Goal: Use online tool/utility: Utilize a website feature to perform a specific function

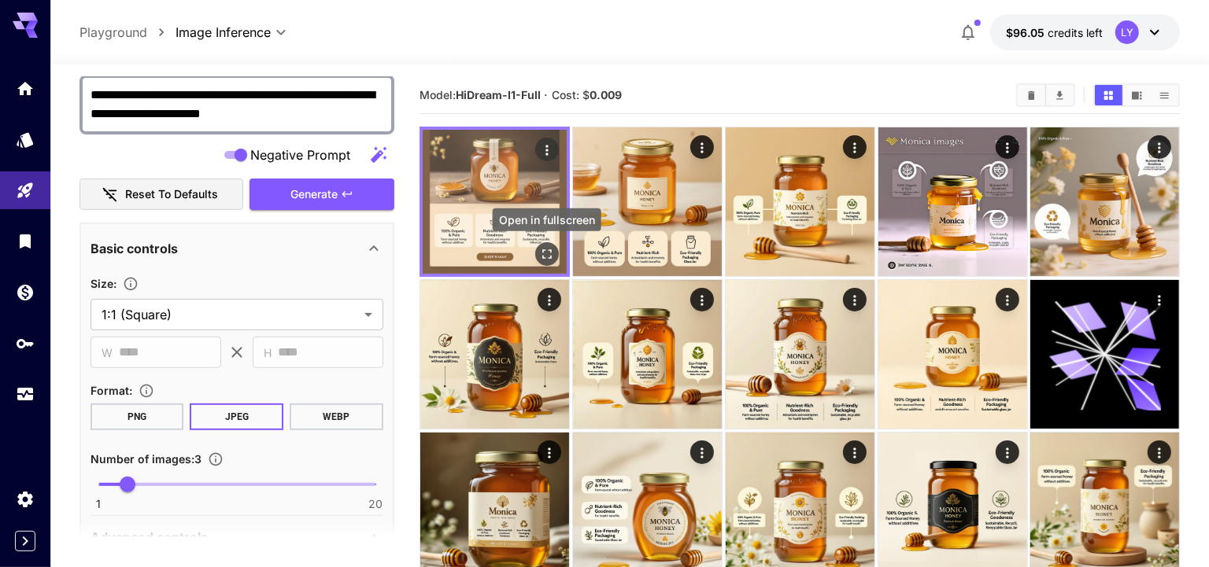
click at [551, 249] on icon "Open in fullscreen" at bounding box center [547, 254] width 16 height 16
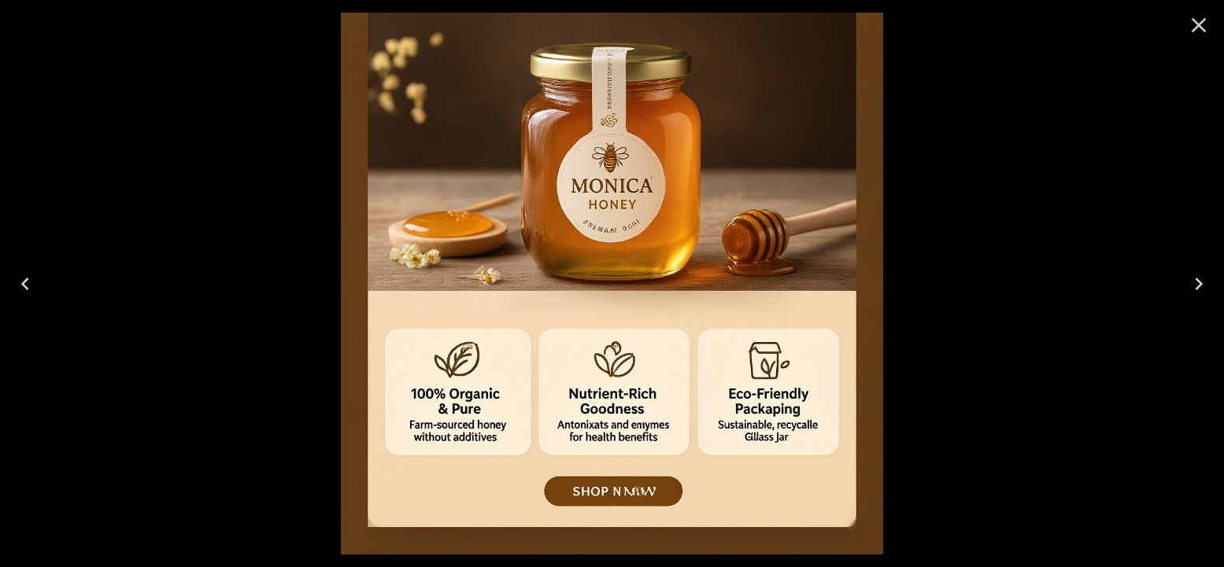
click at [1187, 28] on icon "Close" at bounding box center [1198, 25] width 25 height 25
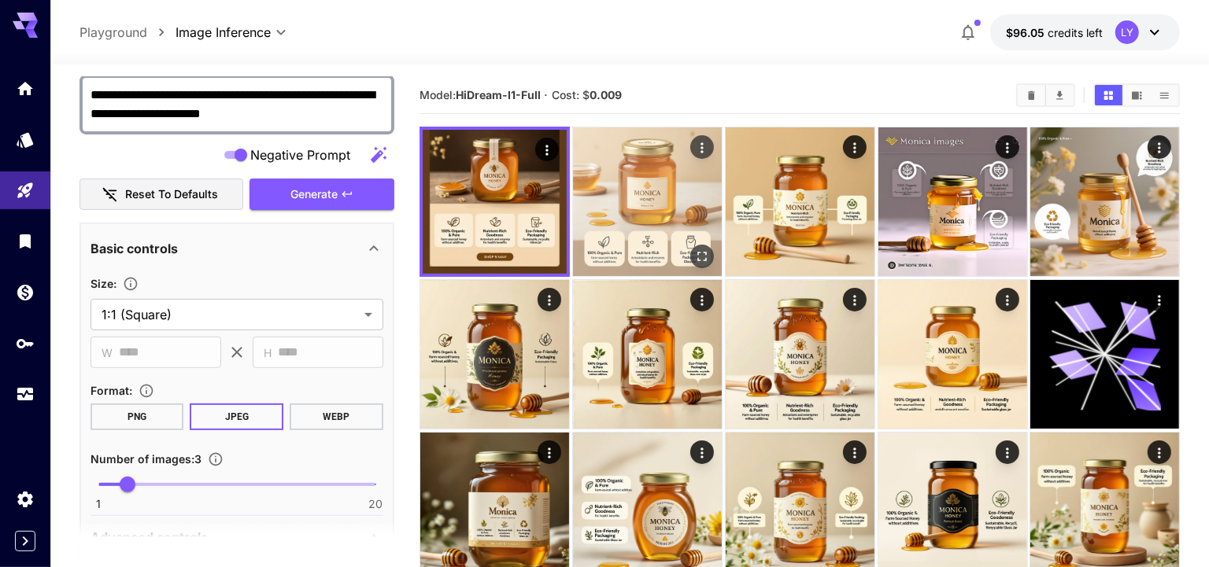
click at [627, 238] on img at bounding box center [647, 201] width 149 height 149
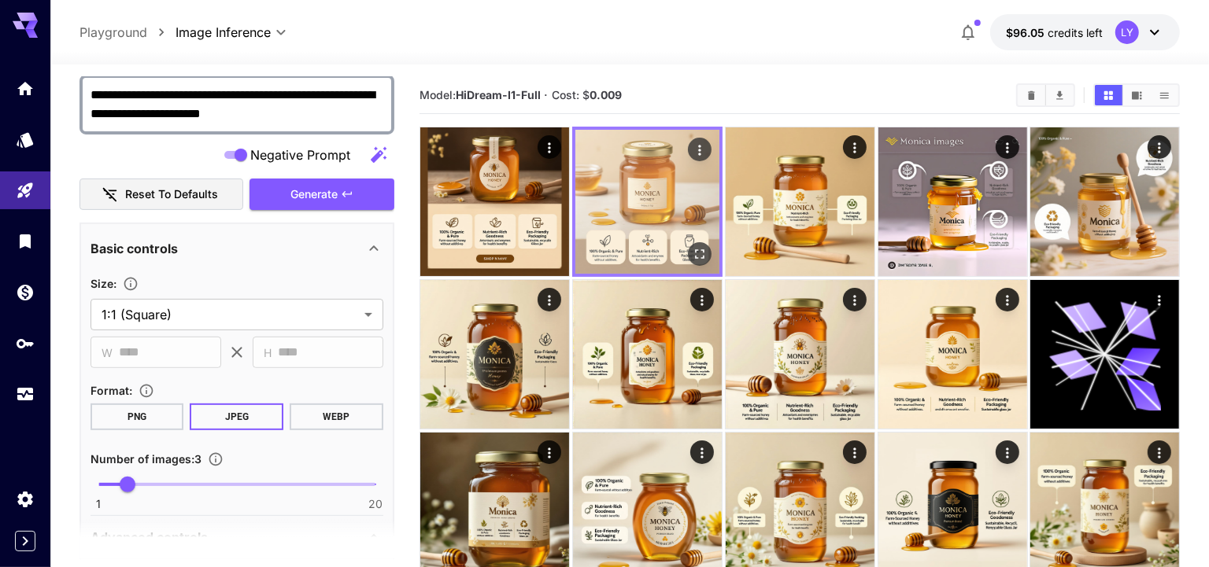
click at [700, 249] on icon "Open in fullscreen" at bounding box center [699, 254] width 16 height 16
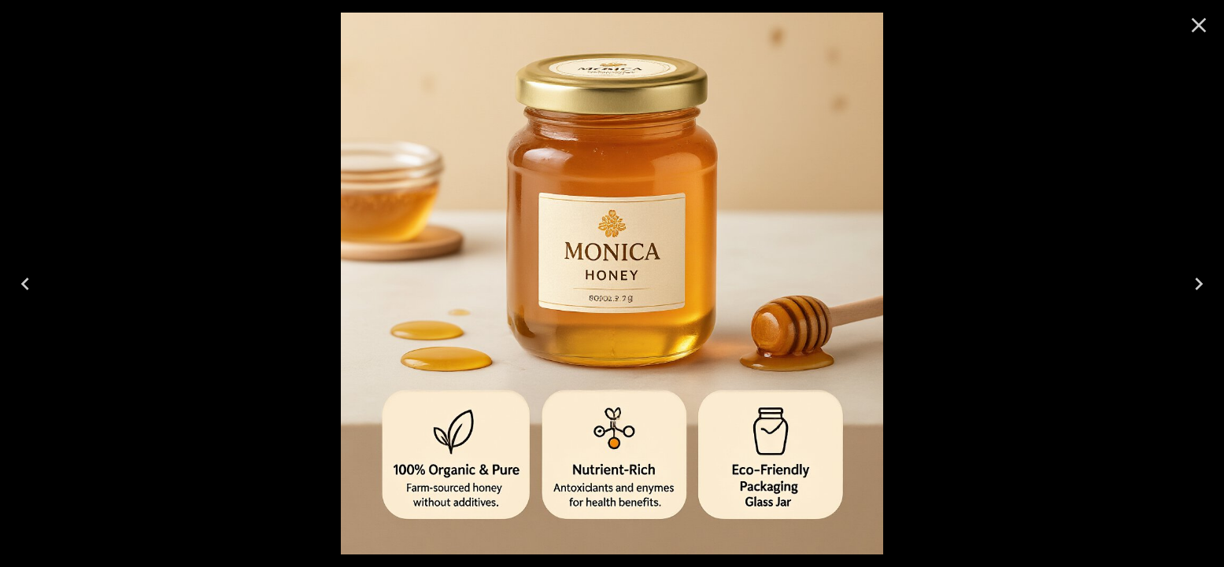
click at [1204, 278] on icon "Next" at bounding box center [1198, 283] width 25 height 25
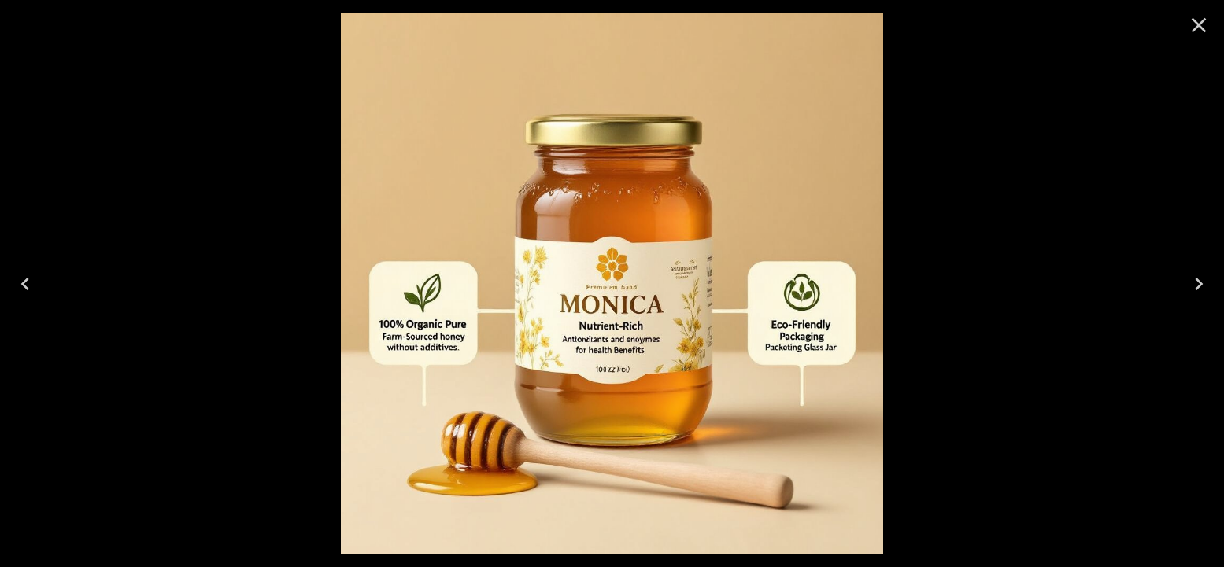
click at [1195, 28] on icon "Close" at bounding box center [1198, 25] width 15 height 15
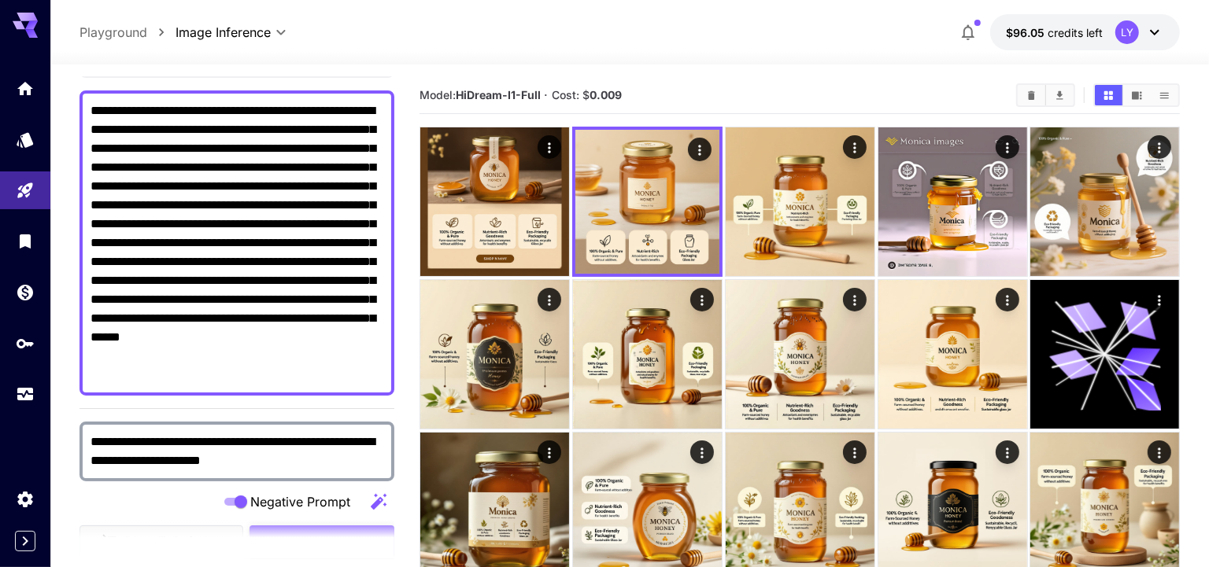
scroll to position [236, 0]
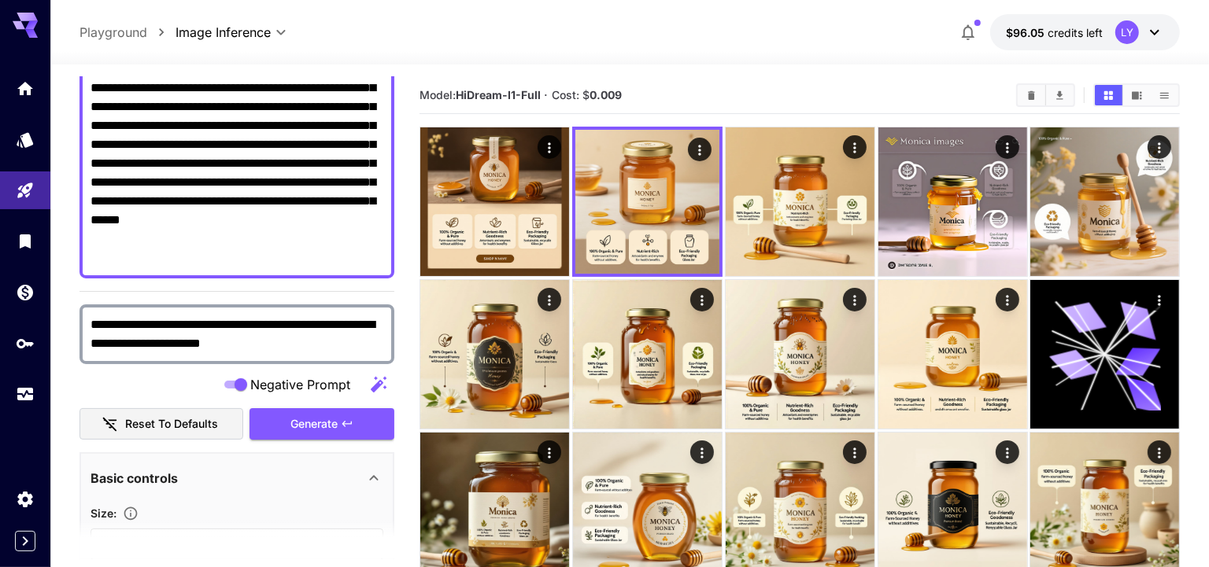
drag, startPoint x: 266, startPoint y: 339, endPoint x: 63, endPoint y: 305, distance: 206.0
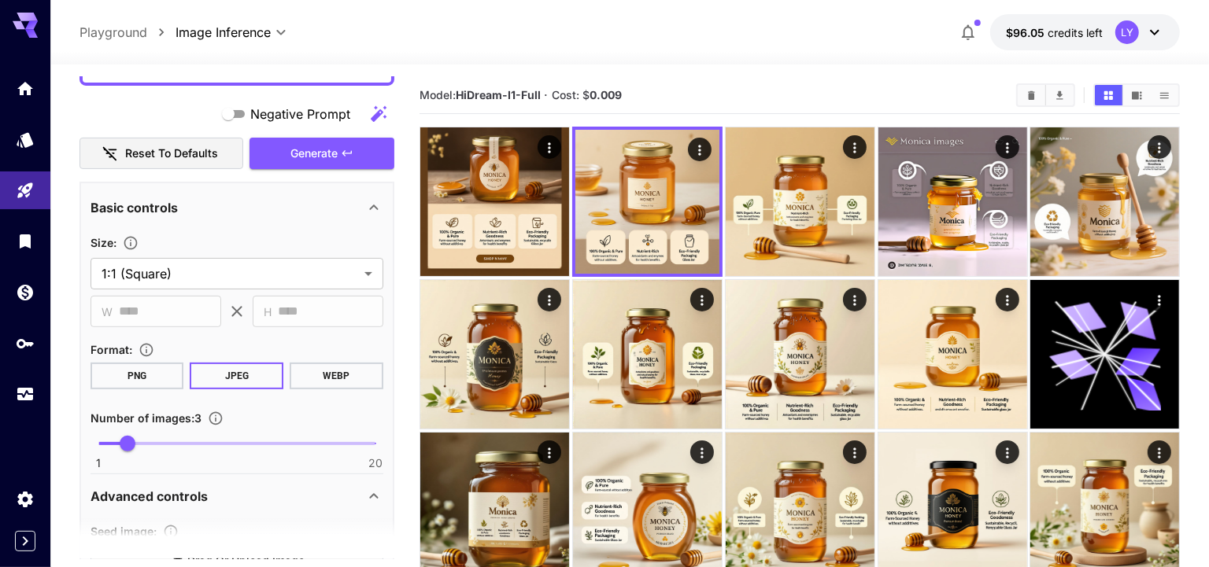
scroll to position [376, 0]
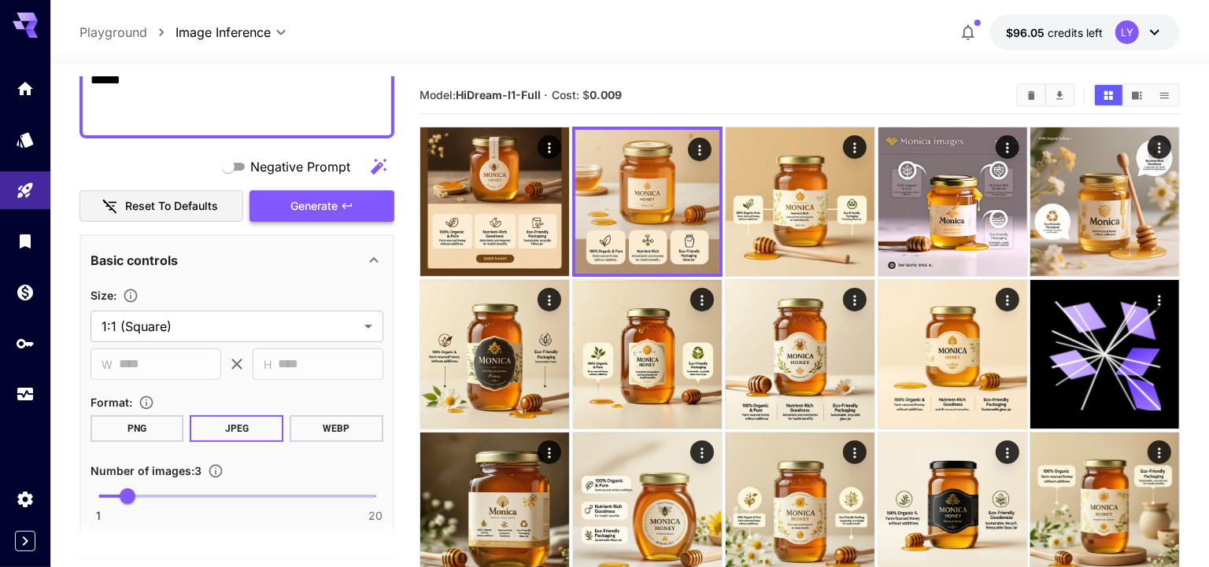
click at [323, 207] on span "Generate" at bounding box center [313, 207] width 47 height 20
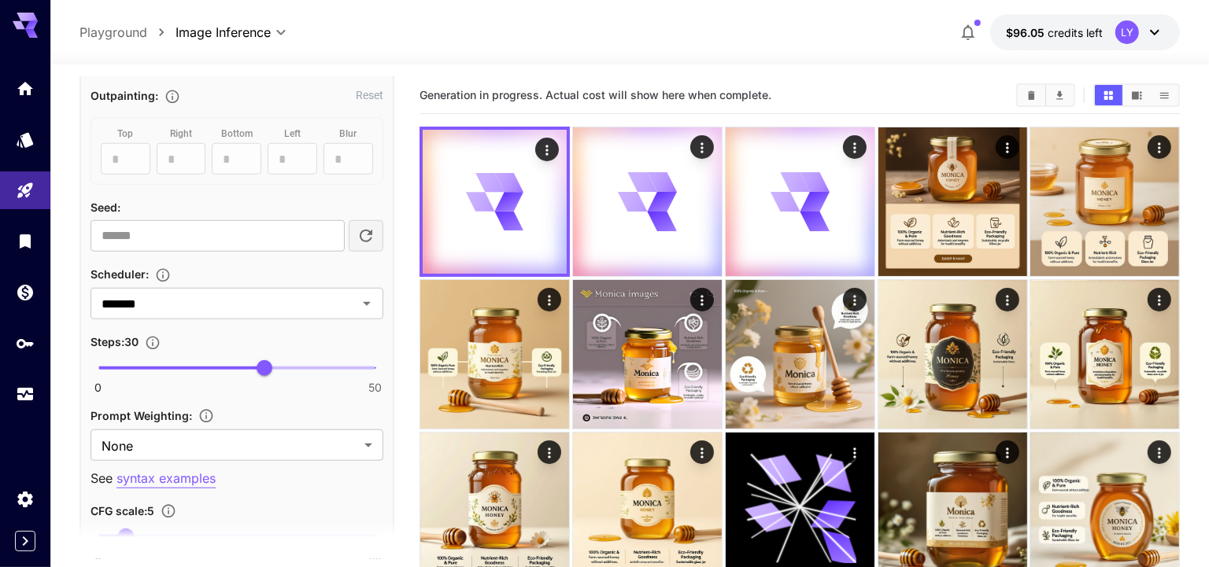
scroll to position [1135, 0]
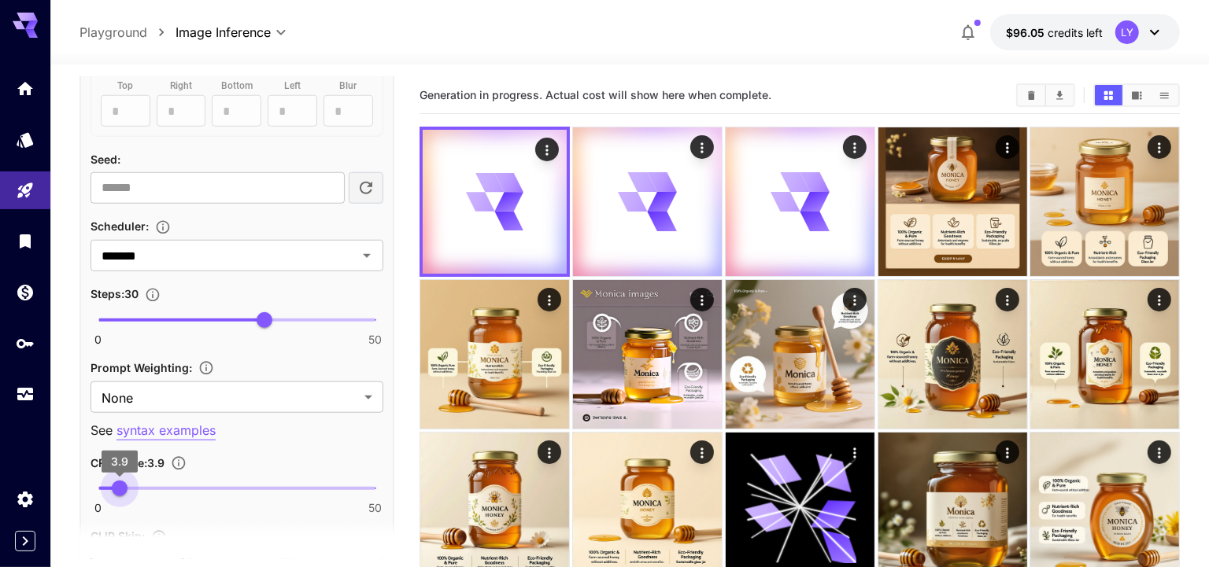
drag, startPoint x: 129, startPoint y: 477, endPoint x: 120, endPoint y: 478, distance: 9.5
click at [120, 481] on span "3.9" at bounding box center [120, 489] width 16 height 16
click at [121, 481] on span "4.2" at bounding box center [121, 489] width 16 height 16
type input "*"
click at [120, 481] on span "4" at bounding box center [121, 489] width 16 height 16
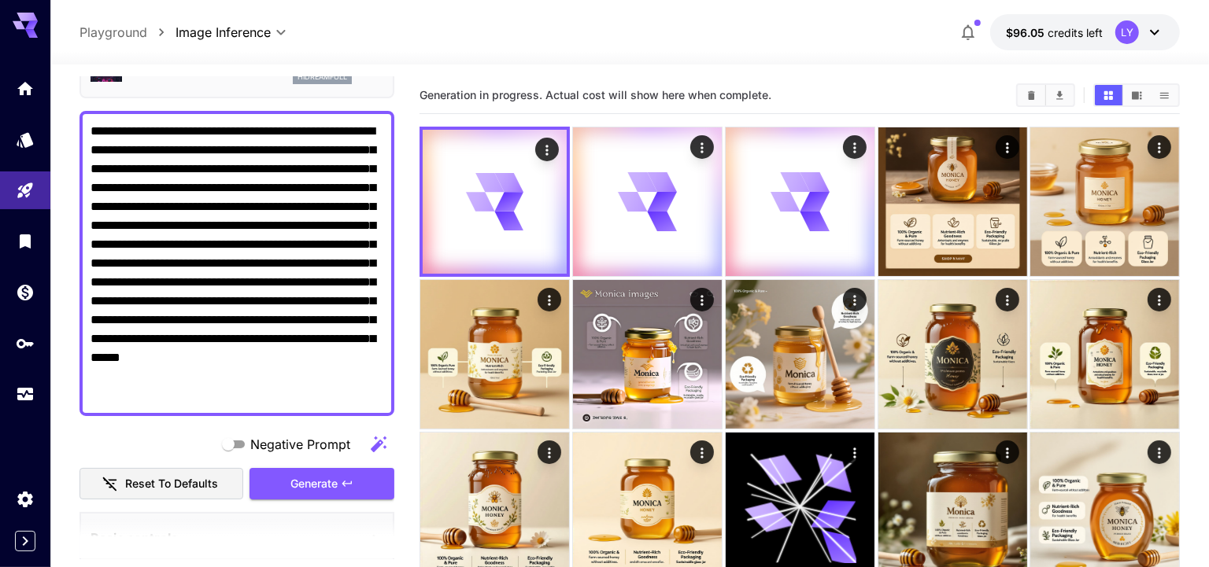
scroll to position [203, 0]
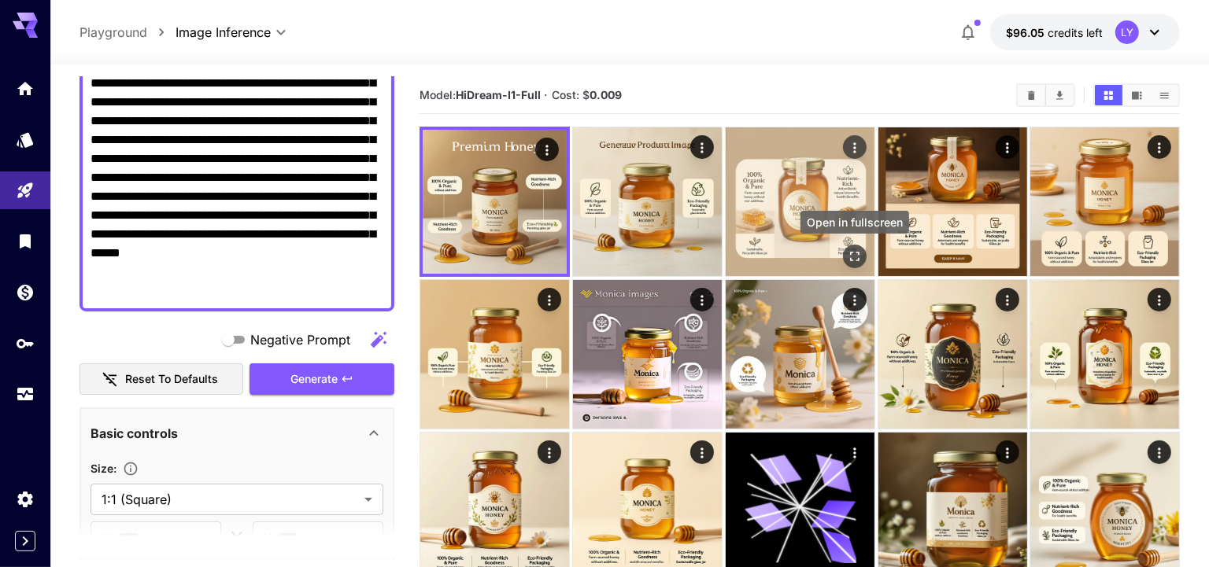
click at [847, 255] on icon "Open in fullscreen" at bounding box center [854, 257] width 16 height 16
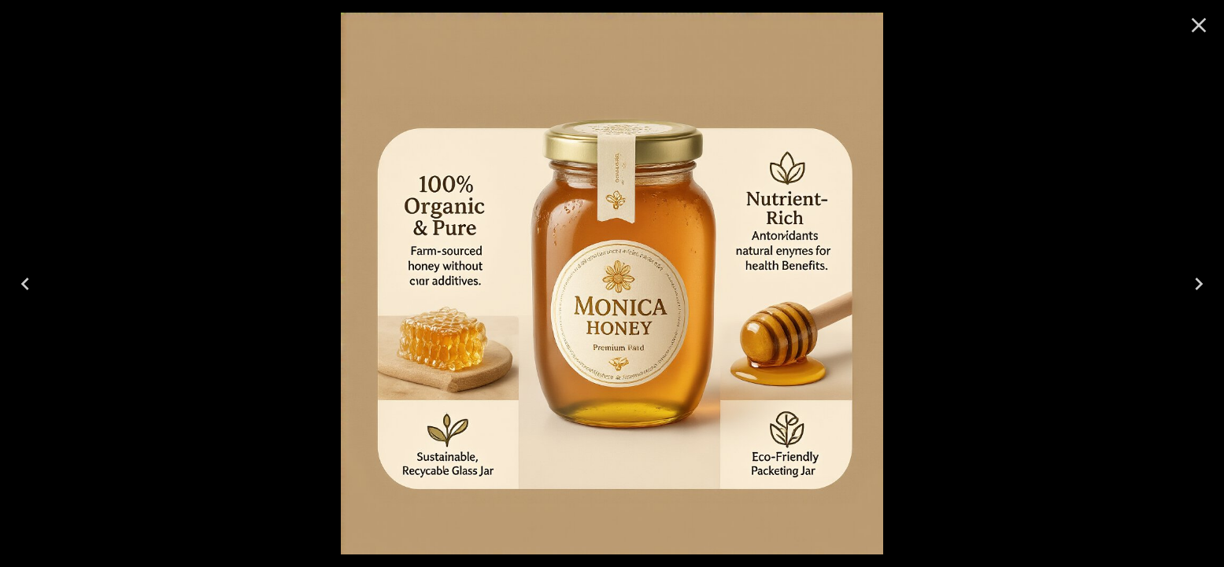
click at [28, 290] on icon "Previous" at bounding box center [25, 283] width 25 height 25
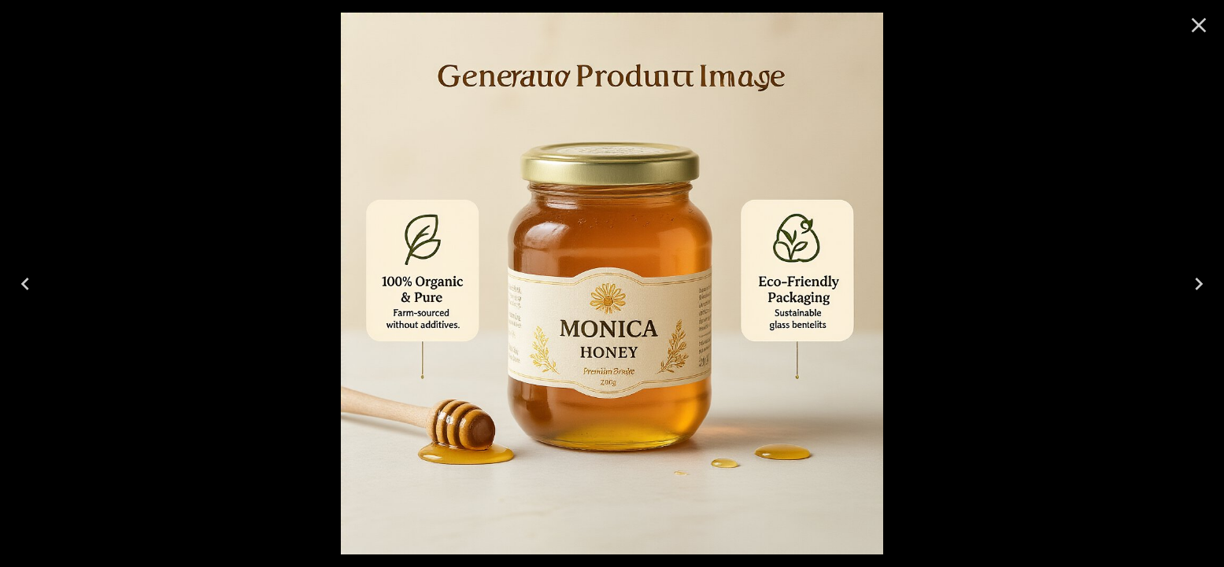
click at [28, 290] on icon "Previous" at bounding box center [25, 283] width 25 height 25
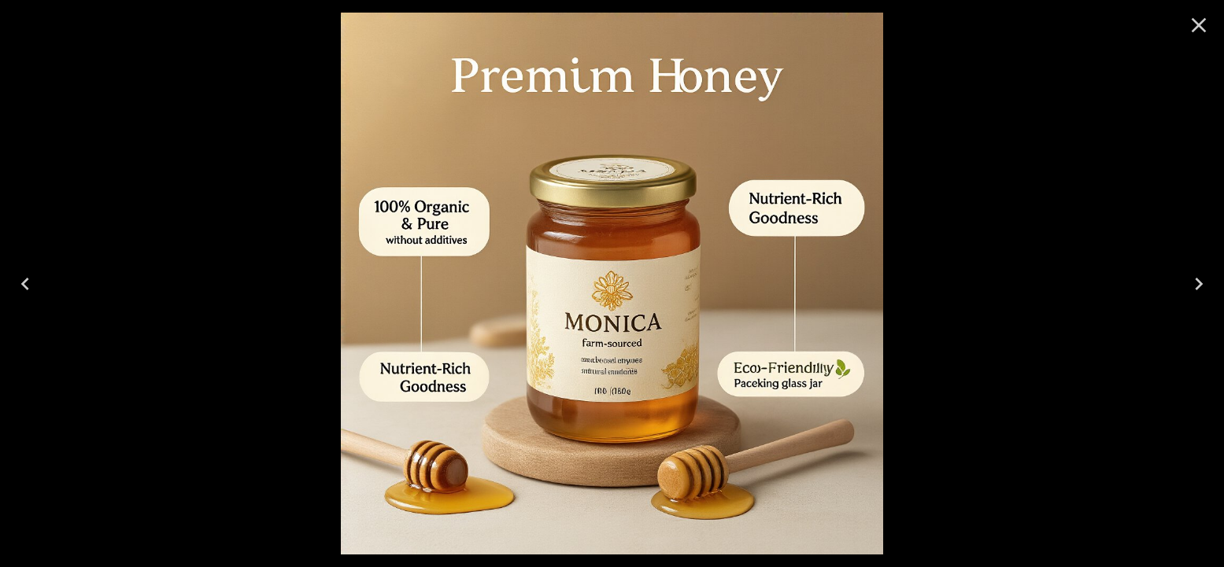
click at [1203, 26] on icon "Close" at bounding box center [1198, 25] width 25 height 25
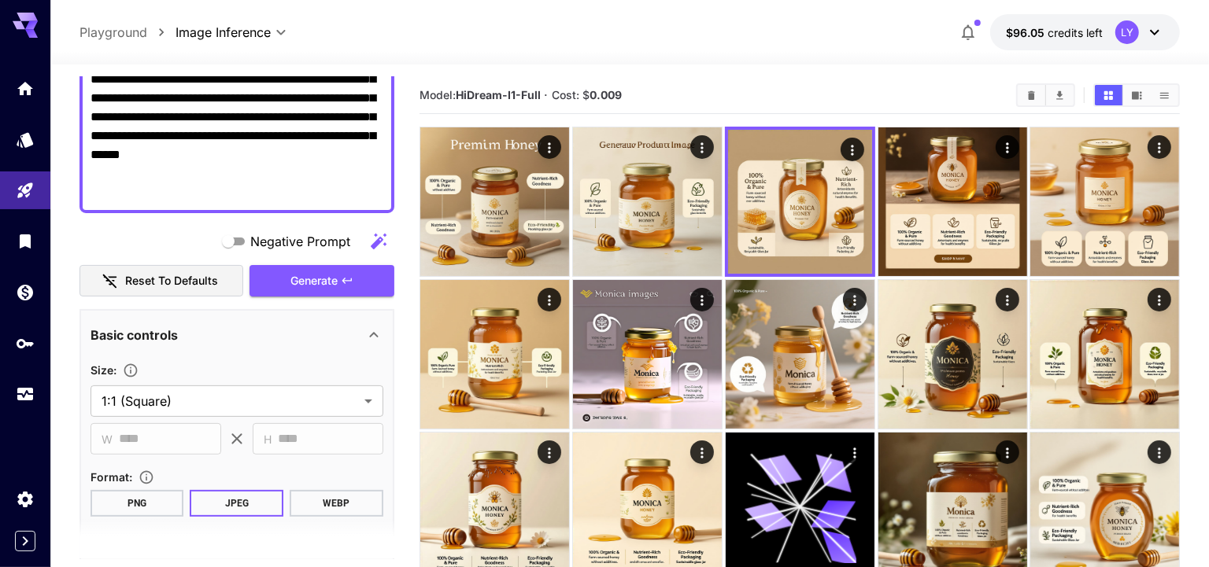
scroll to position [301, 0]
click at [322, 285] on span "Generate" at bounding box center [313, 282] width 47 height 20
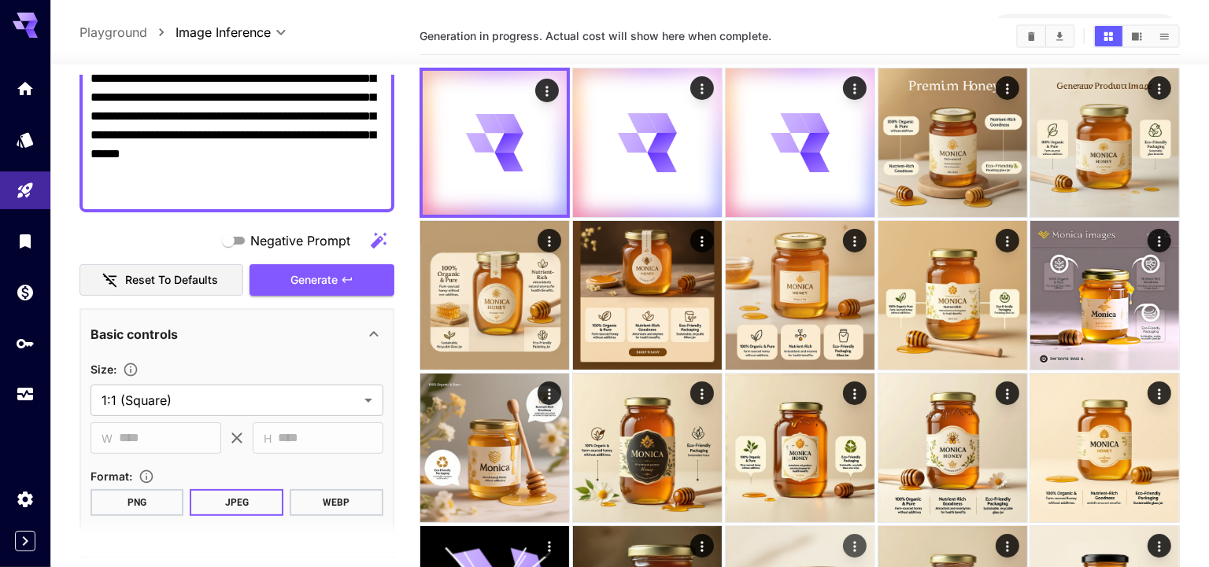
scroll to position [0, 0]
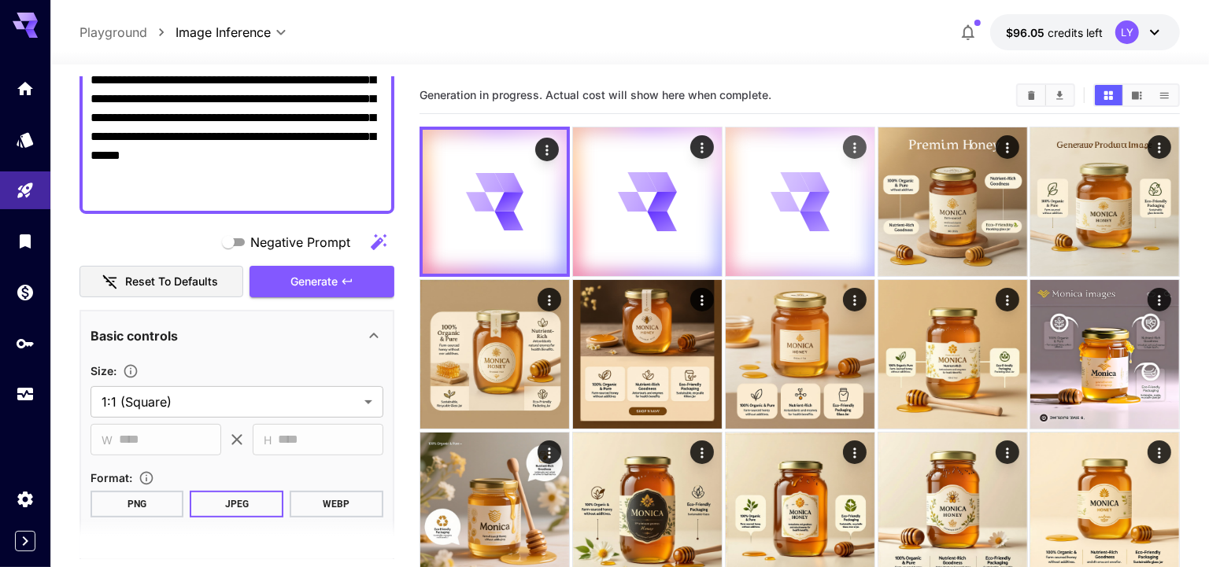
click at [840, 241] on div at bounding box center [800, 201] width 149 height 149
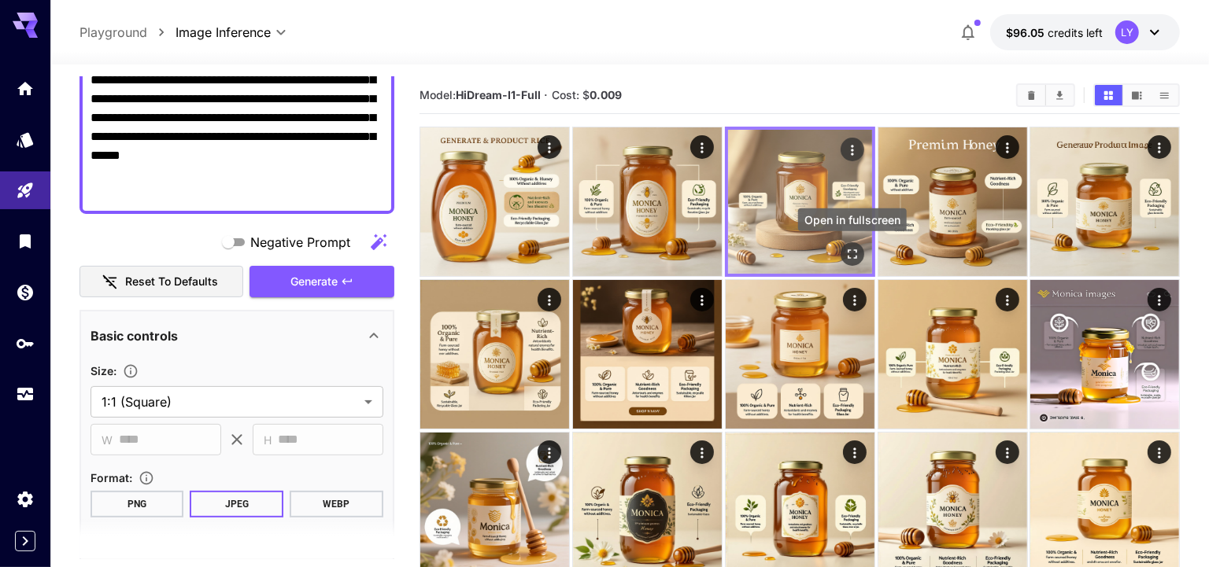
click at [855, 255] on icon "Open in fullscreen" at bounding box center [852, 254] width 16 height 16
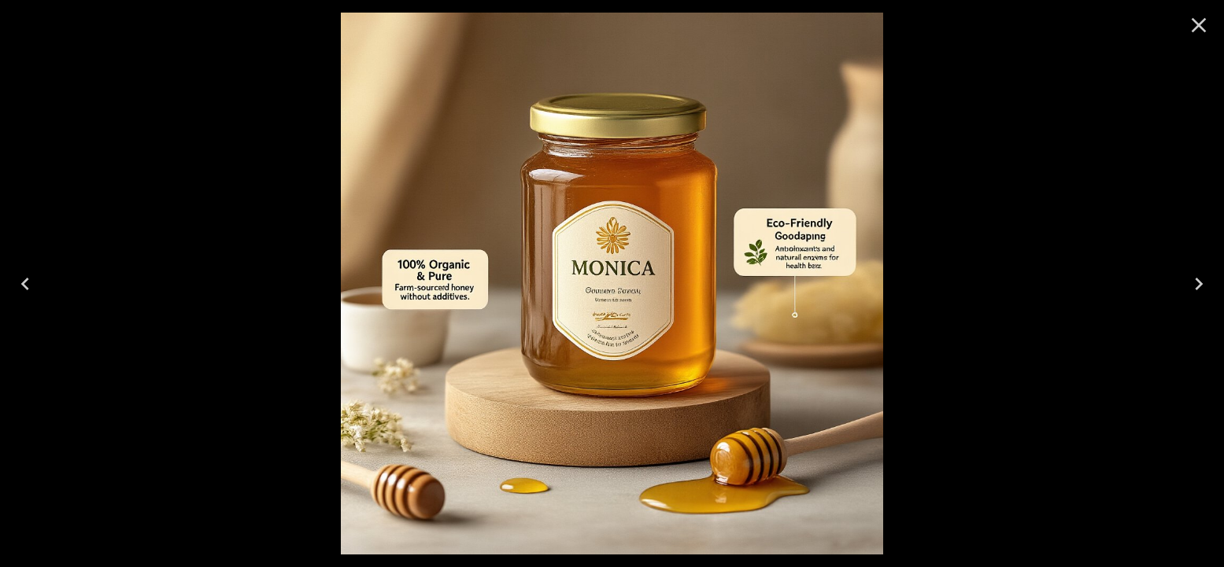
click at [28, 280] on icon "Previous" at bounding box center [25, 283] width 25 height 25
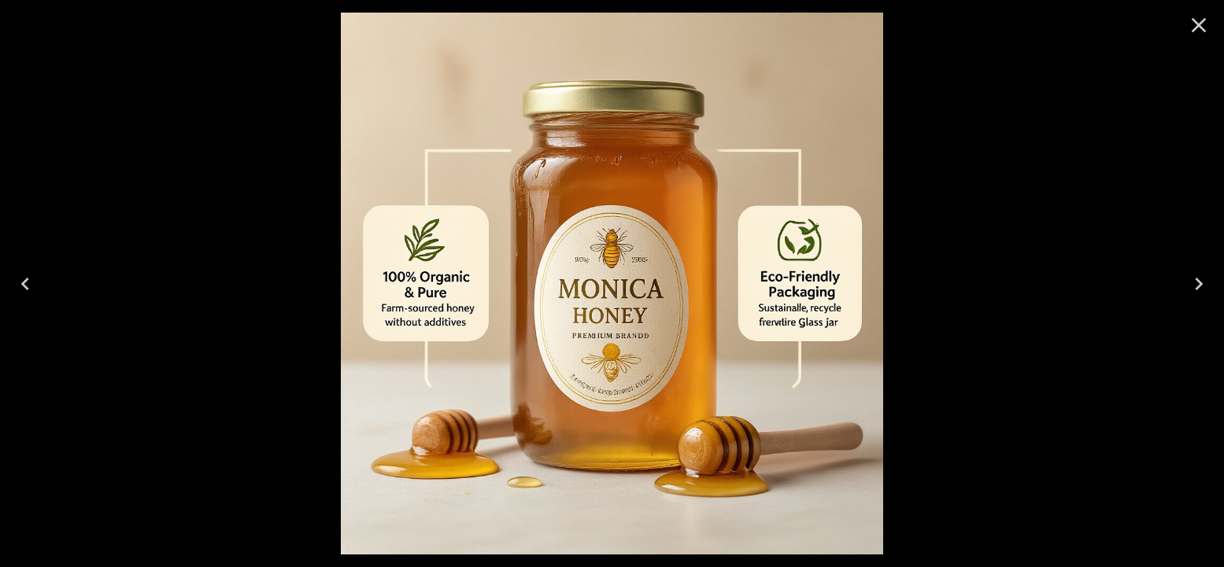
click at [28, 280] on icon "Previous" at bounding box center [25, 283] width 25 height 25
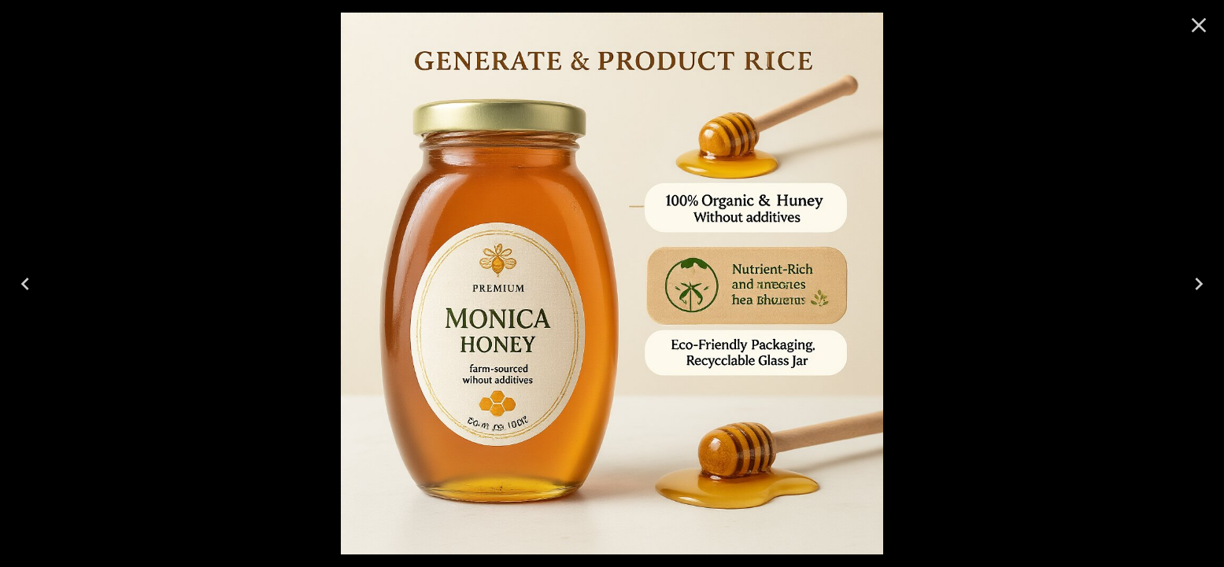
click at [1196, 30] on icon "Close" at bounding box center [1198, 25] width 25 height 25
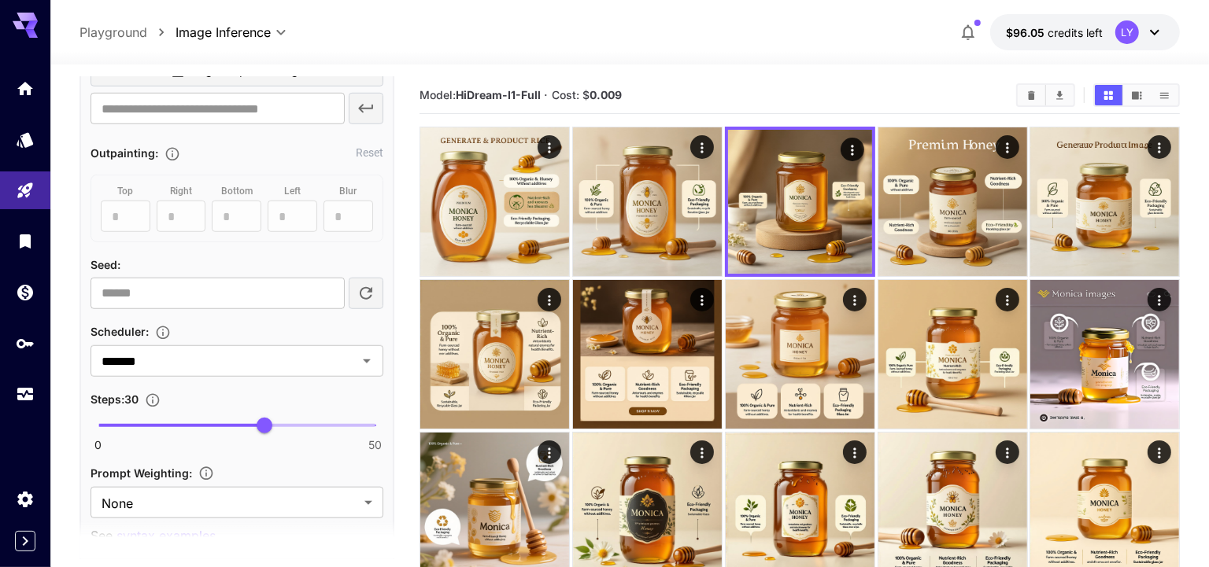
scroll to position [1172, 0]
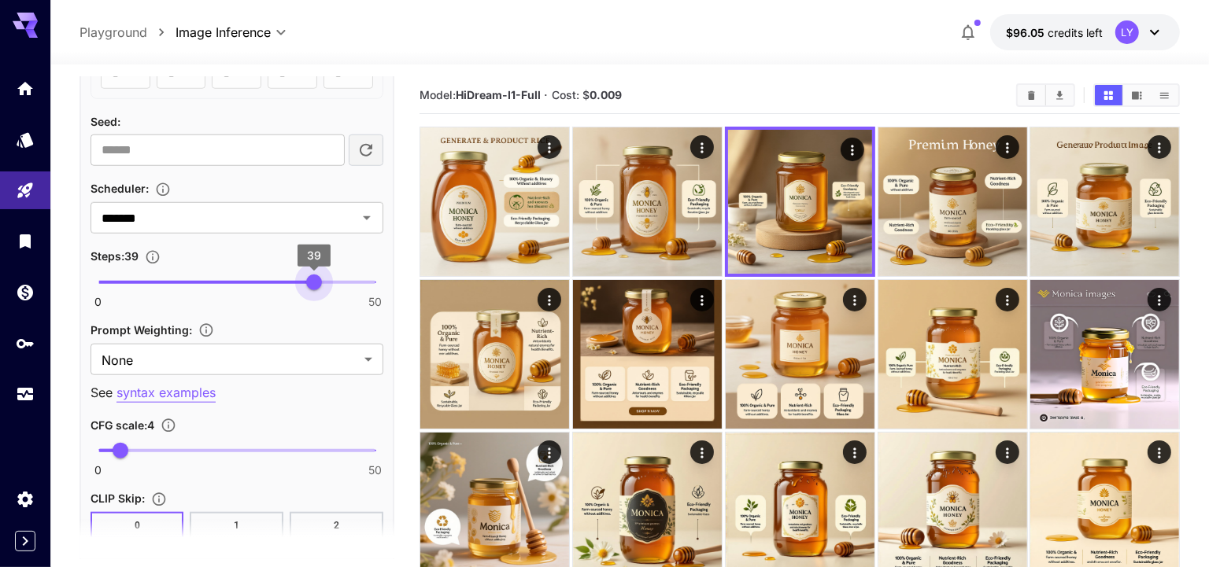
type input "**"
drag, startPoint x: 277, startPoint y: 279, endPoint x: 320, endPoint y: 284, distance: 43.6
click at [320, 284] on span "40" at bounding box center [320, 283] width 16 height 16
type input "*"
click at [126, 443] on span "5" at bounding box center [126, 451] width 16 height 16
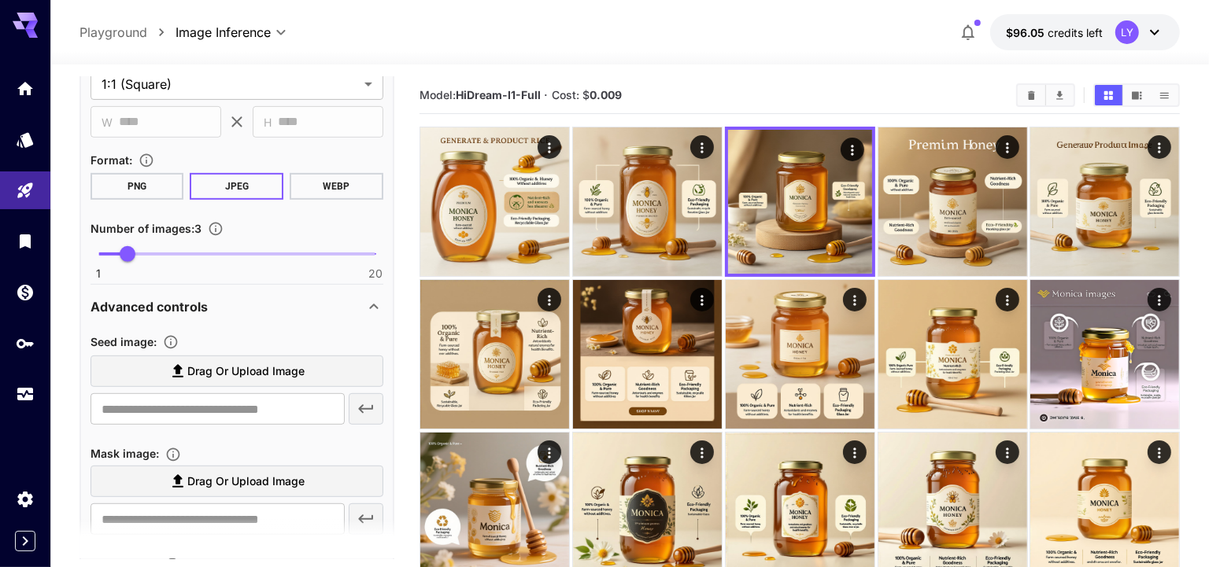
scroll to position [379, 0]
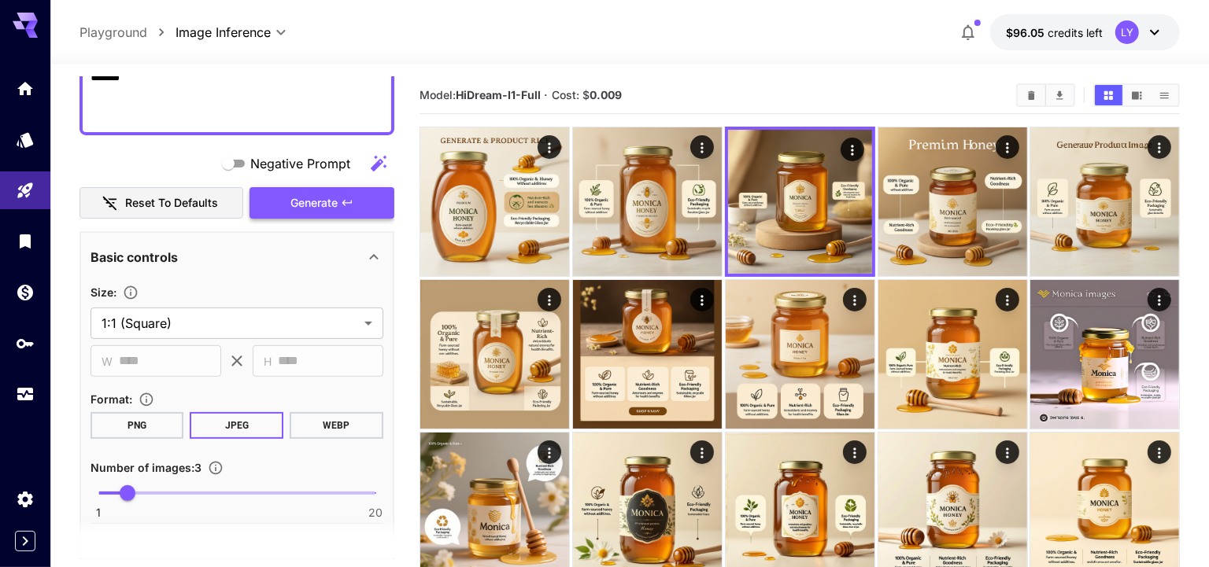
click at [336, 198] on span "Generate" at bounding box center [313, 204] width 47 height 20
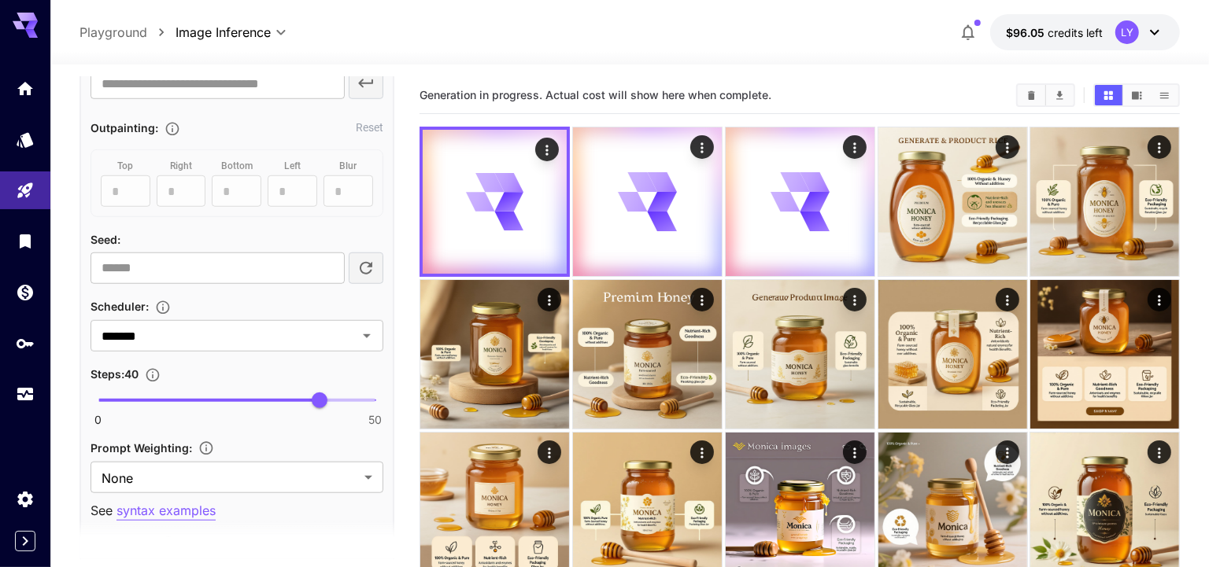
scroll to position [1057, 0]
type input "**"
drag, startPoint x: 324, startPoint y: 393, endPoint x: 404, endPoint y: 399, distance: 80.5
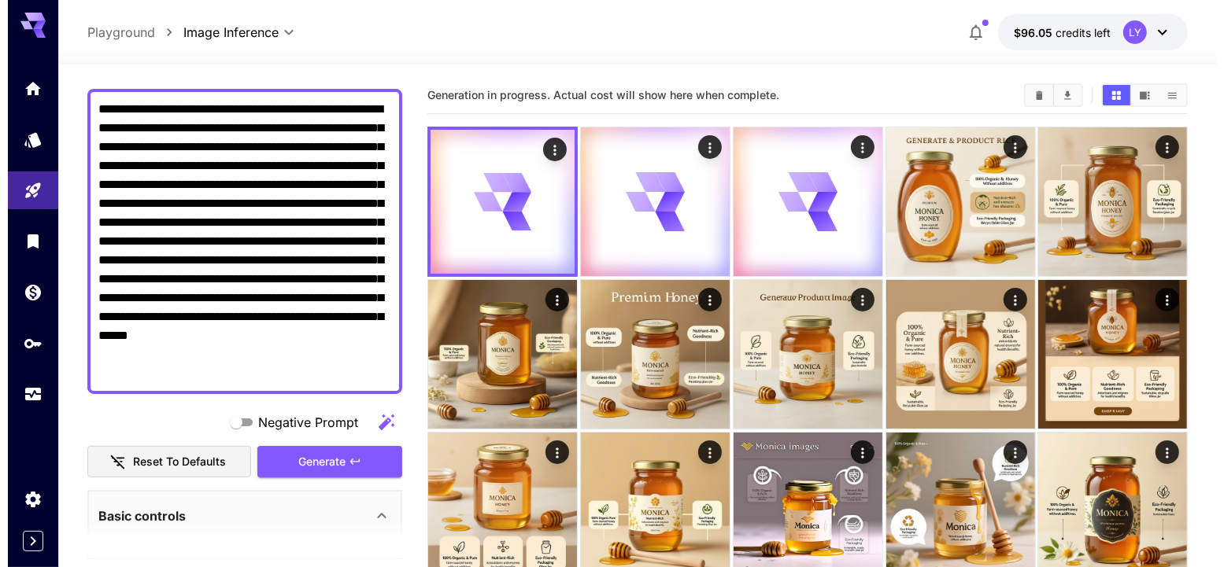
scroll to position [112, 0]
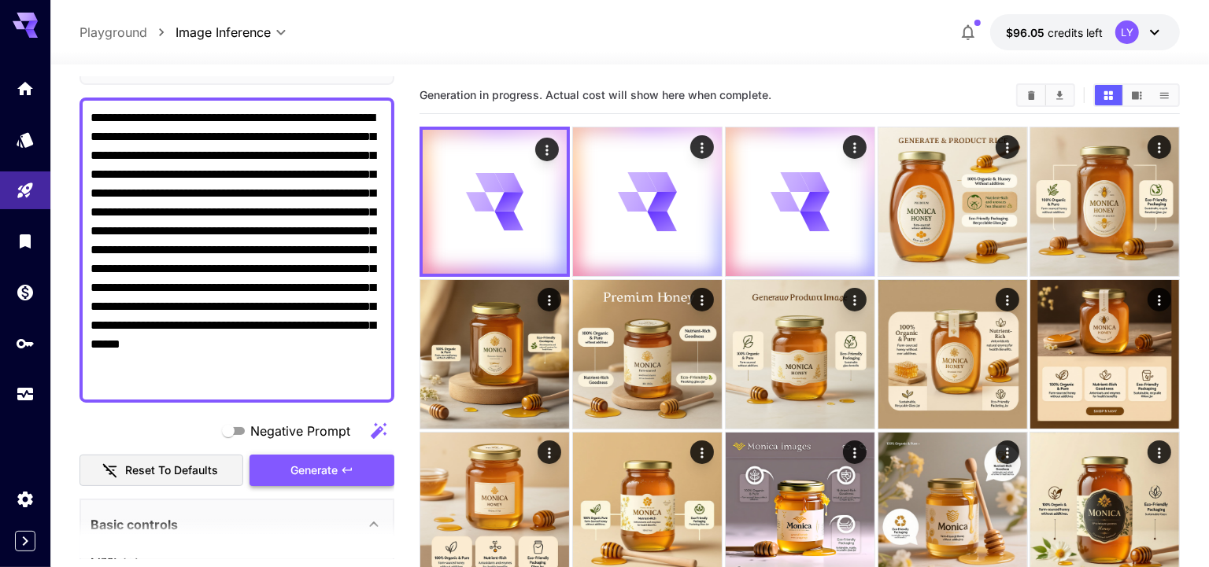
click at [312, 470] on span "Generate" at bounding box center [313, 471] width 47 height 20
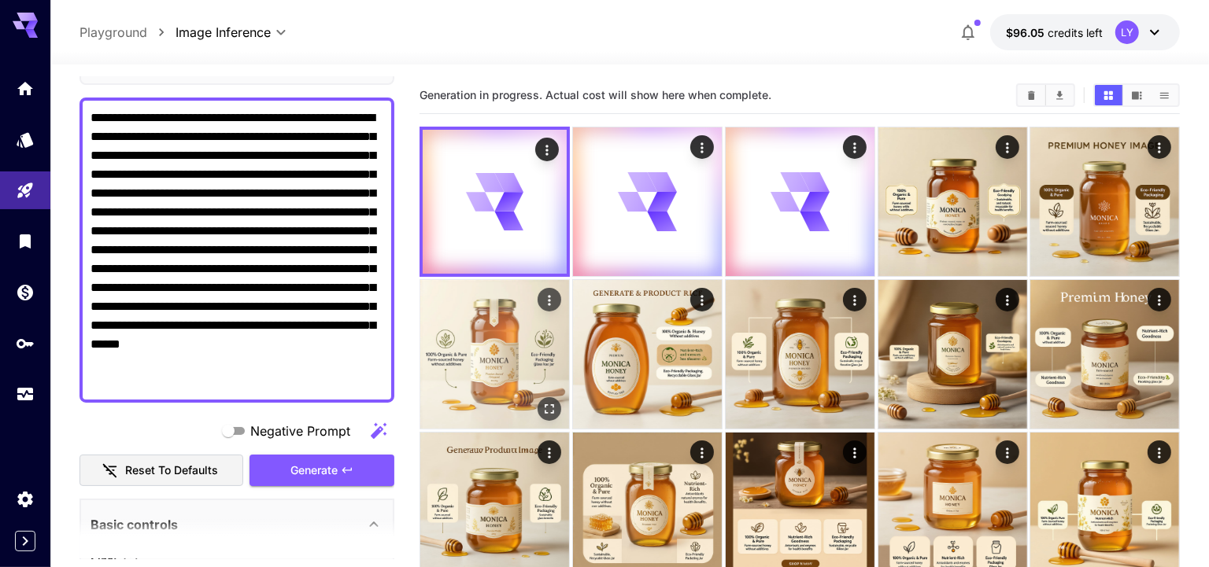
click at [492, 371] on img at bounding box center [494, 354] width 149 height 149
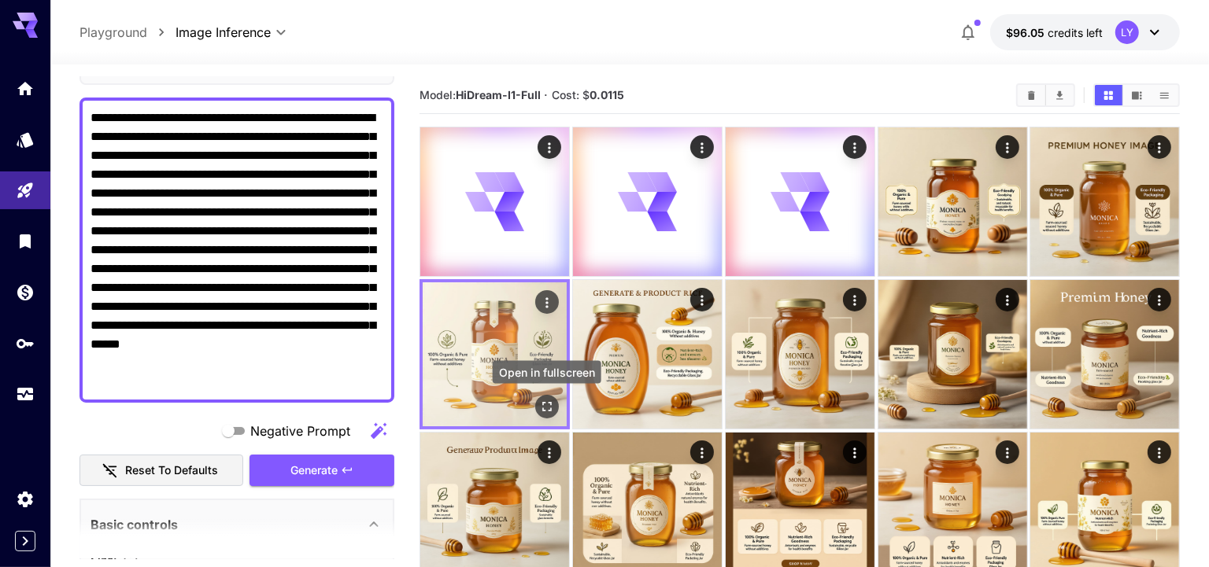
click at [545, 403] on icon "Open in fullscreen" at bounding box center [547, 407] width 16 height 16
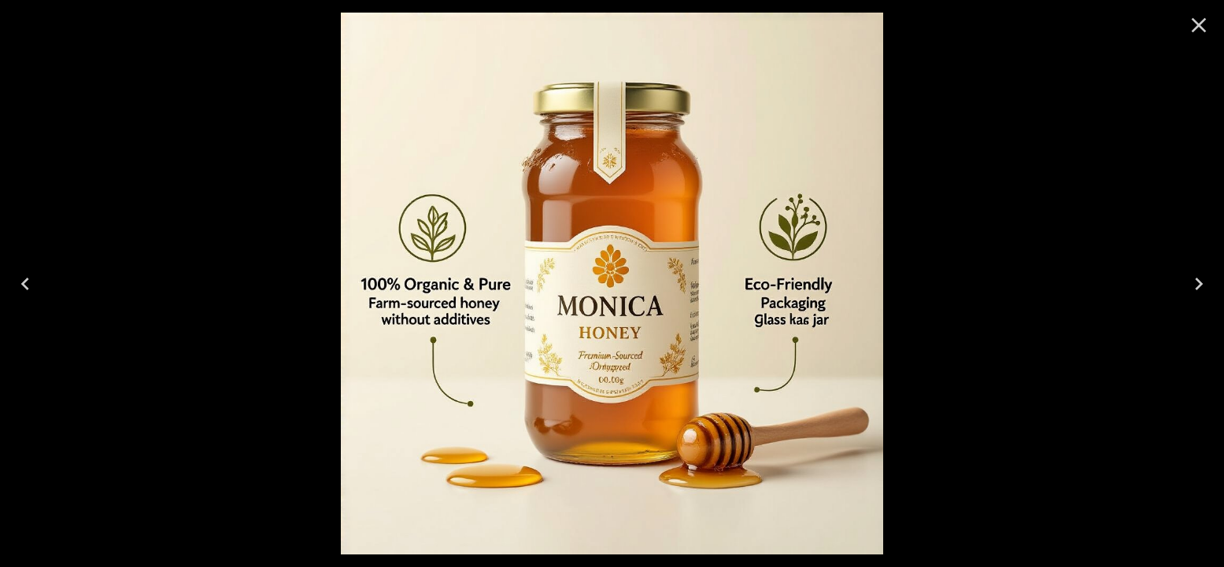
scroll to position [112, 0]
click at [24, 285] on icon "Previous" at bounding box center [25, 284] width 8 height 13
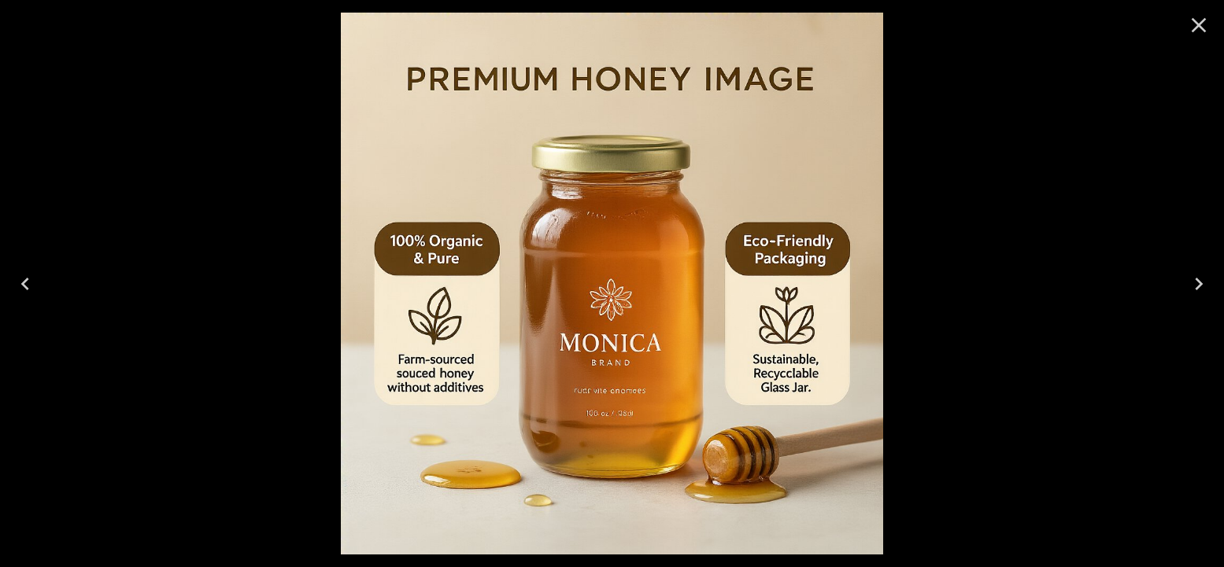
click at [24, 285] on icon "Previous" at bounding box center [25, 284] width 8 height 13
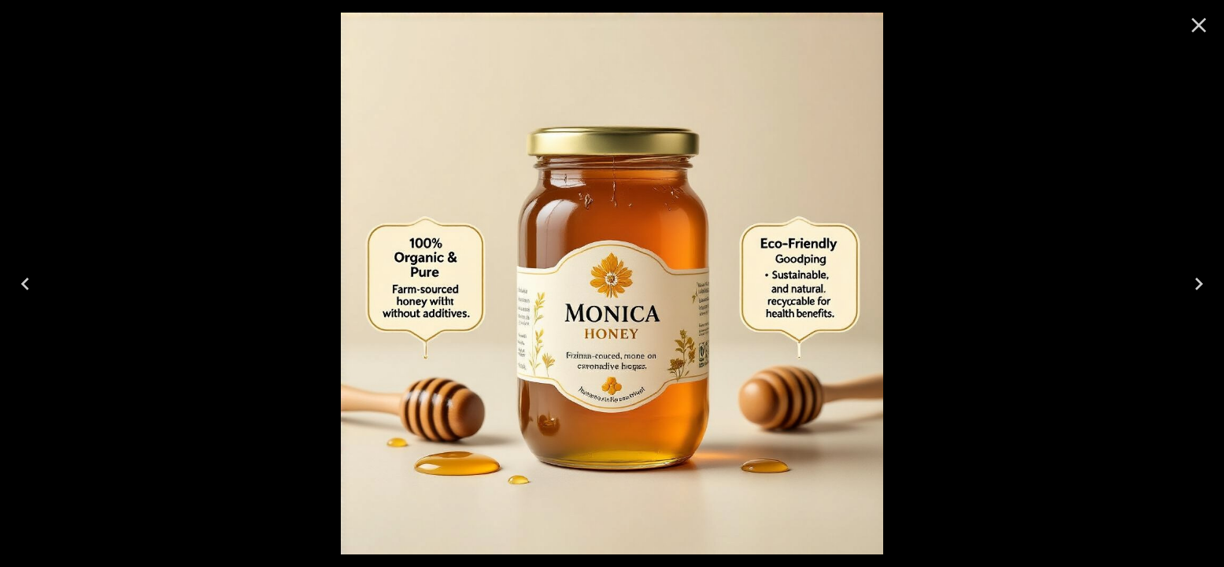
click at [1198, 25] on icon "Close" at bounding box center [1198, 25] width 15 height 15
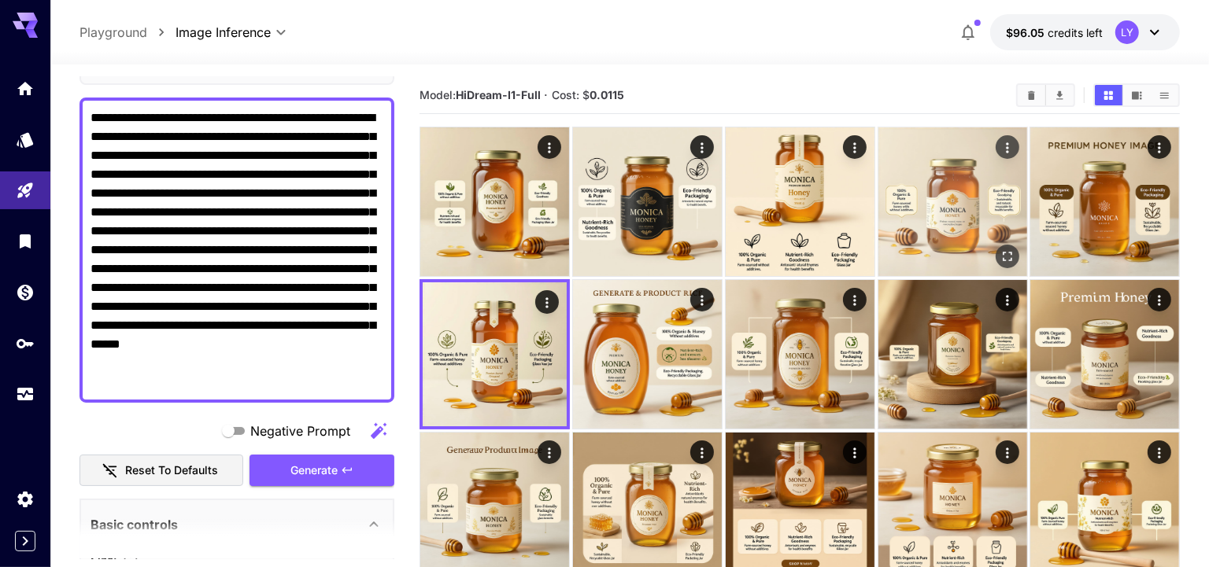
click at [927, 229] on img at bounding box center [952, 201] width 149 height 149
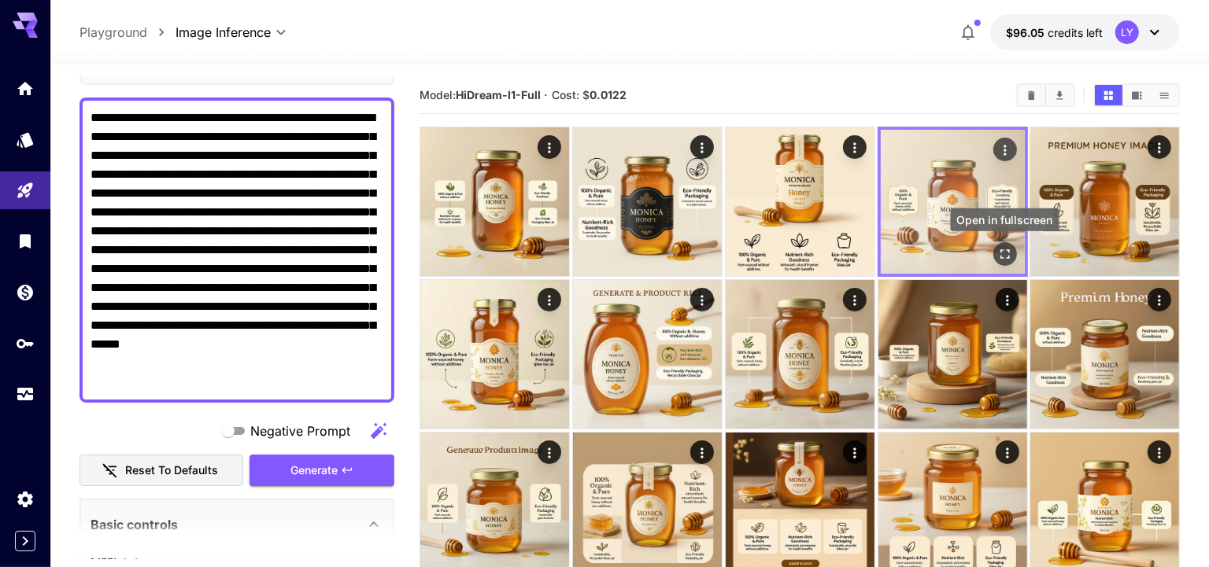
click at [1008, 255] on icon "Open in fullscreen" at bounding box center [1003, 253] width 9 height 9
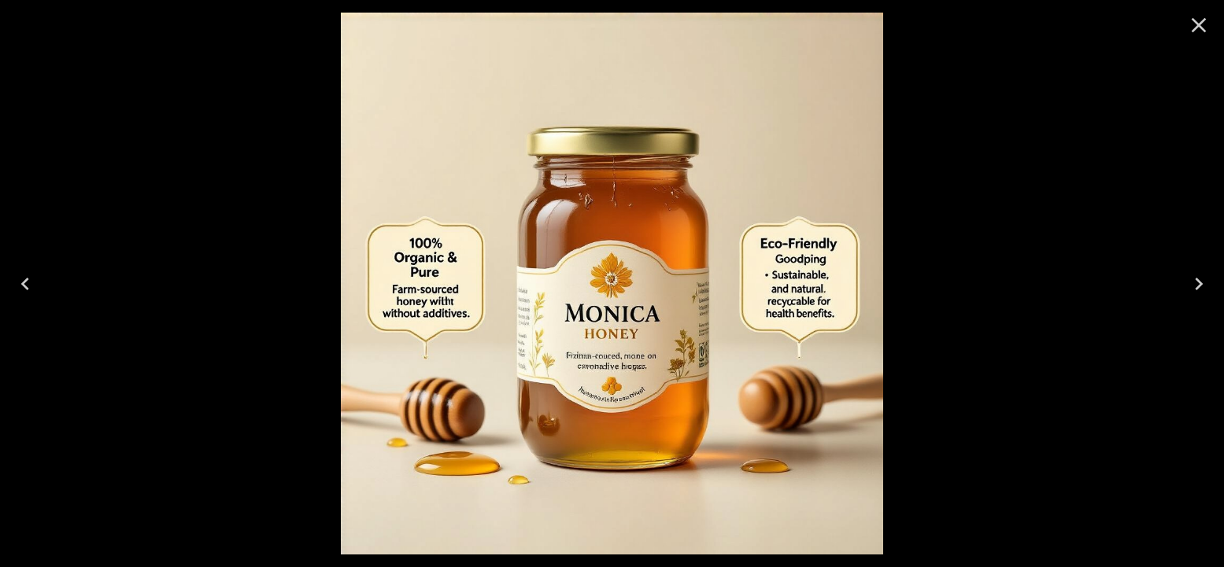
click at [1199, 24] on icon "Close" at bounding box center [1198, 25] width 15 height 15
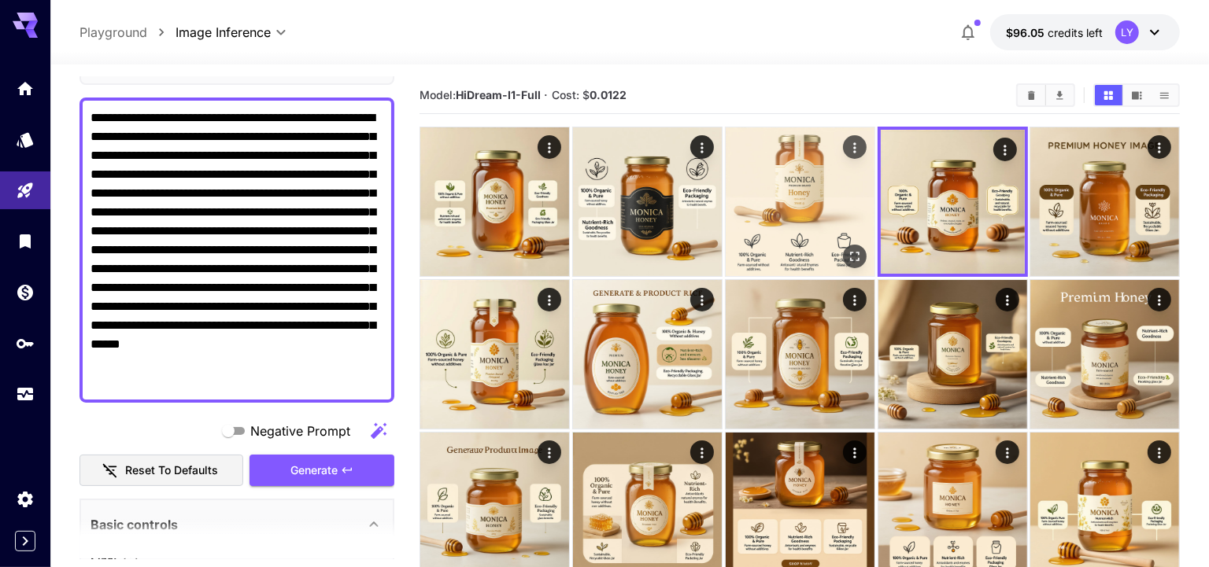
click at [774, 213] on img at bounding box center [800, 201] width 149 height 149
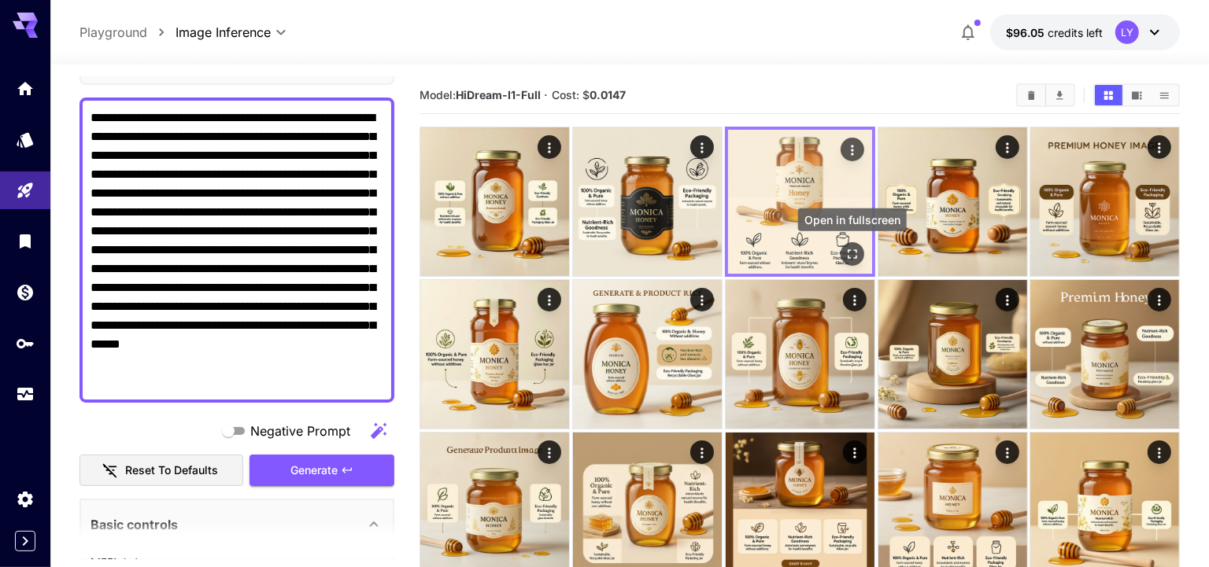
click at [847, 249] on icon "Open in fullscreen" at bounding box center [851, 253] width 9 height 9
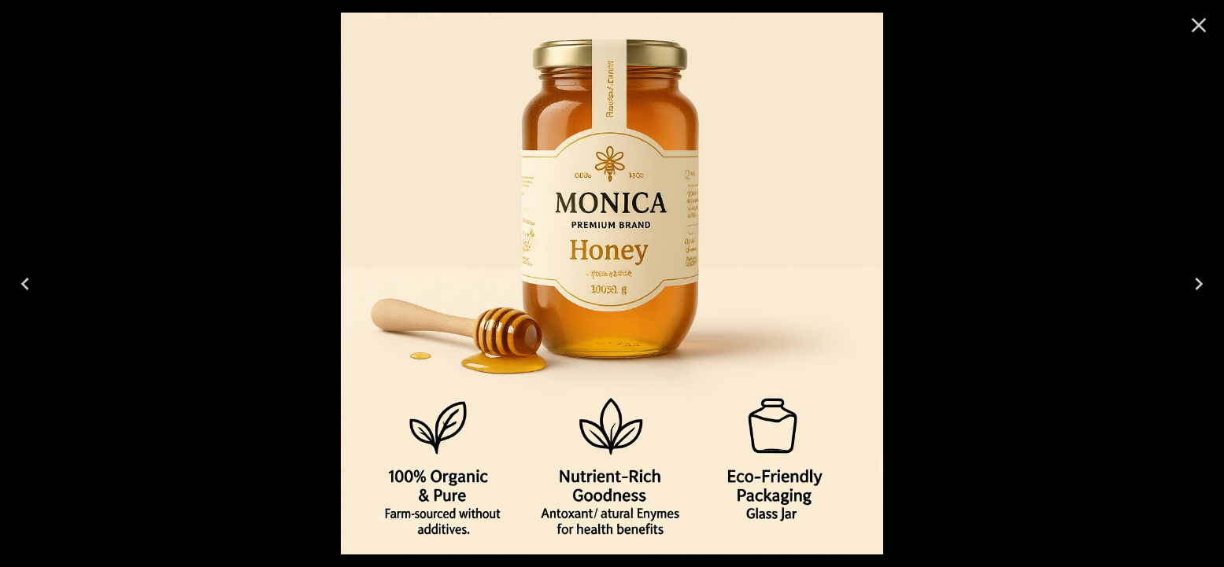
click at [27, 273] on icon "Previous" at bounding box center [25, 283] width 25 height 25
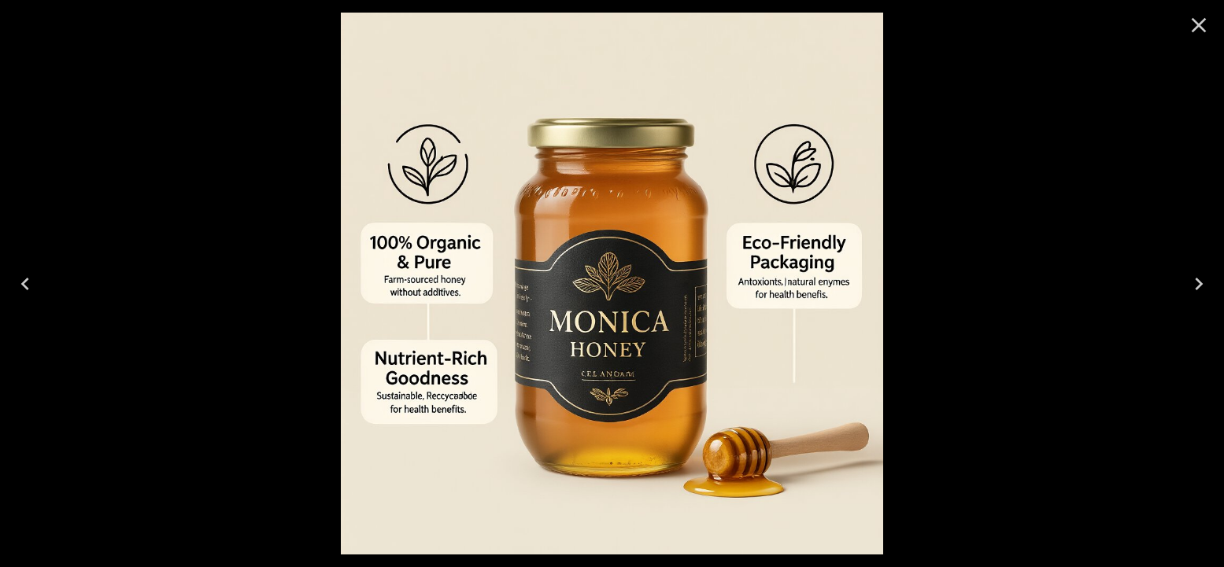
click at [27, 275] on icon "Previous" at bounding box center [25, 283] width 25 height 25
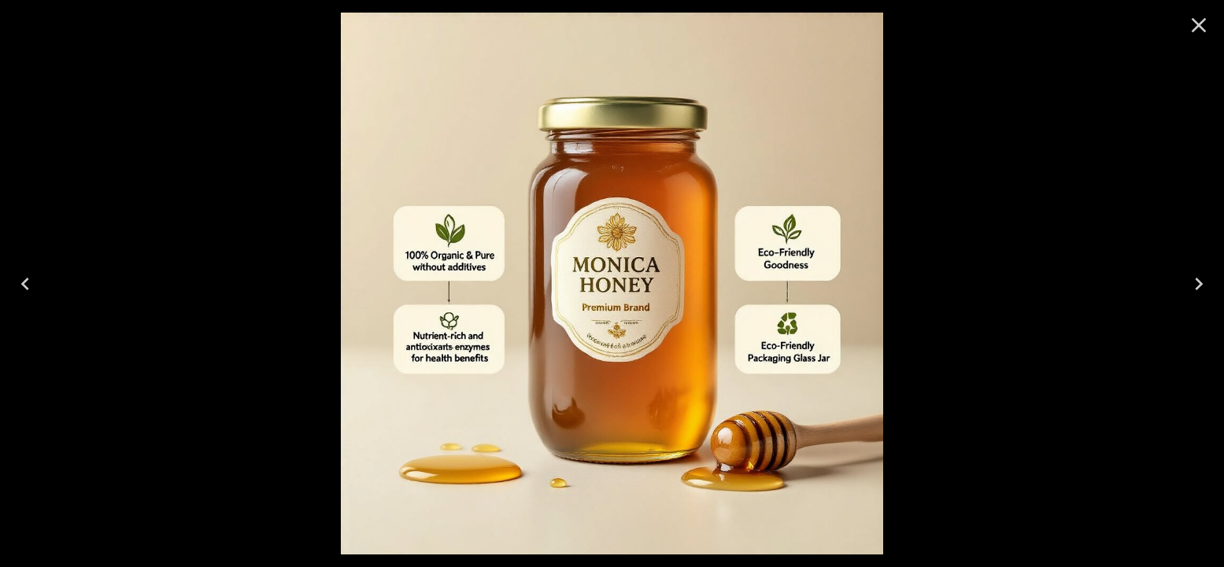
click at [24, 284] on icon "Previous" at bounding box center [25, 284] width 8 height 13
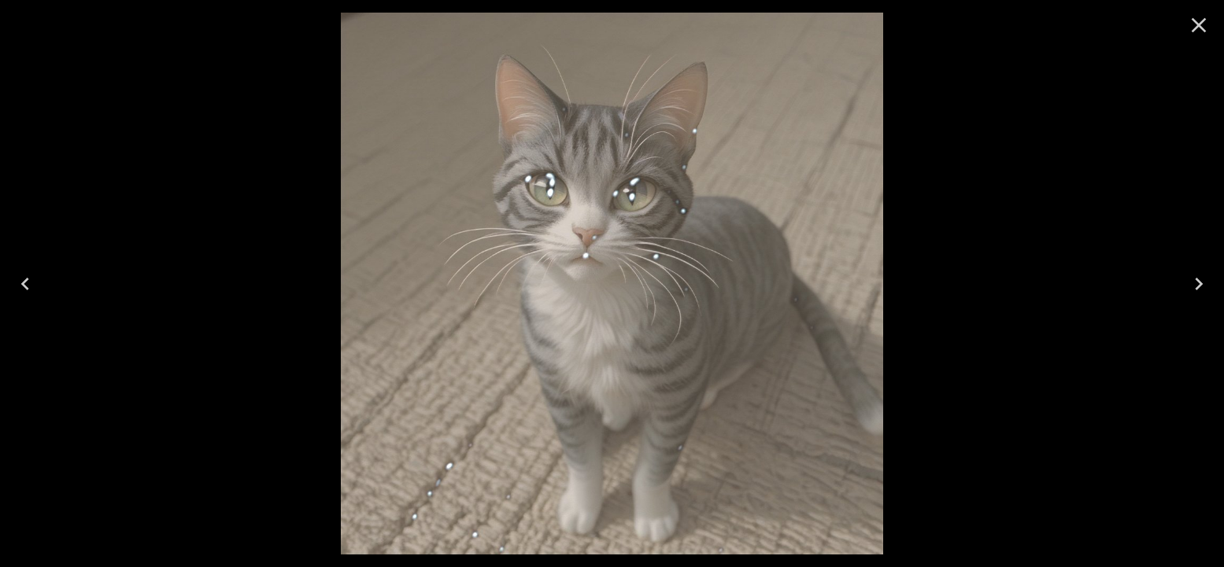
click at [1200, 276] on icon "Next" at bounding box center [1198, 283] width 25 height 25
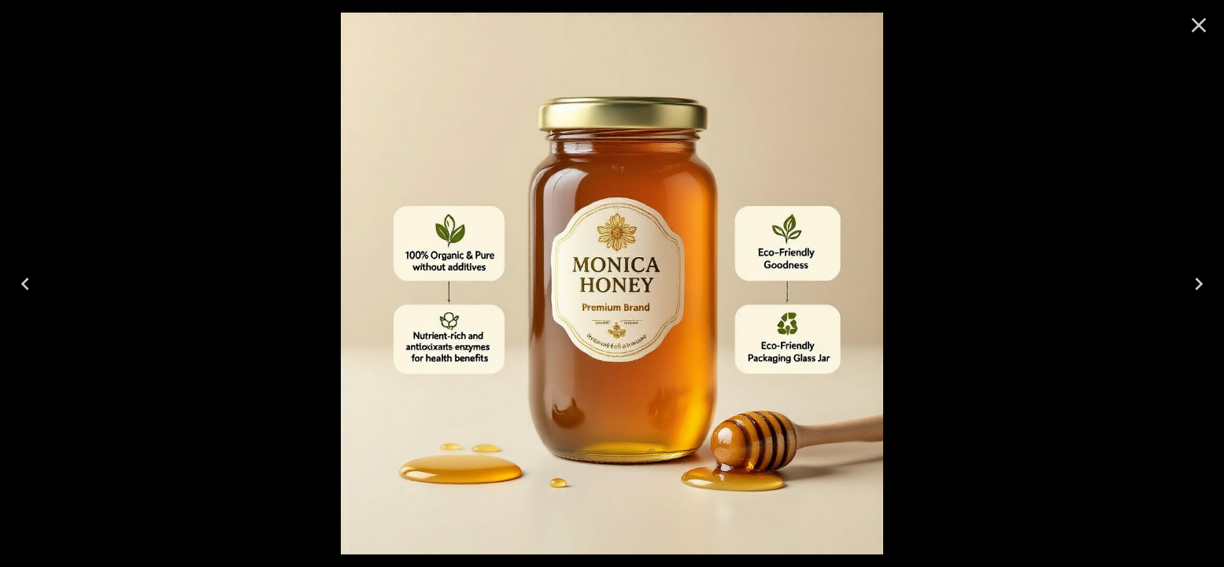
click at [1206, 32] on icon "Close" at bounding box center [1198, 25] width 25 height 25
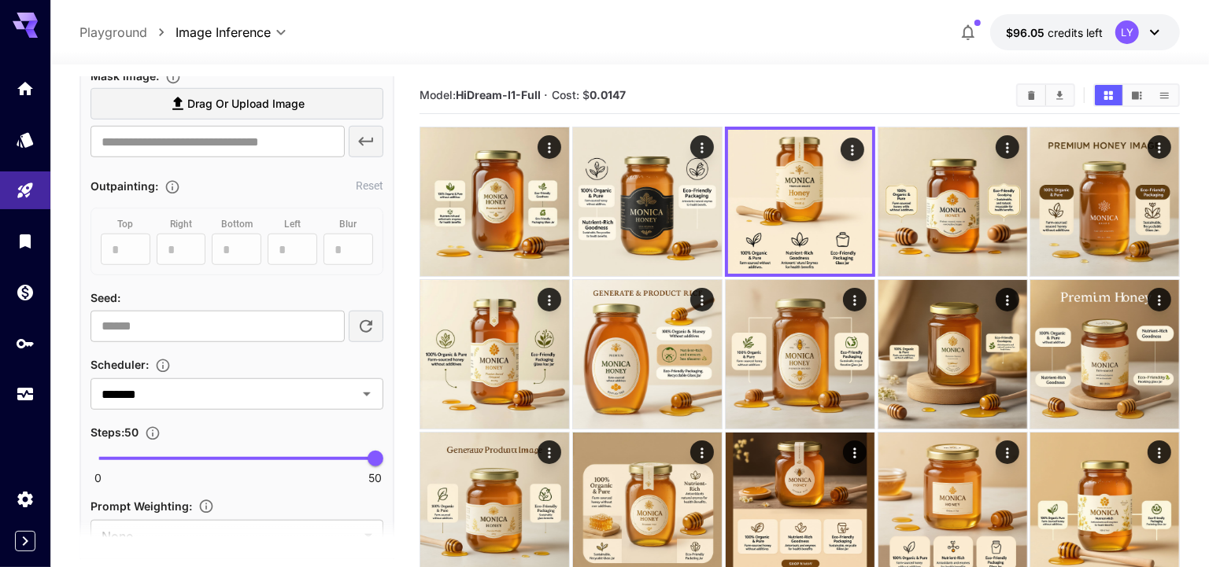
scroll to position [1000, 0]
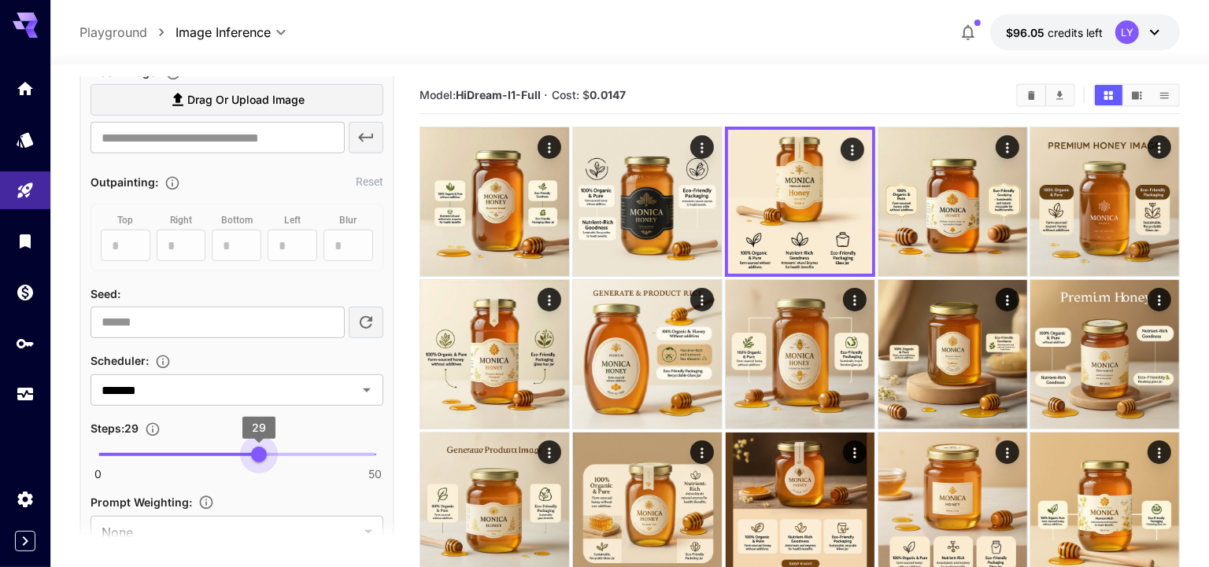
type input "**"
drag, startPoint x: 376, startPoint y: 449, endPoint x: 262, endPoint y: 447, distance: 114.1
click at [262, 447] on span "30" at bounding box center [265, 455] width 16 height 16
click at [208, 390] on input "*******" at bounding box center [213, 390] width 237 height 22
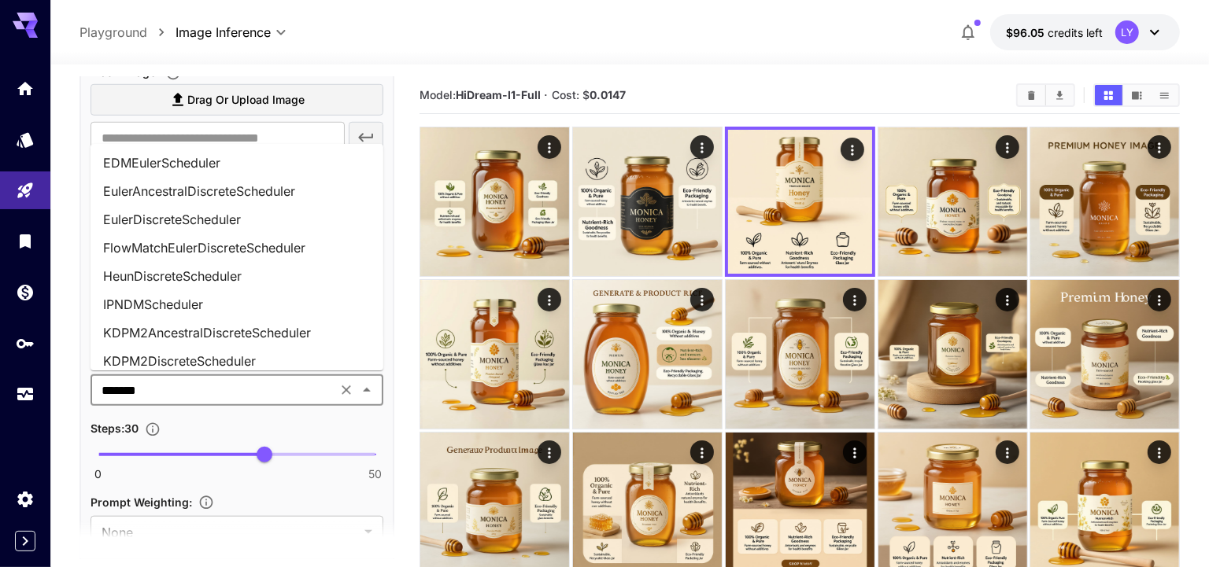
scroll to position [634, 0]
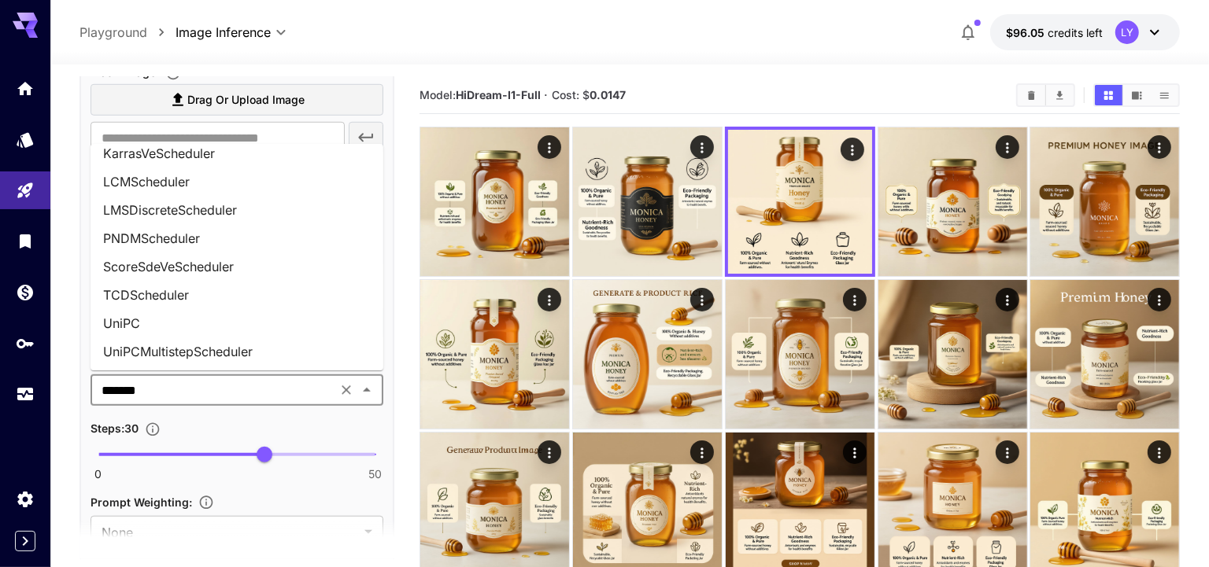
click at [160, 356] on li "UniPCMultistepScheduler" at bounding box center [236, 352] width 293 height 28
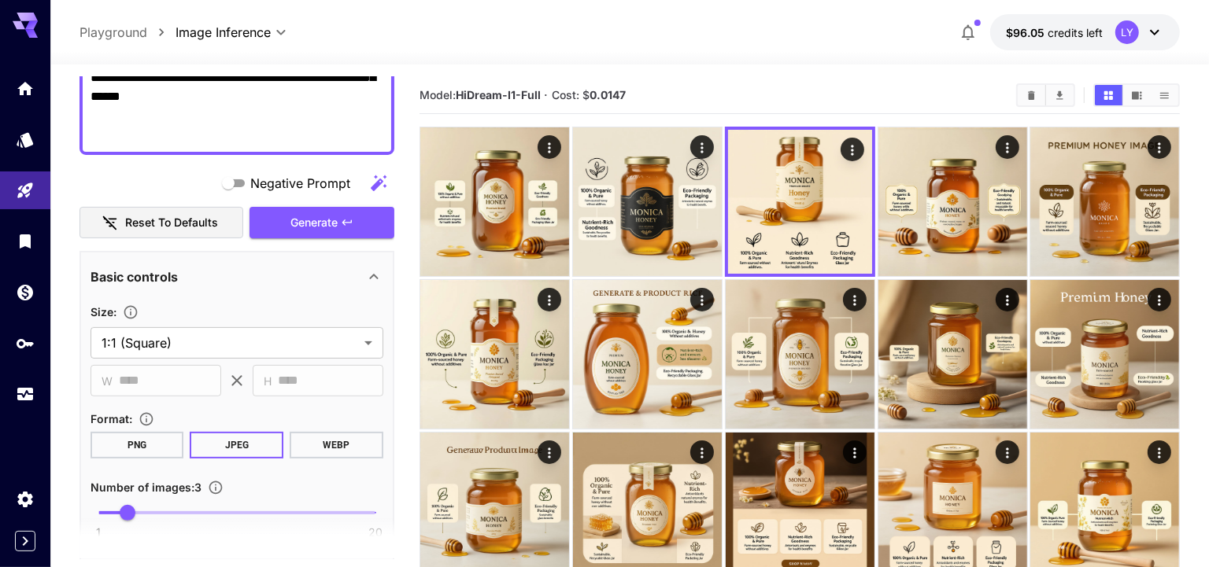
scroll to position [375, 0]
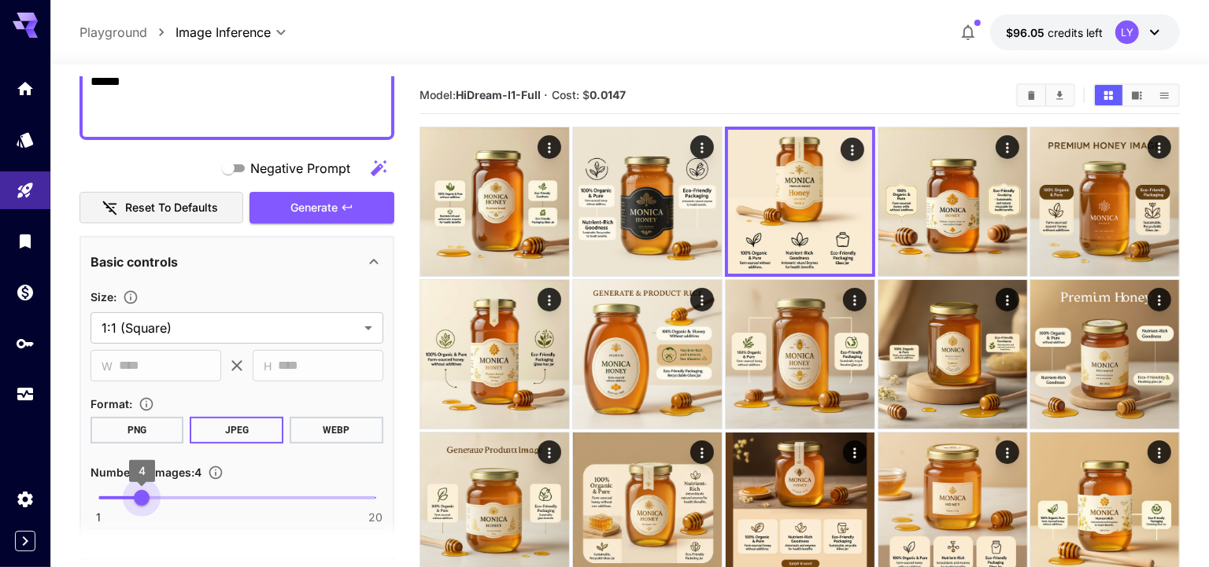
type input "*"
click at [131, 490] on span "3" at bounding box center [128, 498] width 16 height 16
click at [320, 201] on span "Generate" at bounding box center [313, 208] width 47 height 20
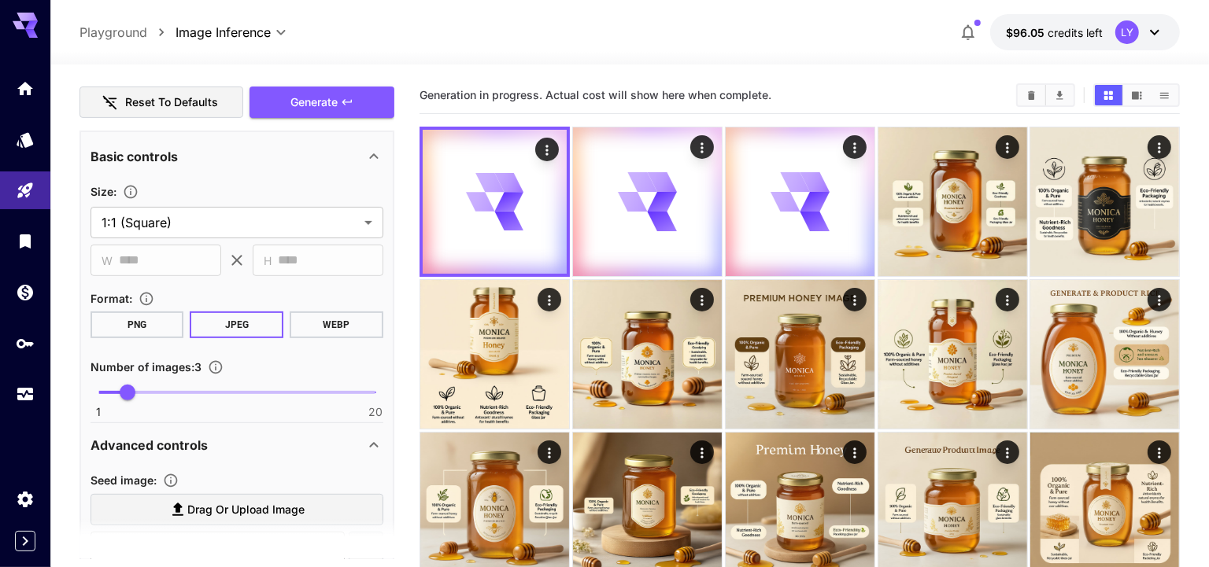
scroll to position [629, 0]
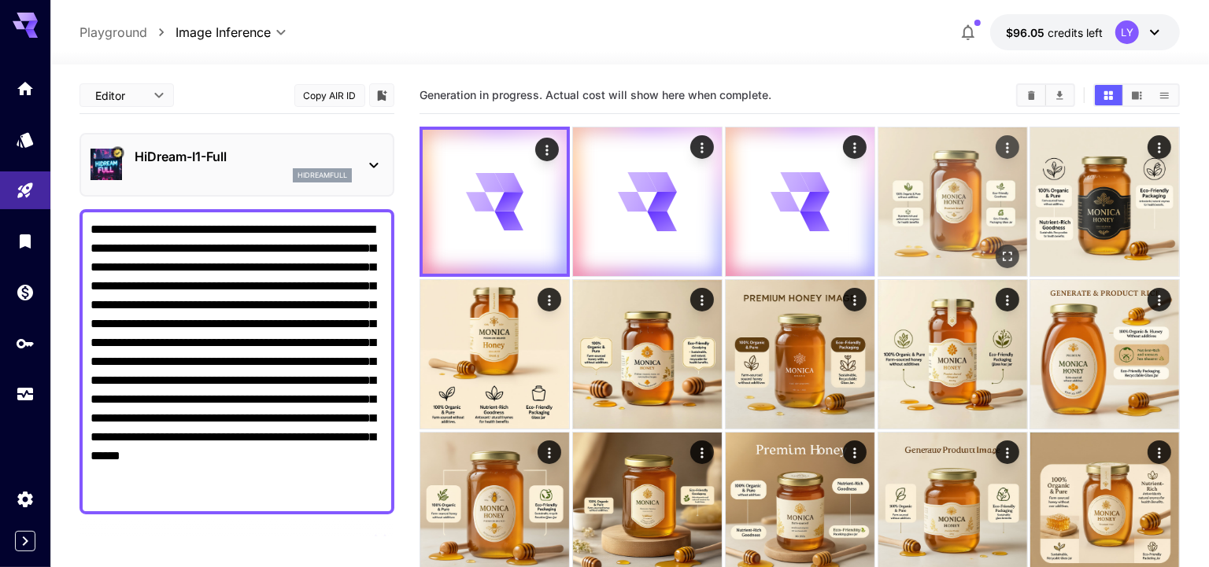
scroll to position [629, 0]
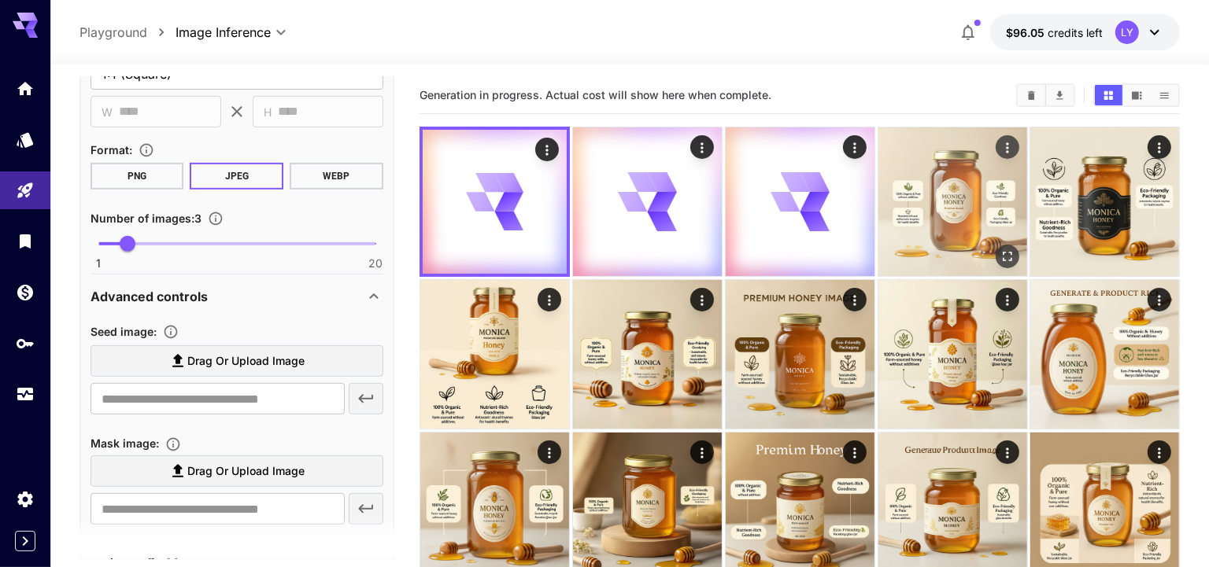
click at [957, 216] on img at bounding box center [952, 201] width 149 height 149
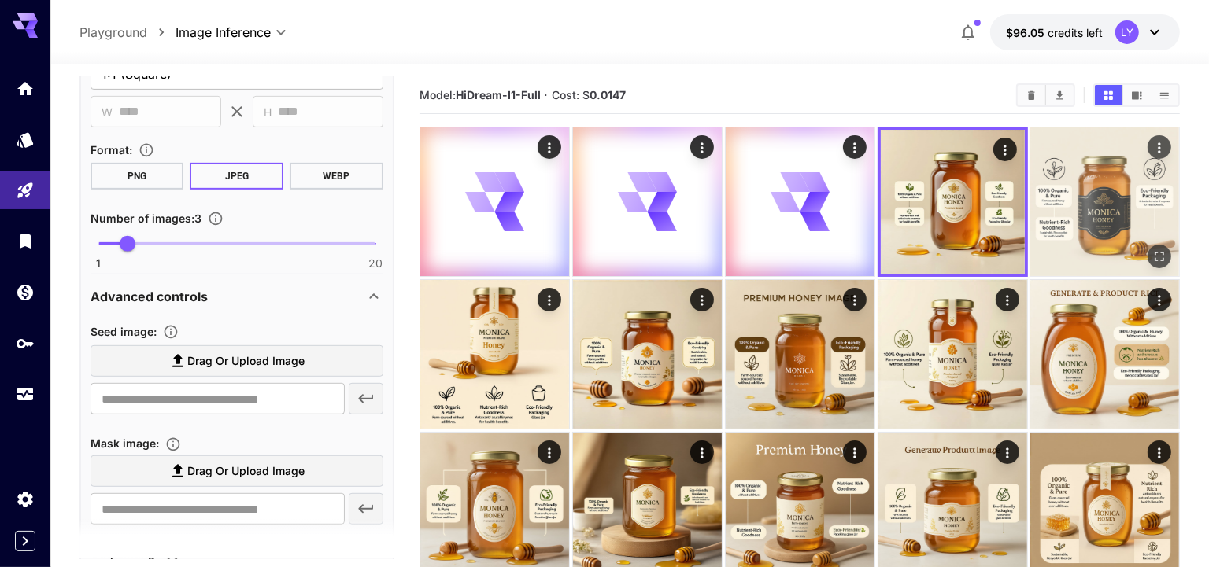
click at [1102, 213] on img at bounding box center [1104, 201] width 149 height 149
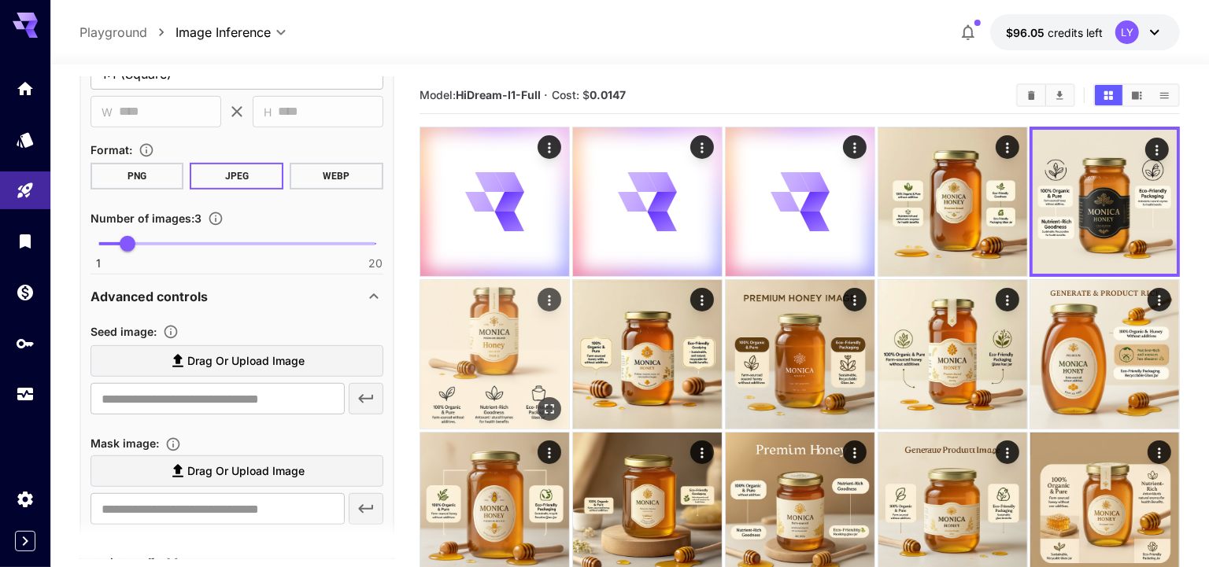
click at [522, 359] on img at bounding box center [494, 354] width 149 height 149
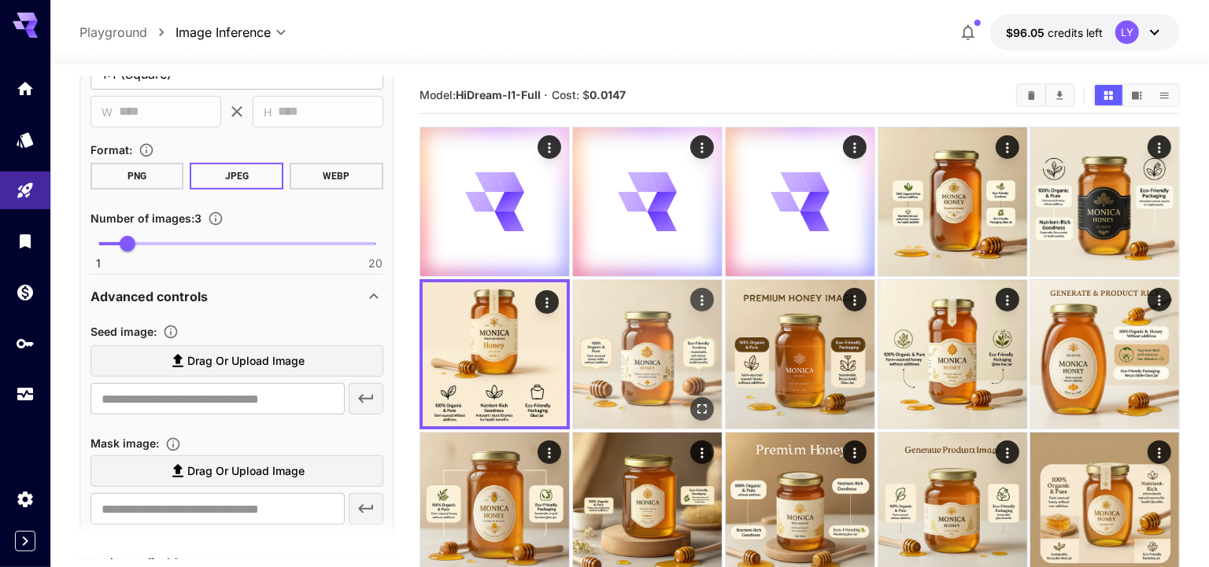
click at [623, 354] on img at bounding box center [647, 354] width 149 height 149
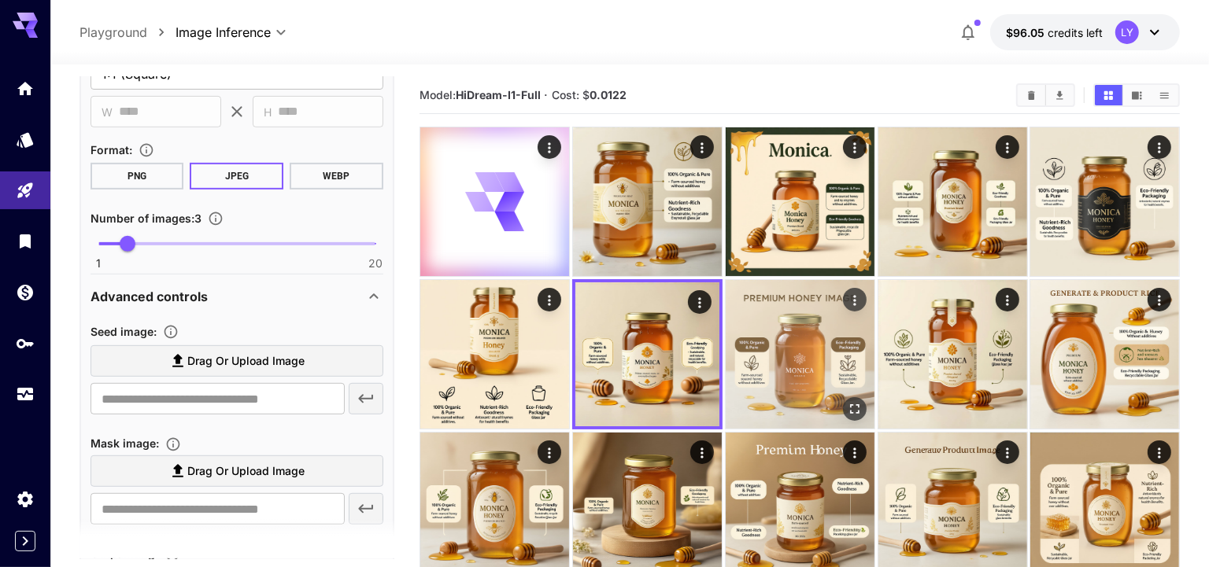
click at [747, 341] on img at bounding box center [800, 354] width 149 height 149
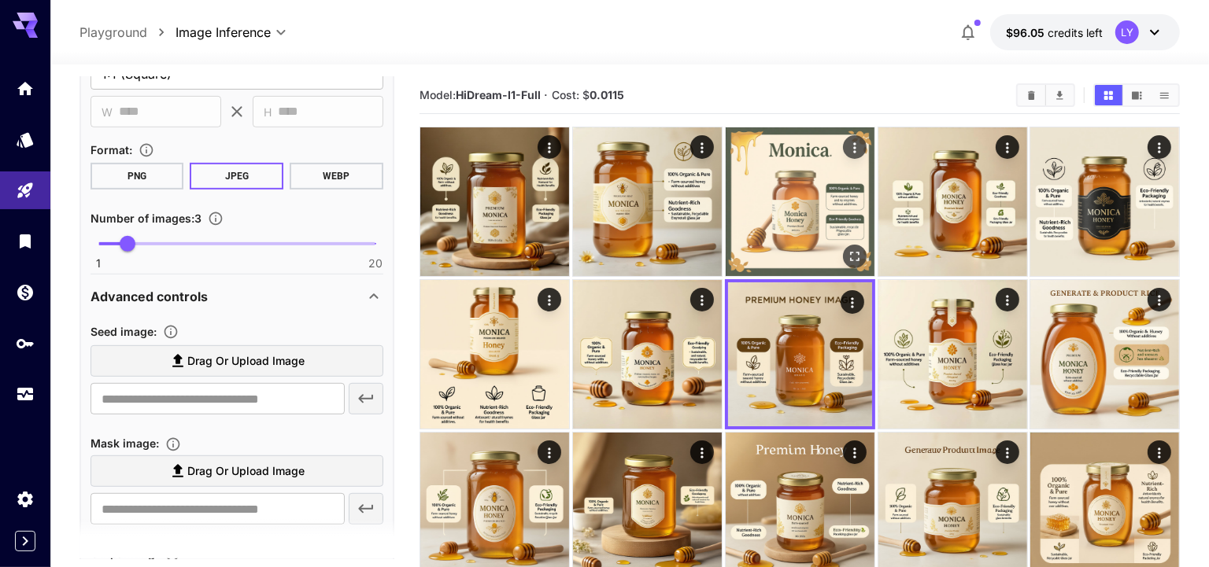
click at [776, 211] on img at bounding box center [800, 201] width 149 height 149
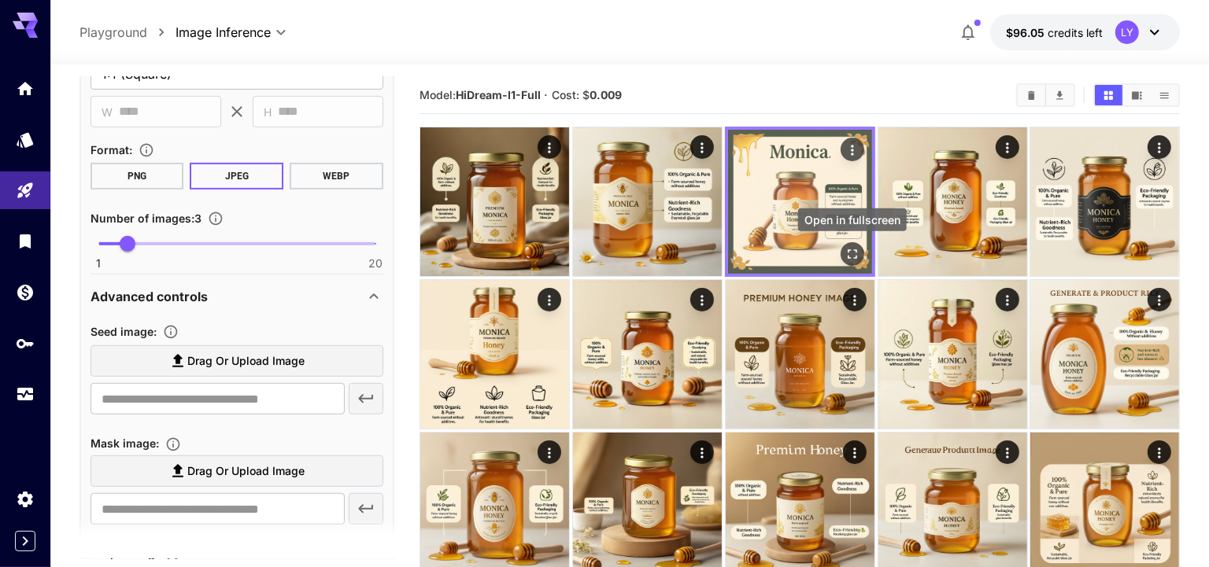
click at [849, 251] on icon "Open in fullscreen" at bounding box center [852, 254] width 16 height 16
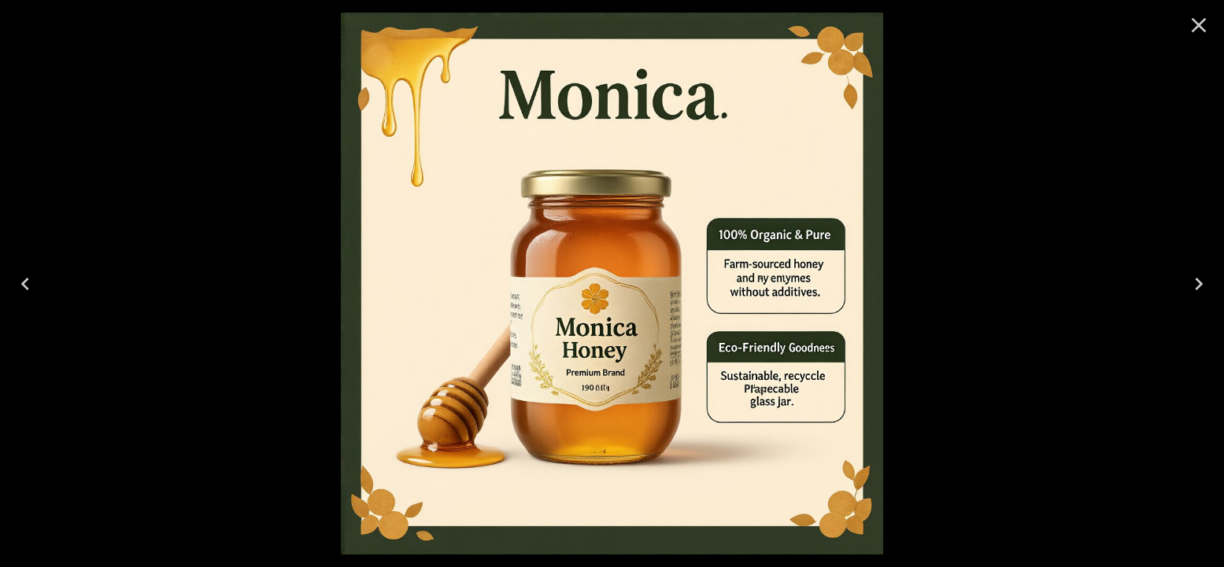
click at [28, 288] on icon "Previous" at bounding box center [25, 284] width 8 height 13
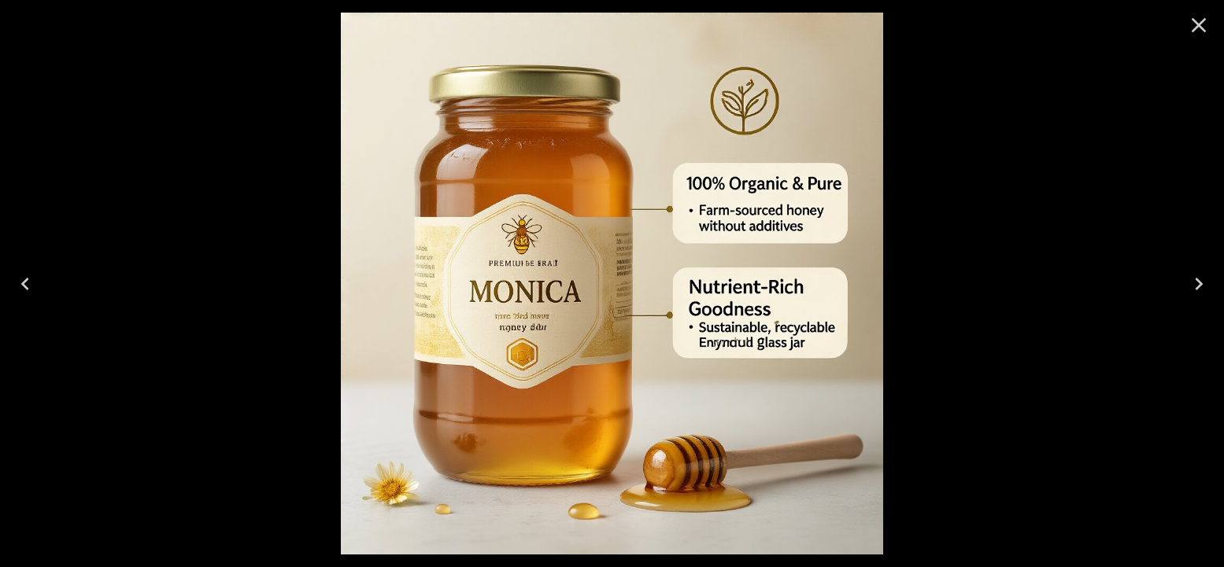
click at [28, 288] on icon "Previous" at bounding box center [25, 284] width 8 height 13
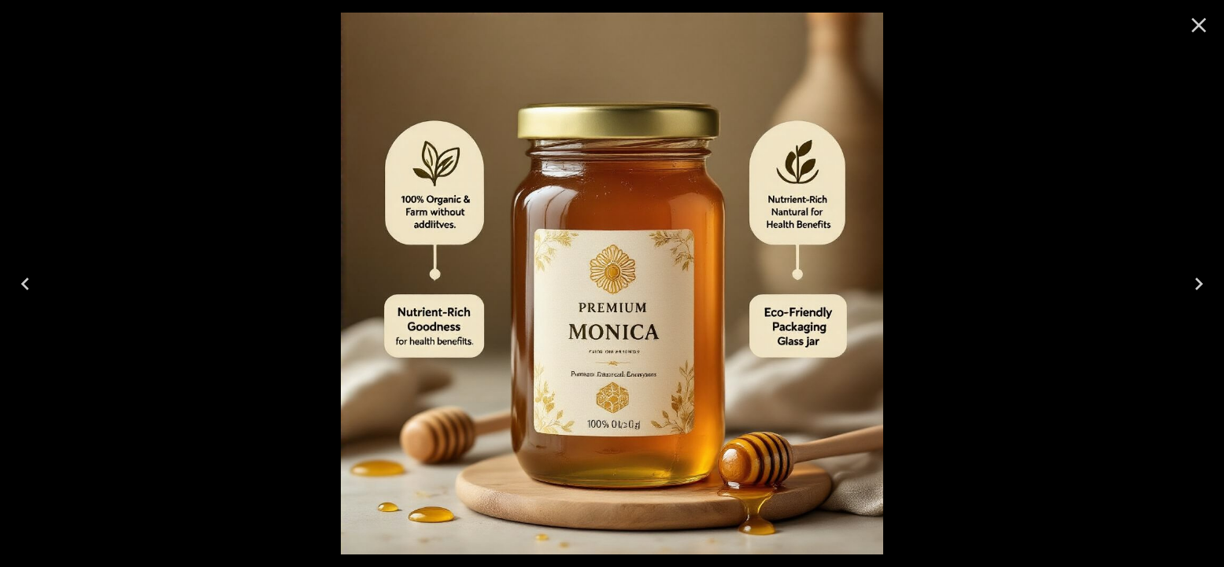
click at [1193, 25] on icon "Close" at bounding box center [1198, 25] width 25 height 25
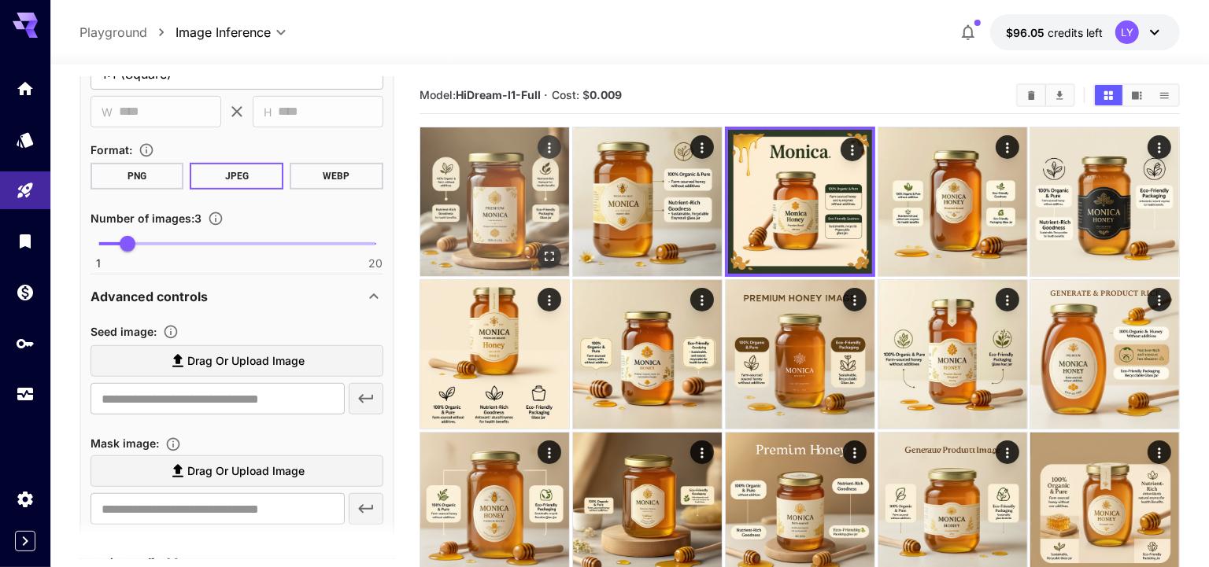
click at [482, 235] on img at bounding box center [494, 201] width 149 height 149
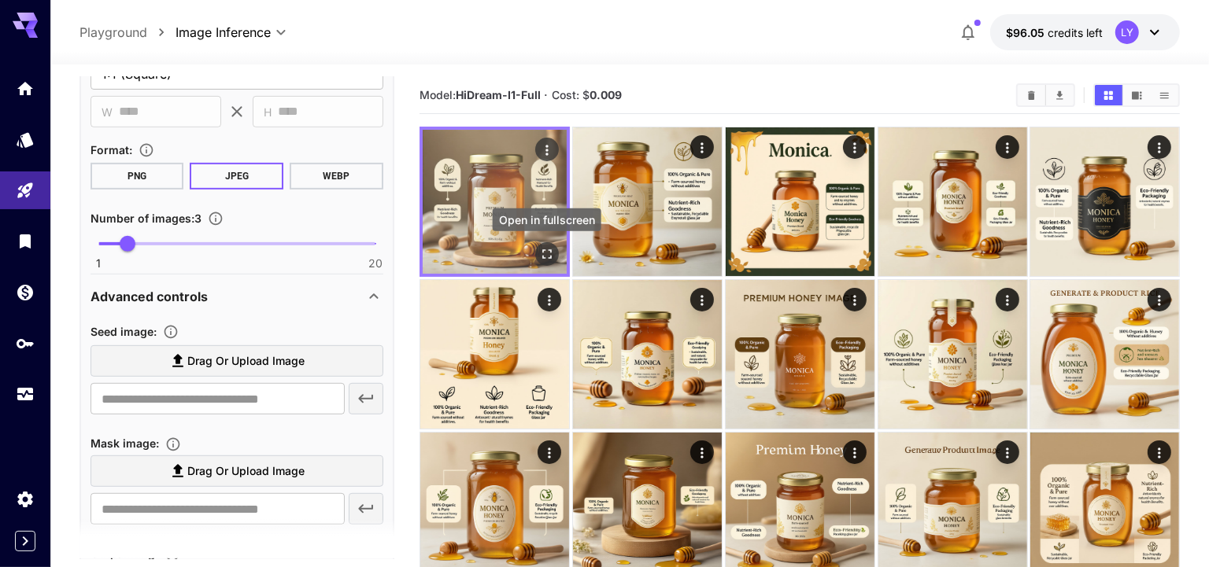
click at [547, 253] on icon "Open in fullscreen" at bounding box center [547, 254] width 16 height 16
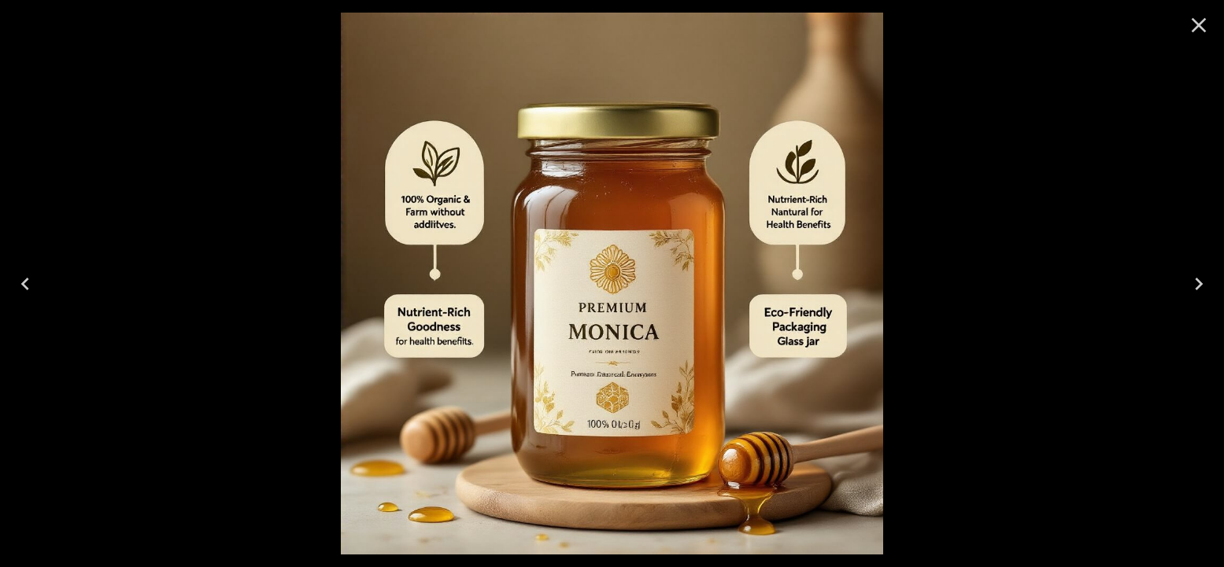
click at [1195, 27] on icon "Close" at bounding box center [1198, 25] width 25 height 25
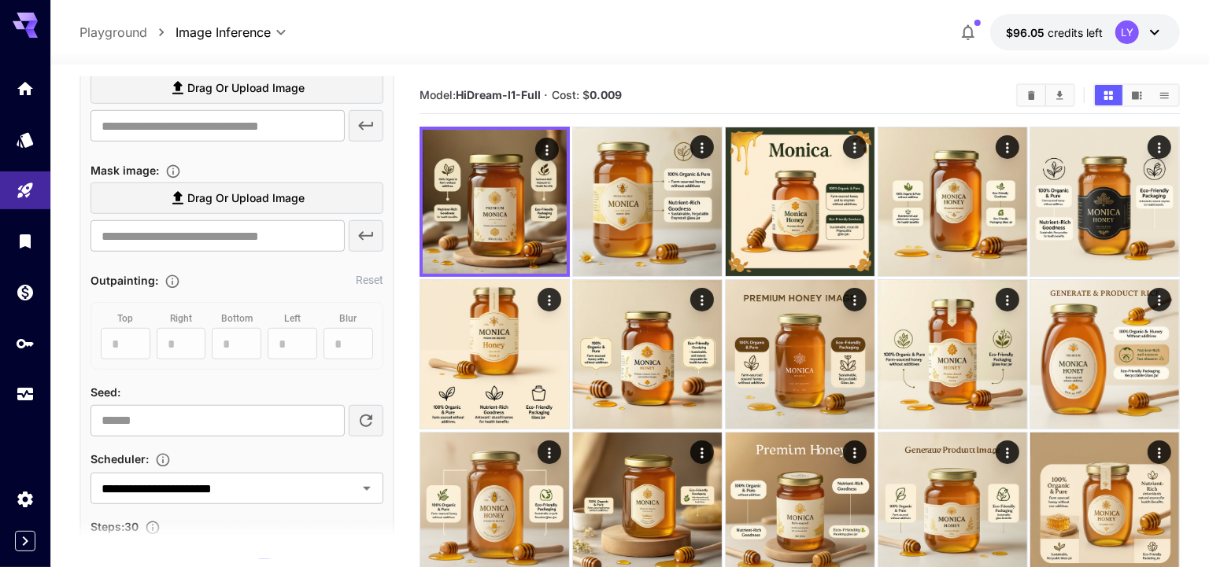
scroll to position [1062, 0]
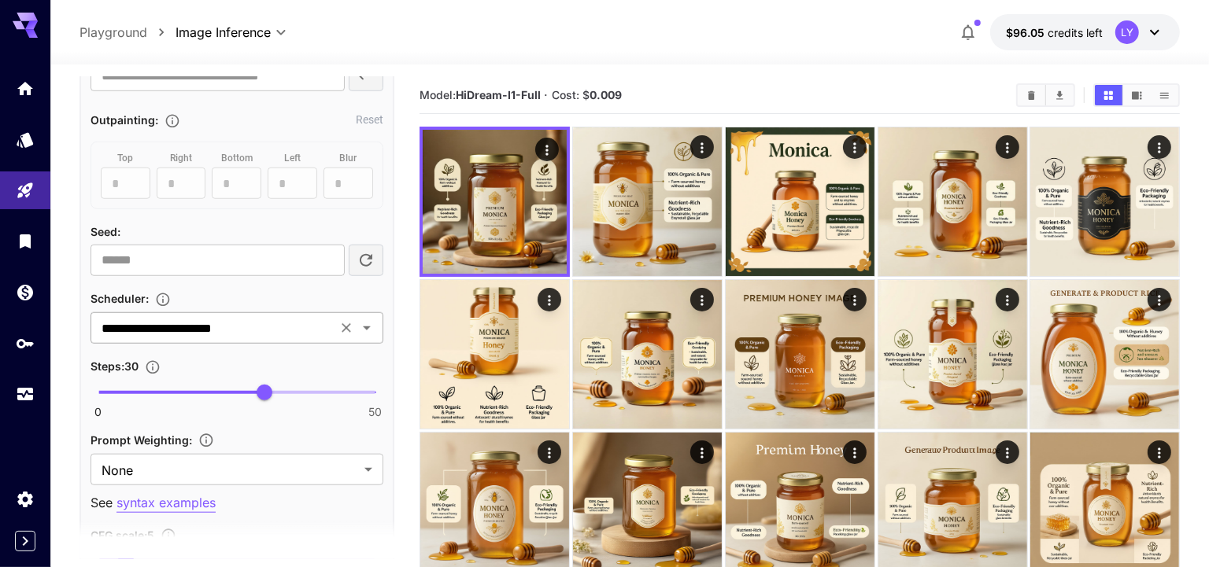
click at [219, 329] on input "**********" at bounding box center [213, 328] width 237 height 22
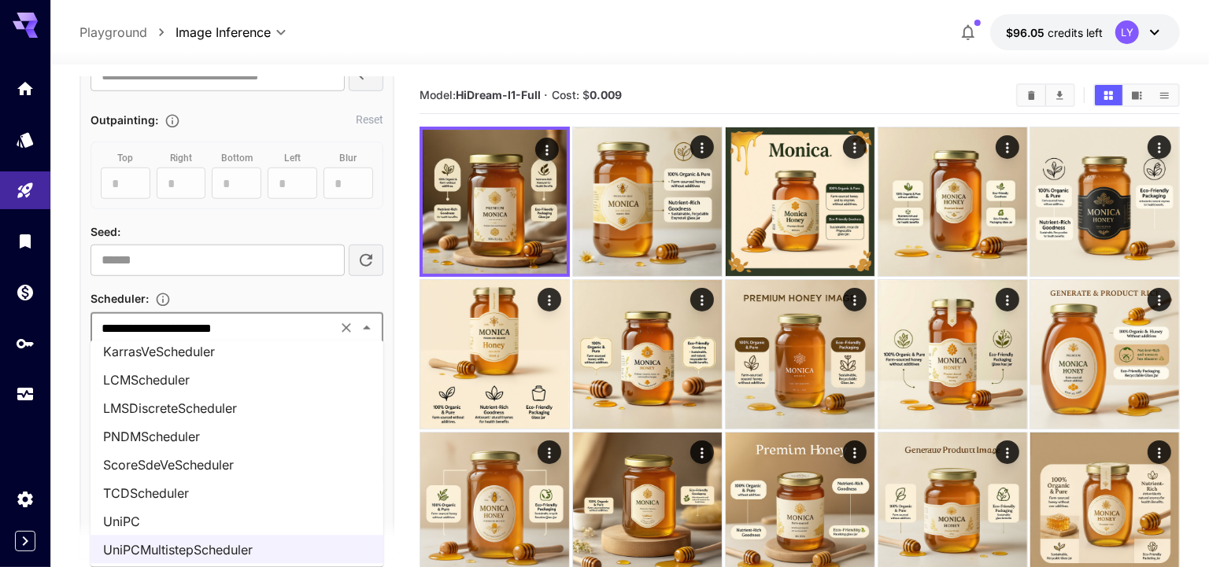
scroll to position [633, 0]
click at [179, 522] on li "UniPC" at bounding box center [236, 521] width 293 height 28
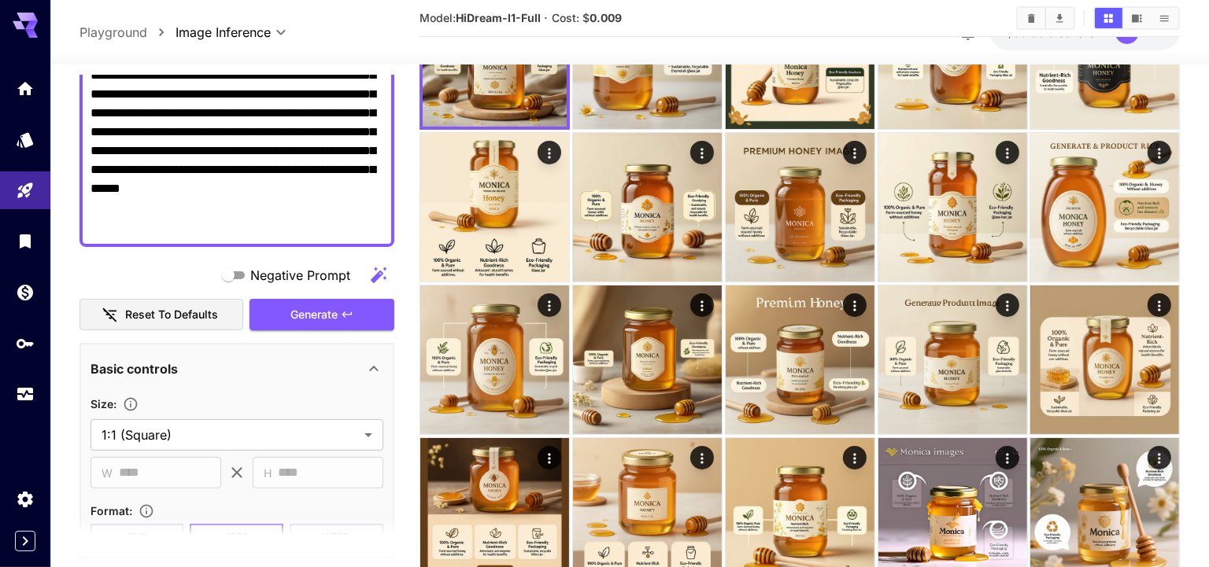
scroll to position [153, 0]
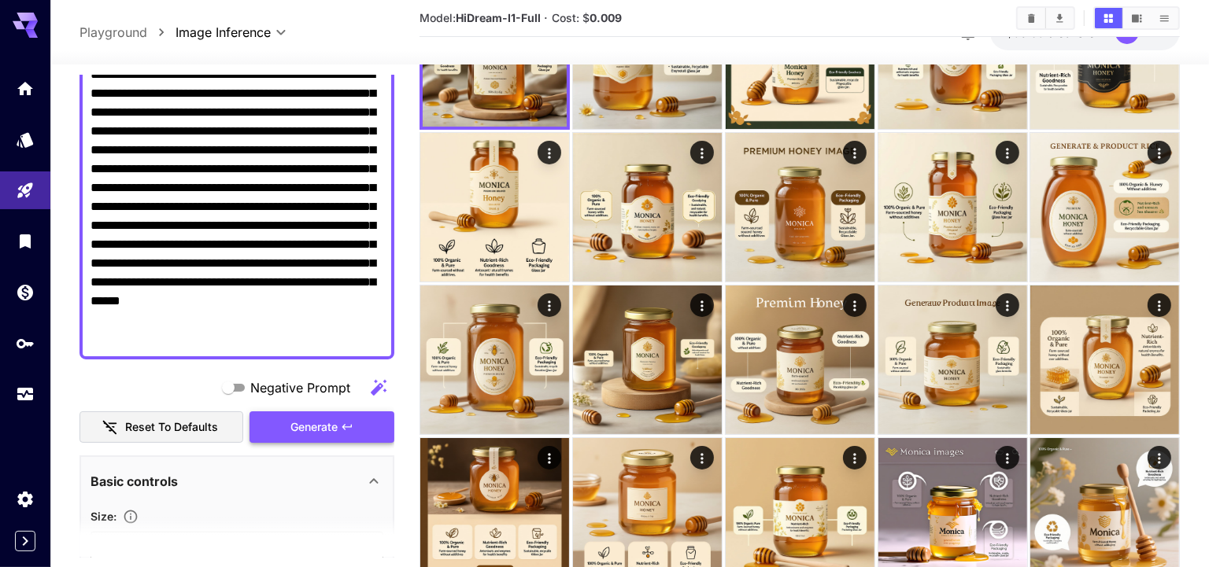
click at [308, 424] on span "Generate" at bounding box center [313, 428] width 47 height 20
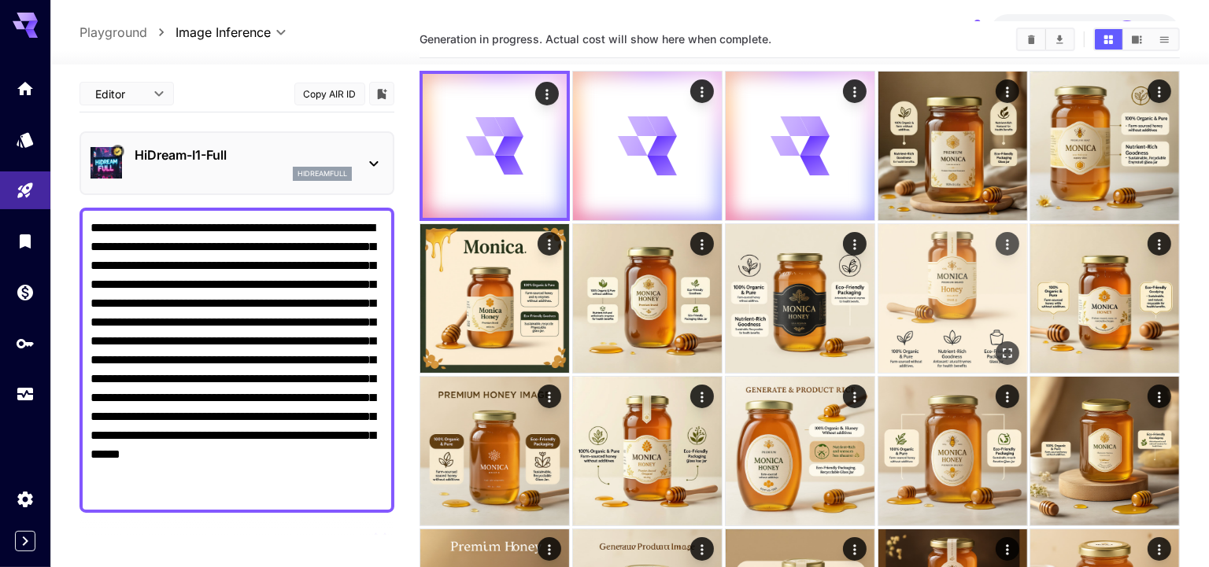
scroll to position [0, 0]
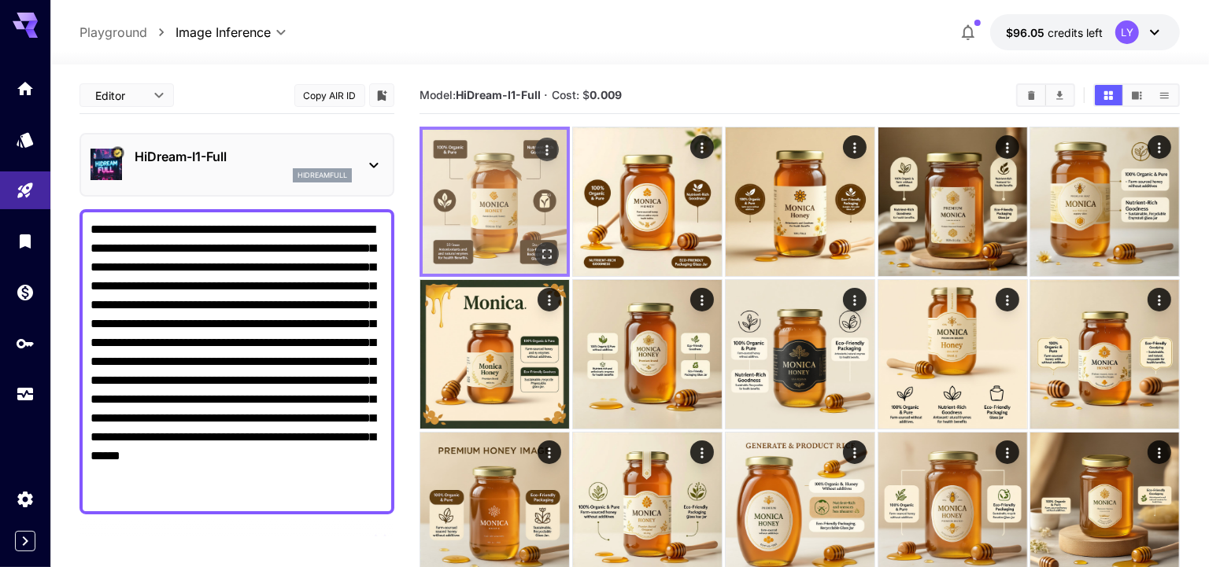
click at [497, 194] on img at bounding box center [495, 202] width 144 height 144
click at [545, 252] on icon "Open in fullscreen" at bounding box center [547, 254] width 16 height 16
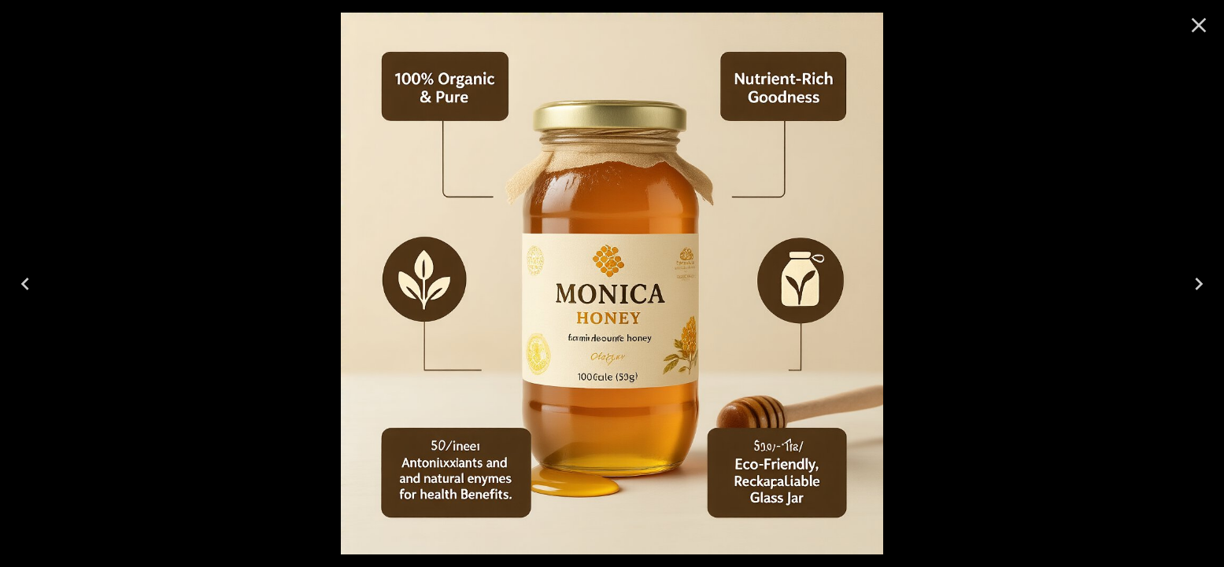
click at [1198, 277] on icon "Next" at bounding box center [1198, 283] width 25 height 25
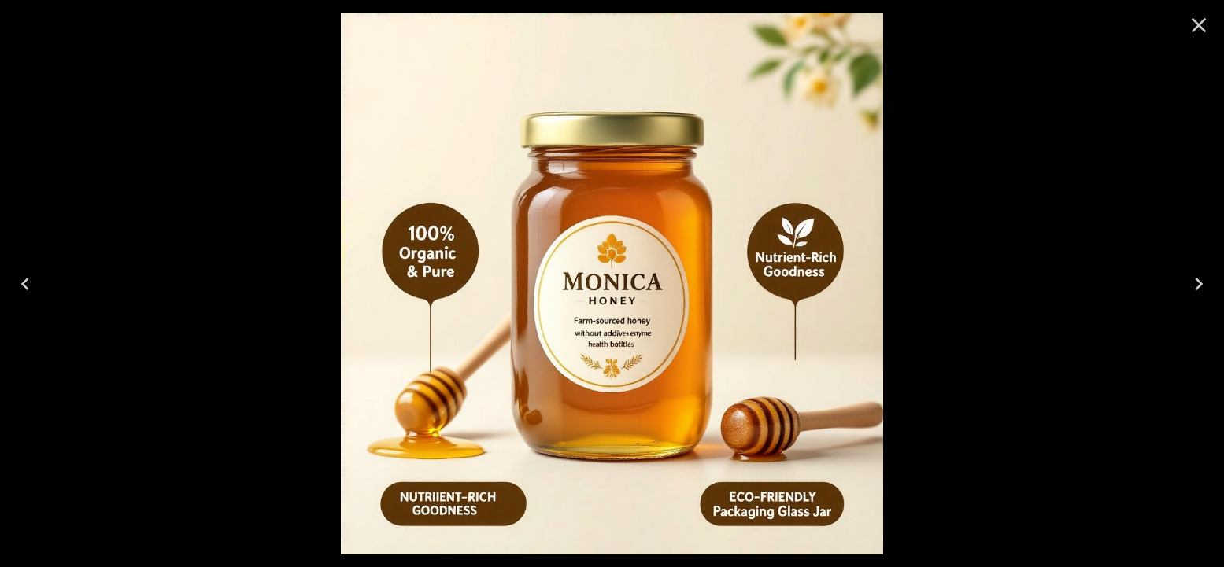
click at [1198, 277] on icon "Next" at bounding box center [1198, 283] width 25 height 25
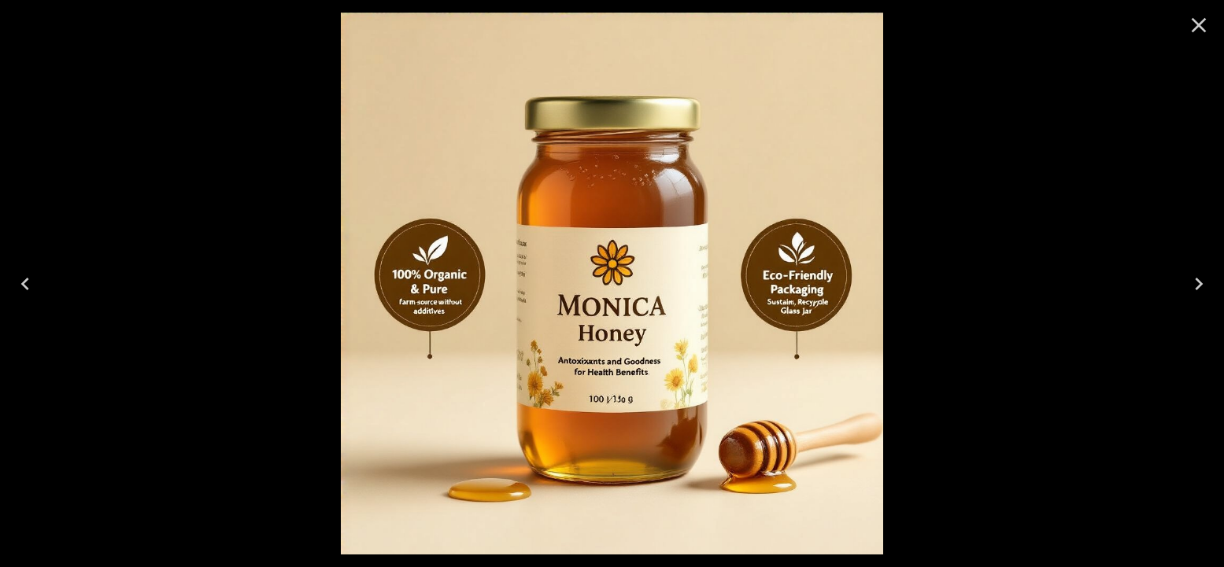
click at [1188, 20] on icon "Close" at bounding box center [1198, 25] width 25 height 25
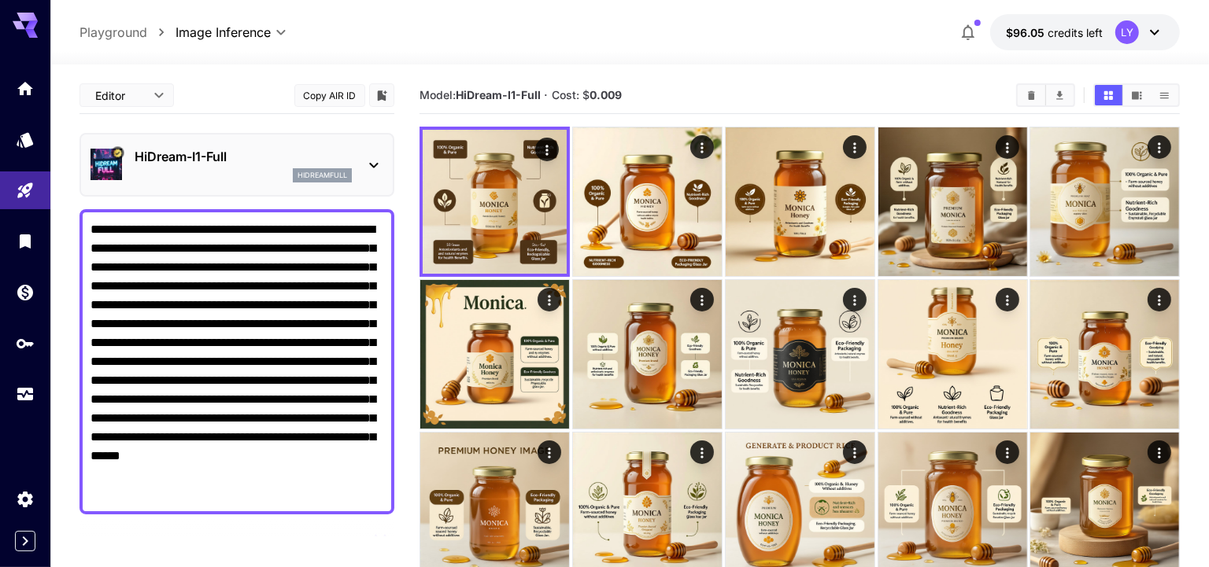
click at [198, 174] on div "hidreamfull" at bounding box center [243, 175] width 217 height 14
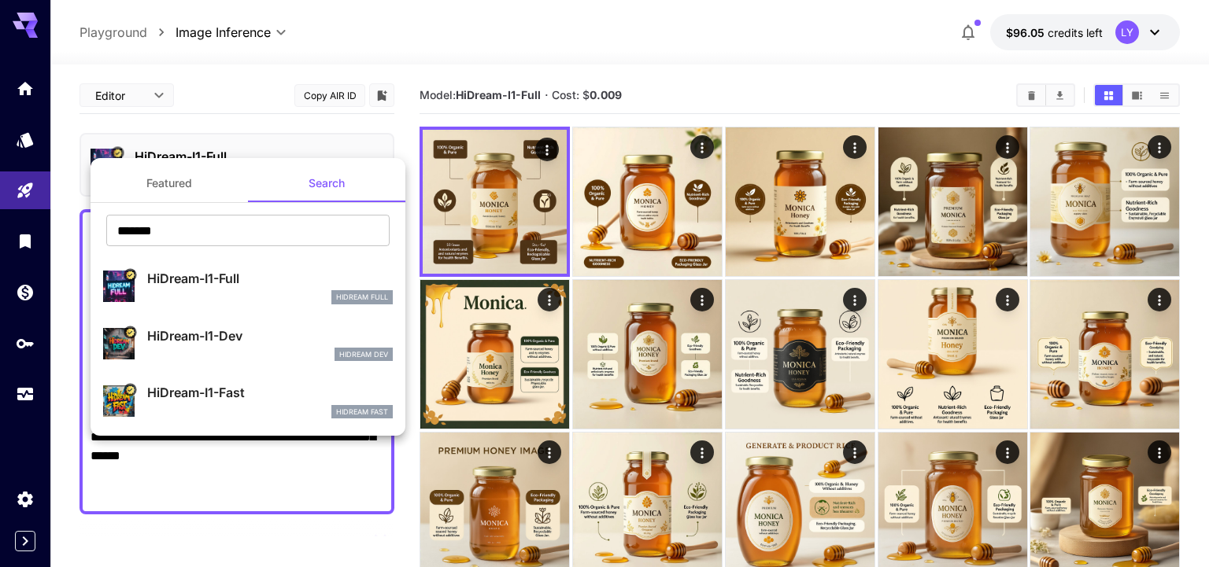
click at [203, 330] on p "HiDream-I1-Dev" at bounding box center [270, 336] width 246 height 19
type input "**"
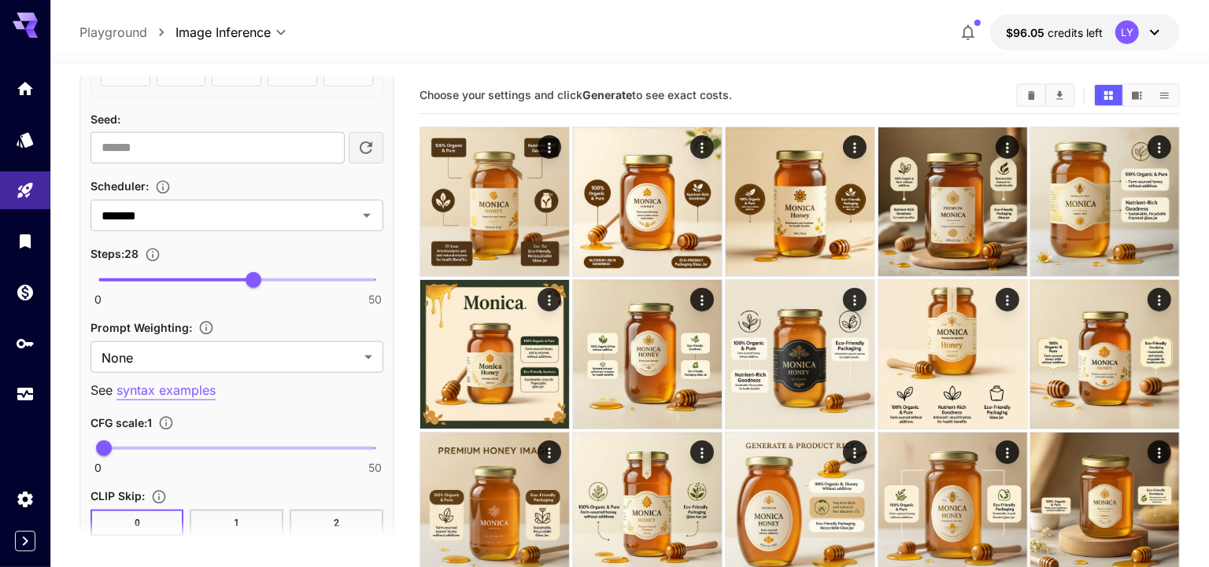
scroll to position [1206, 0]
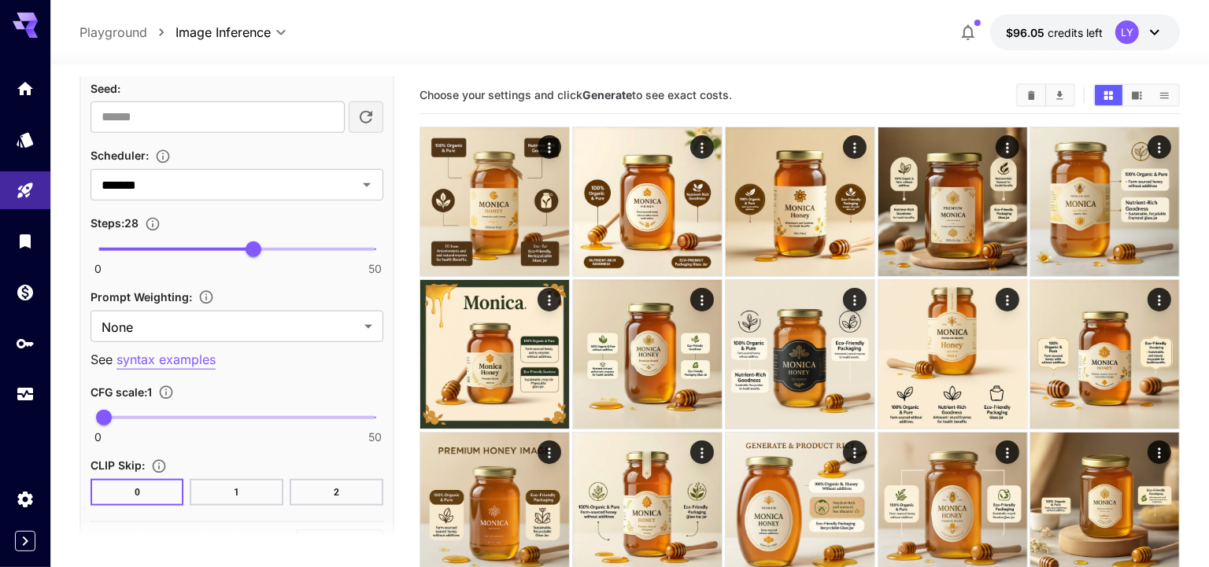
click at [131, 410] on span "0 50 1" at bounding box center [236, 418] width 277 height 24
type input "*"
click at [126, 410] on span "5" at bounding box center [126, 418] width 16 height 16
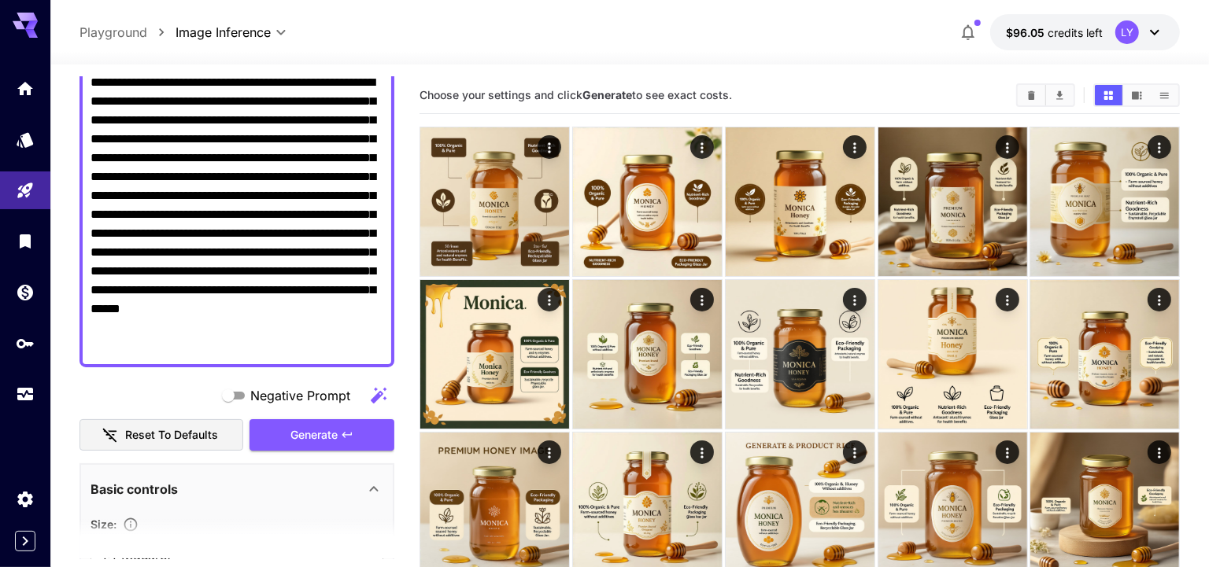
scroll to position [148, 0]
click at [330, 428] on span "Generate" at bounding box center [313, 435] width 47 height 20
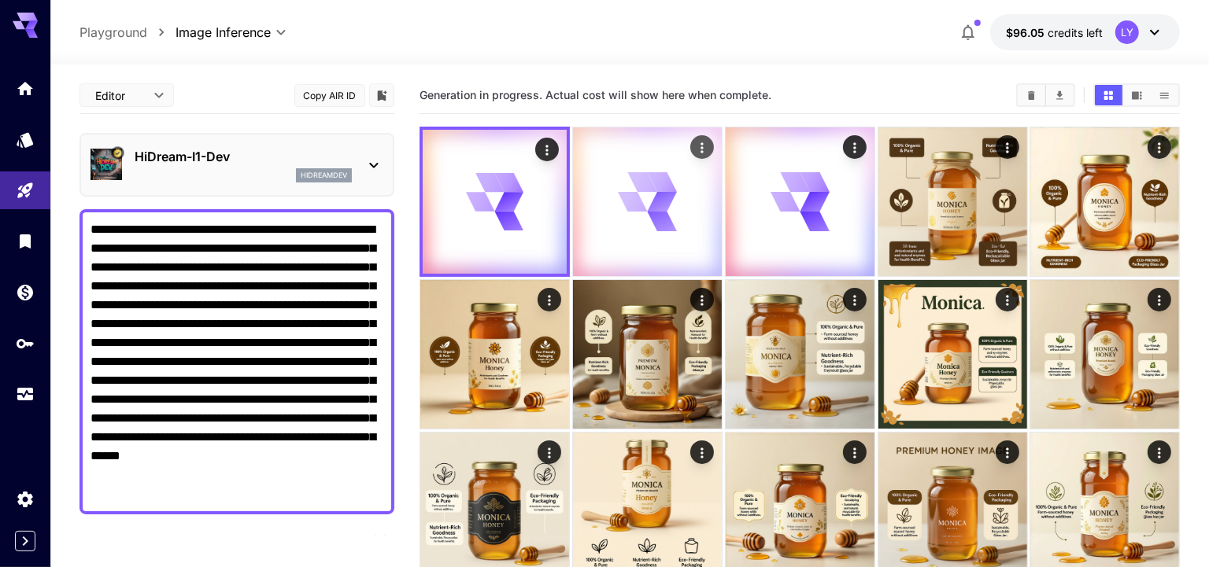
scroll to position [148, 0]
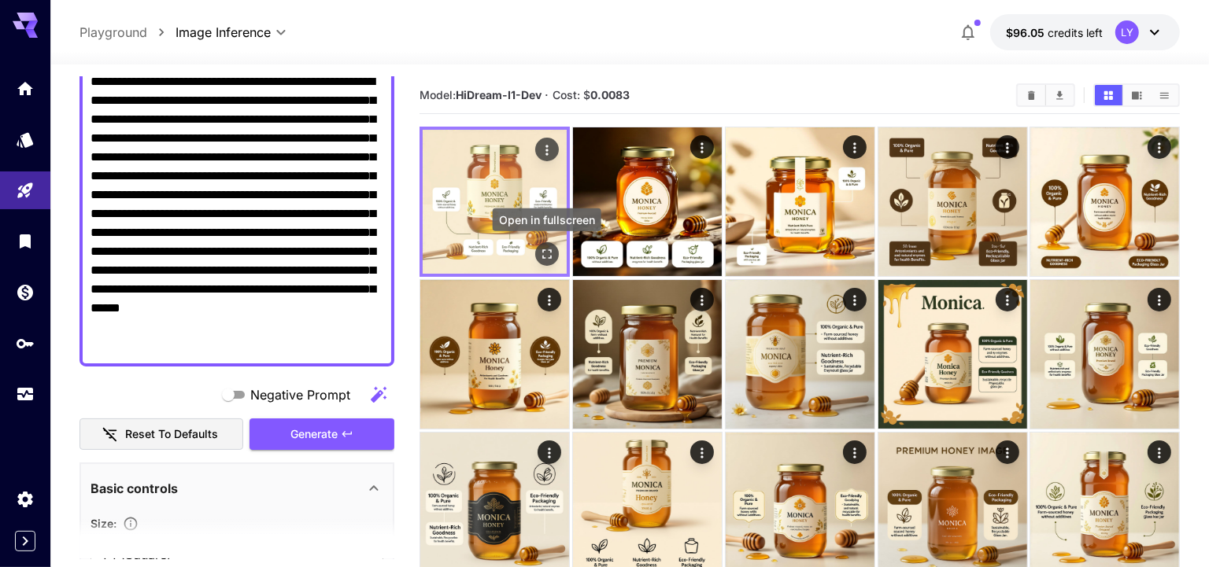
click at [548, 255] on icon "Open in fullscreen" at bounding box center [547, 254] width 16 height 16
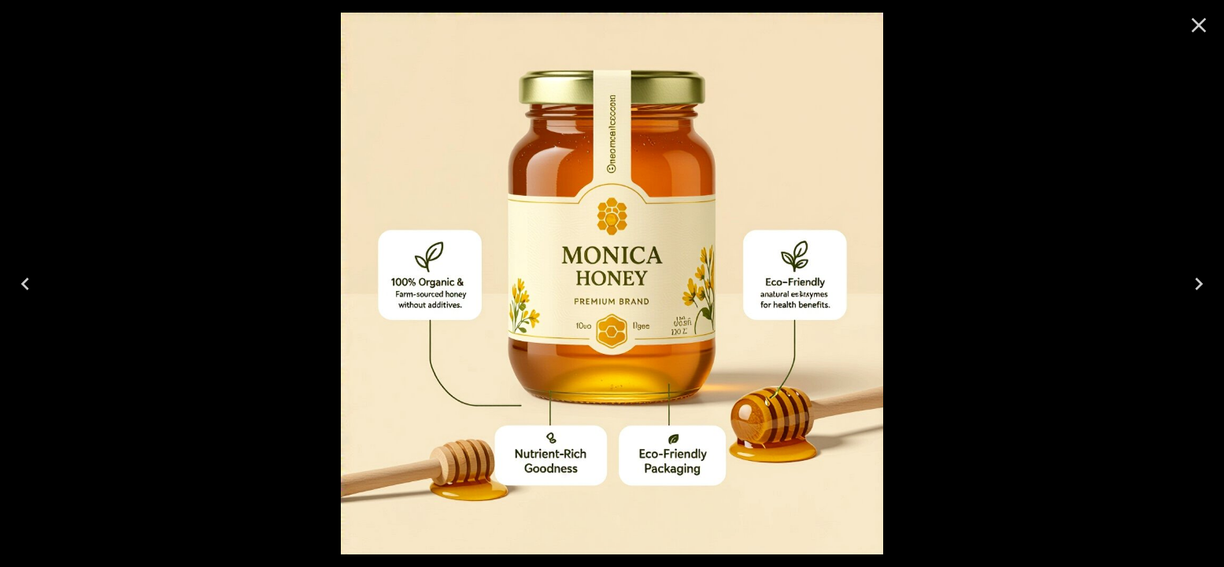
click at [1200, 283] on icon "Next" at bounding box center [1199, 284] width 8 height 13
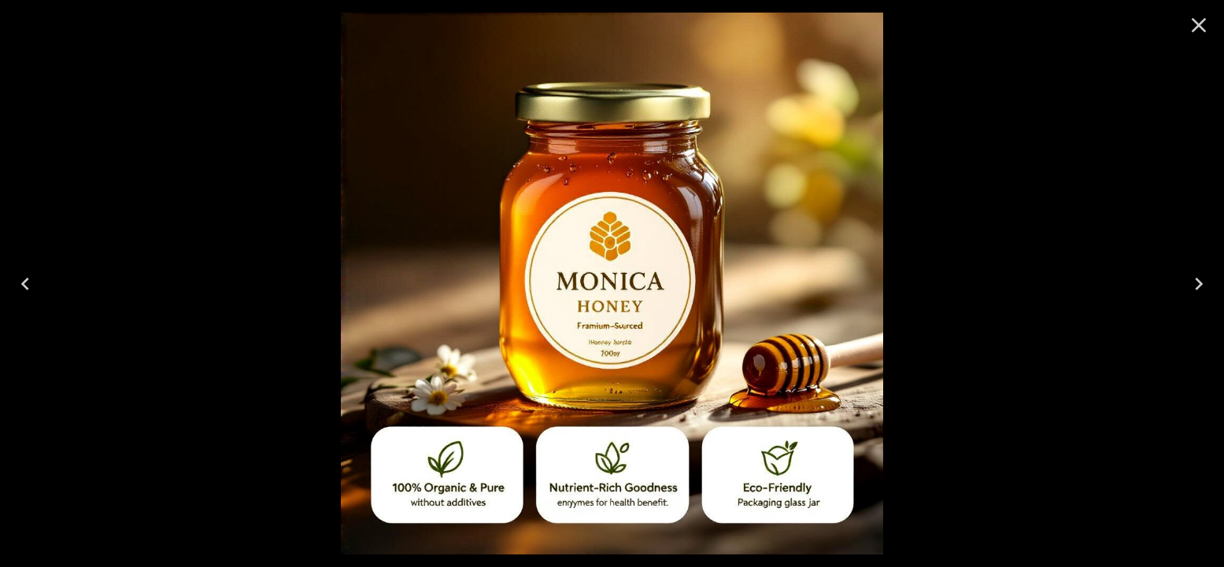
click at [1200, 283] on icon "Next" at bounding box center [1199, 284] width 8 height 13
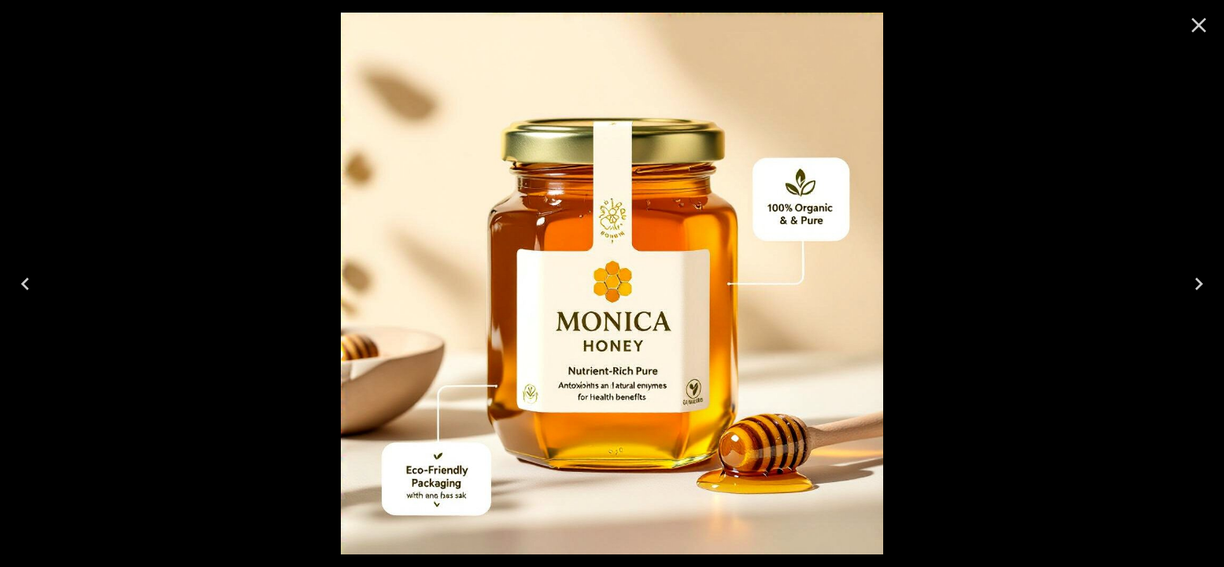
click at [1194, 27] on icon "Close" at bounding box center [1198, 25] width 25 height 25
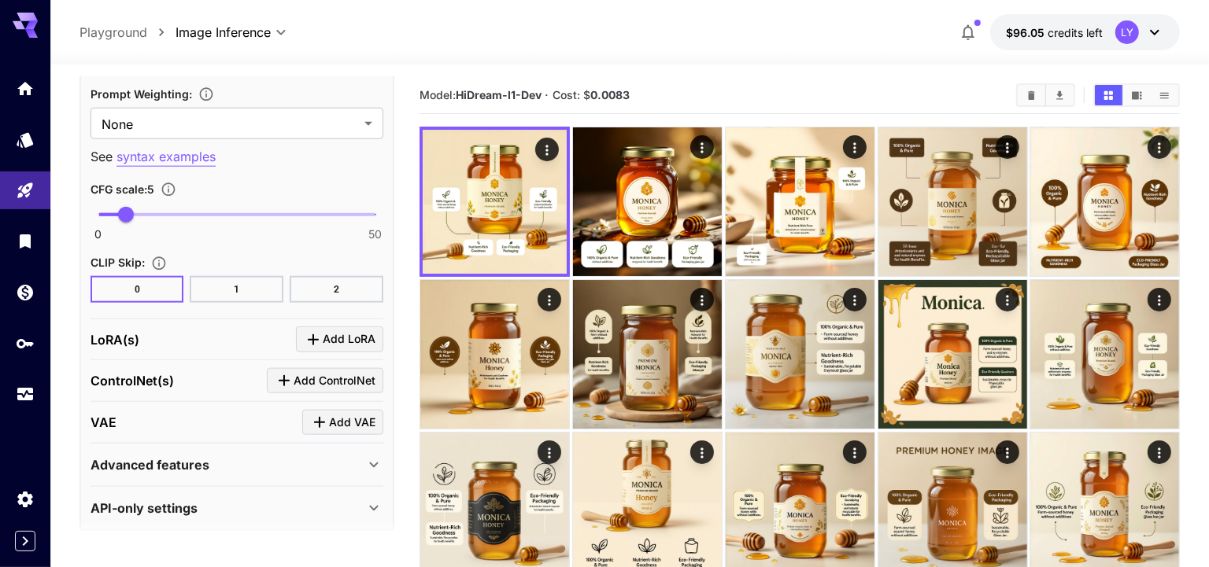
scroll to position [1411, 0]
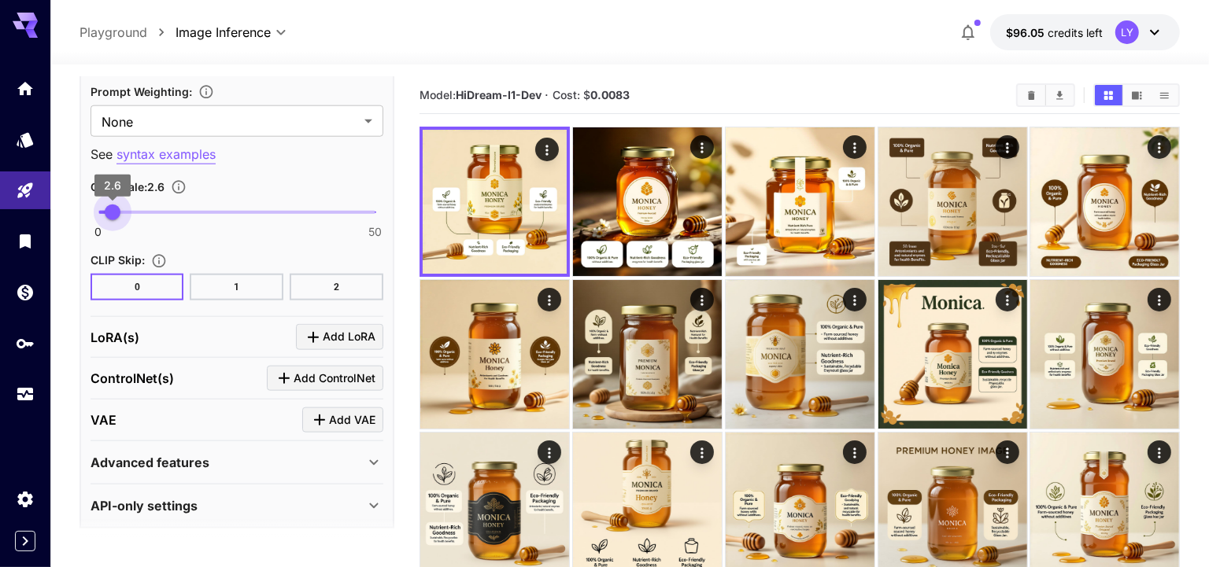
type input "***"
click at [112, 207] on span "2.5" at bounding box center [112, 213] width 16 height 16
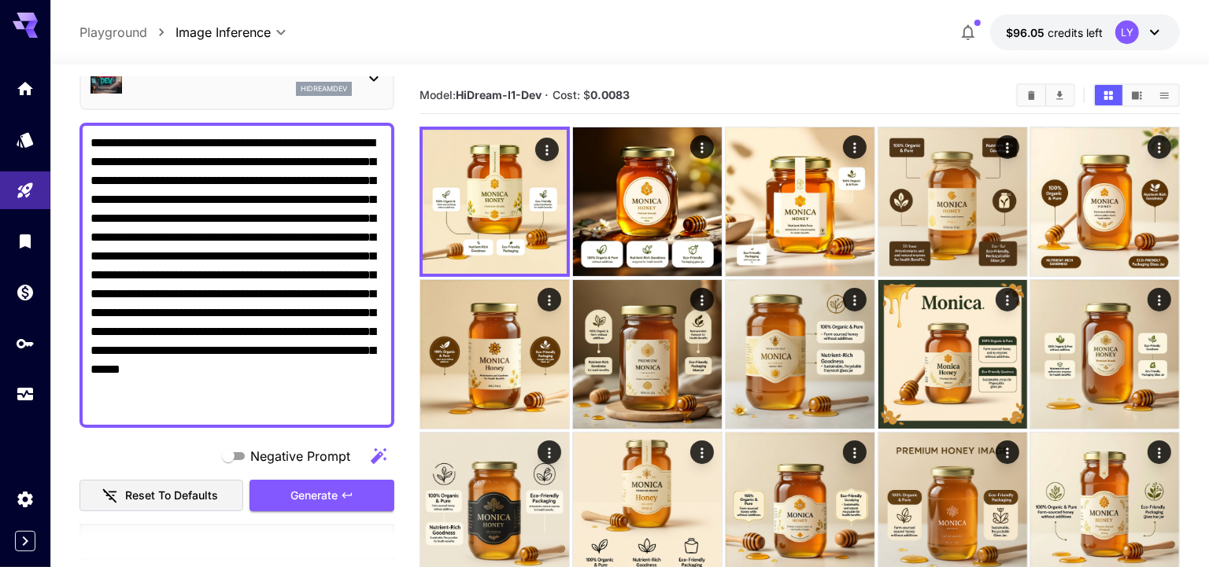
scroll to position [0, 0]
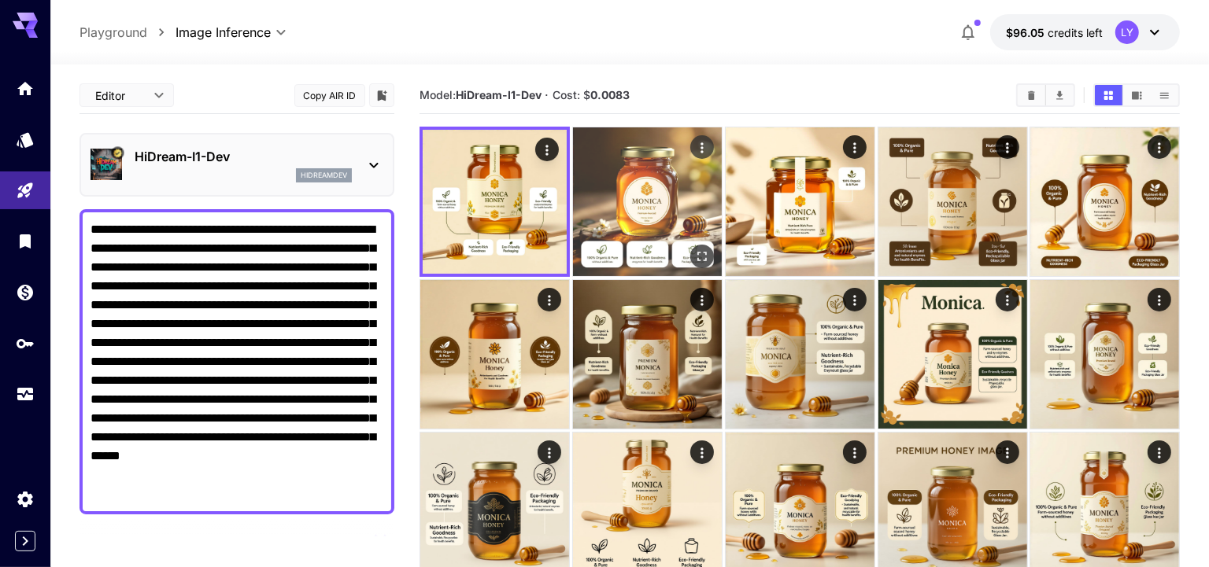
click at [627, 202] on img at bounding box center [647, 201] width 149 height 149
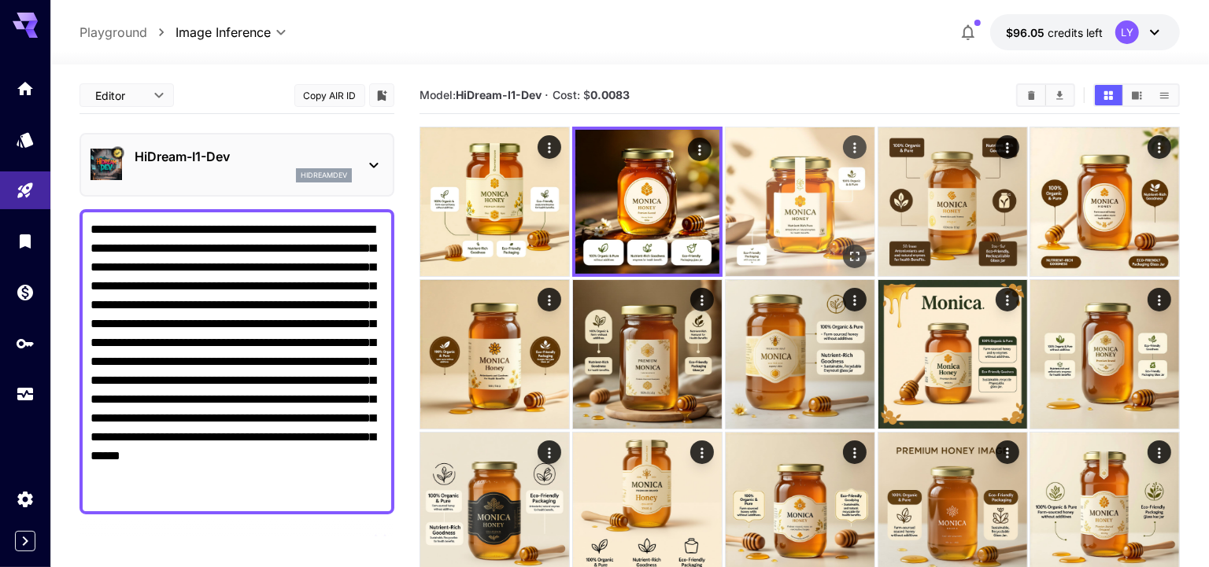
click at [798, 248] on img at bounding box center [800, 201] width 149 height 149
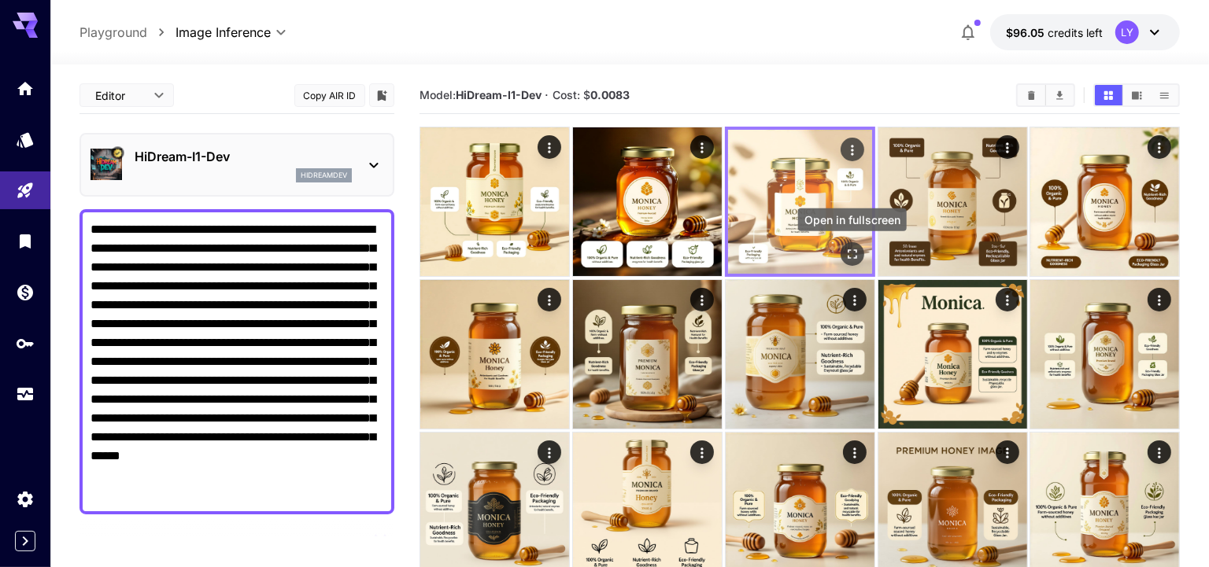
click at [852, 257] on icon "Open in fullscreen" at bounding box center [852, 254] width 16 height 16
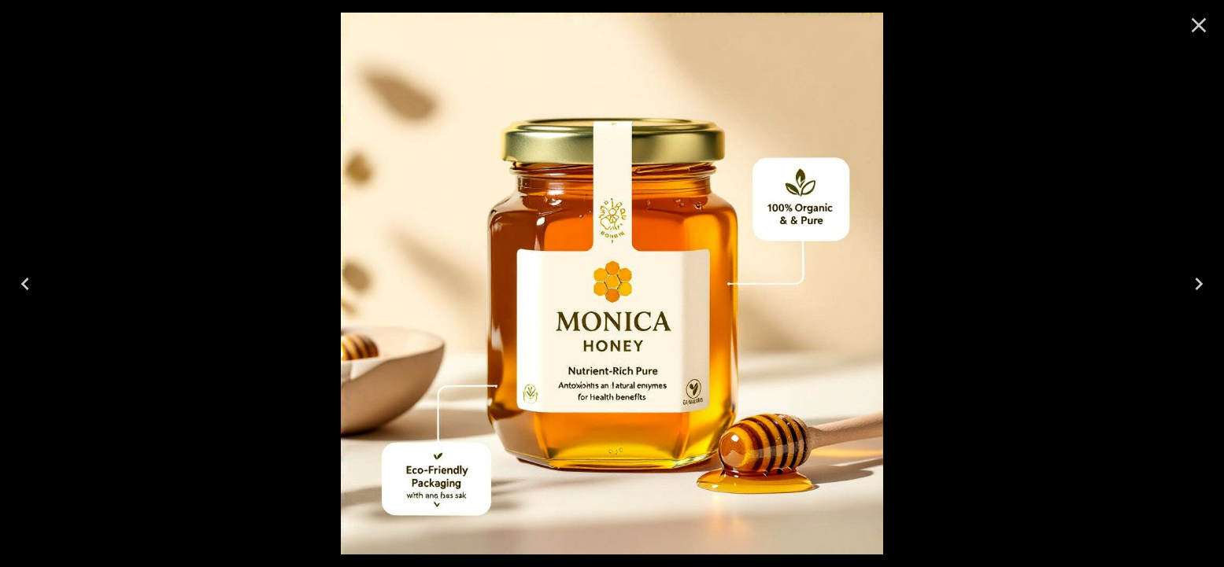
click at [1192, 281] on icon "Next" at bounding box center [1198, 283] width 25 height 25
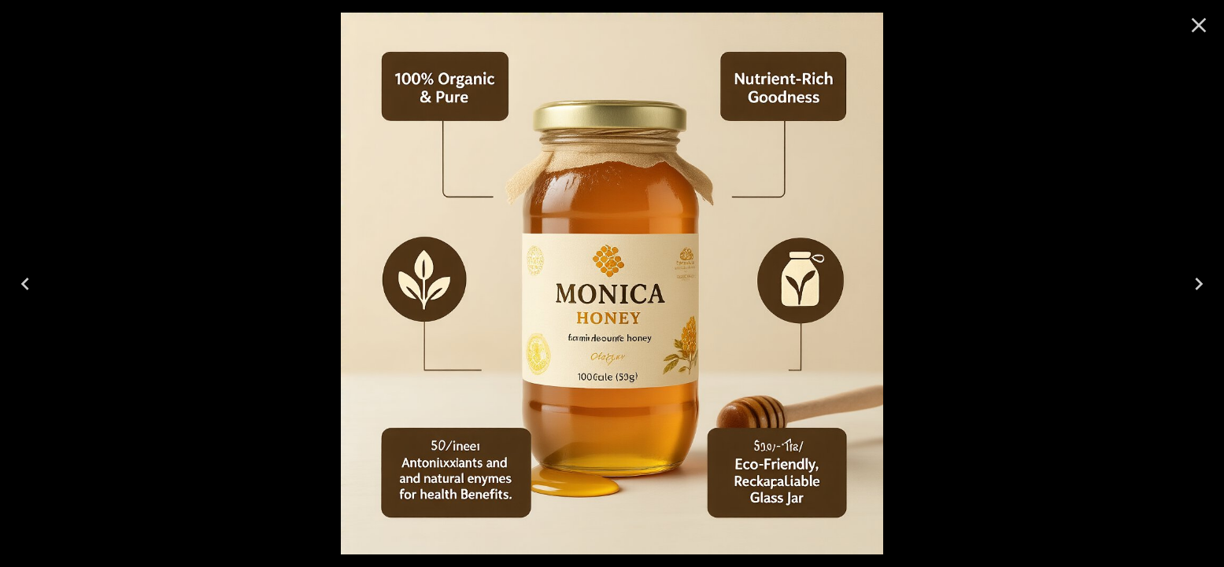
click at [20, 279] on icon "Previous" at bounding box center [25, 283] width 25 height 25
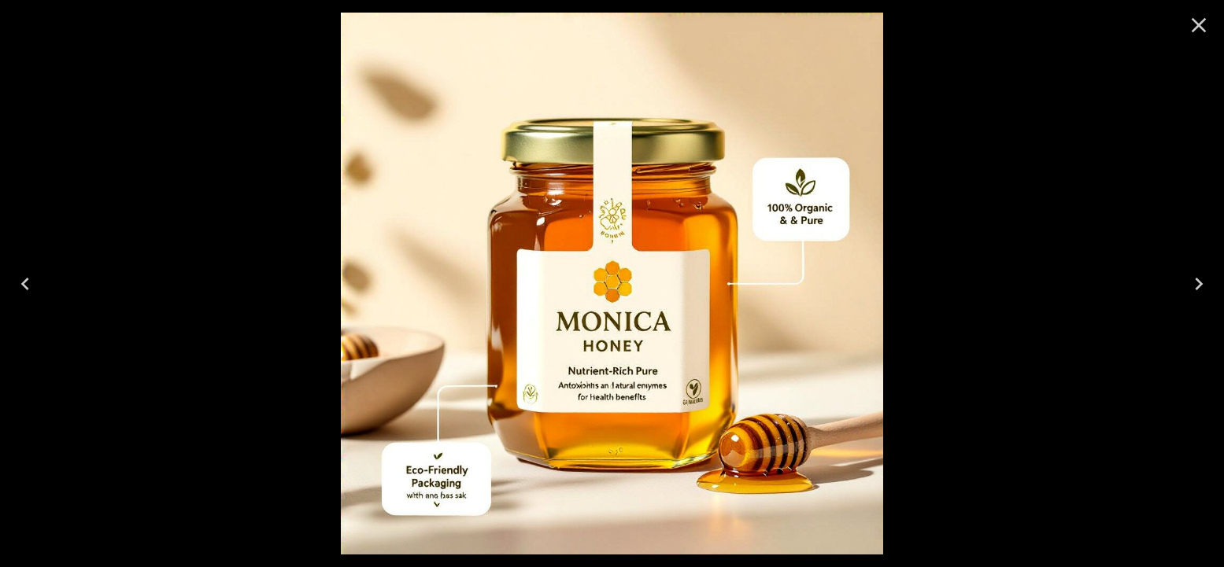
click at [20, 279] on icon "Previous" at bounding box center [25, 283] width 25 height 25
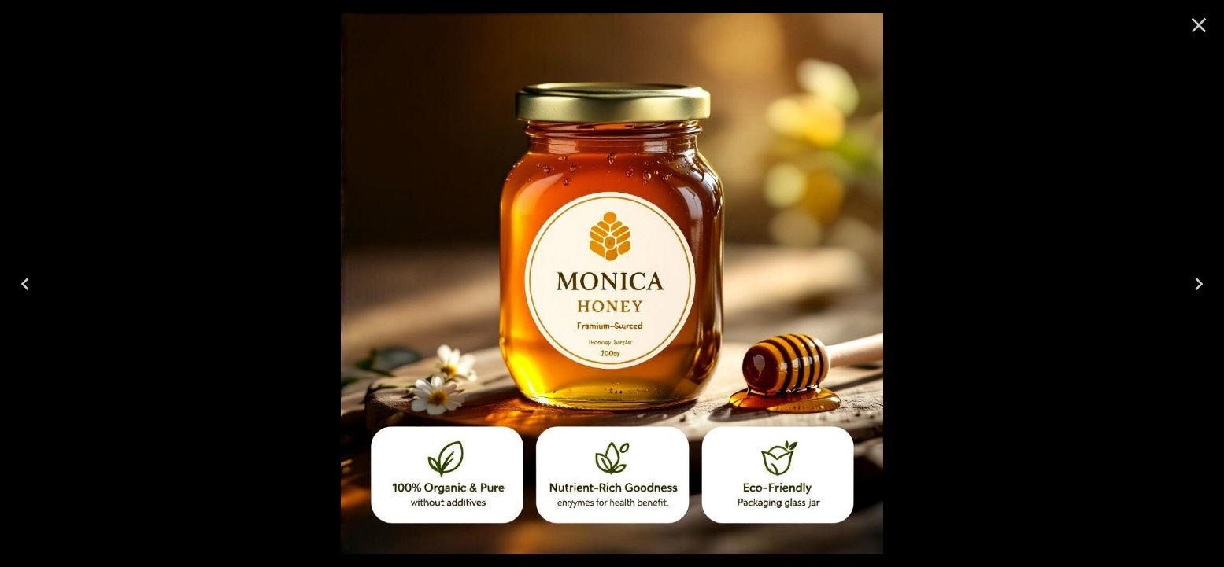
click at [20, 279] on icon "Previous" at bounding box center [25, 283] width 25 height 25
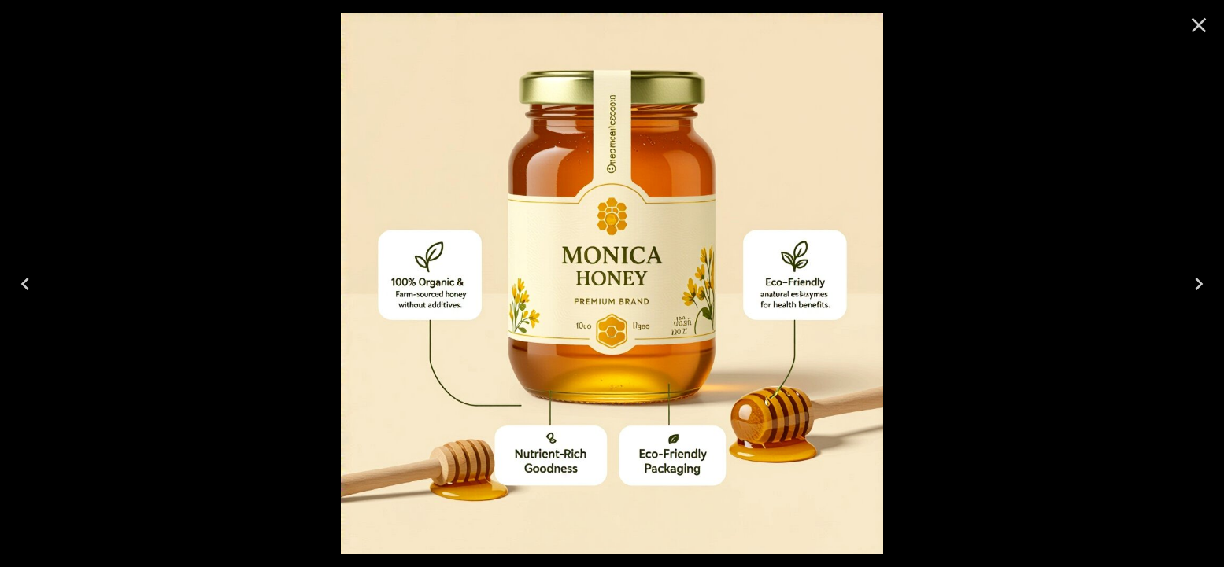
click at [1197, 25] on icon "Close" at bounding box center [1198, 25] width 15 height 15
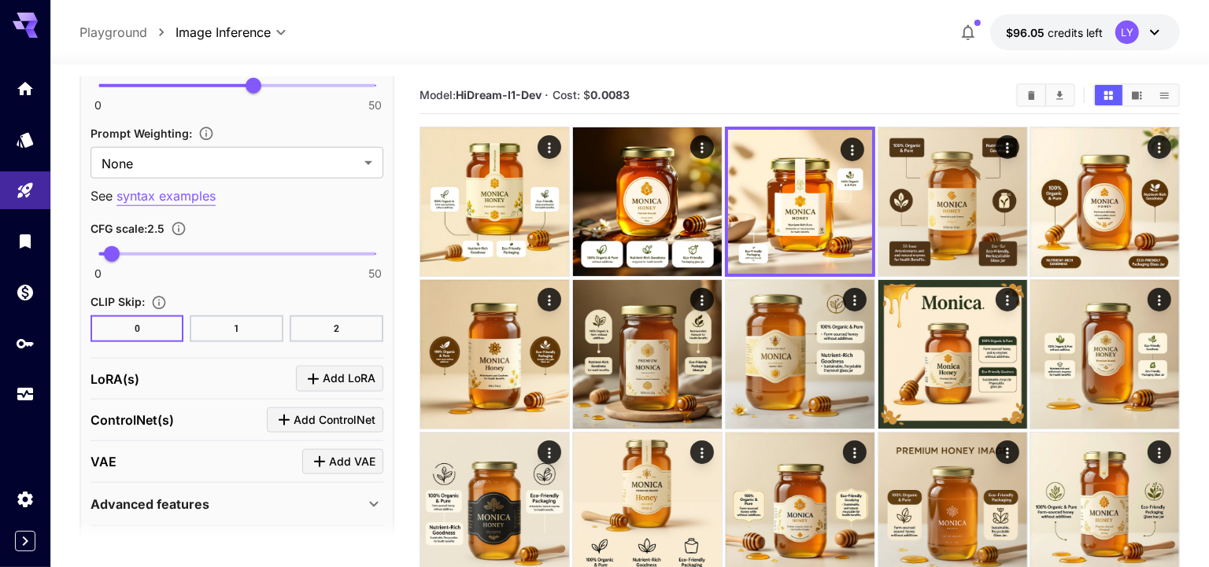
scroll to position [1356, 0]
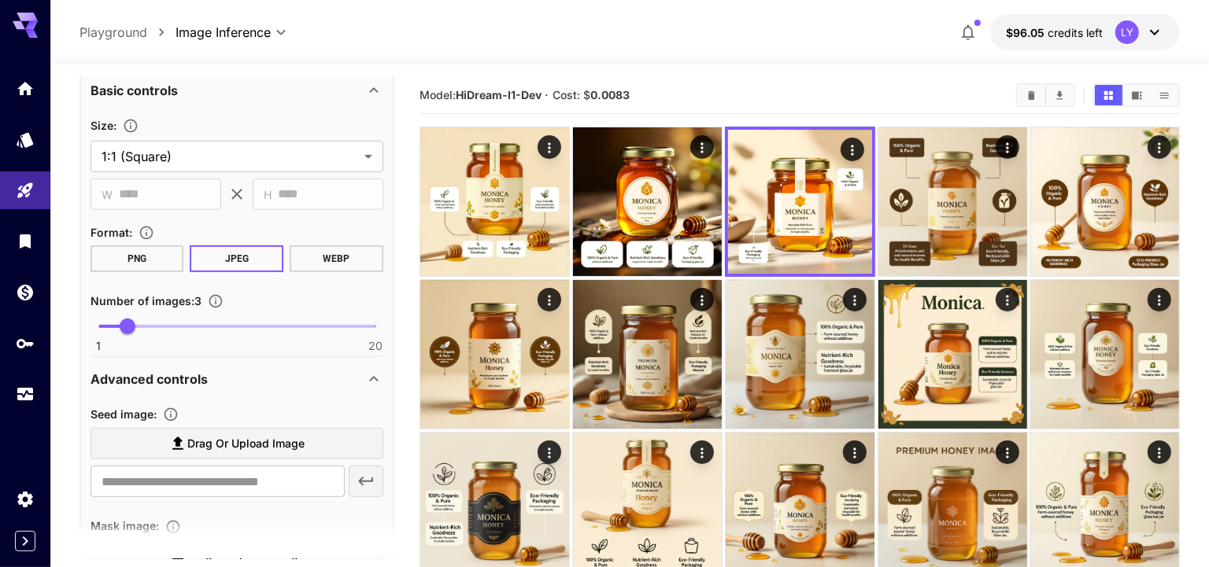
scroll to position [170, 0]
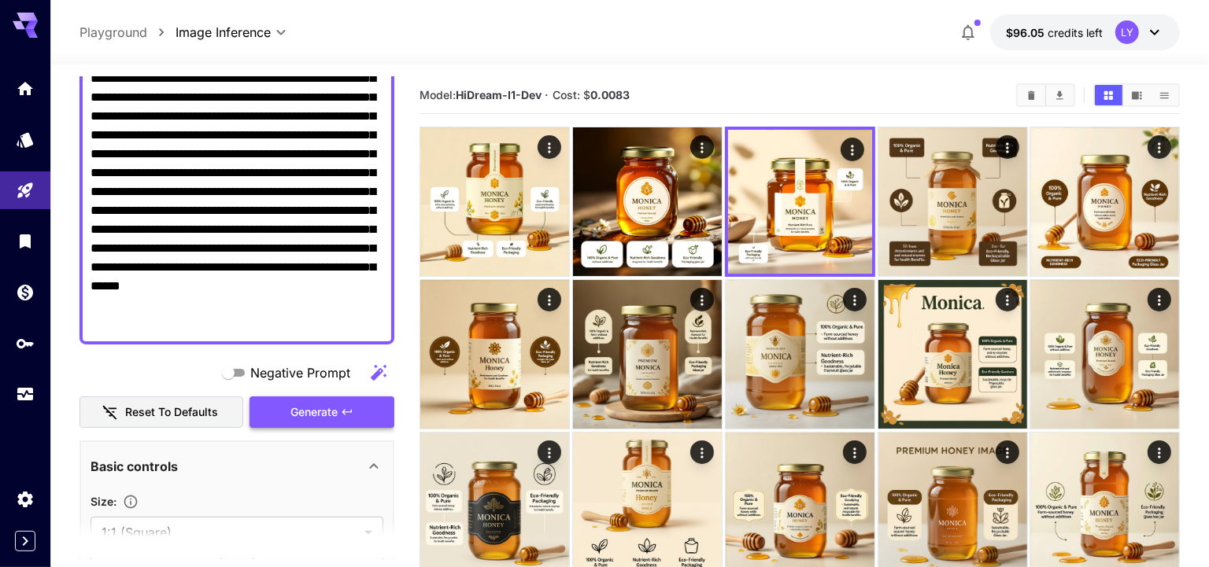
click at [328, 408] on span "Generate" at bounding box center [313, 413] width 47 height 20
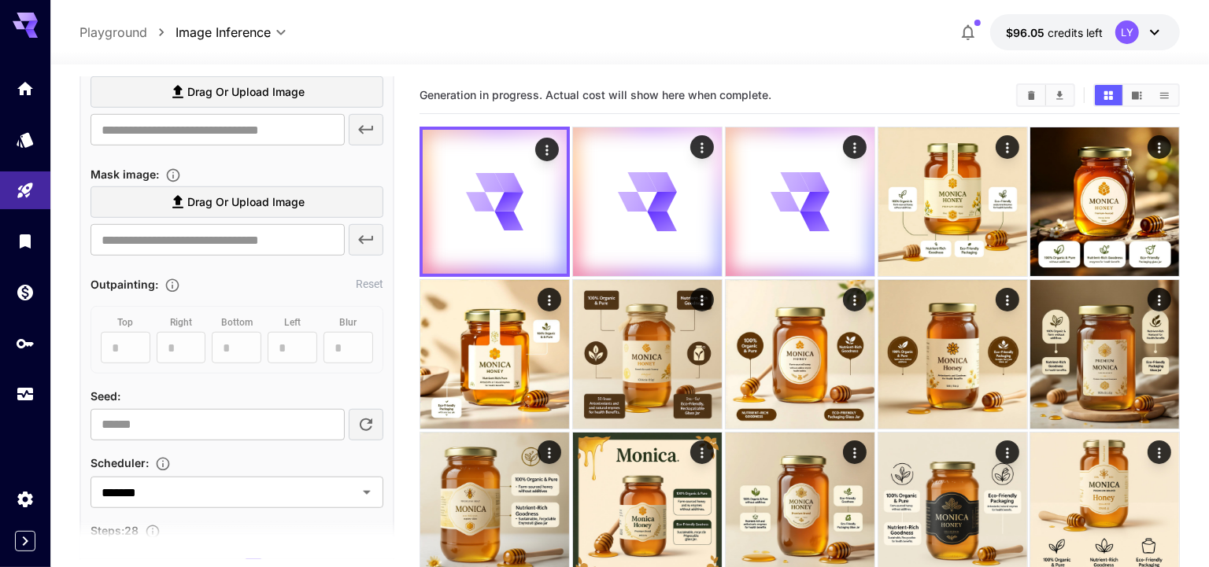
scroll to position [1057, 0]
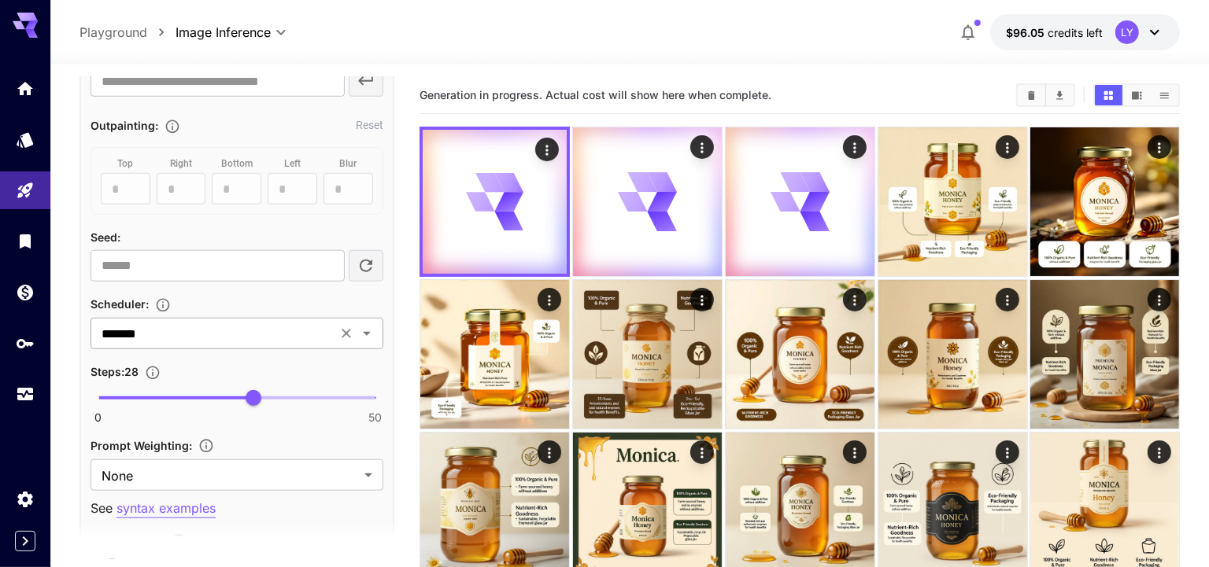
click at [205, 343] on div "******* ​" at bounding box center [236, 333] width 293 height 31
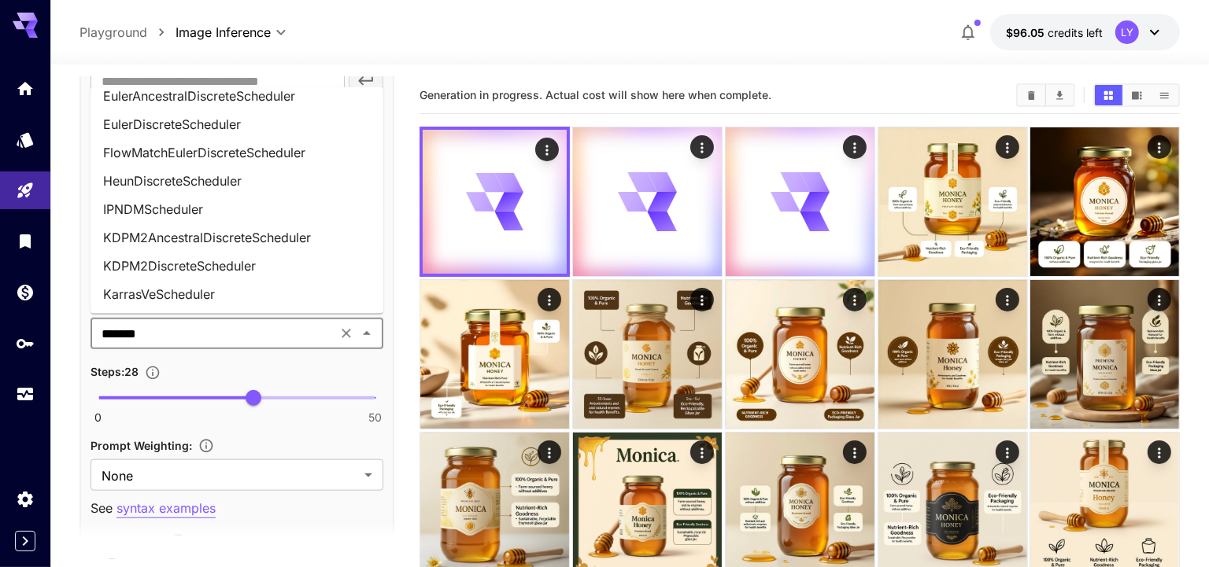
scroll to position [634, 0]
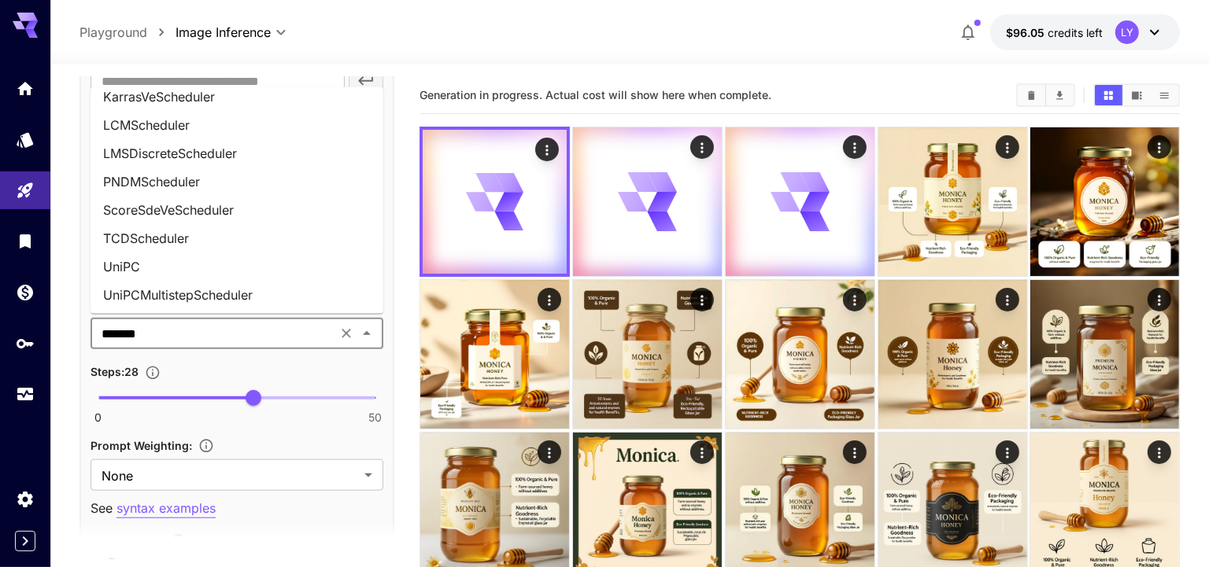
click at [210, 267] on li "UniPC" at bounding box center [236, 266] width 293 height 28
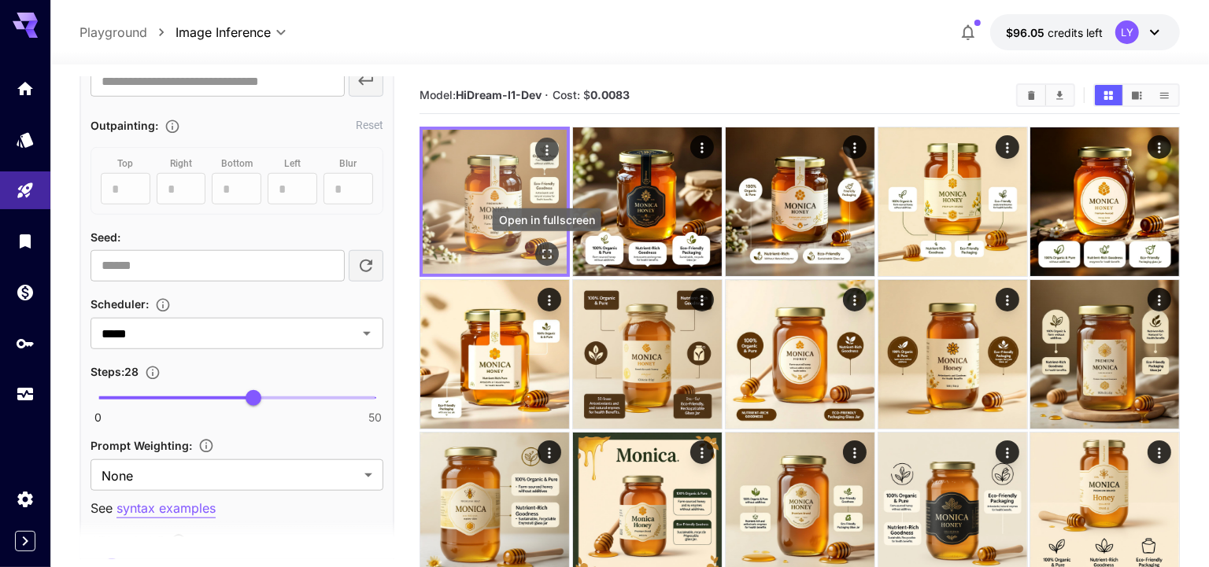
click at [539, 259] on icon "Open in fullscreen" at bounding box center [547, 254] width 16 height 16
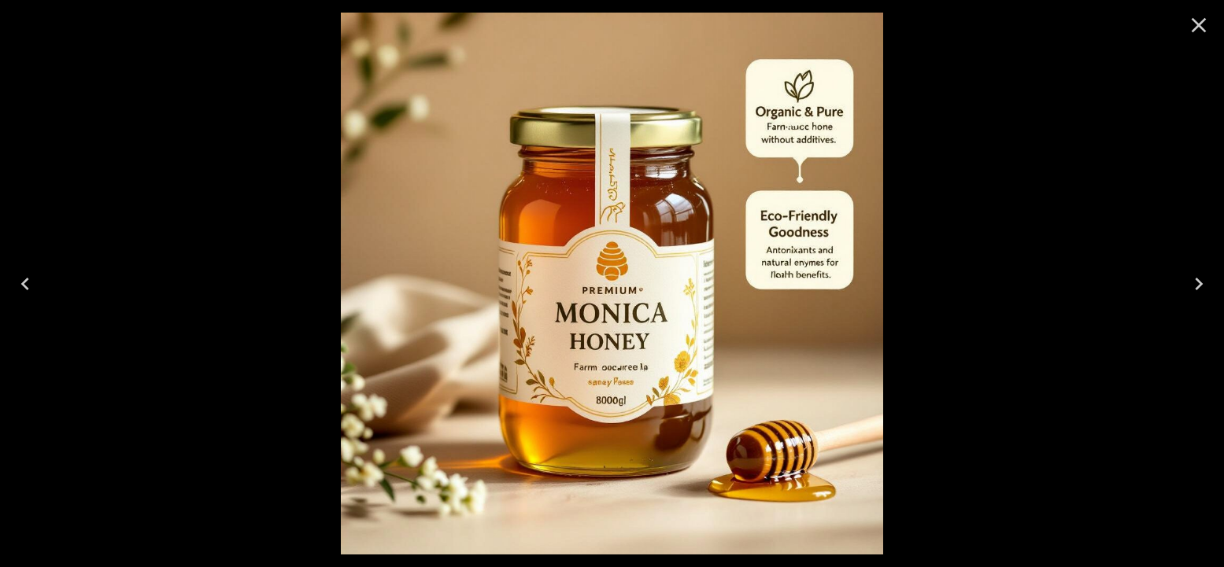
click at [1201, 272] on icon "Next" at bounding box center [1198, 283] width 25 height 25
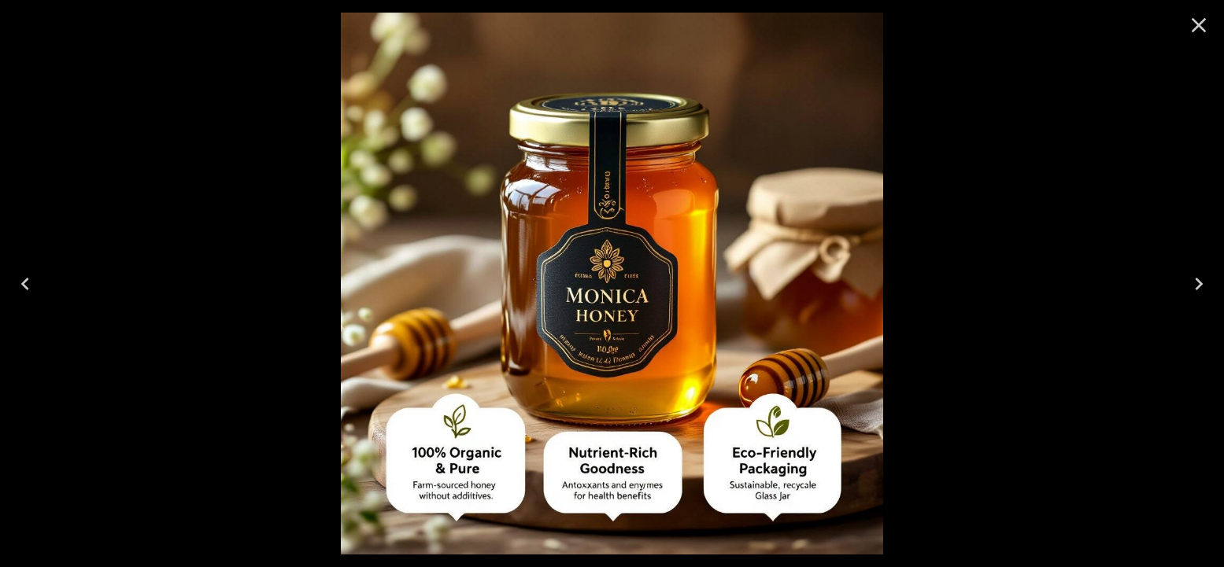
click at [1194, 26] on icon "Close" at bounding box center [1198, 25] width 25 height 25
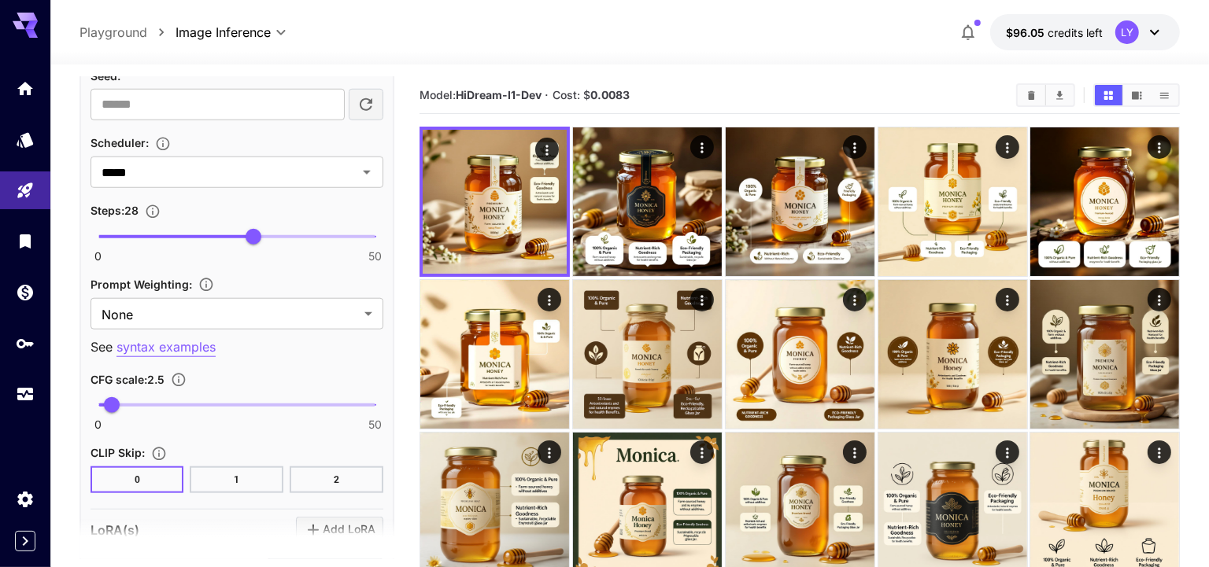
scroll to position [1186, 0]
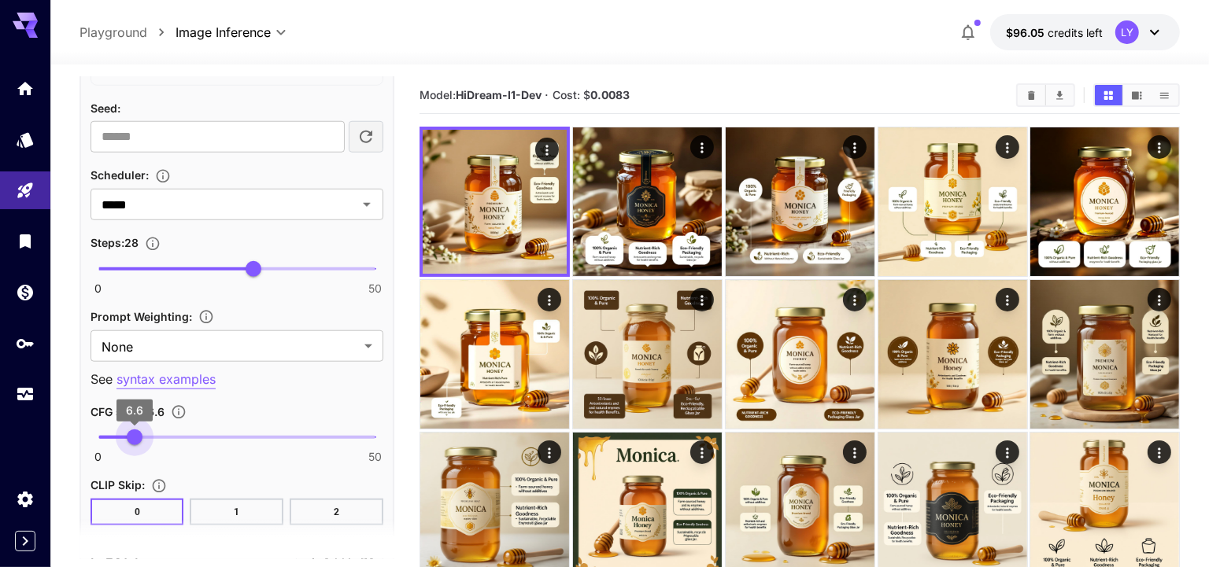
click at [135, 428] on span "0 50 6.6" at bounding box center [236, 438] width 277 height 24
type input "*"
click at [126, 430] on span "5" at bounding box center [126, 438] width 16 height 16
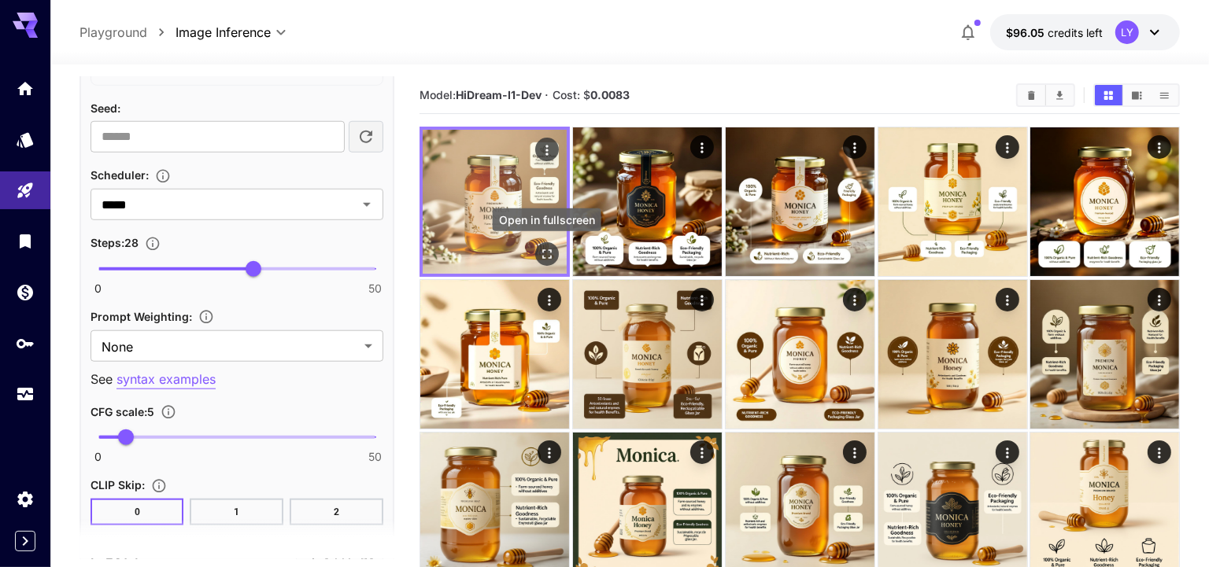
click at [548, 255] on icon "Open in fullscreen" at bounding box center [547, 254] width 16 height 16
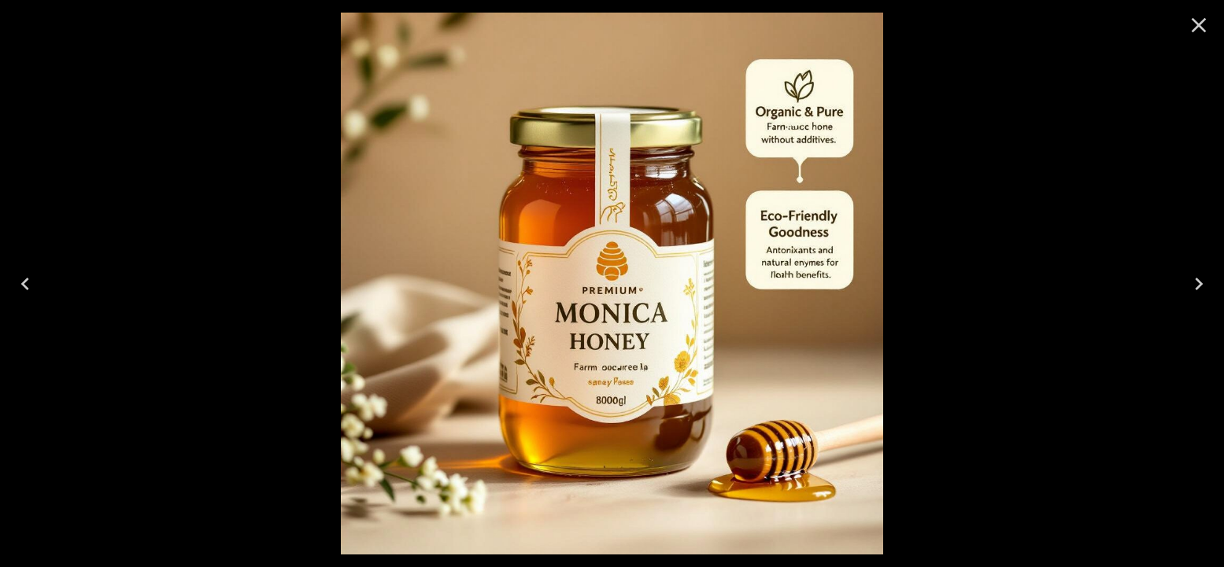
click at [1189, 301] on button "Next" at bounding box center [1198, 284] width 50 height 63
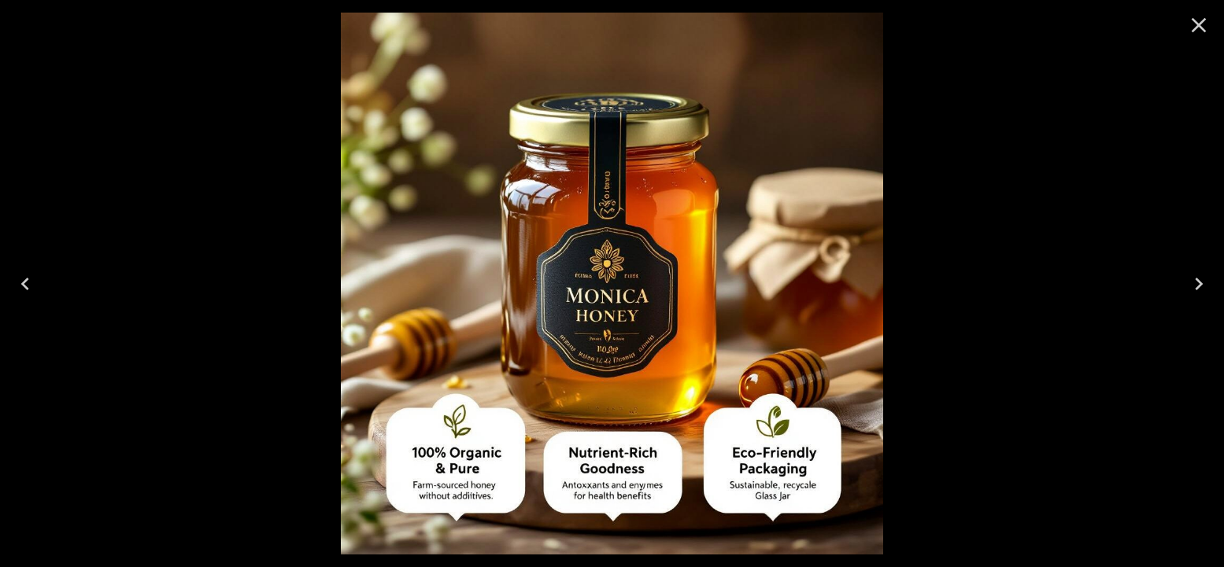
click at [1191, 291] on icon "Next" at bounding box center [1198, 283] width 25 height 25
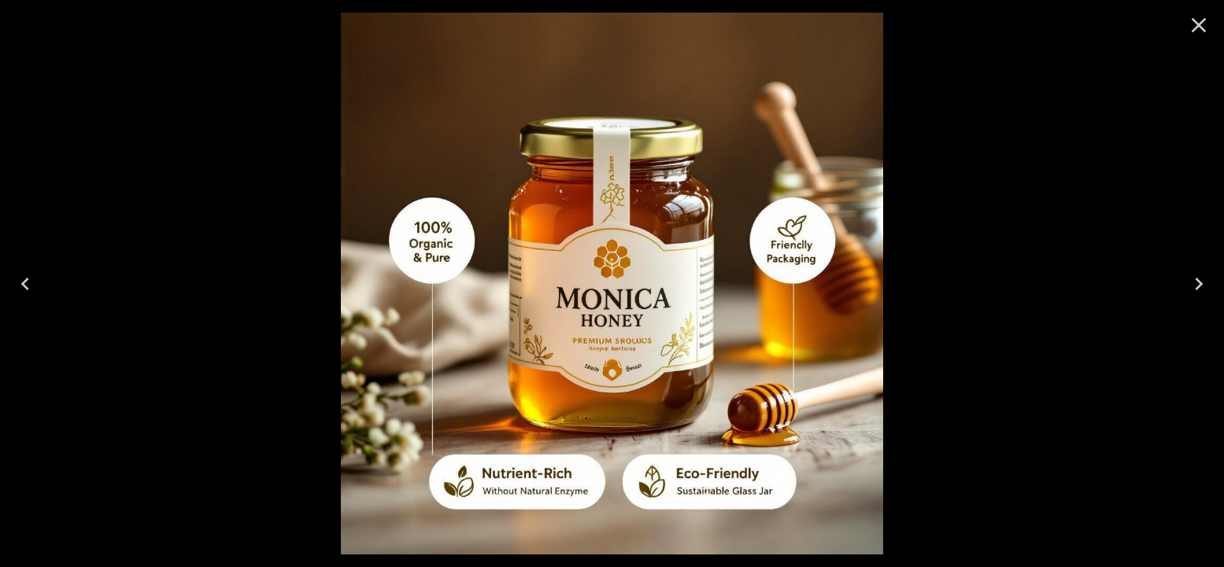
click at [1191, 291] on icon "Next" at bounding box center [1198, 283] width 25 height 25
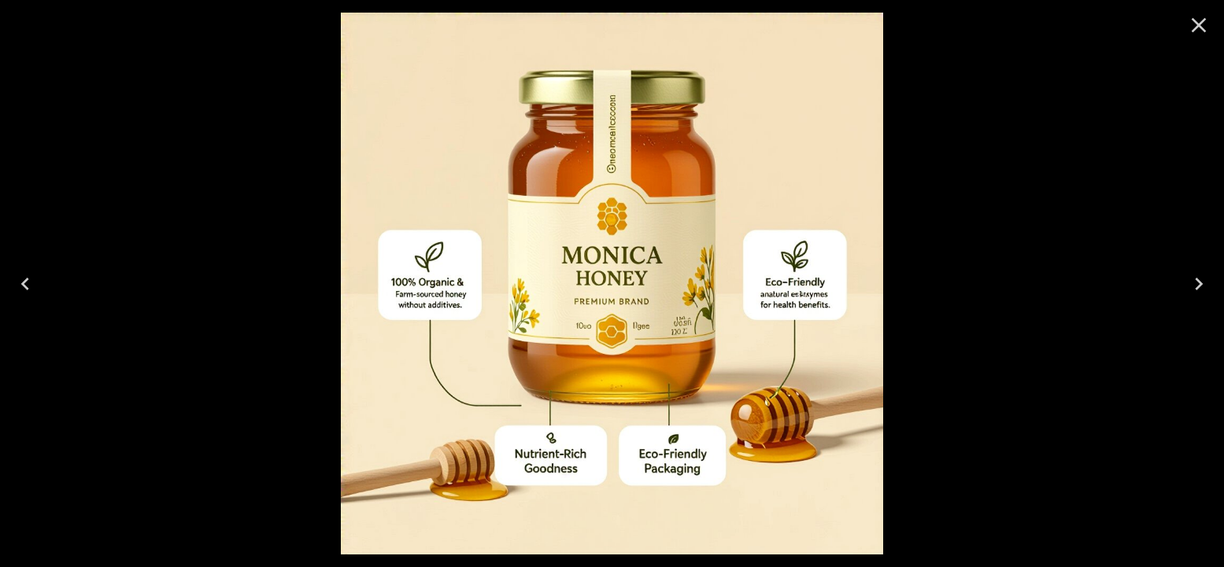
click at [30, 279] on icon "Previous" at bounding box center [25, 283] width 25 height 25
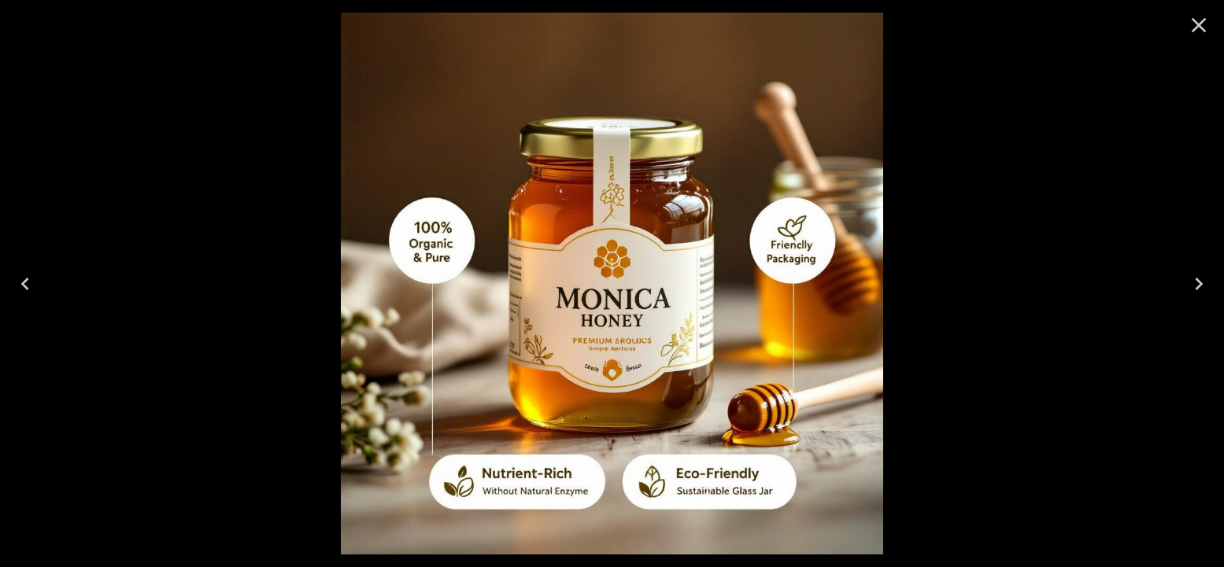
click at [1200, 26] on icon "Close" at bounding box center [1198, 25] width 15 height 15
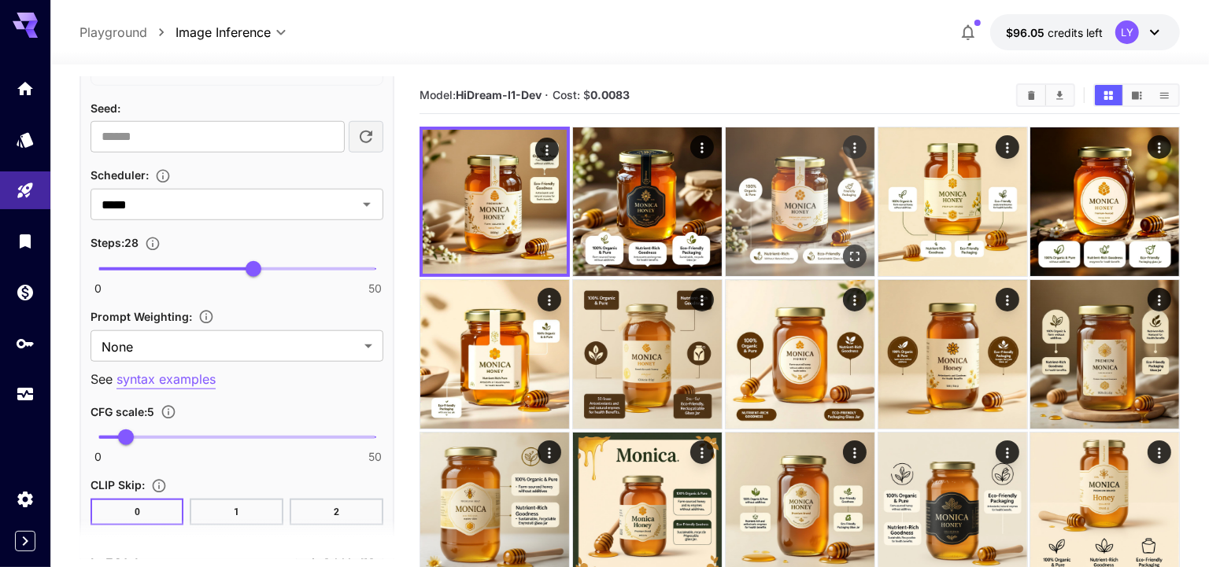
click at [773, 210] on img at bounding box center [800, 201] width 149 height 149
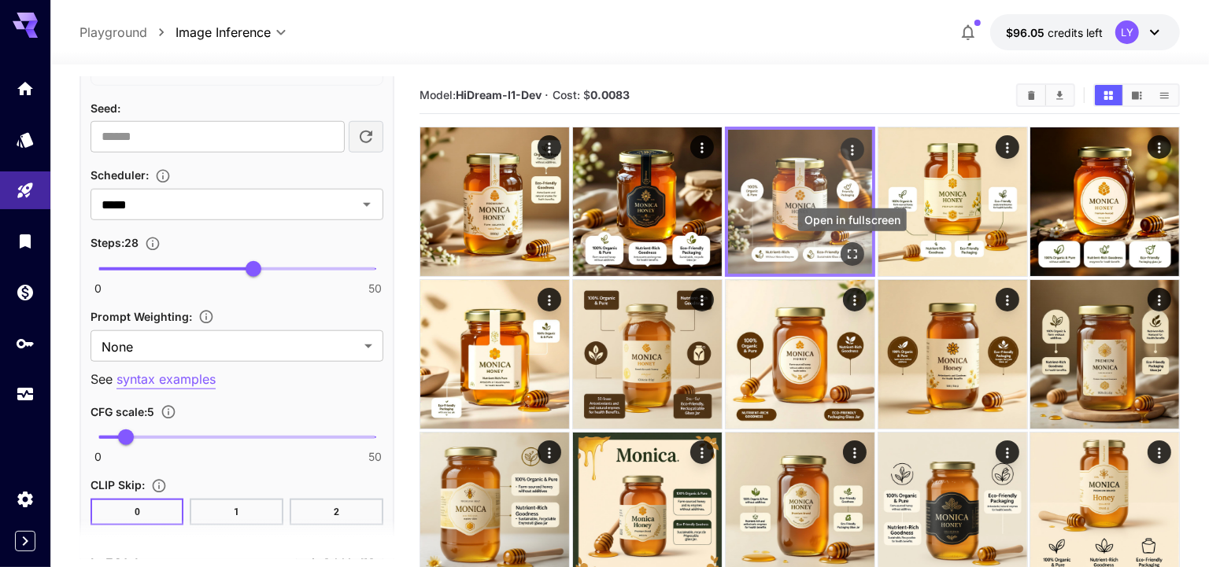
click at [855, 247] on icon "Open in fullscreen" at bounding box center [852, 254] width 16 height 16
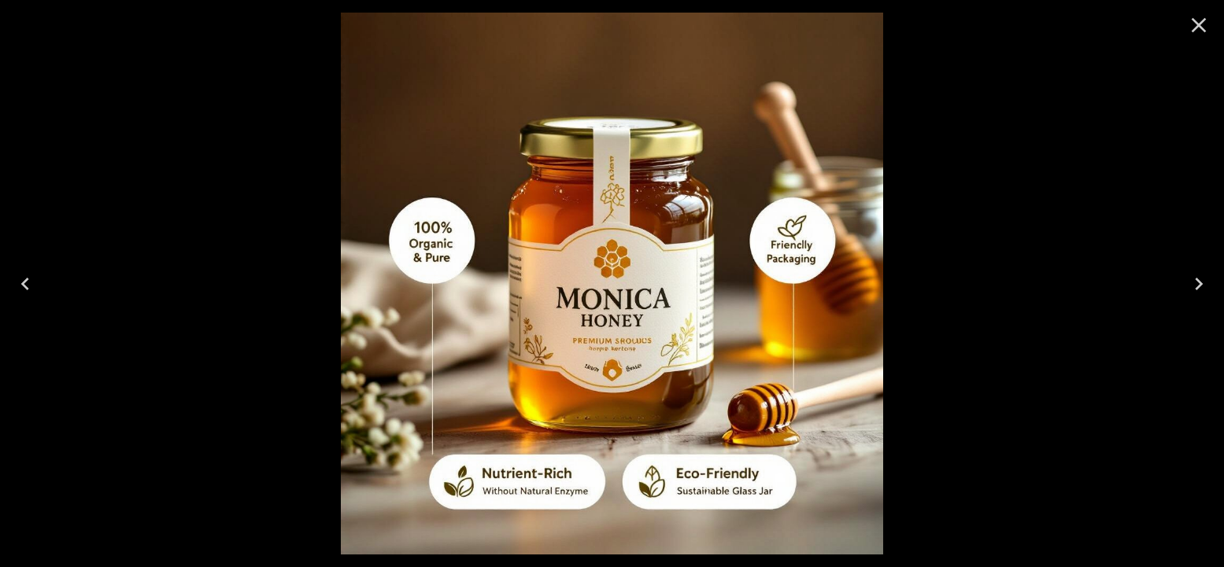
click at [1198, 24] on icon "Close" at bounding box center [1198, 25] width 15 height 15
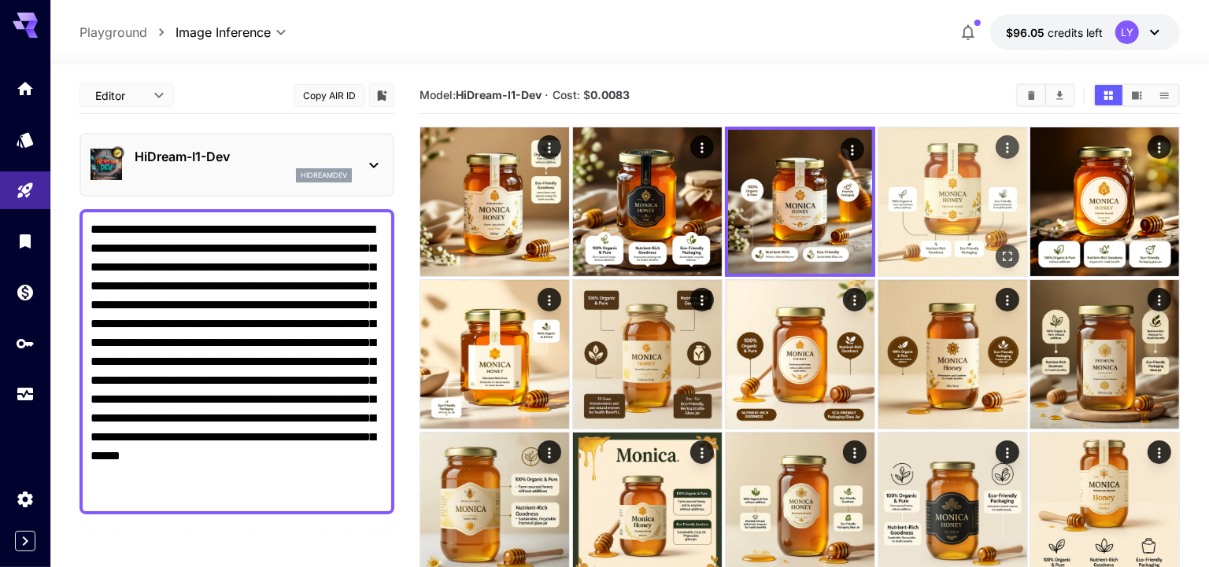
scroll to position [1186, 0]
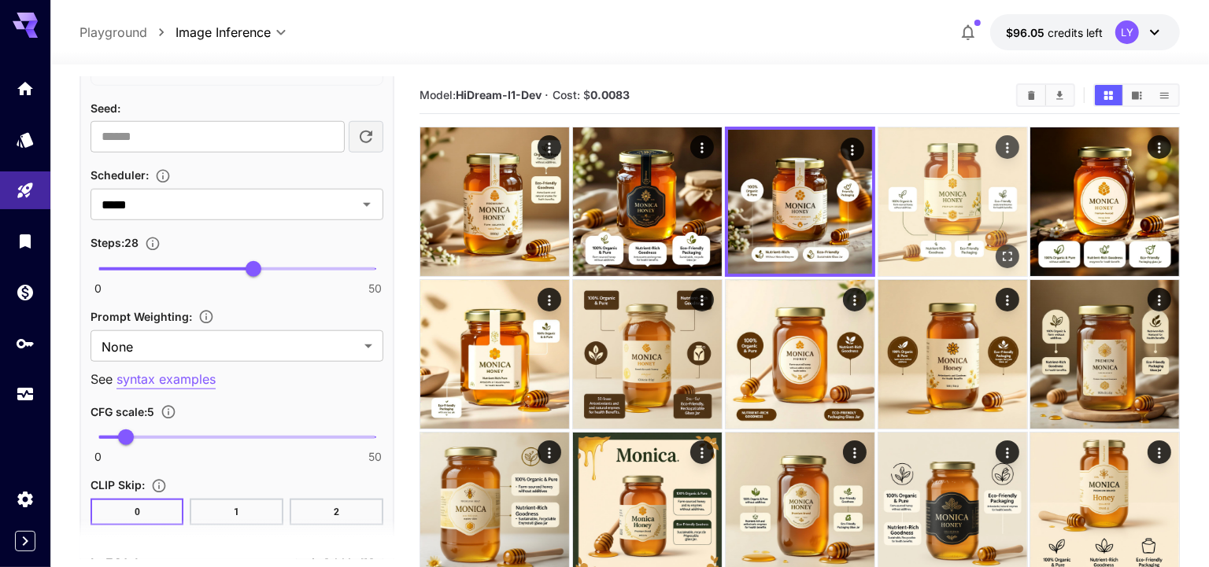
click at [906, 228] on img at bounding box center [952, 201] width 149 height 149
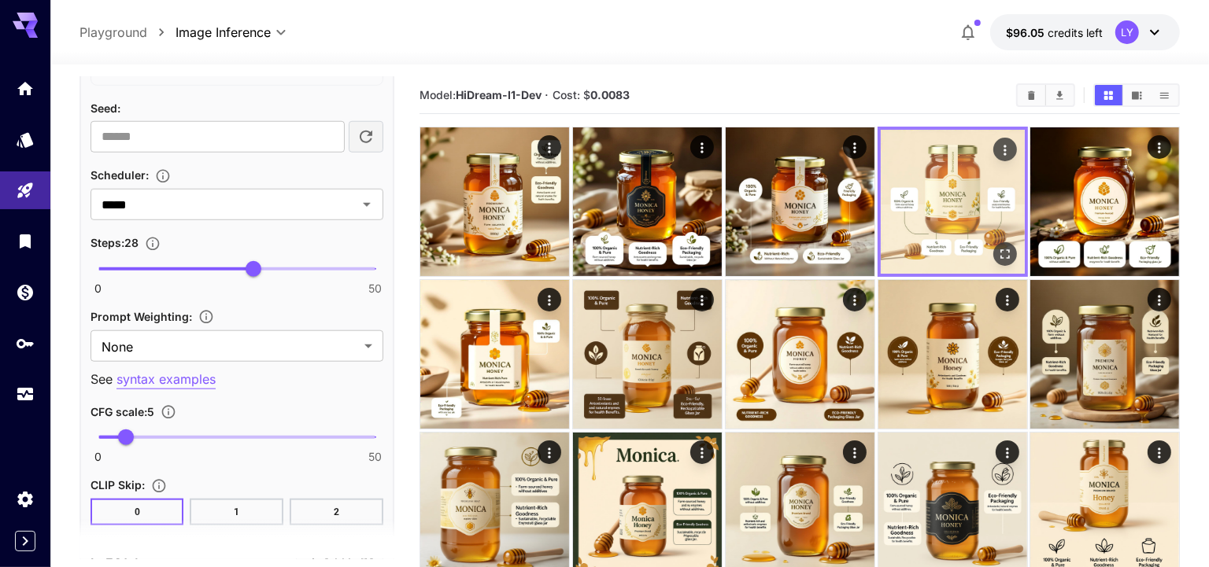
click at [1000, 250] on icon "Open in fullscreen" at bounding box center [1003, 253] width 9 height 9
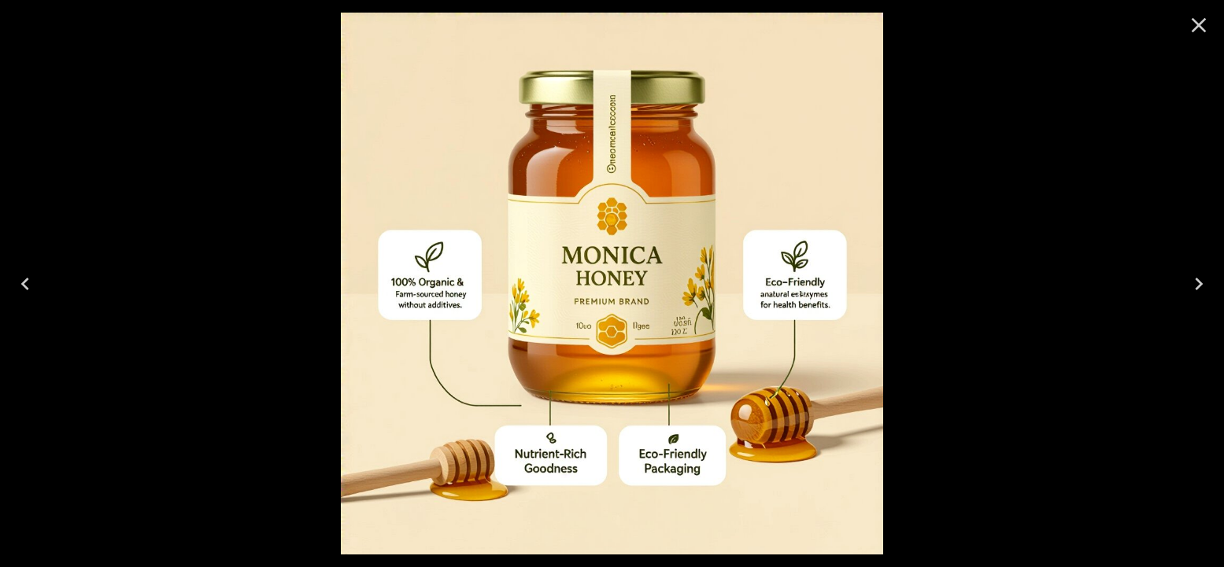
click at [1203, 276] on icon "Next" at bounding box center [1198, 283] width 25 height 25
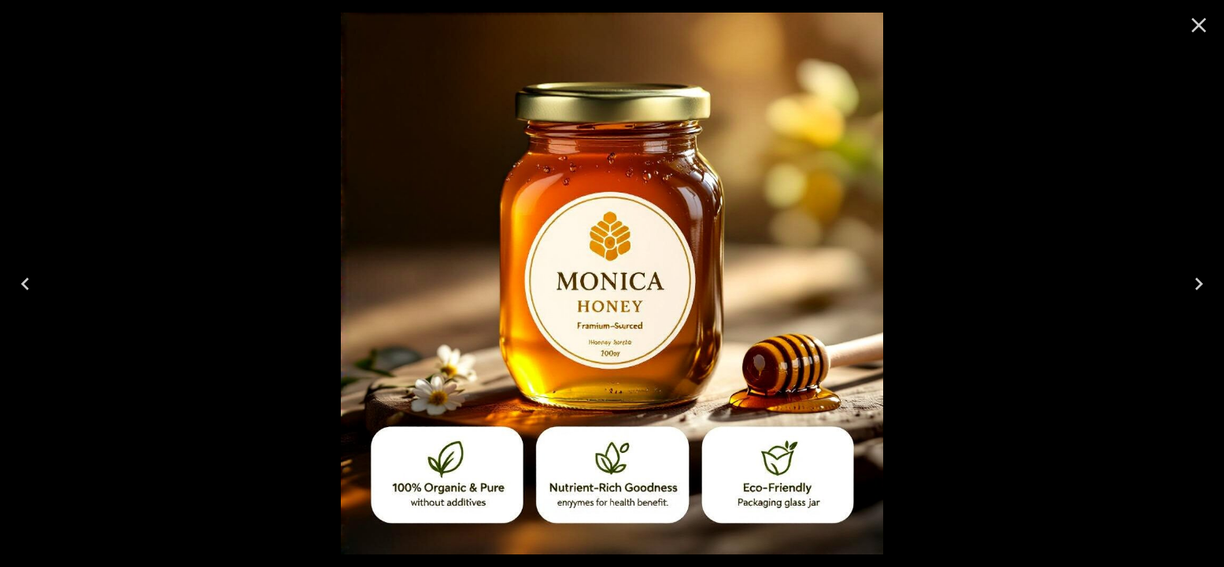
click at [1195, 288] on icon "Next" at bounding box center [1199, 284] width 8 height 13
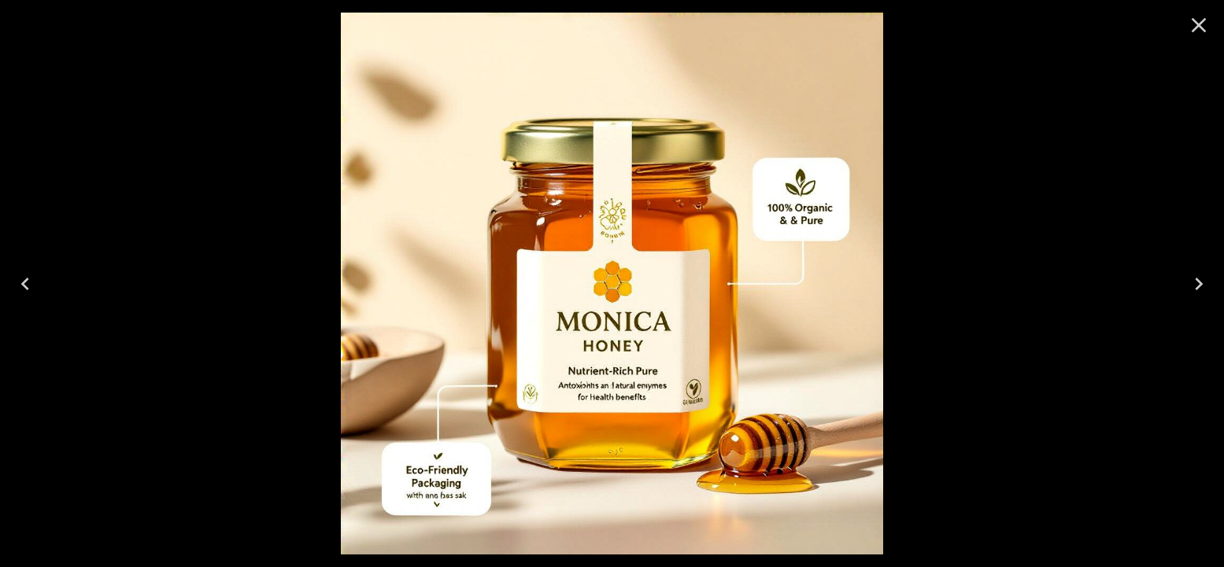
click at [1199, 286] on icon "Next" at bounding box center [1199, 284] width 8 height 13
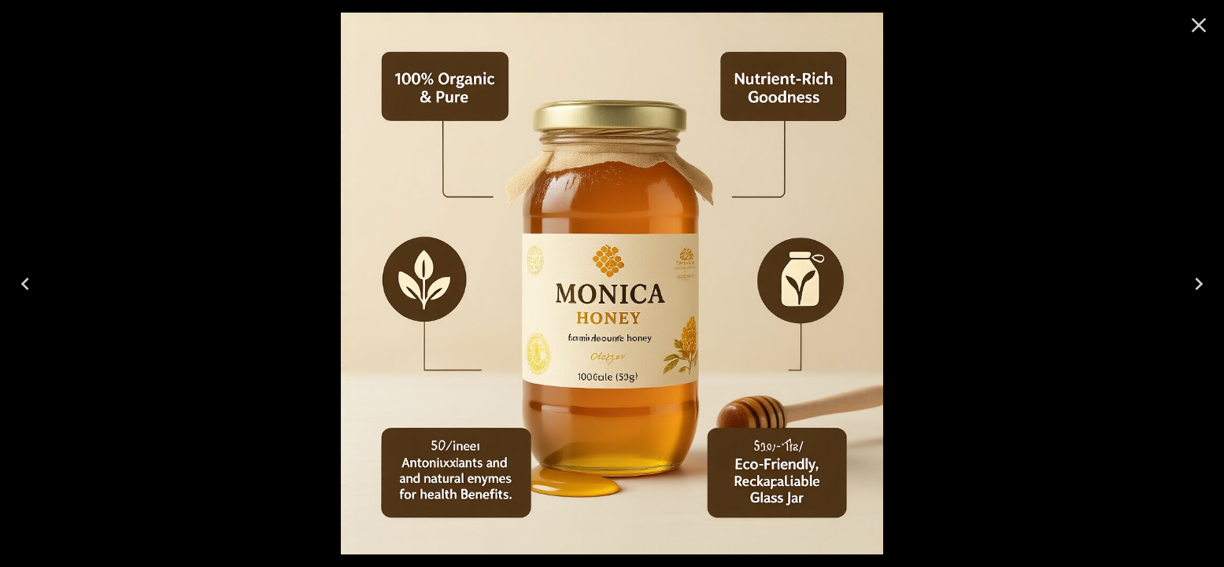
click at [1199, 286] on icon "Next" at bounding box center [1199, 284] width 8 height 13
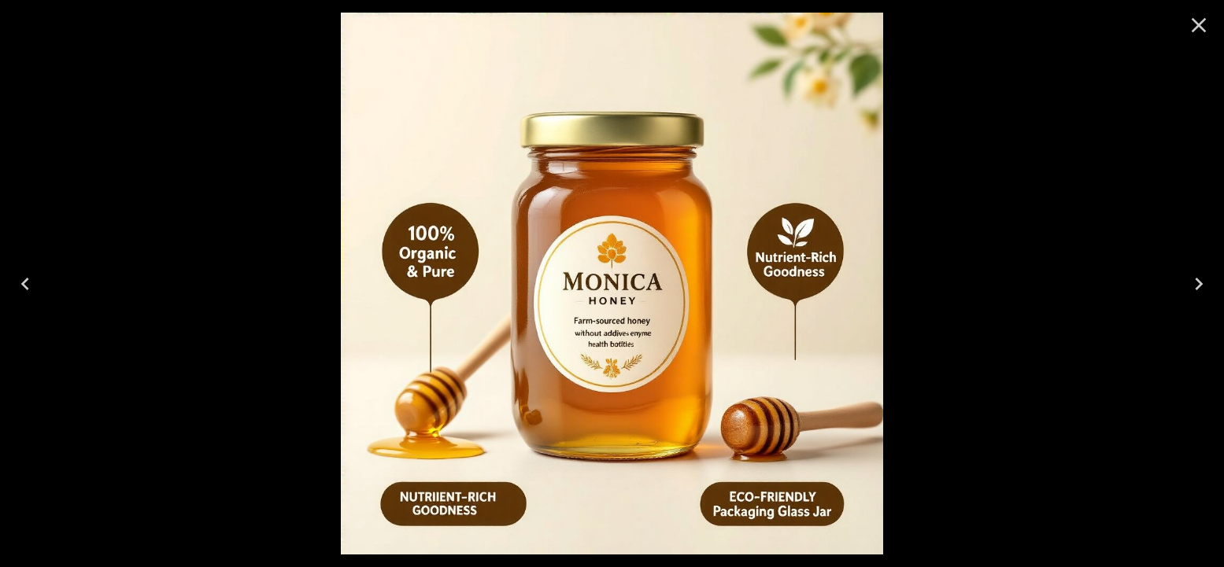
click at [1199, 286] on icon "Next" at bounding box center [1199, 284] width 8 height 13
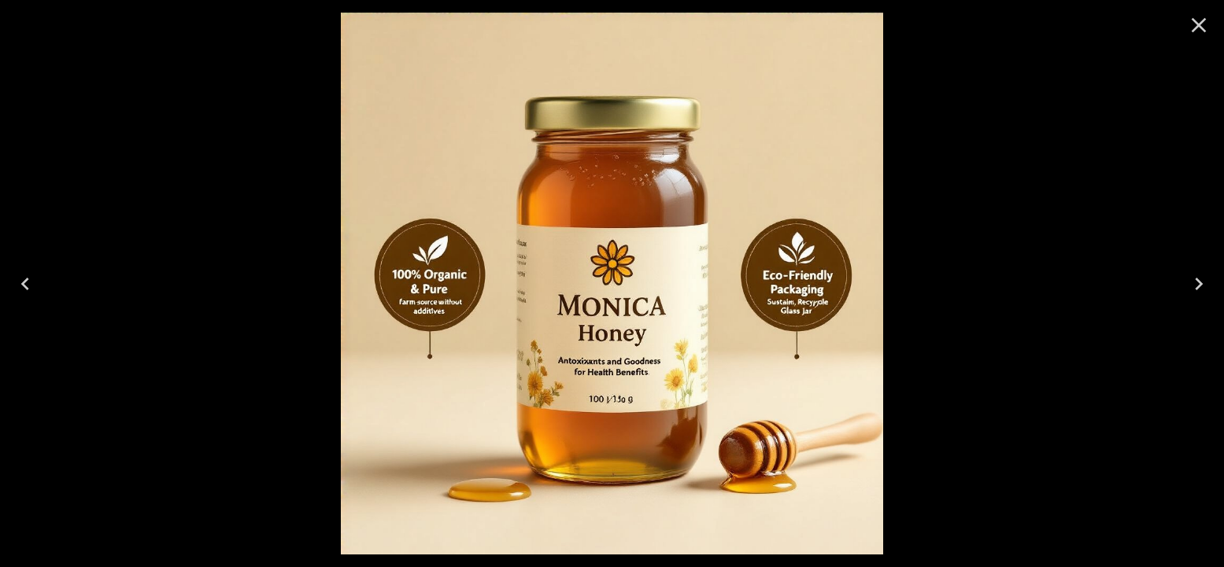
click at [1199, 286] on icon "Next" at bounding box center [1199, 284] width 8 height 13
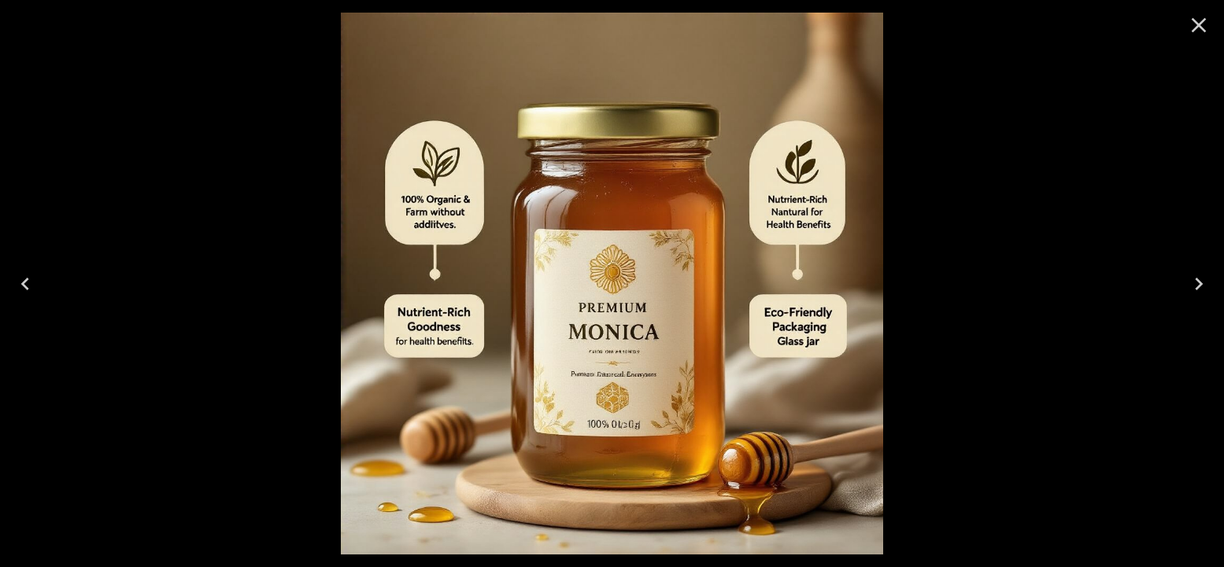
click at [1199, 286] on icon "Next" at bounding box center [1199, 284] width 8 height 13
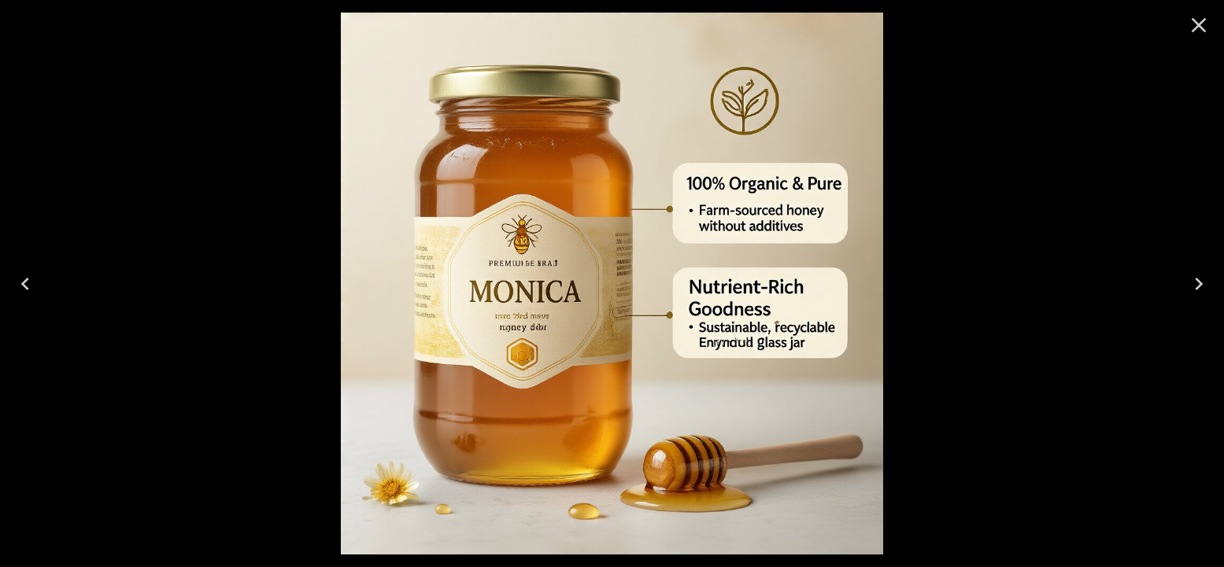
click at [1190, 28] on icon "Close" at bounding box center [1198, 25] width 25 height 25
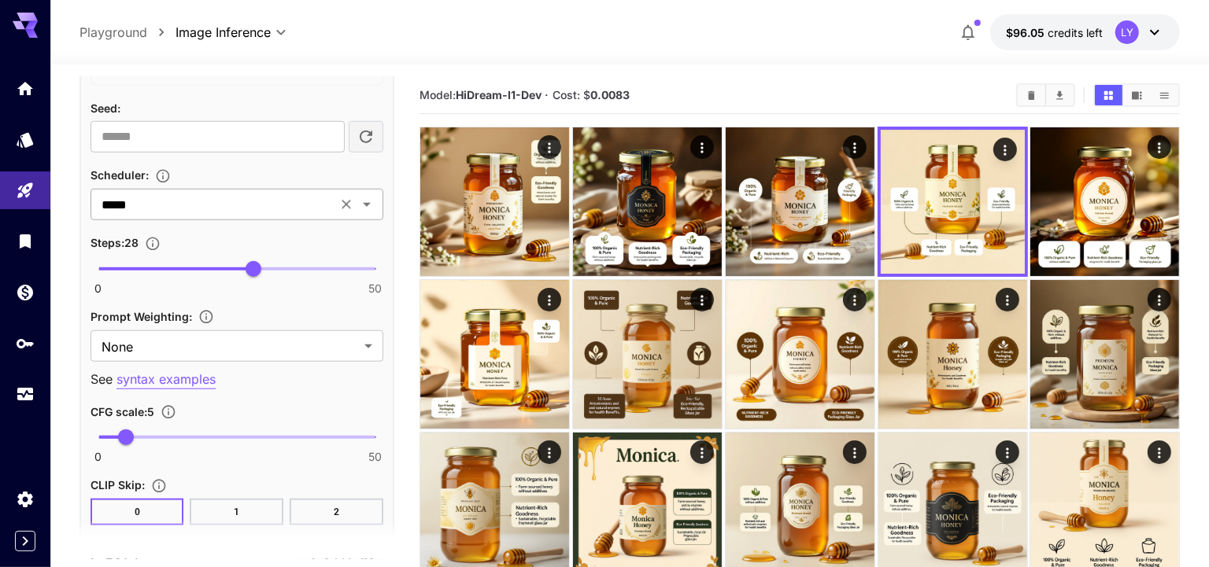
click at [203, 200] on input "*****" at bounding box center [213, 205] width 237 height 22
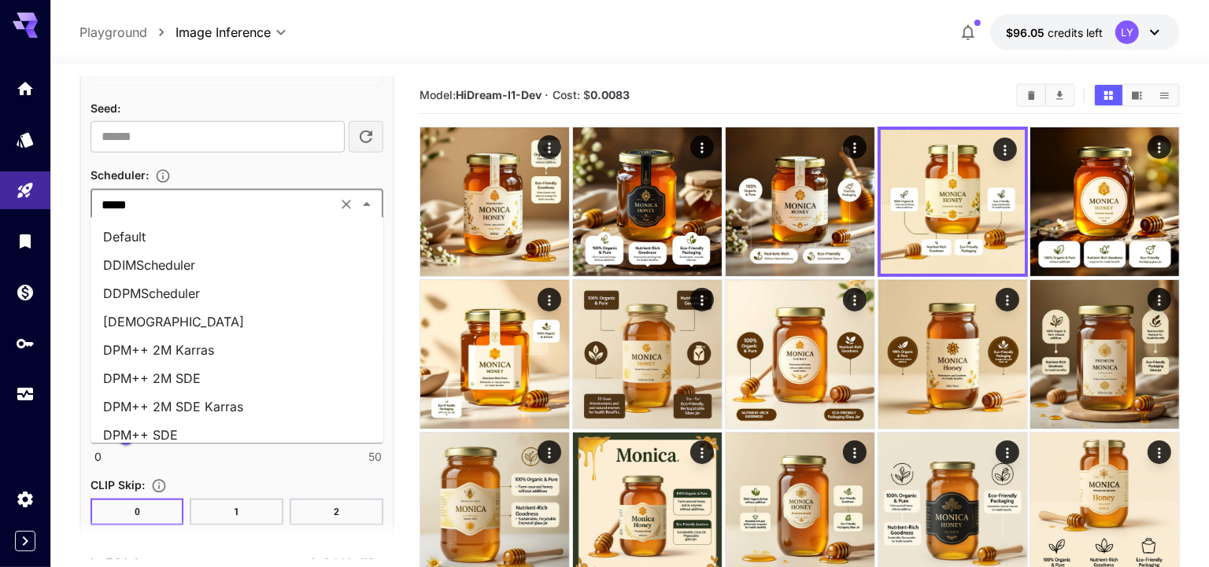
scroll to position [600, 0]
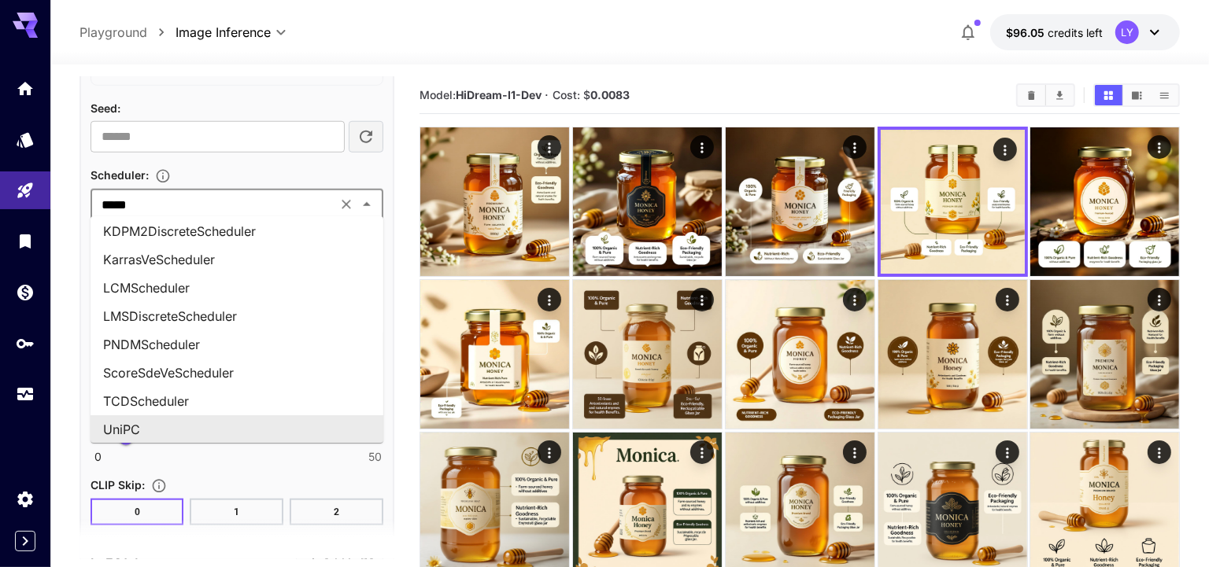
paste input "******"
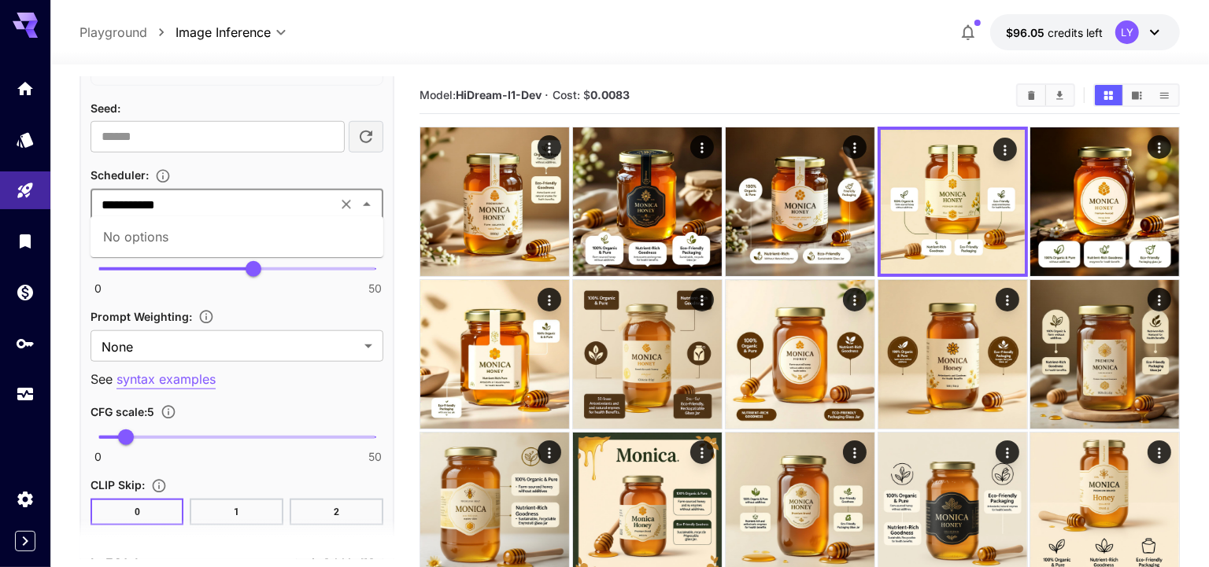
click at [204, 201] on input "**********" at bounding box center [213, 205] width 237 height 22
type input "*********"
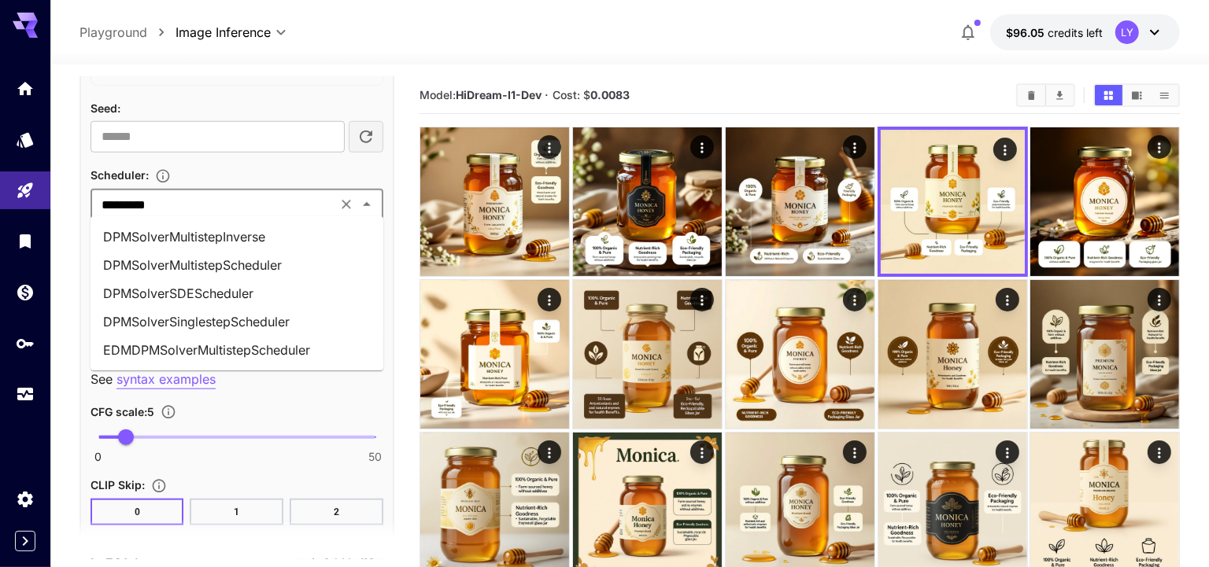
click at [273, 355] on li "EDMDPMSolverMultistepScheduler" at bounding box center [236, 350] width 293 height 28
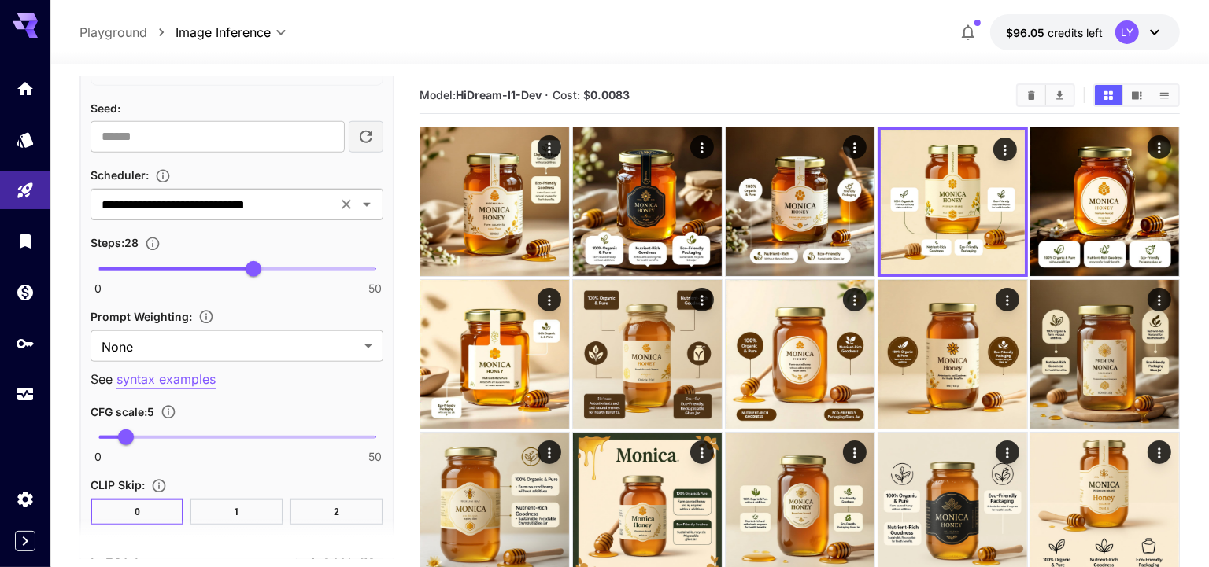
click at [185, 194] on input "**********" at bounding box center [213, 205] width 237 height 22
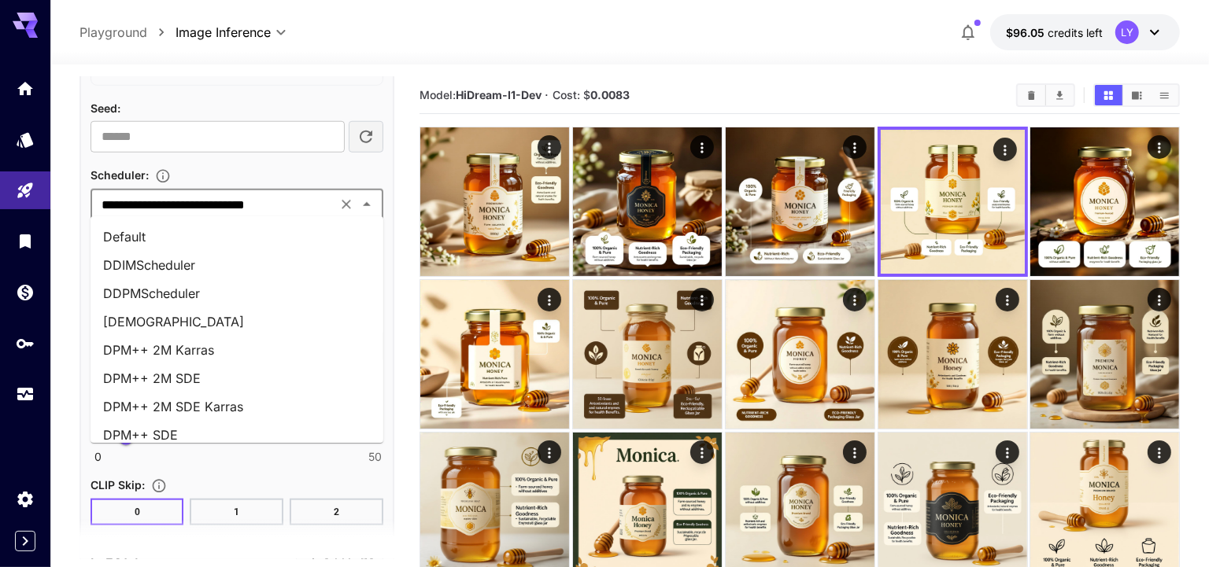
scroll to position [175, 0]
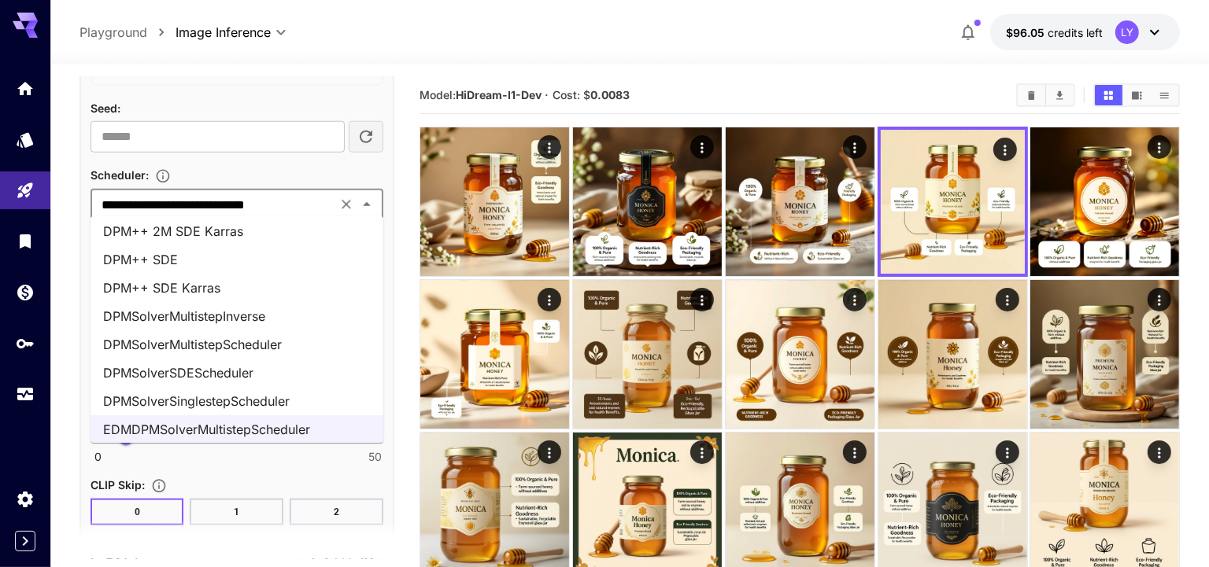
paste input "text"
type input "*****"
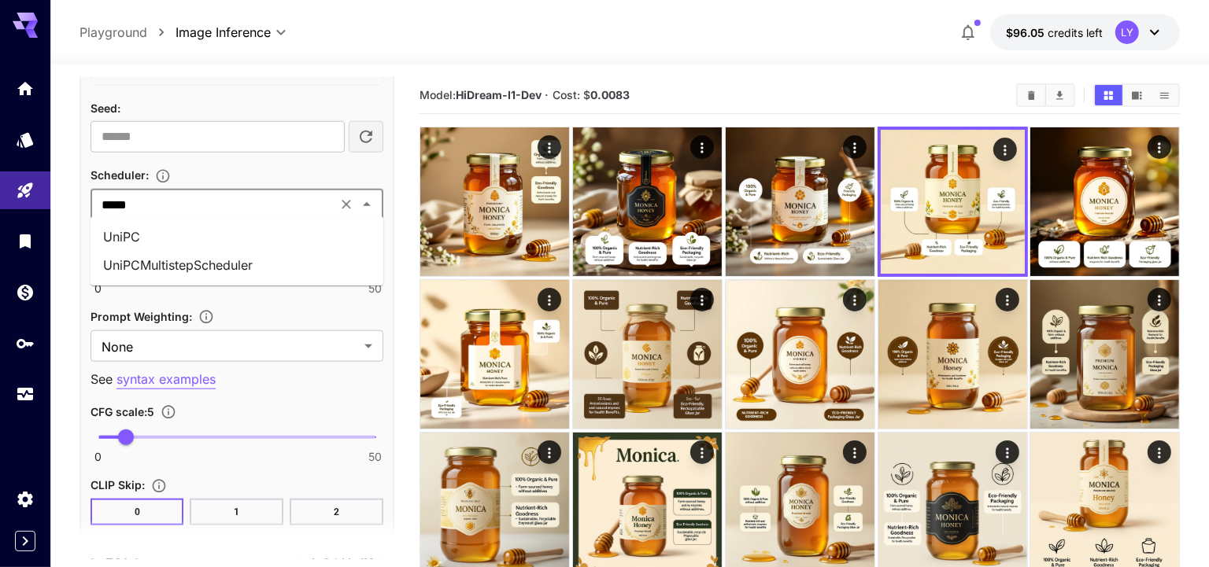
click at [188, 235] on li "UniPC" at bounding box center [236, 237] width 293 height 28
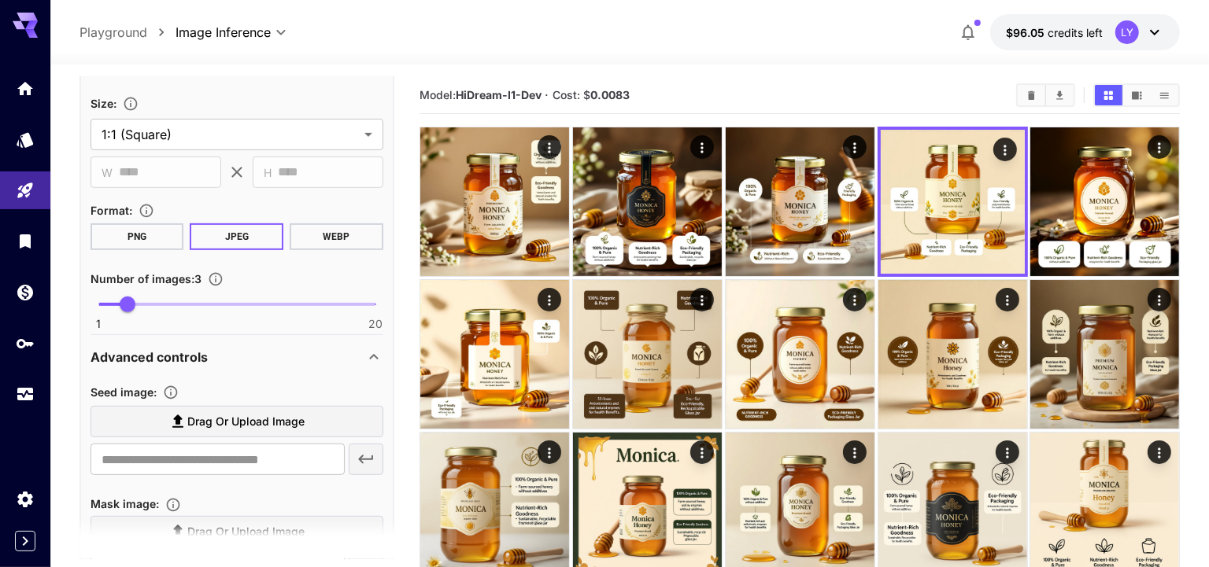
scroll to position [193, 0]
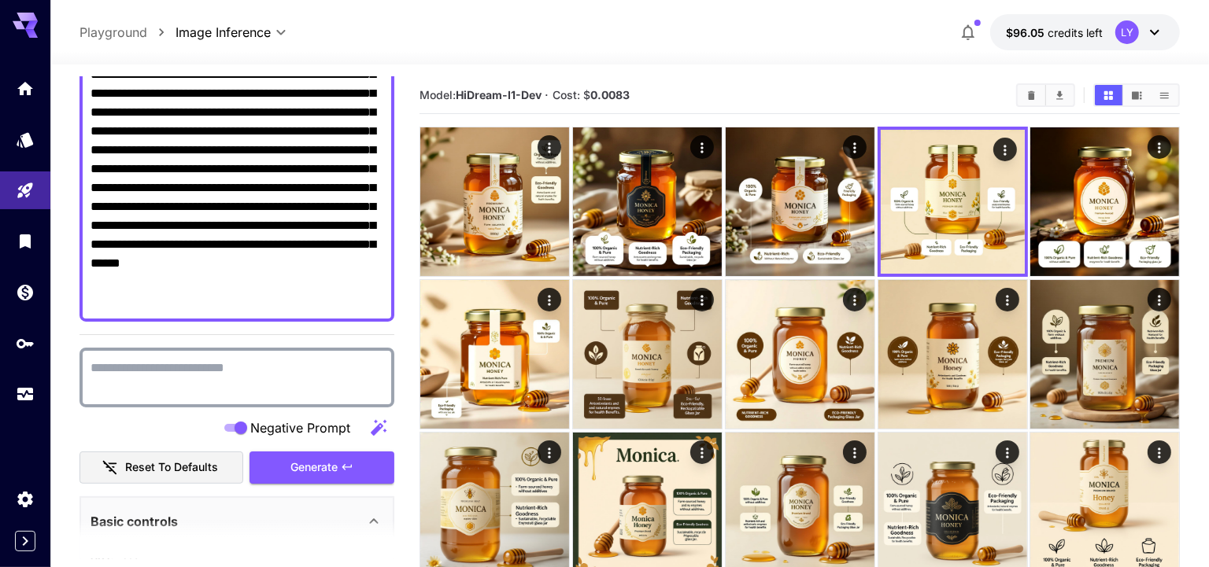
click at [206, 360] on textarea "Negative Prompt" at bounding box center [236, 378] width 293 height 38
type textarea "**********"
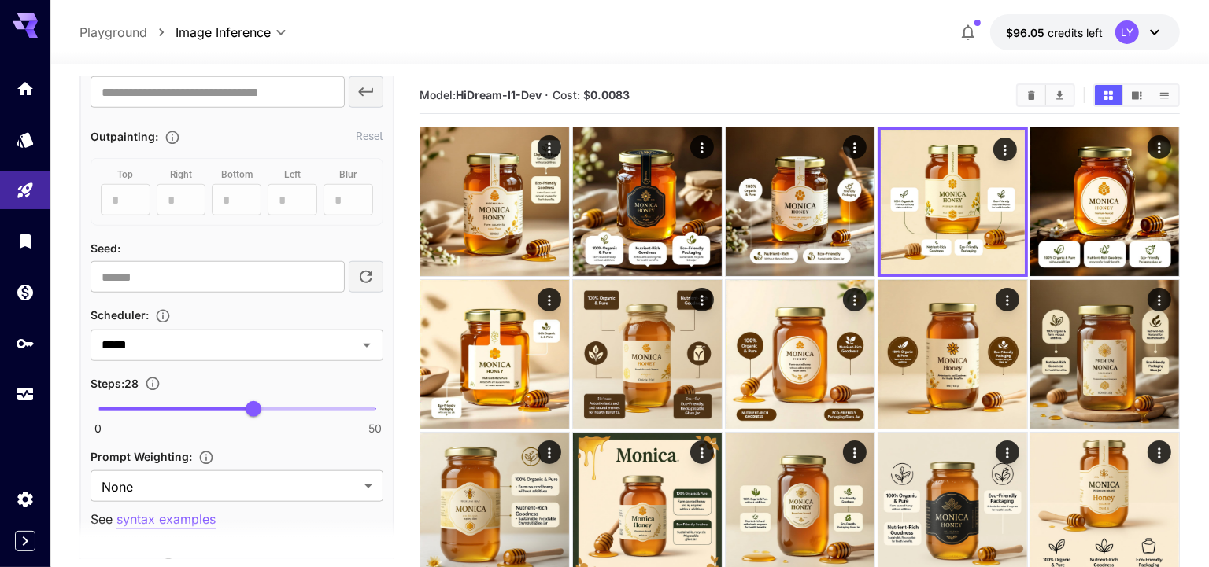
scroll to position [1216, 0]
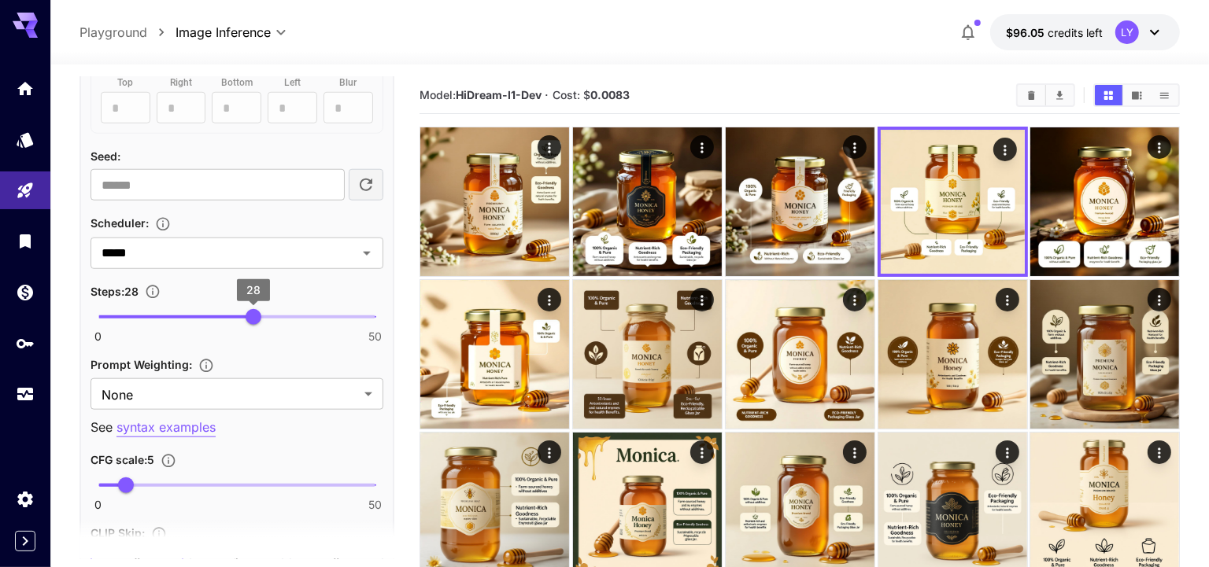
type input "**"
click at [264, 309] on span "30" at bounding box center [265, 317] width 16 height 16
click at [131, 478] on span "6" at bounding box center [132, 486] width 16 height 16
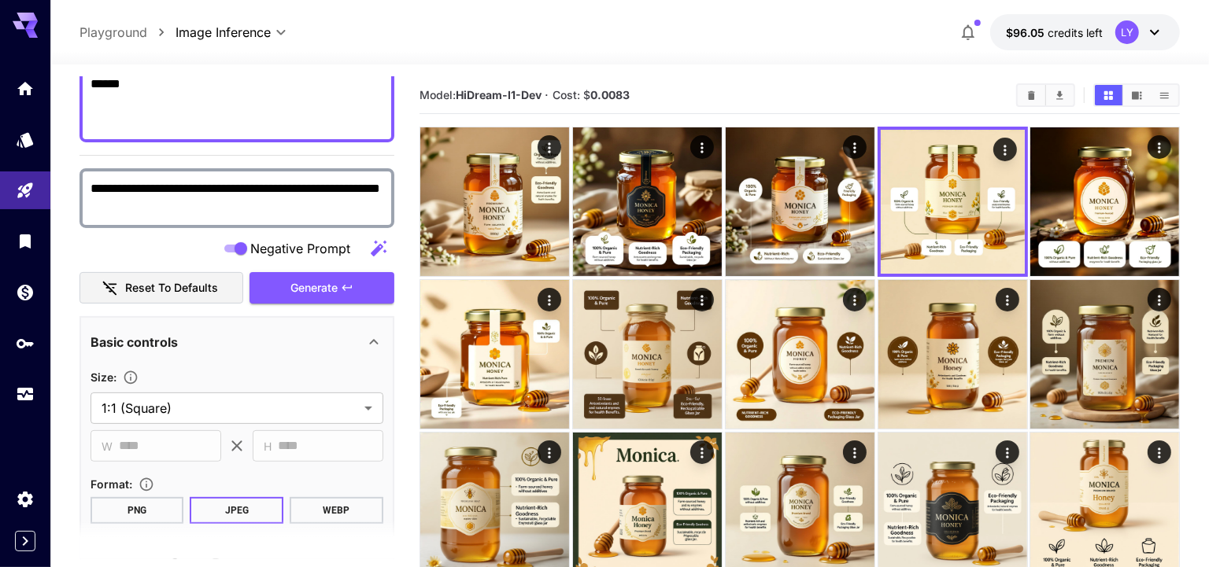
scroll to position [268, 0]
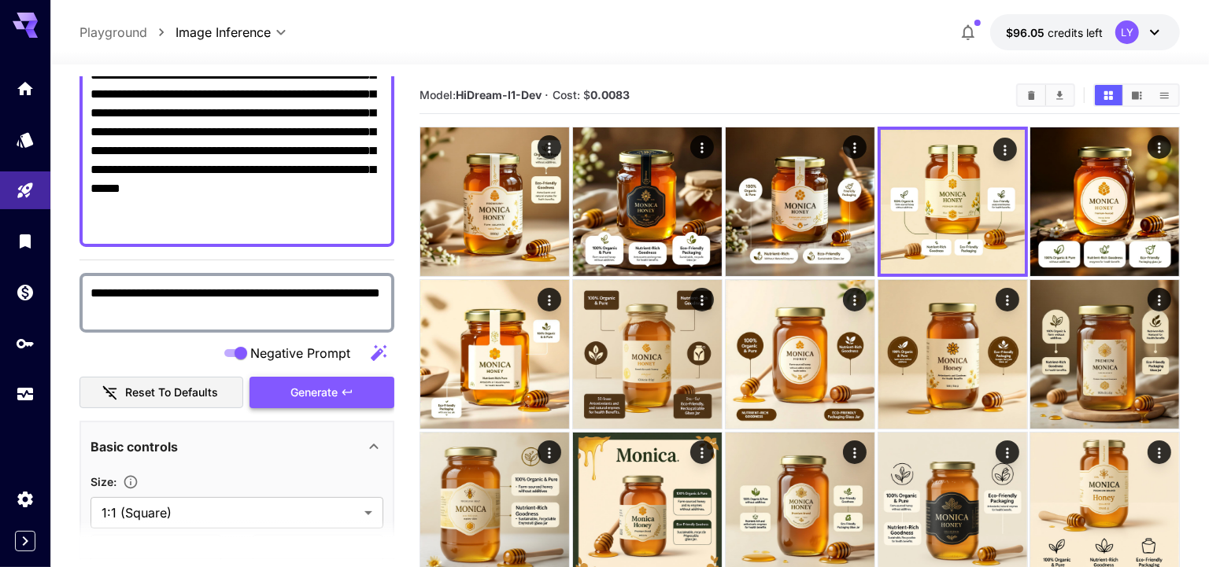
click at [315, 392] on span "Generate" at bounding box center [313, 393] width 47 height 20
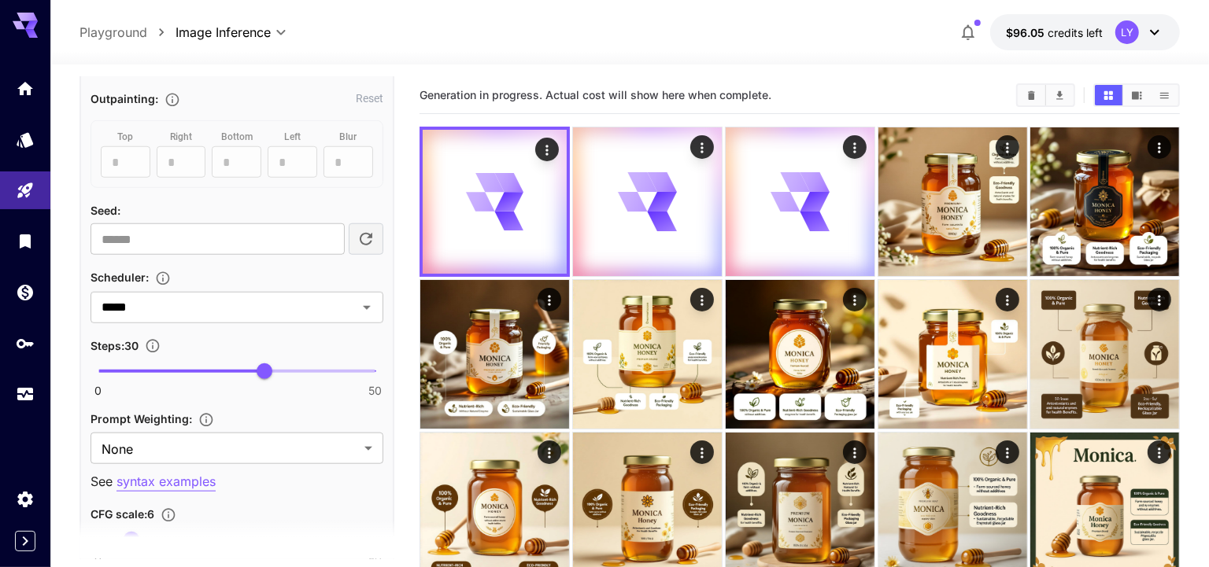
scroll to position [1309, 0]
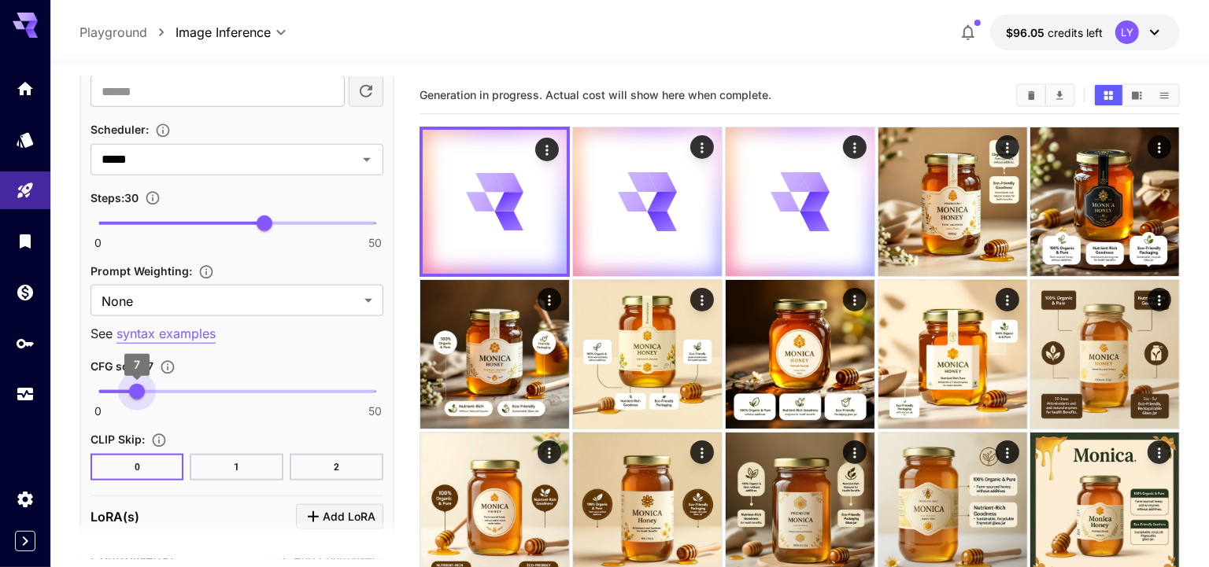
click at [137, 387] on span "7" at bounding box center [137, 392] width 16 height 16
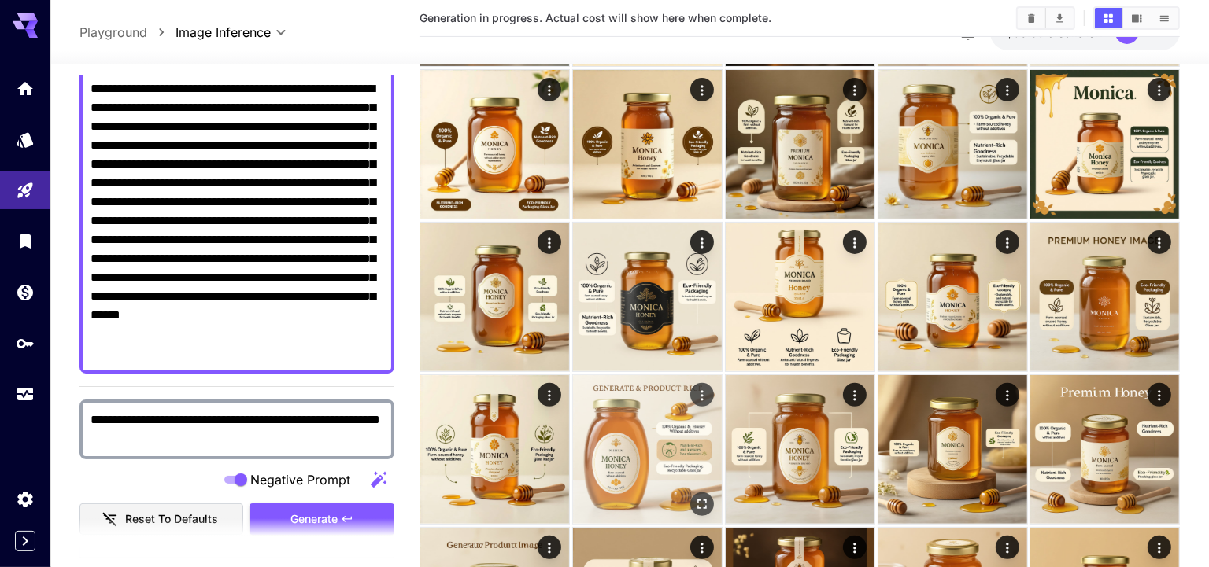
scroll to position [0, 0]
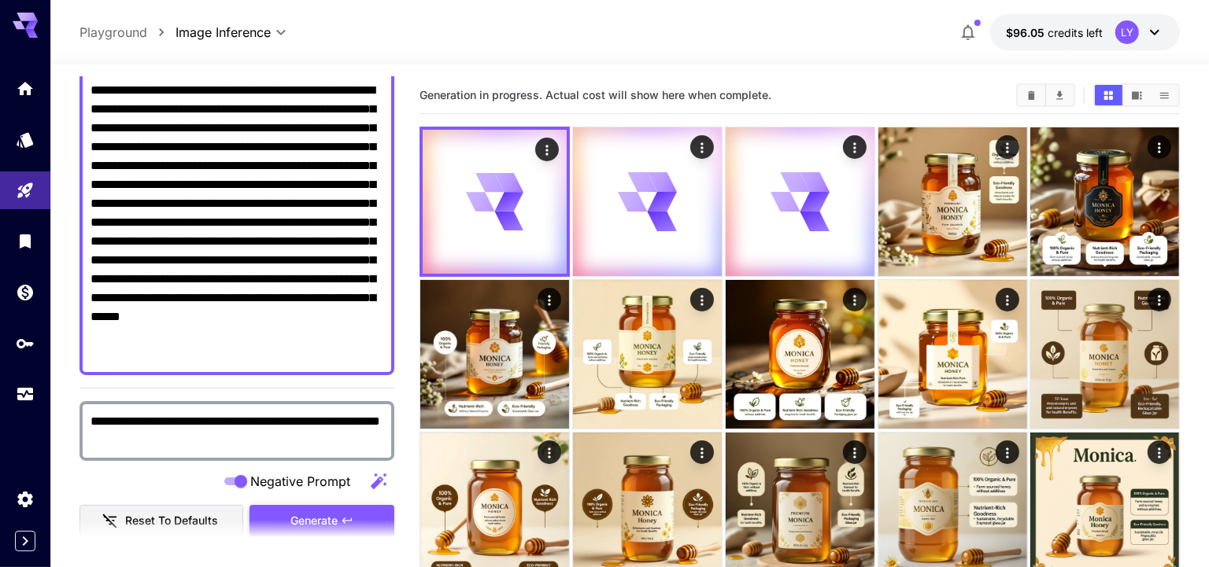
click at [309, 507] on button "Generate" at bounding box center [321, 521] width 145 height 32
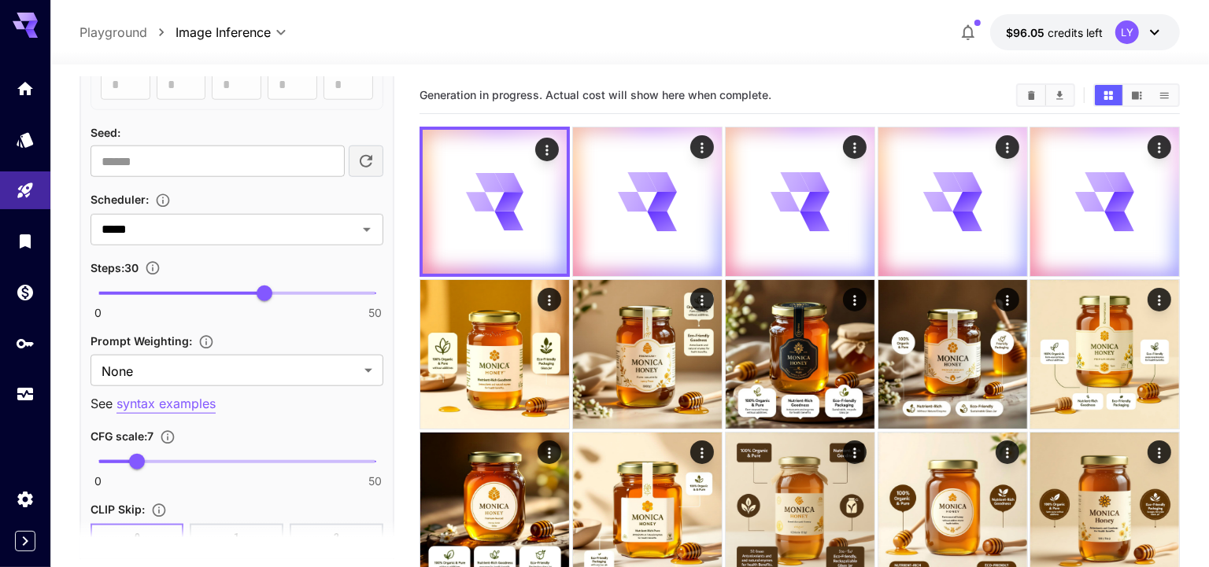
scroll to position [1248, 0]
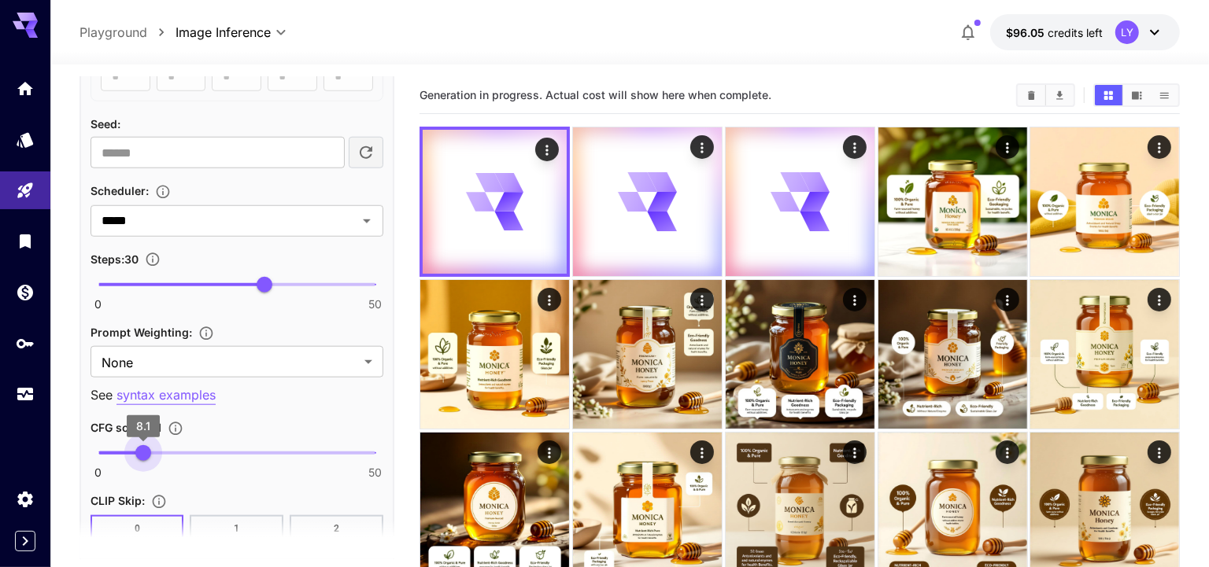
type input "*"
click at [142, 445] on span "8" at bounding box center [143, 453] width 16 height 16
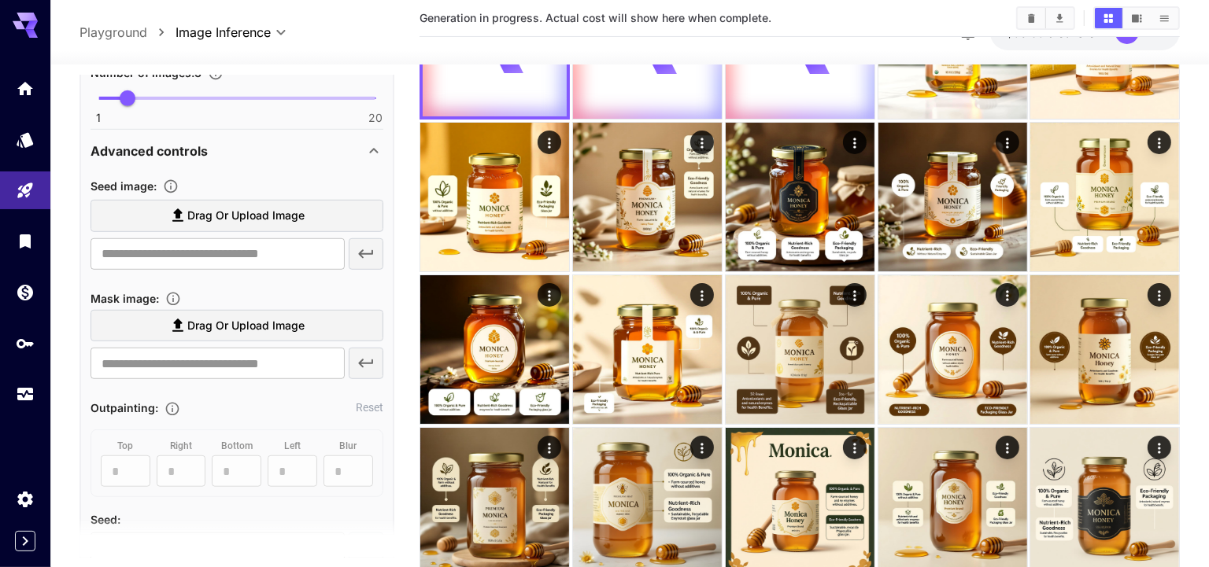
scroll to position [255, 0]
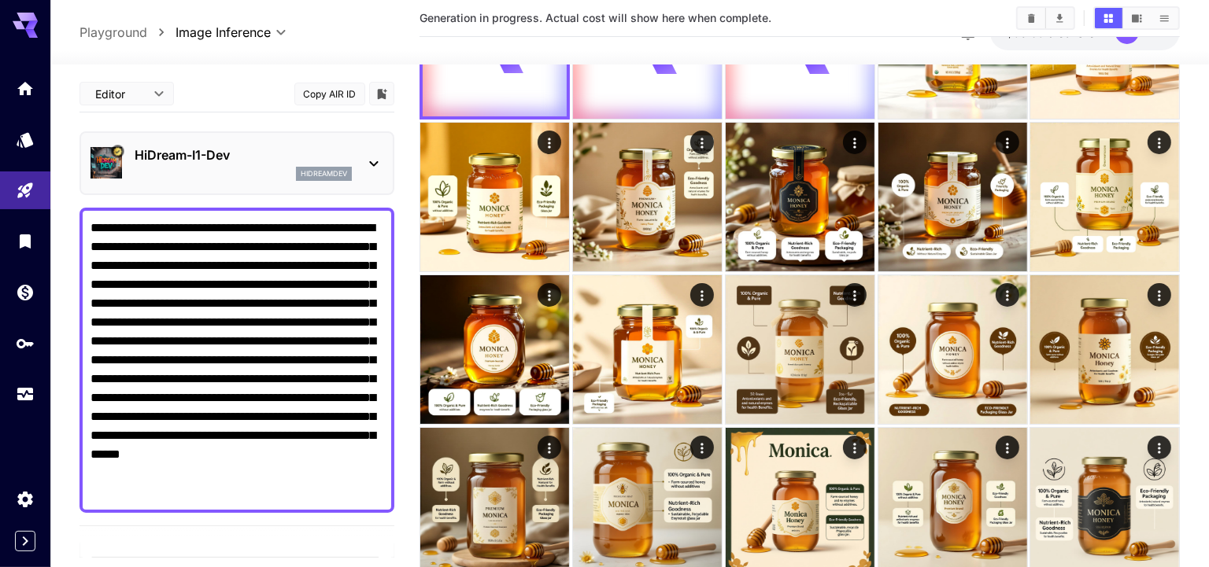
scroll to position [222, 0]
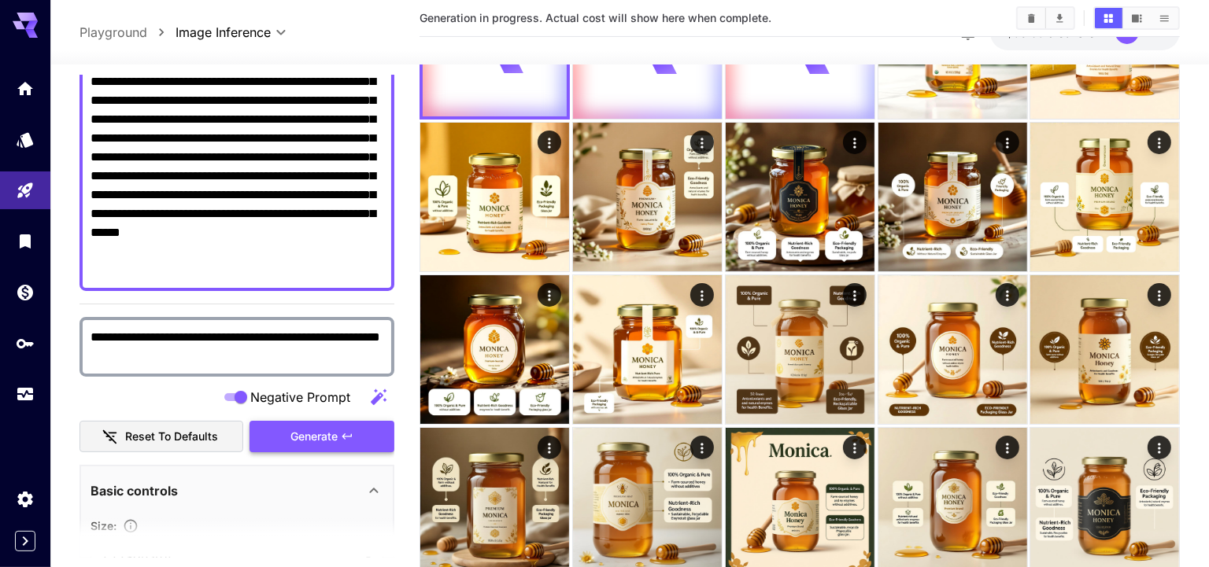
click at [323, 427] on span "Generate" at bounding box center [313, 437] width 47 height 20
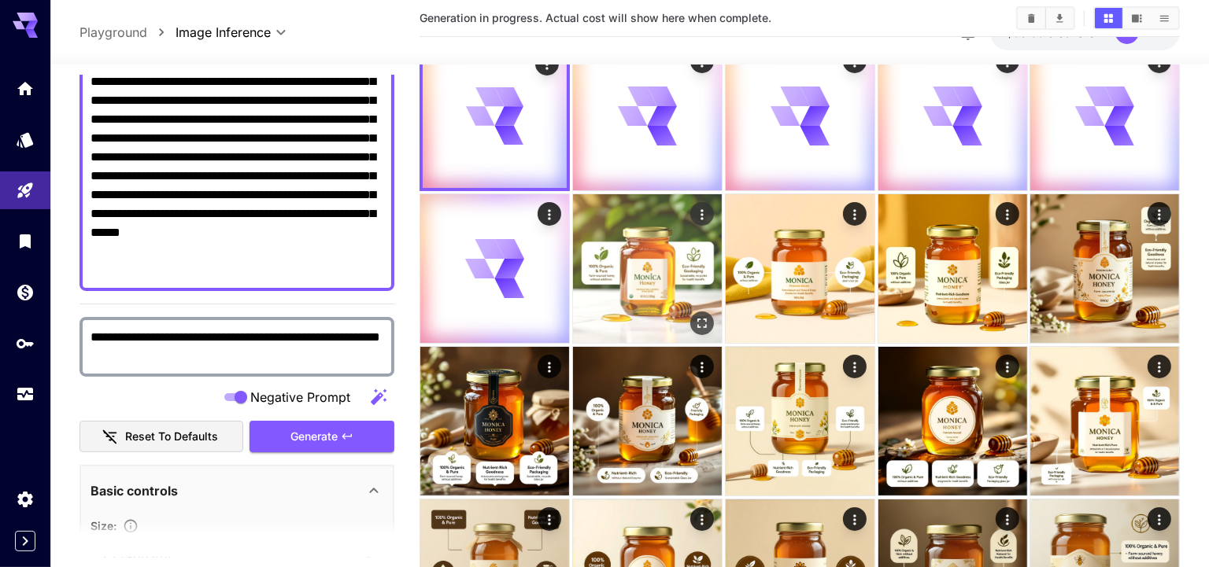
scroll to position [38, 0]
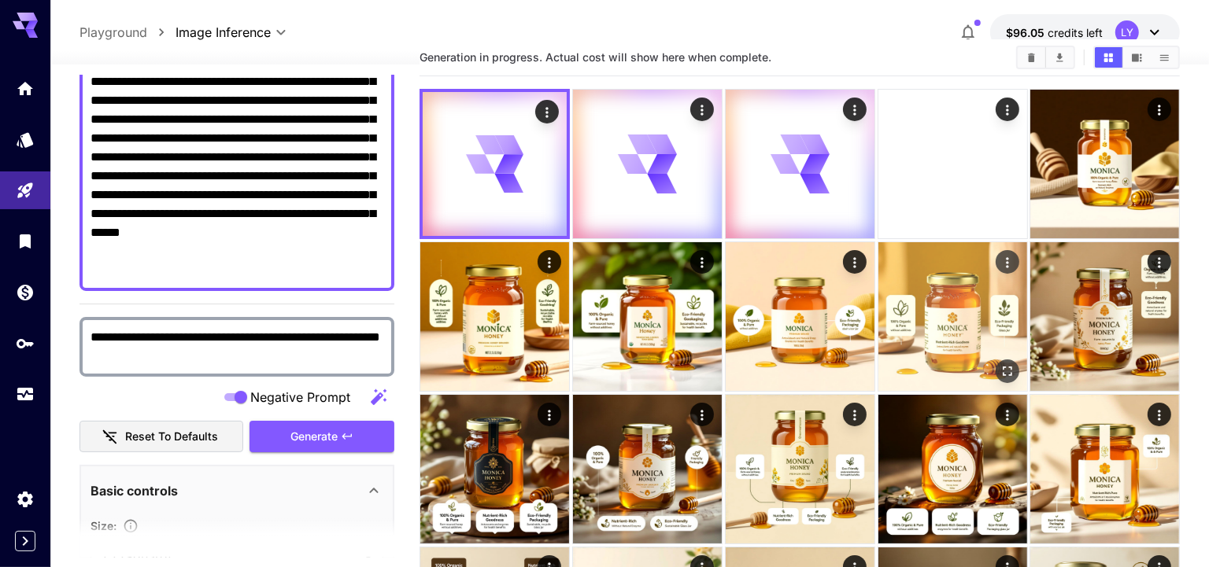
click at [966, 306] on img at bounding box center [952, 316] width 149 height 149
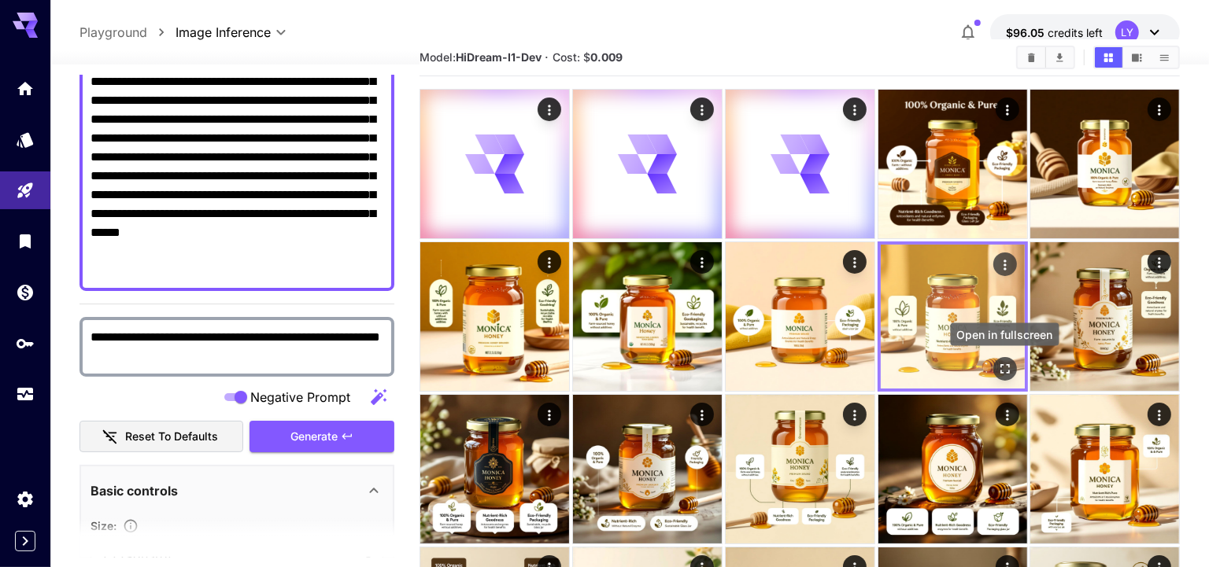
click at [999, 368] on icon "Open in fullscreen" at bounding box center [1004, 369] width 16 height 16
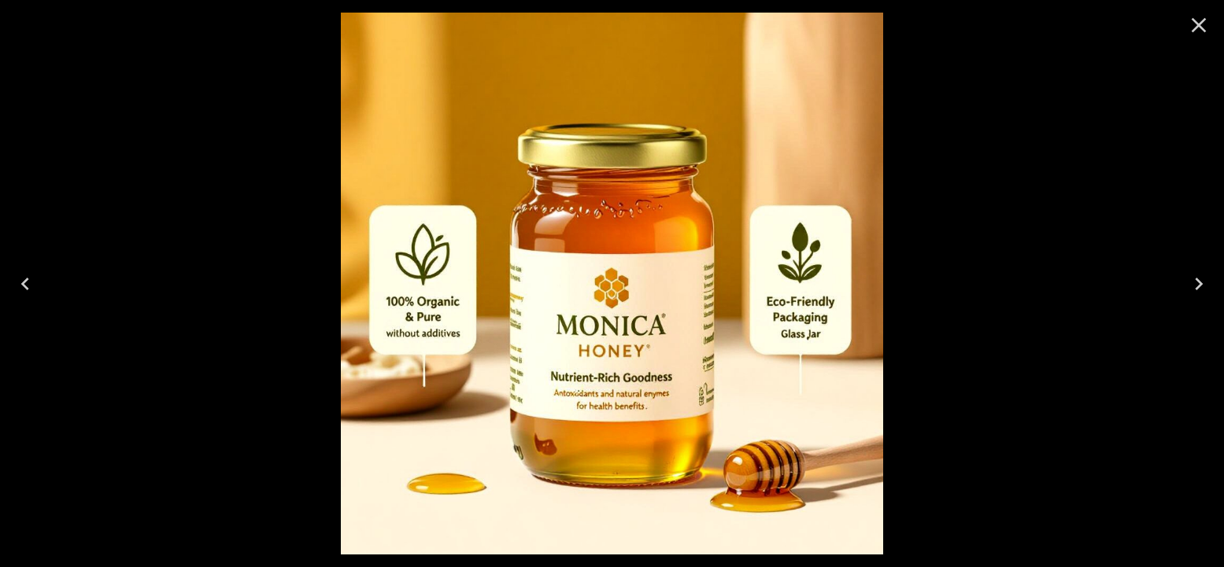
click at [16, 271] on icon "Previous" at bounding box center [25, 283] width 25 height 25
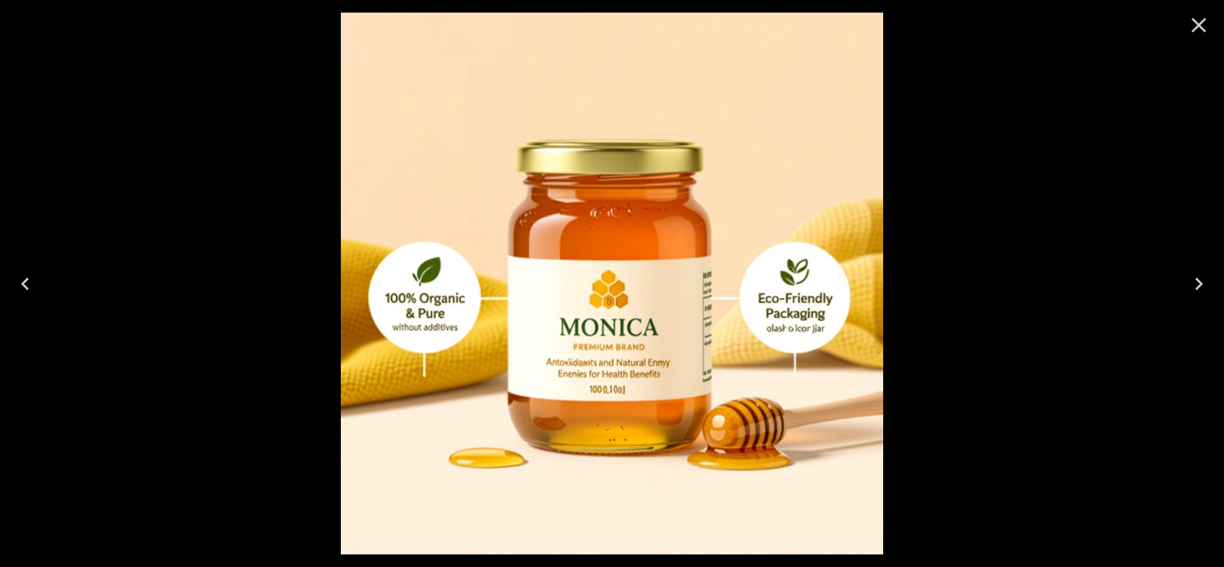
click at [16, 271] on icon "Previous" at bounding box center [25, 283] width 25 height 25
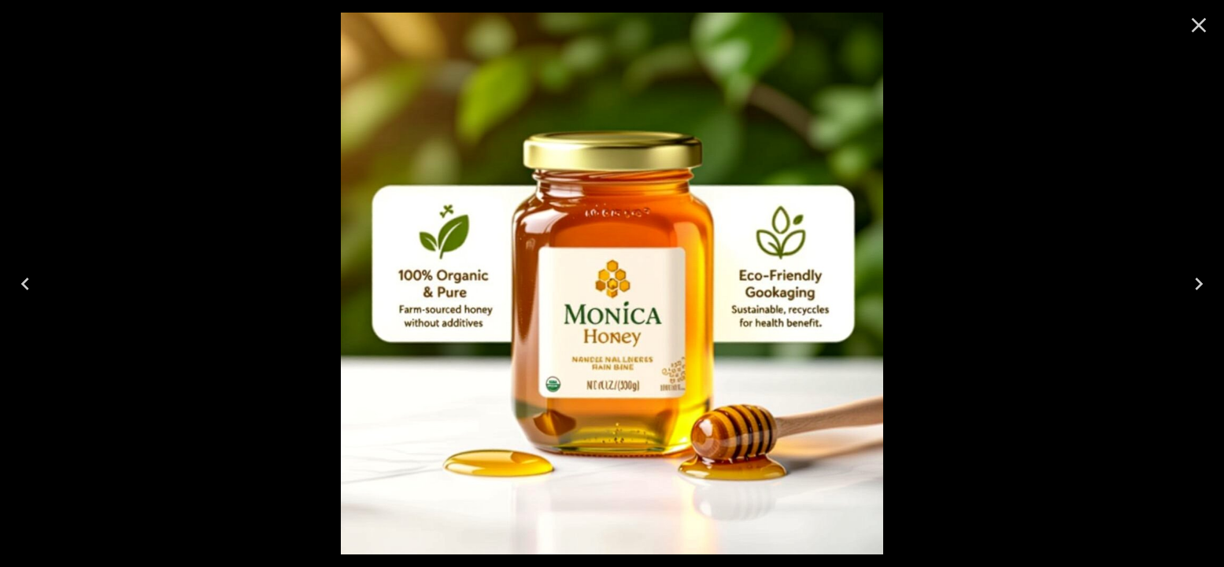
click at [16, 271] on icon "Previous" at bounding box center [25, 283] width 25 height 25
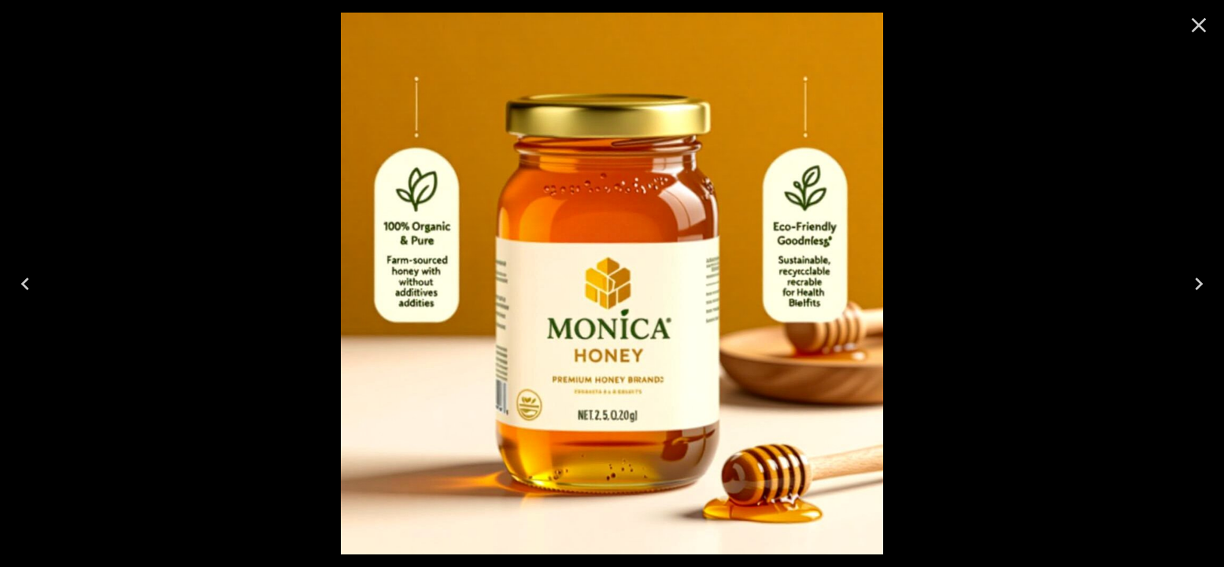
click at [16, 271] on icon "Previous" at bounding box center [25, 283] width 25 height 25
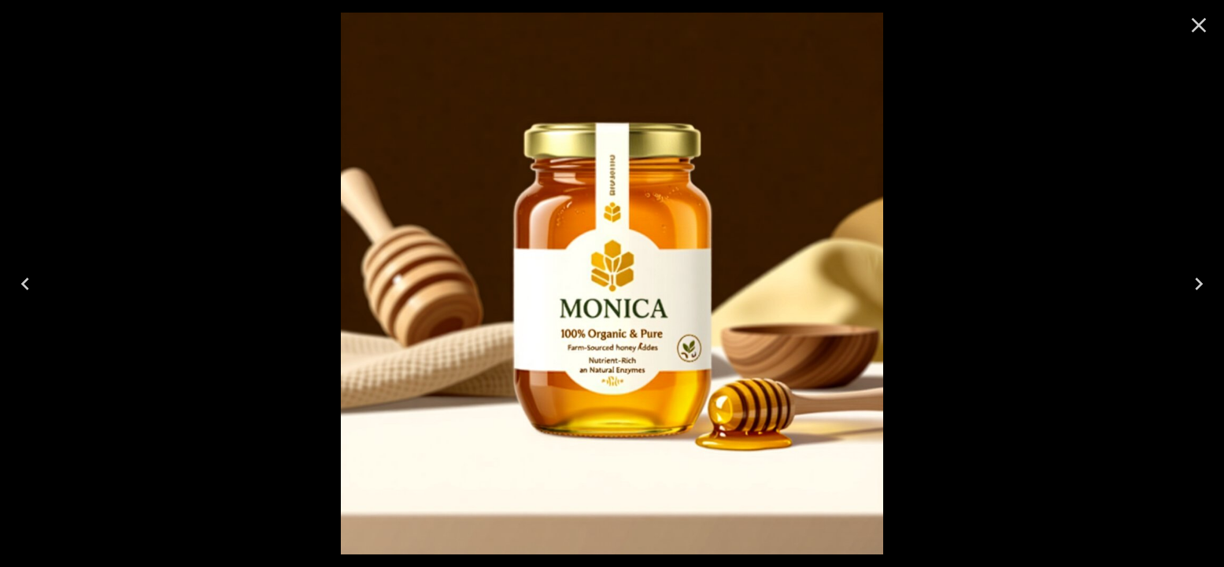
click at [16, 271] on icon "Previous" at bounding box center [25, 283] width 25 height 25
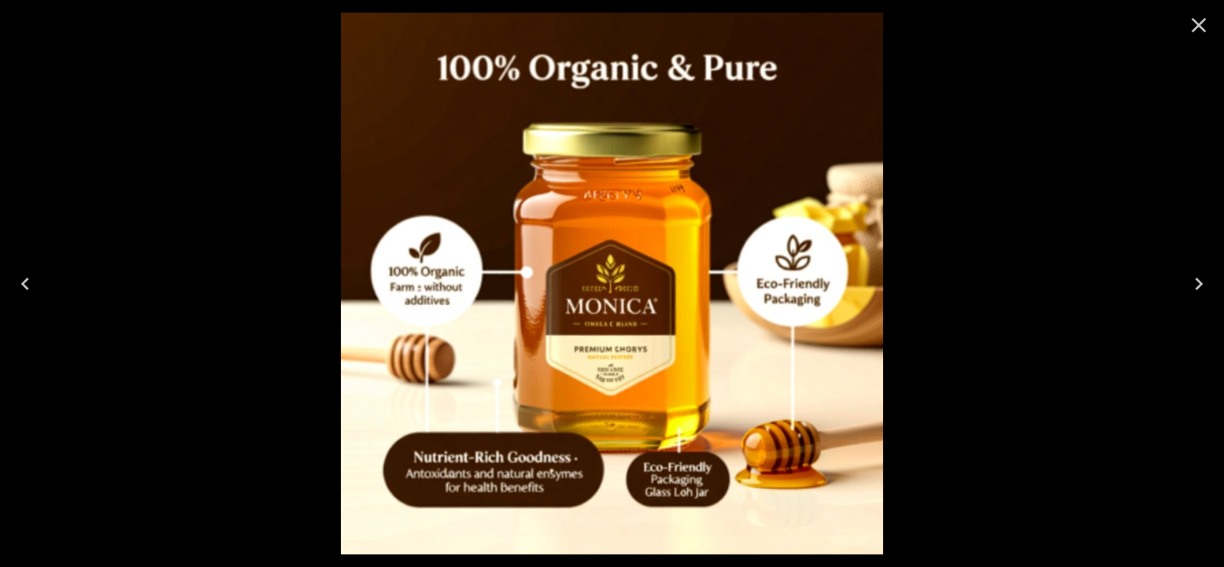
click at [16, 271] on icon "Previous" at bounding box center [25, 283] width 25 height 25
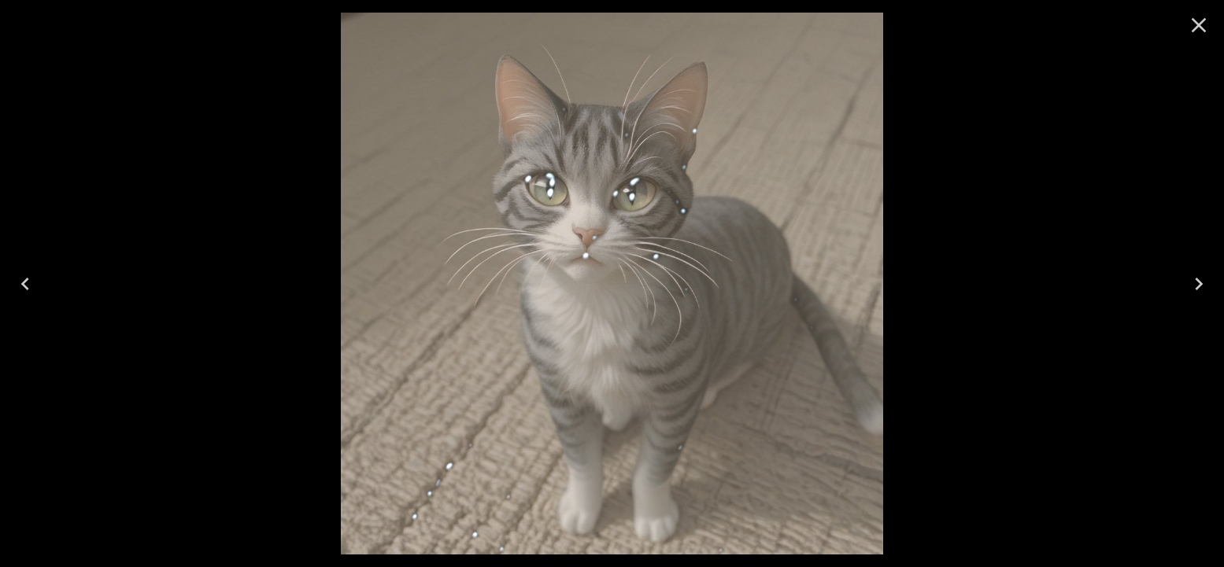
click at [1205, 33] on icon "Close" at bounding box center [1198, 25] width 25 height 25
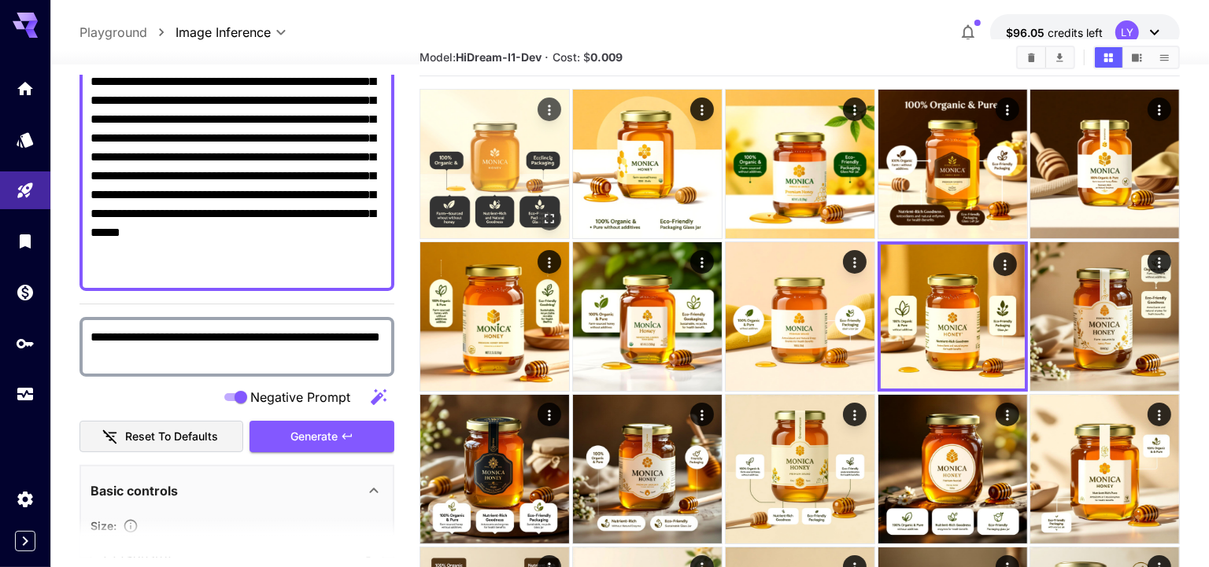
click at [505, 200] on img at bounding box center [494, 164] width 149 height 149
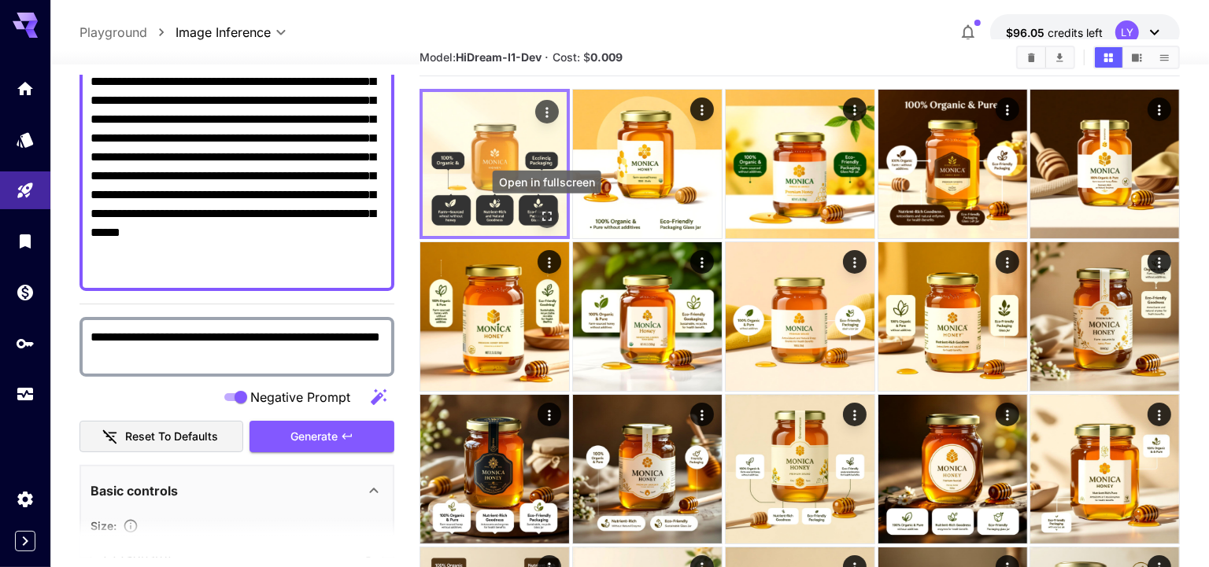
click at [545, 212] on icon "Open in fullscreen" at bounding box center [546, 216] width 9 height 9
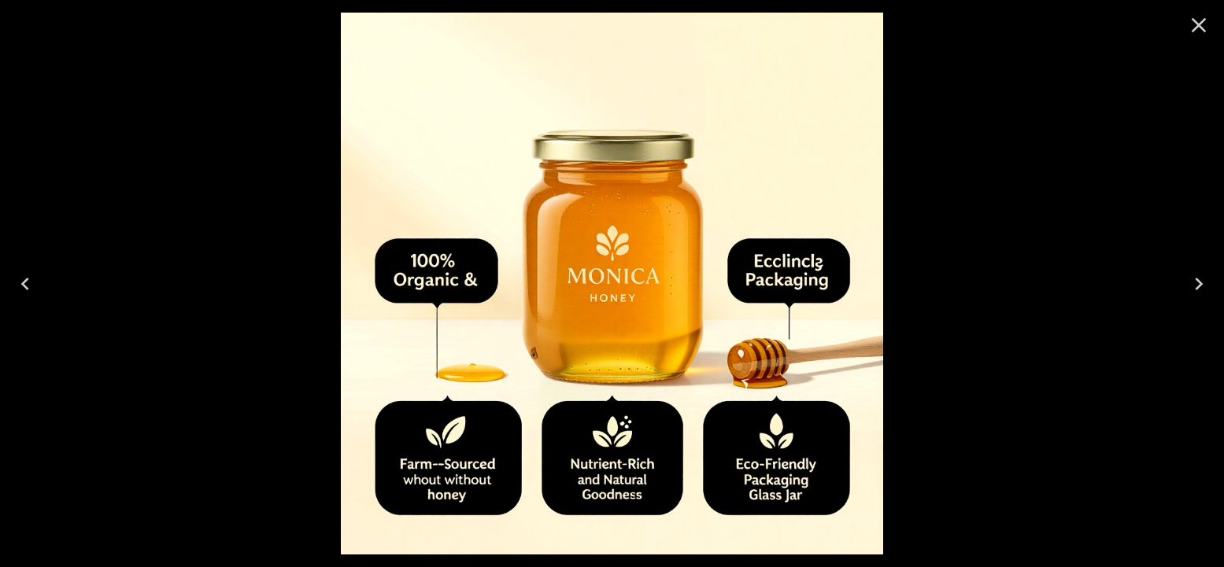
click at [1200, 278] on icon "Next" at bounding box center [1198, 283] width 25 height 25
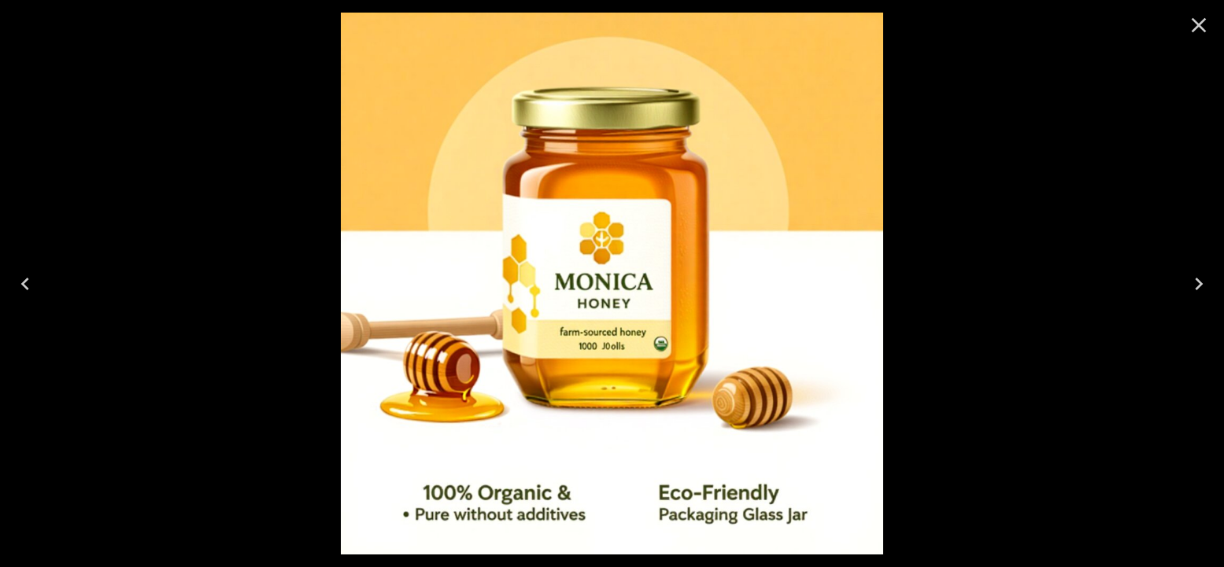
click at [1200, 278] on icon "Next" at bounding box center [1198, 283] width 25 height 25
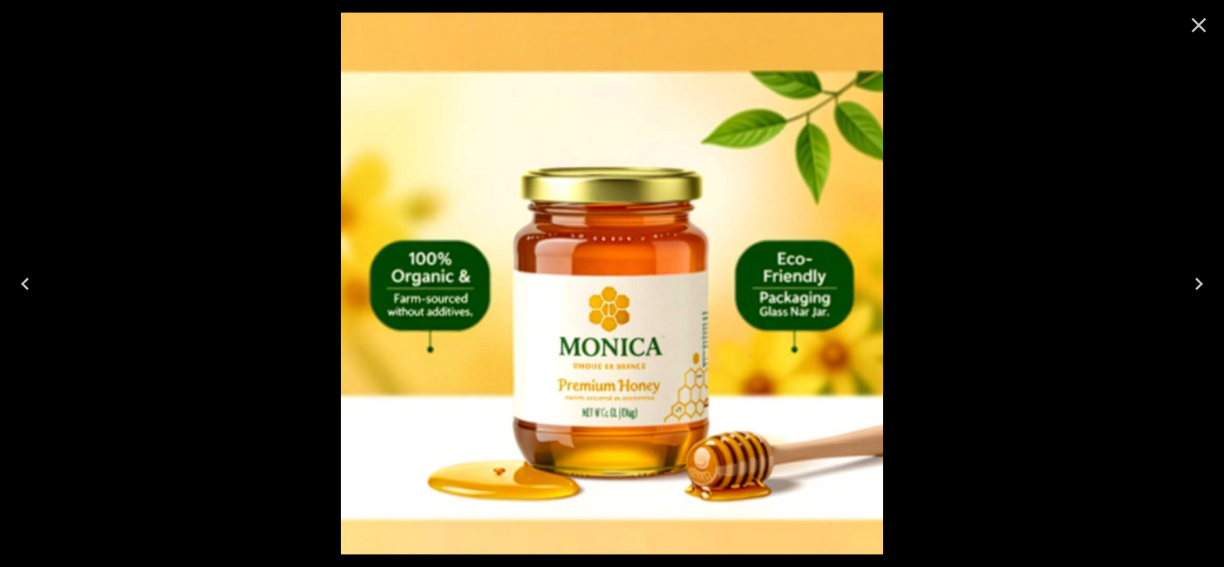
click at [1200, 278] on icon "Next" at bounding box center [1198, 283] width 25 height 25
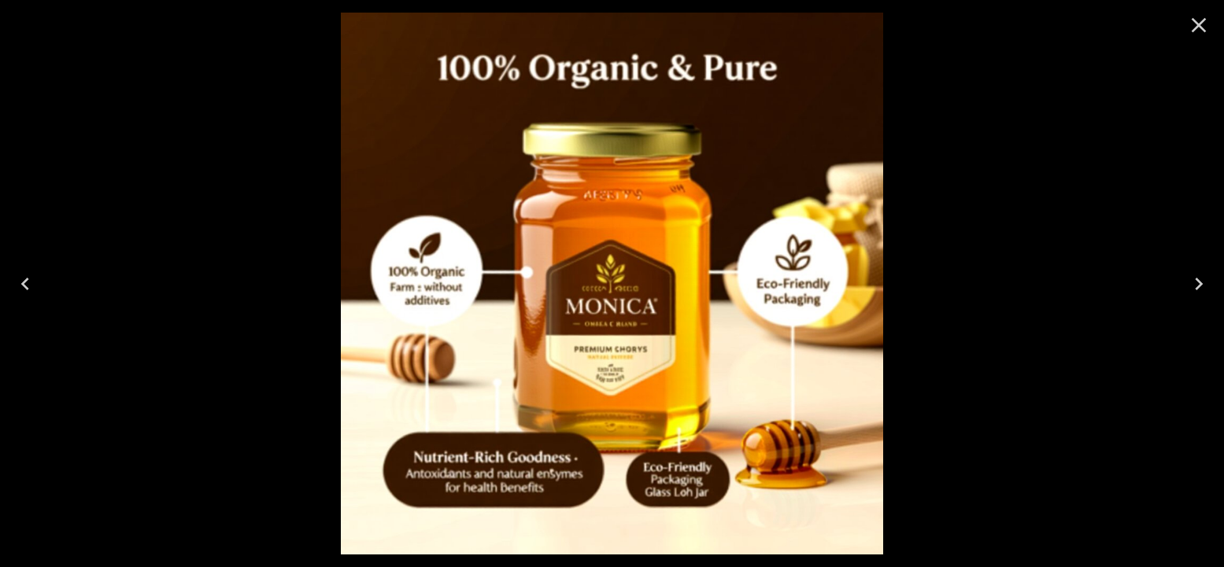
click at [1206, 33] on icon "Close" at bounding box center [1198, 25] width 25 height 25
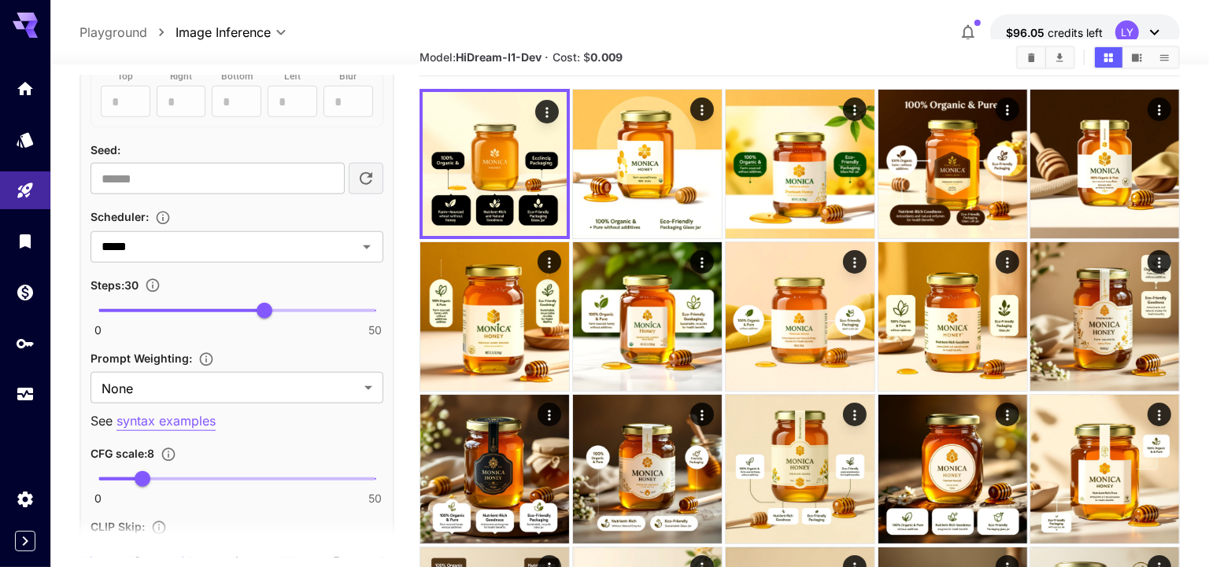
scroll to position [1267, 0]
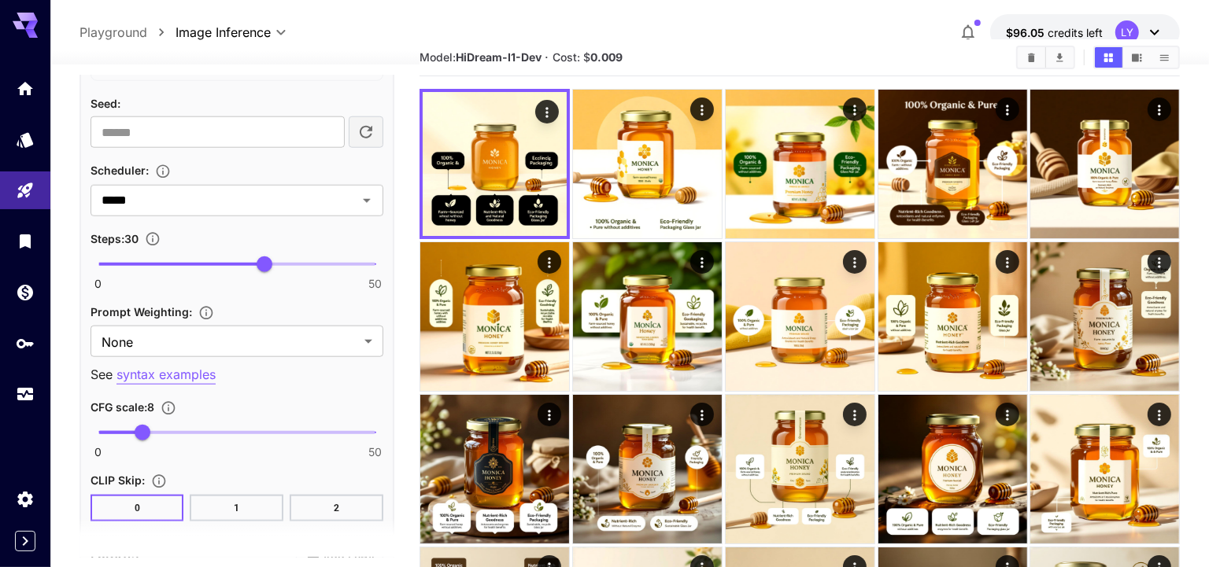
click at [118, 421] on span "0 50 8" at bounding box center [236, 433] width 277 height 24
type input "*"
click at [120, 425] on span "4" at bounding box center [121, 433] width 16 height 16
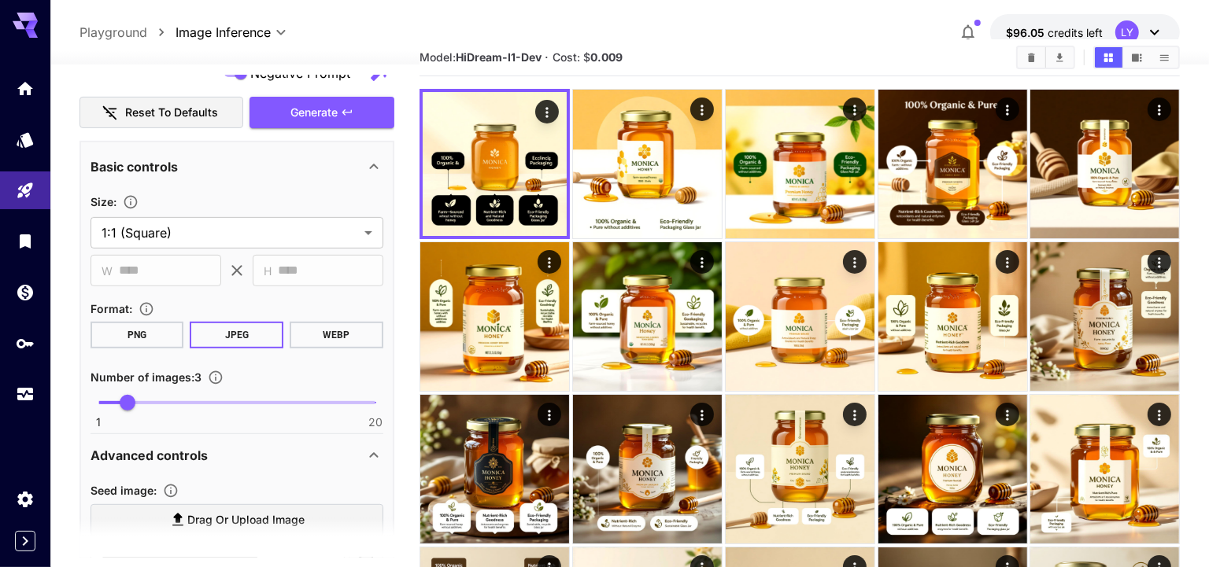
scroll to position [445, 0]
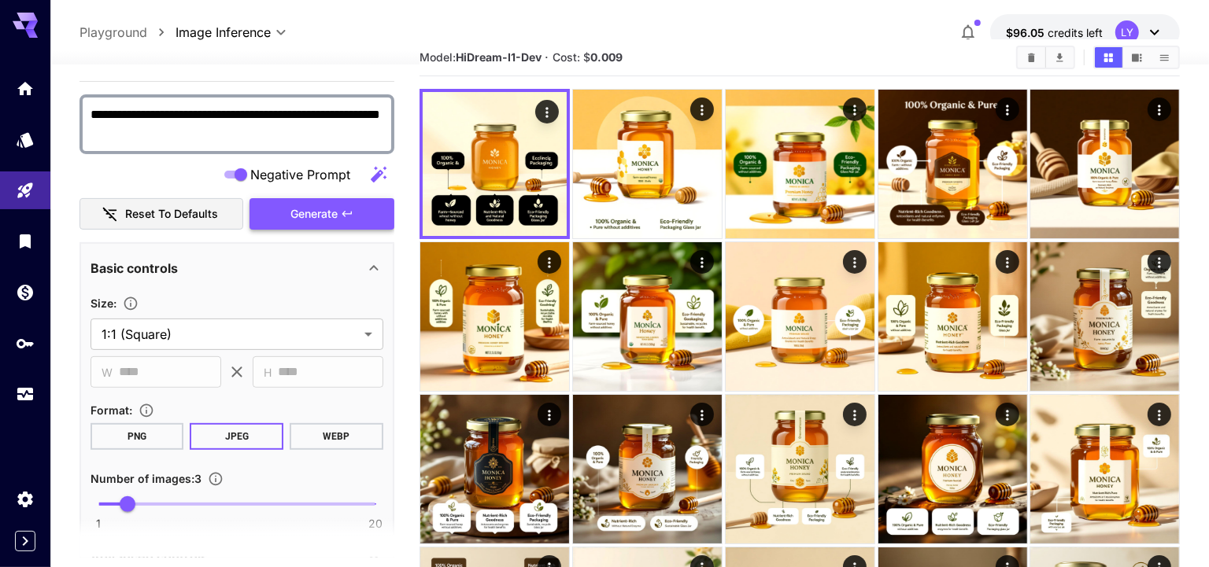
click at [334, 217] on span "Generate" at bounding box center [313, 215] width 47 height 20
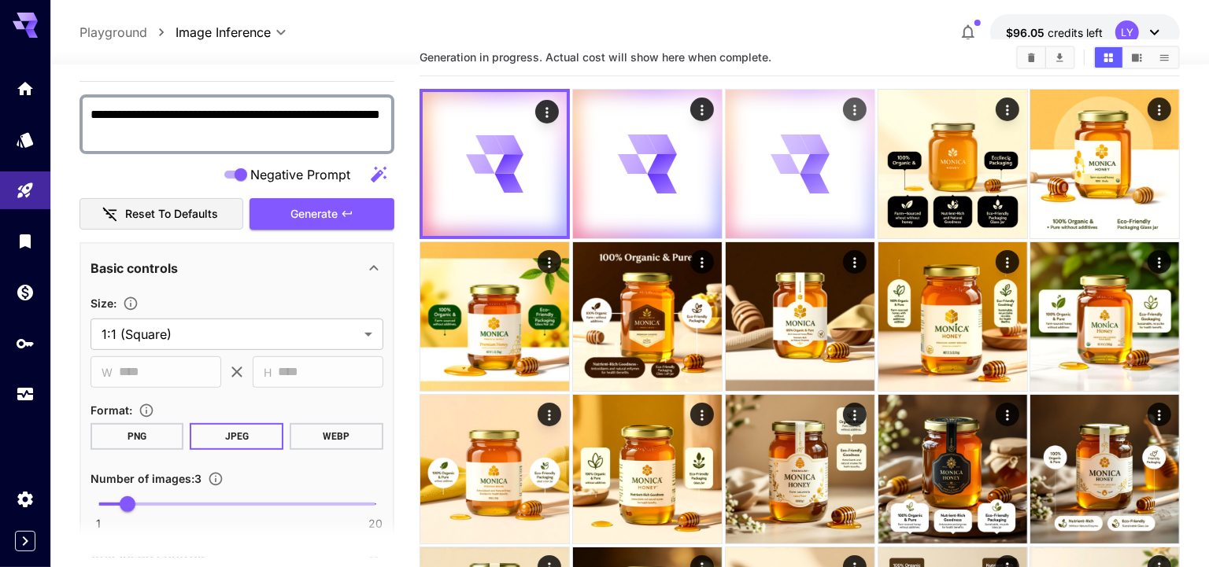
click at [782, 190] on icon at bounding box center [799, 164] width 59 height 59
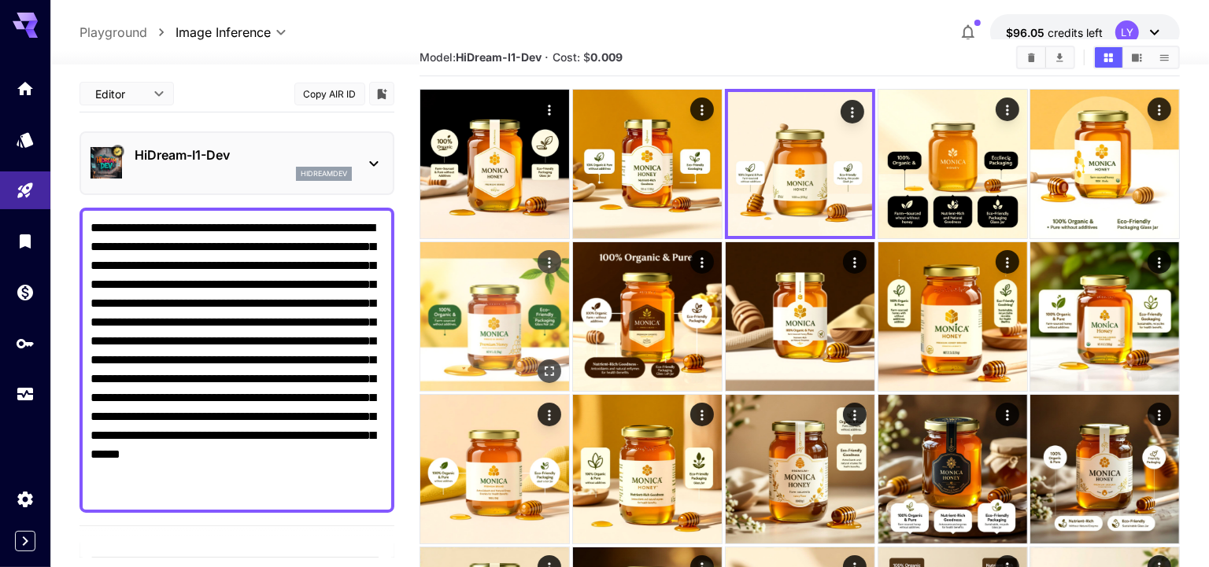
scroll to position [445, 0]
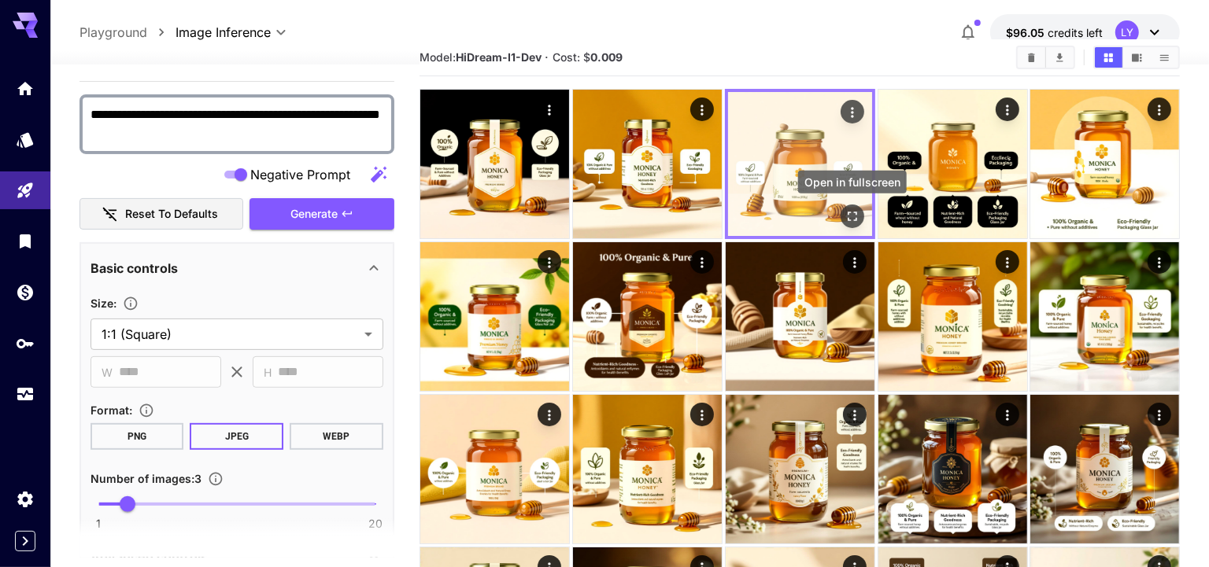
click at [847, 212] on icon "Open in fullscreen" at bounding box center [852, 217] width 16 height 16
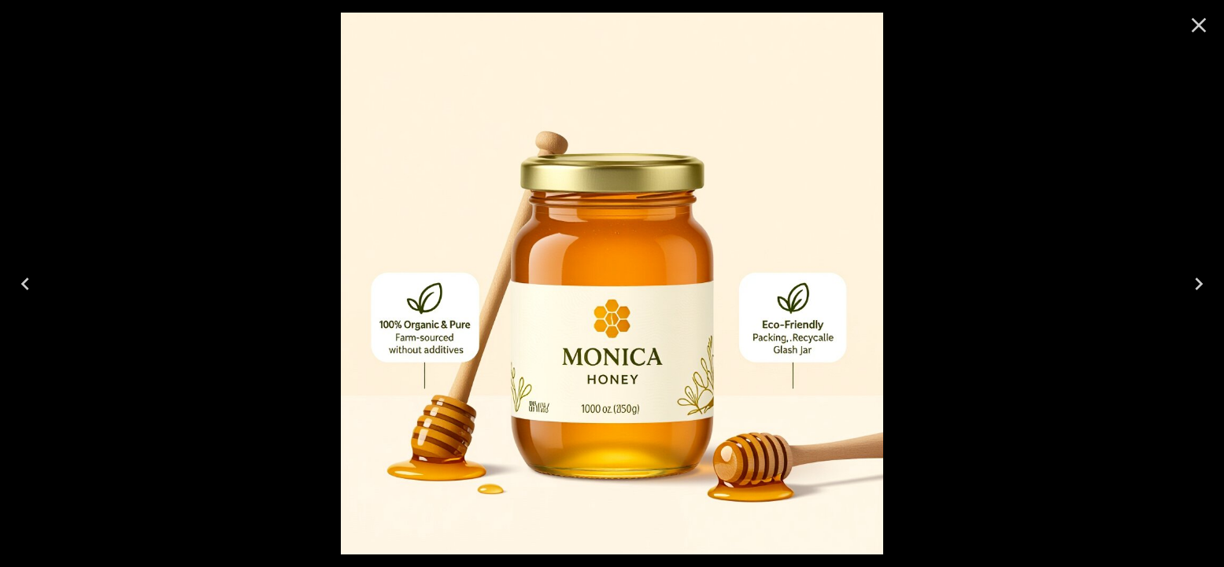
click at [30, 278] on icon "Previous" at bounding box center [25, 283] width 25 height 25
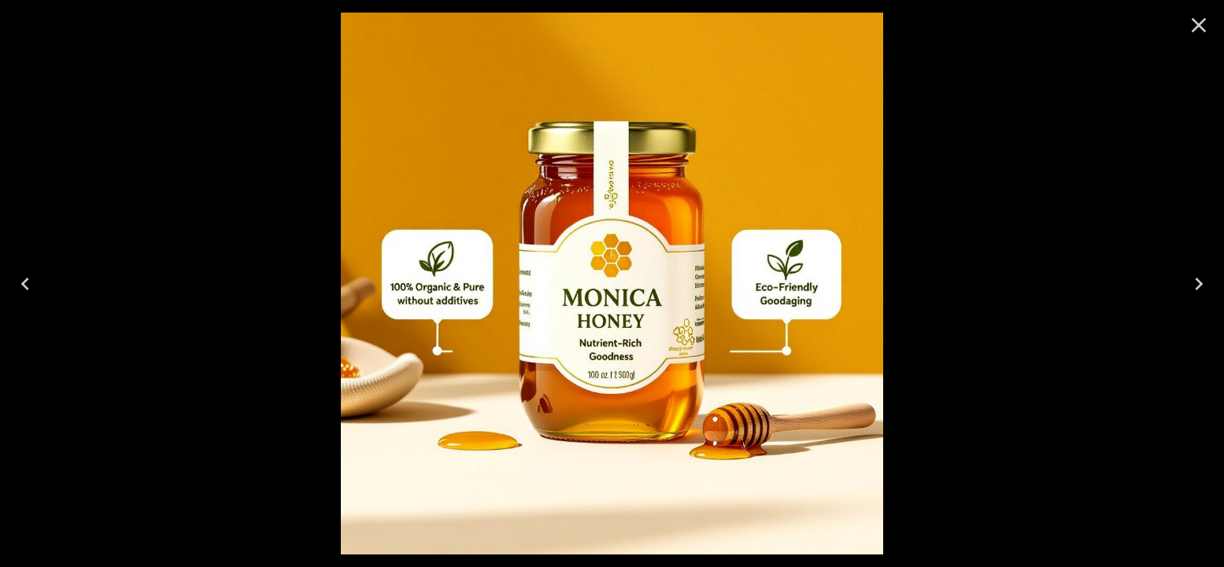
click at [30, 278] on icon "Previous" at bounding box center [25, 283] width 25 height 25
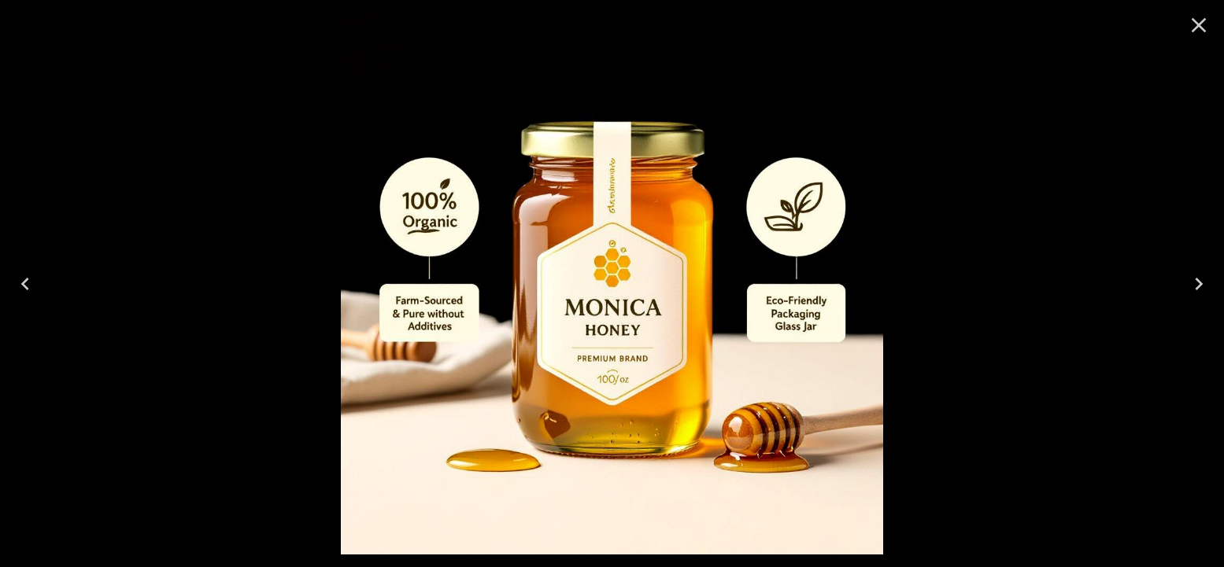
click at [1193, 19] on icon "Close" at bounding box center [1198, 25] width 15 height 15
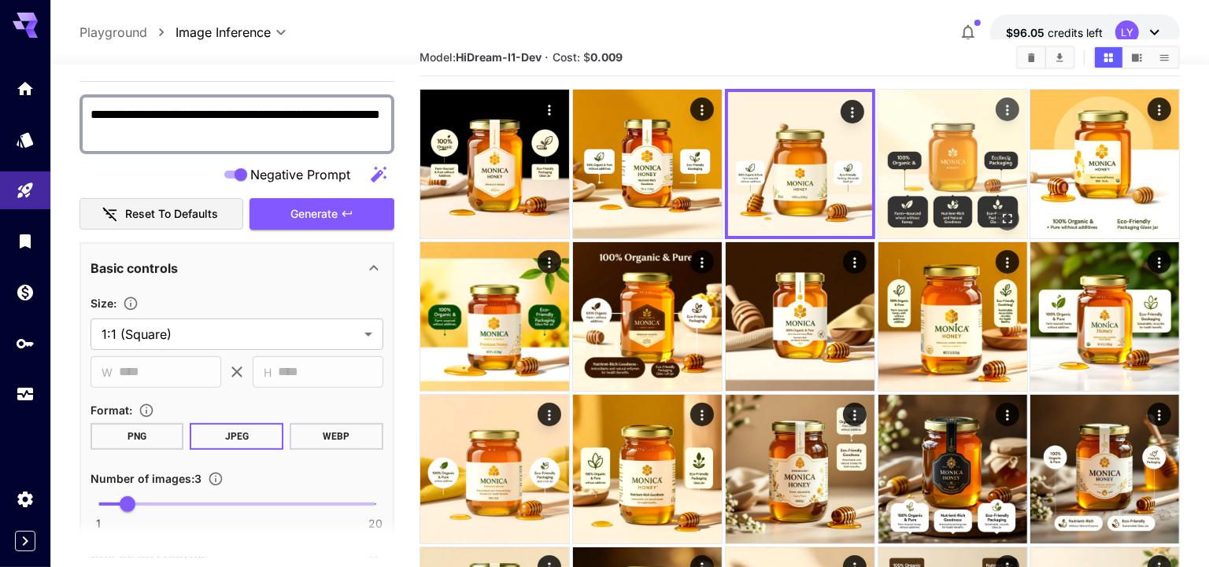
scroll to position [0, 0]
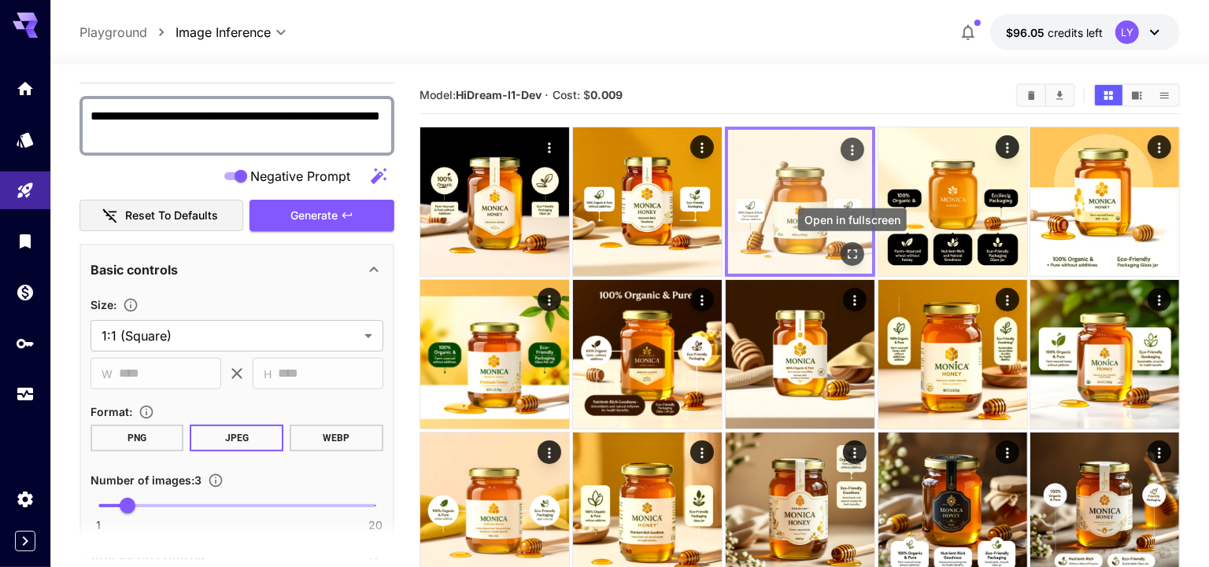
click at [854, 258] on icon "Open in fullscreen" at bounding box center [852, 254] width 16 height 16
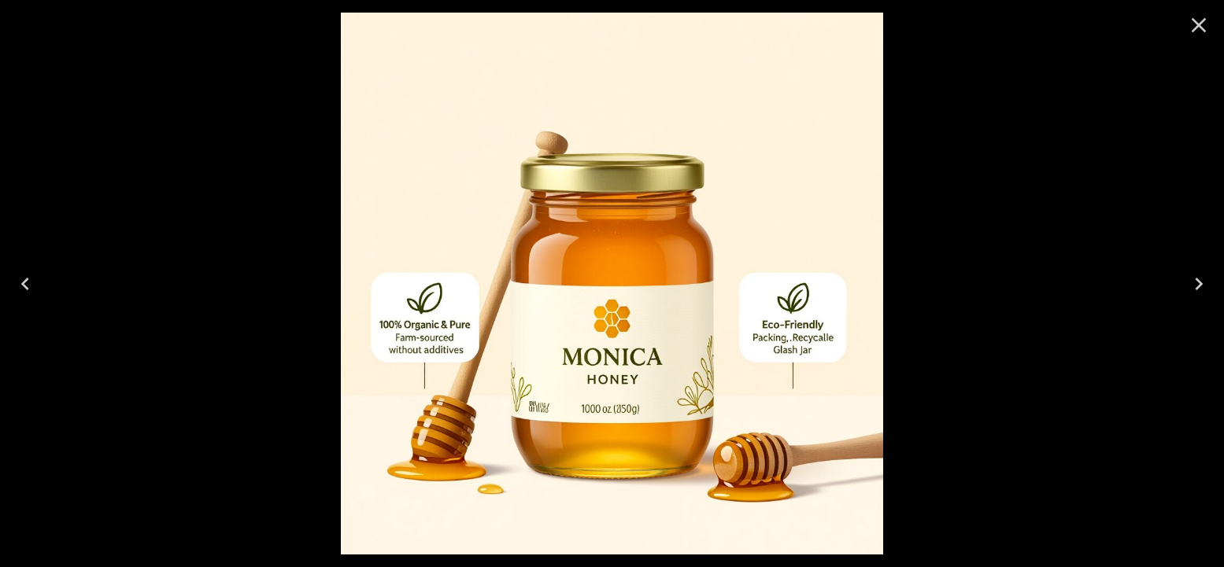
click at [27, 275] on icon "Previous" at bounding box center [25, 283] width 25 height 25
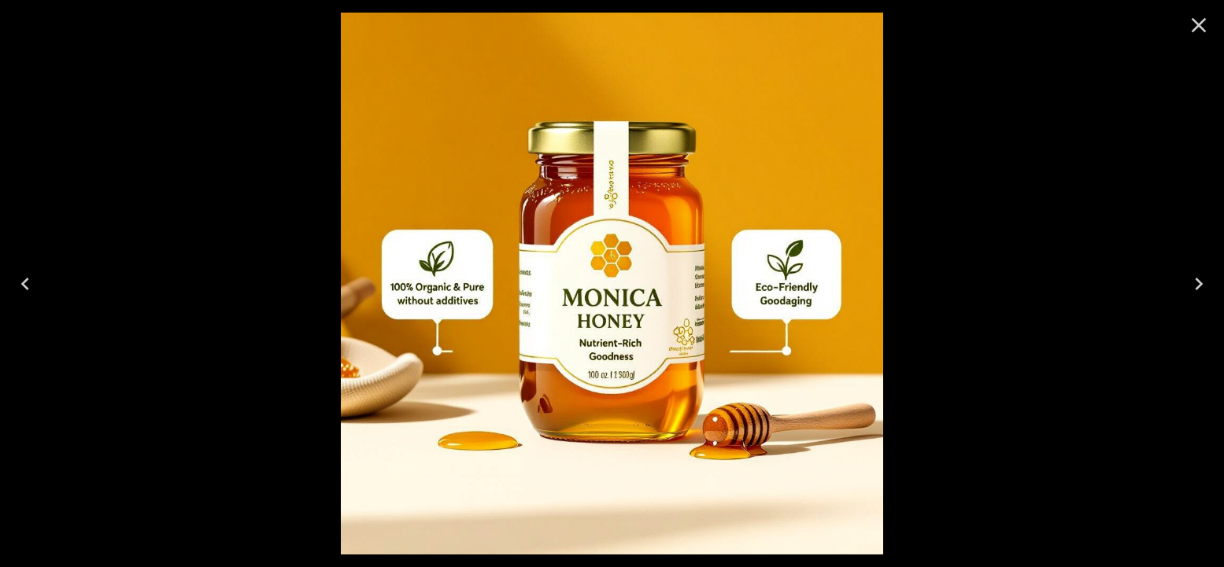
click at [27, 275] on icon "Previous" at bounding box center [25, 283] width 25 height 25
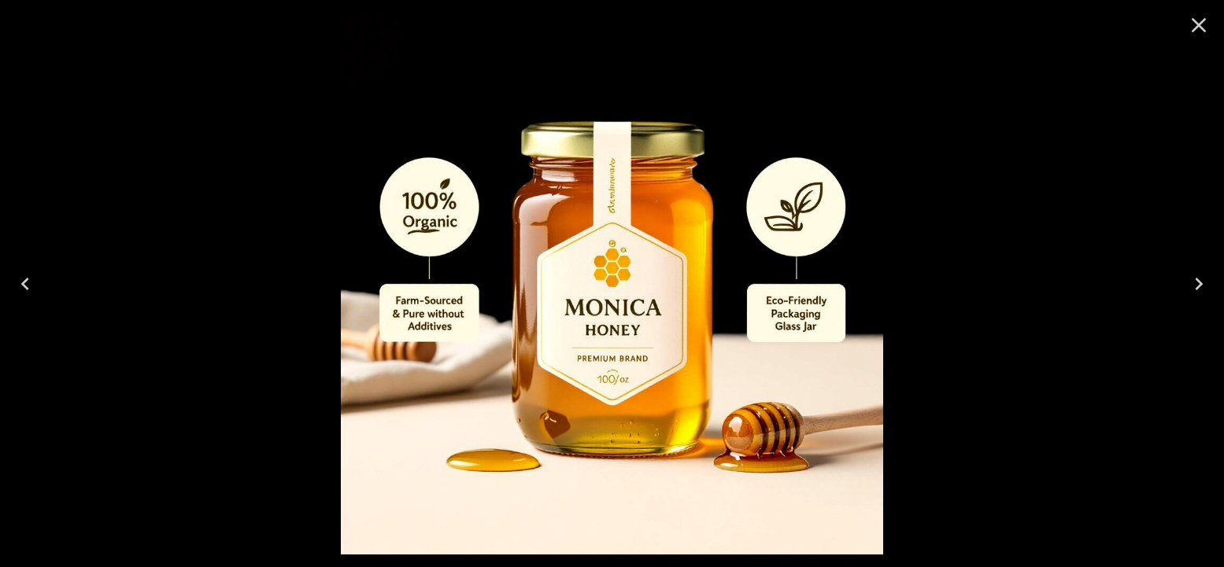
click at [27, 275] on icon "Previous" at bounding box center [25, 283] width 25 height 25
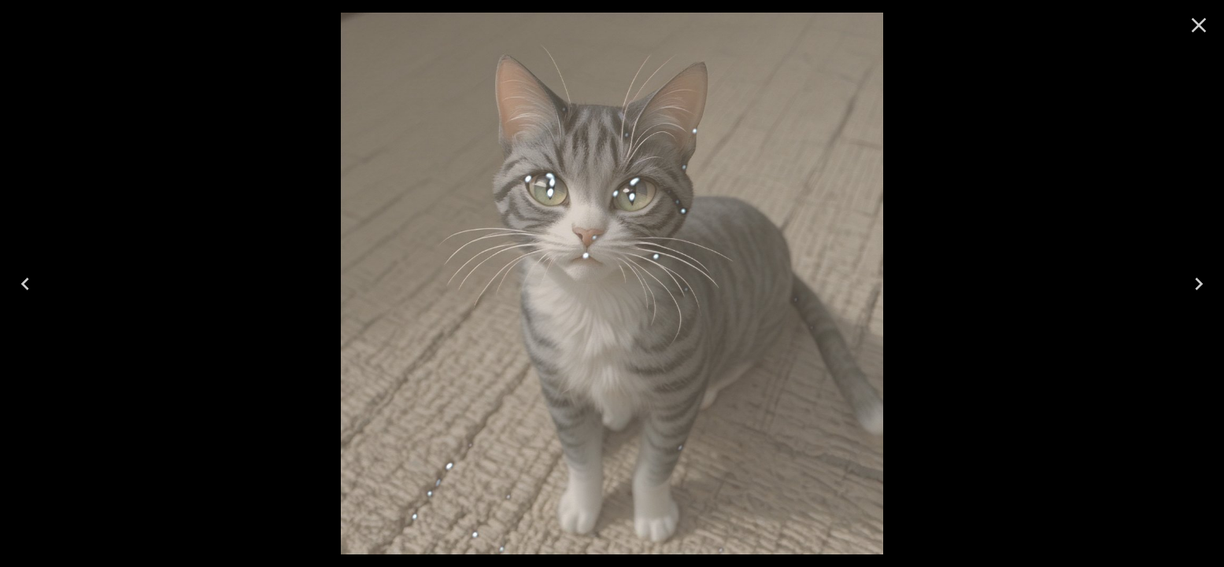
click at [27, 275] on icon "Previous" at bounding box center [25, 283] width 25 height 25
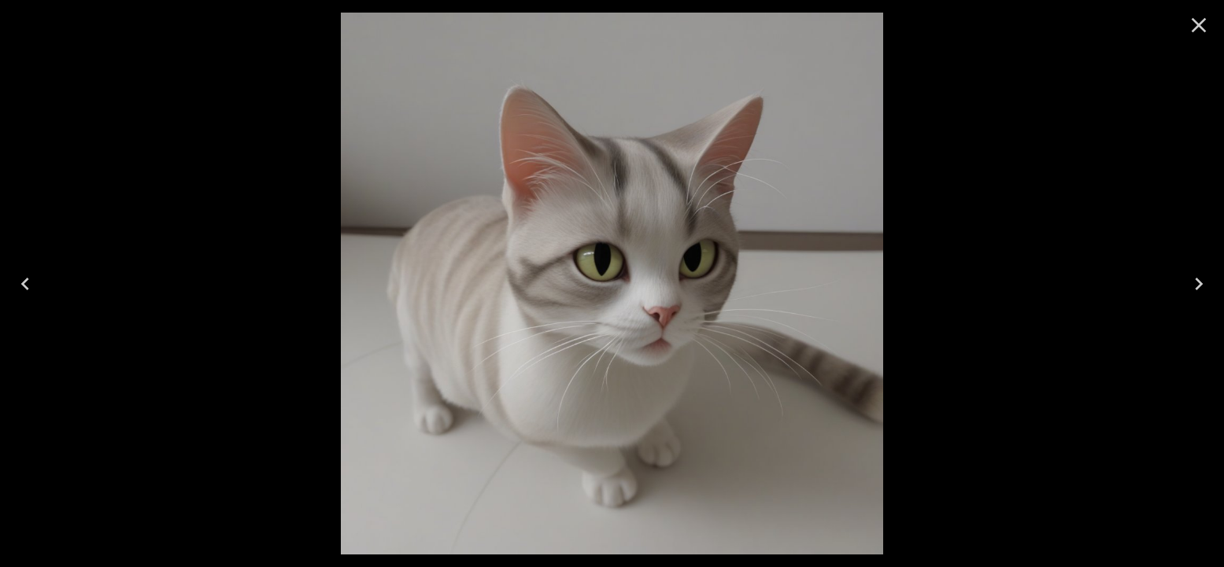
click at [1202, 18] on icon "Close" at bounding box center [1198, 25] width 25 height 25
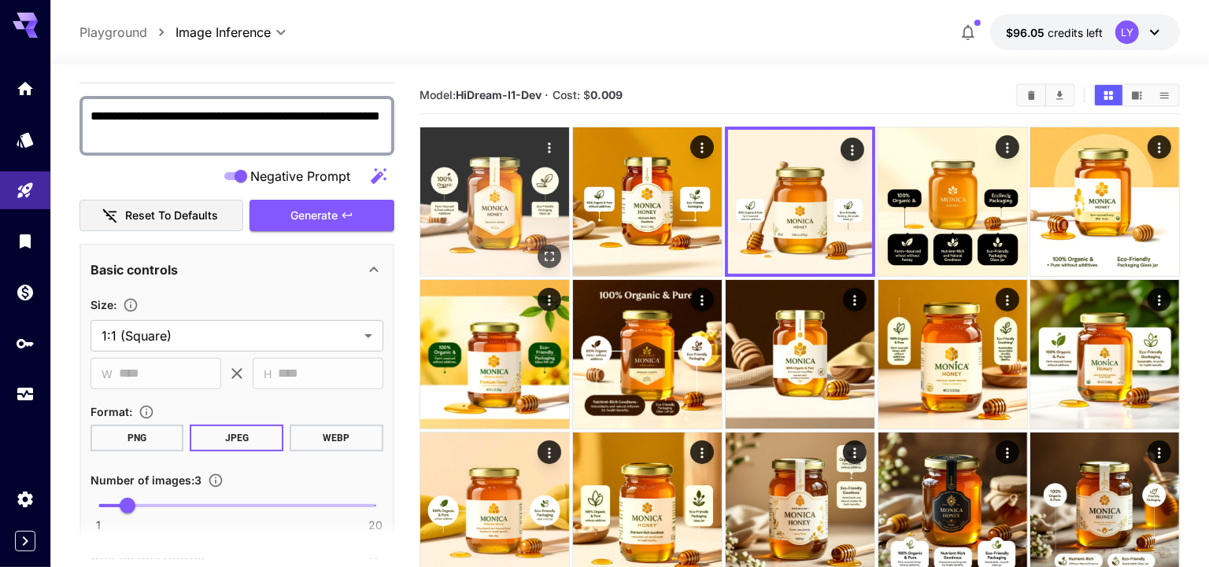
click at [494, 205] on img at bounding box center [494, 201] width 149 height 149
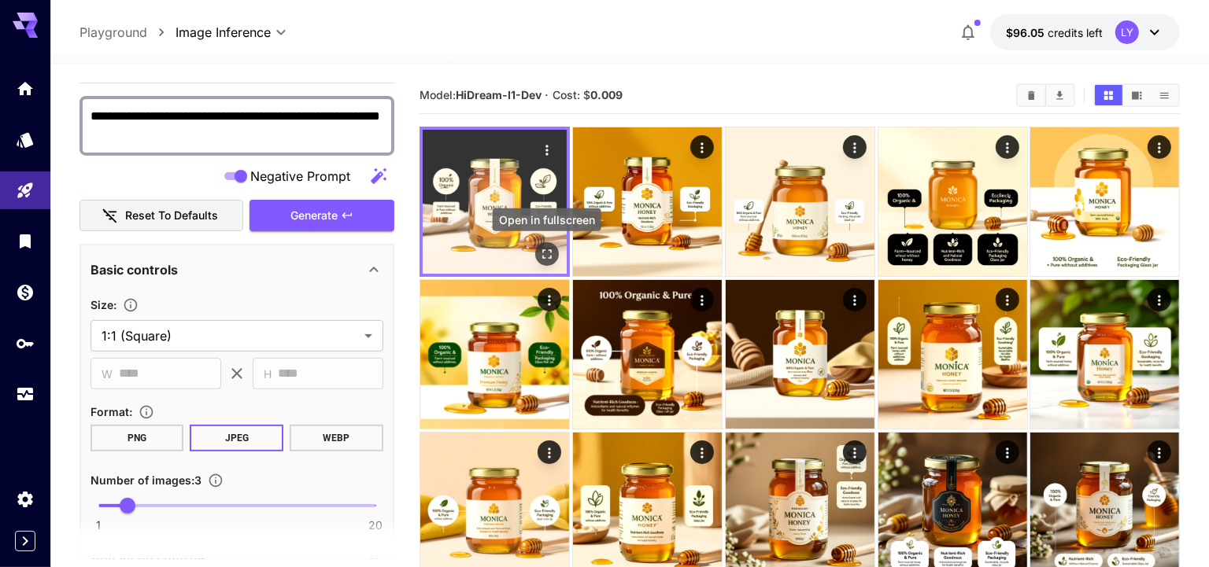
click at [551, 255] on icon "Open in fullscreen" at bounding box center [547, 254] width 16 height 16
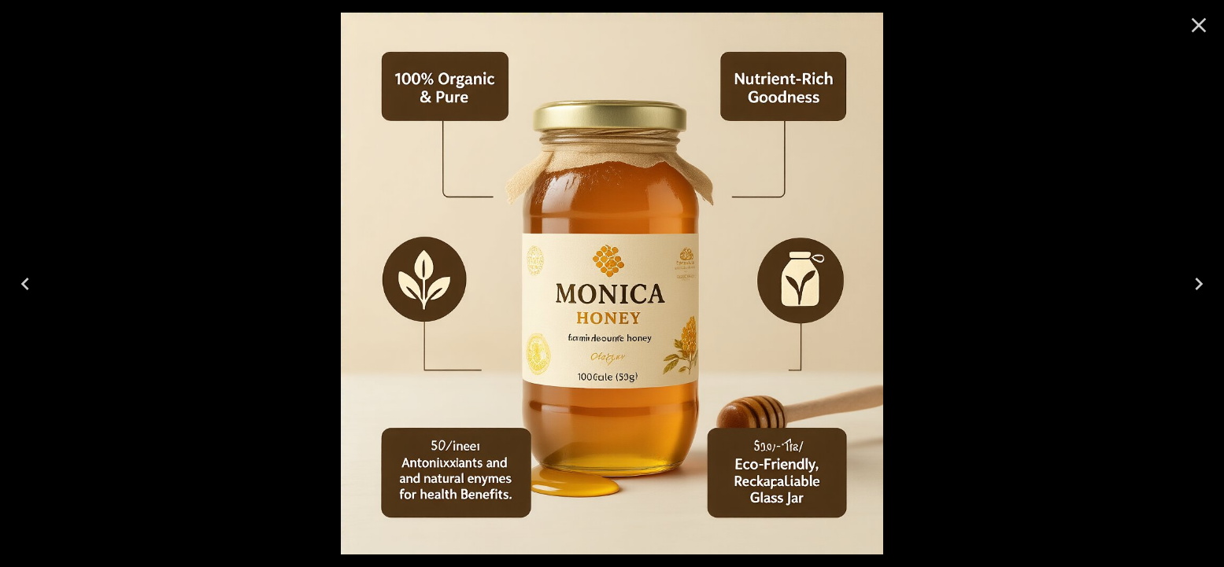
click at [1199, 38] on button "Close" at bounding box center [1199, 25] width 38 height 38
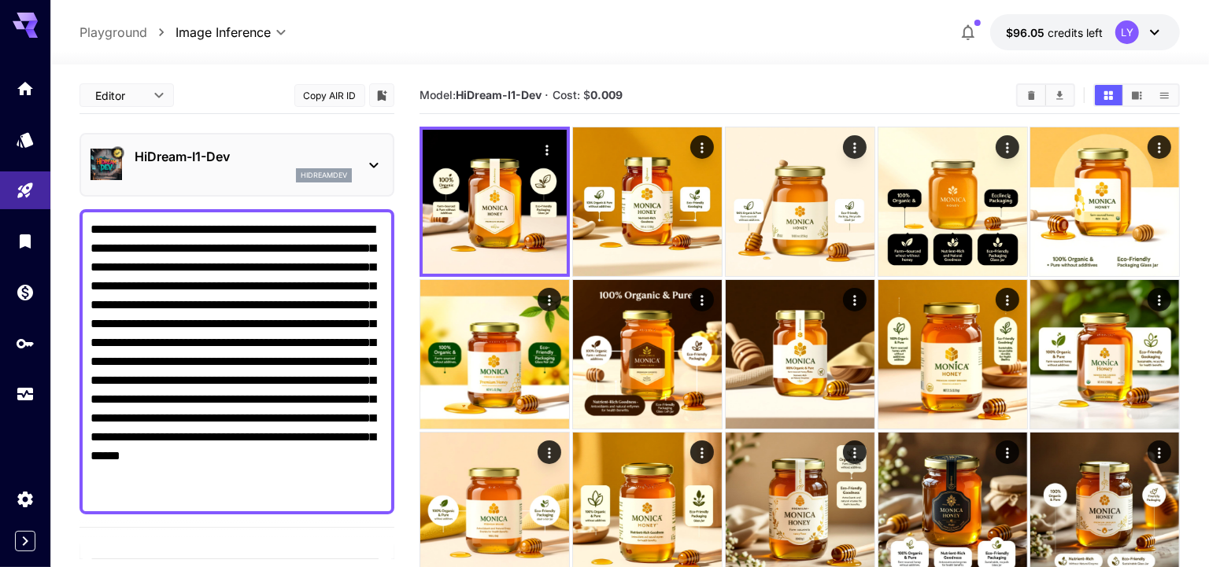
click at [249, 154] on p "HiDream-I1-Dev" at bounding box center [243, 156] width 217 height 19
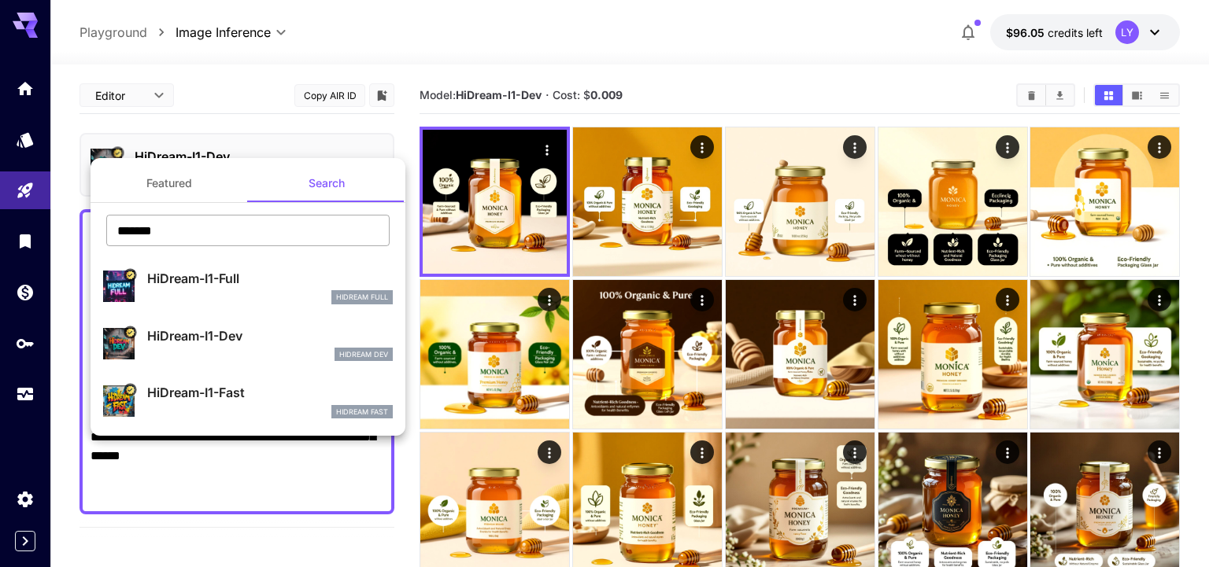
click at [252, 232] on input "*******" at bounding box center [247, 230] width 283 height 31
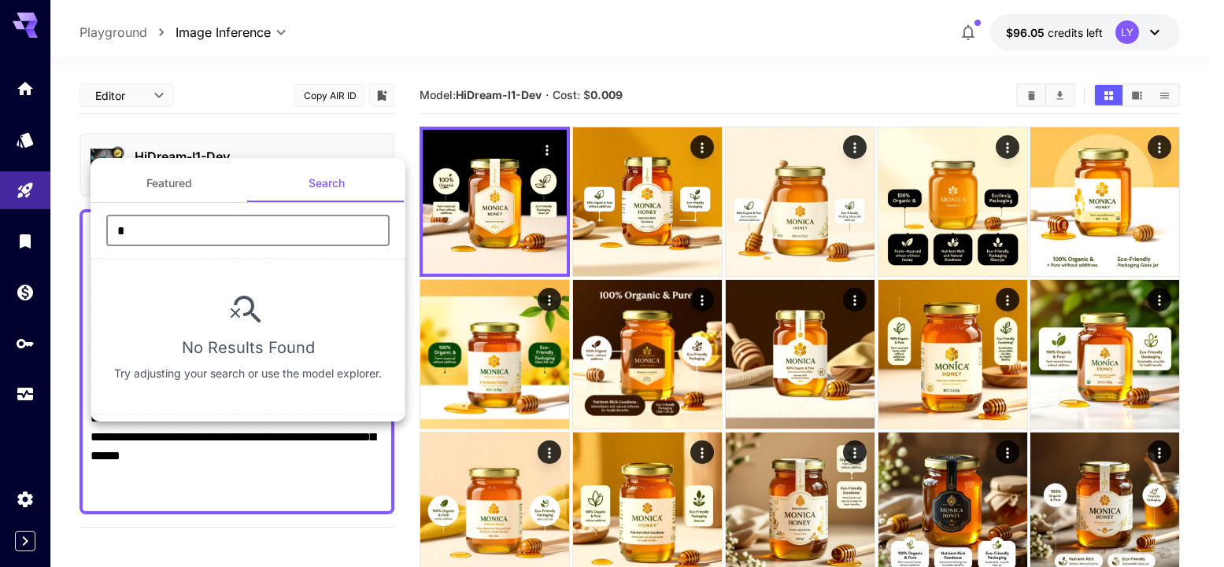
type input "****"
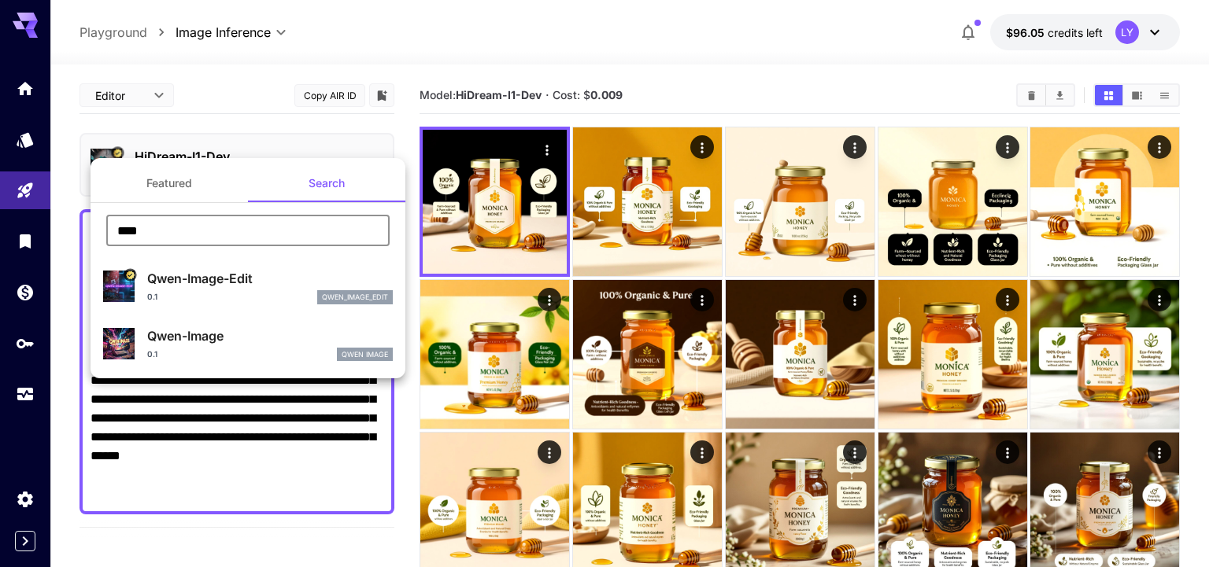
click at [240, 338] on p "Qwen-Image" at bounding box center [270, 336] width 246 height 19
type input "*"
type input "**"
type input "***"
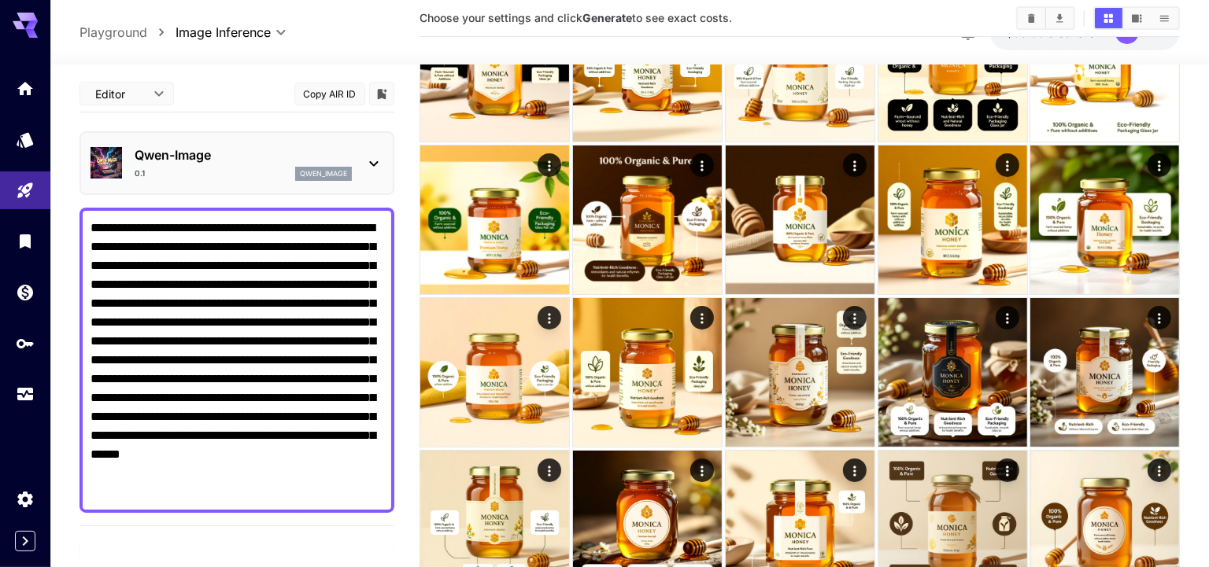
scroll to position [359, 0]
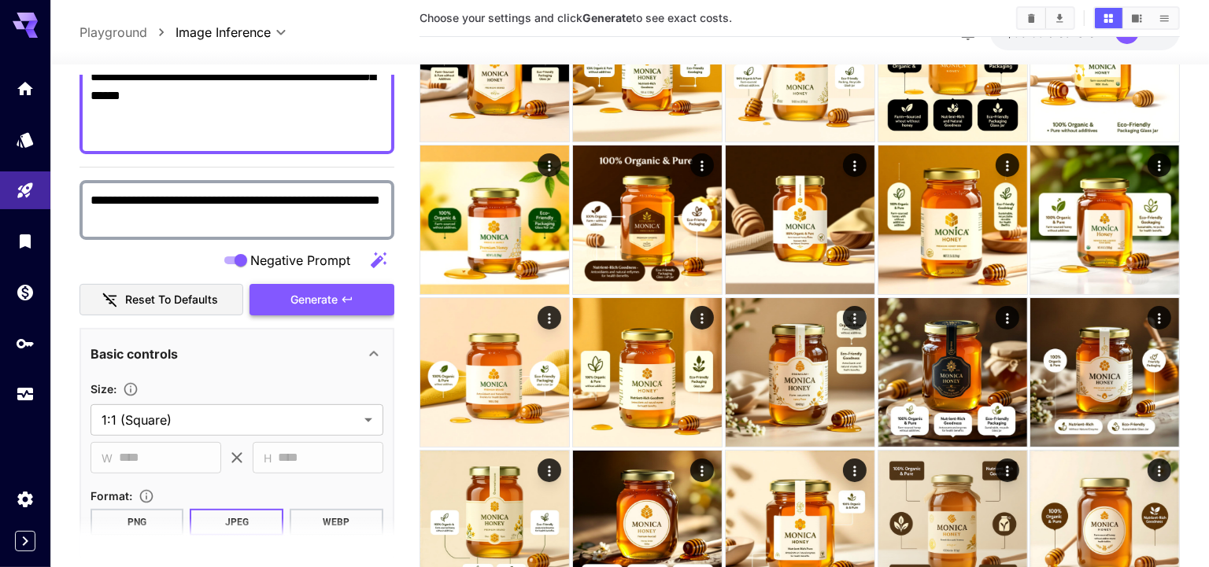
click at [309, 297] on span "Generate" at bounding box center [313, 300] width 47 height 20
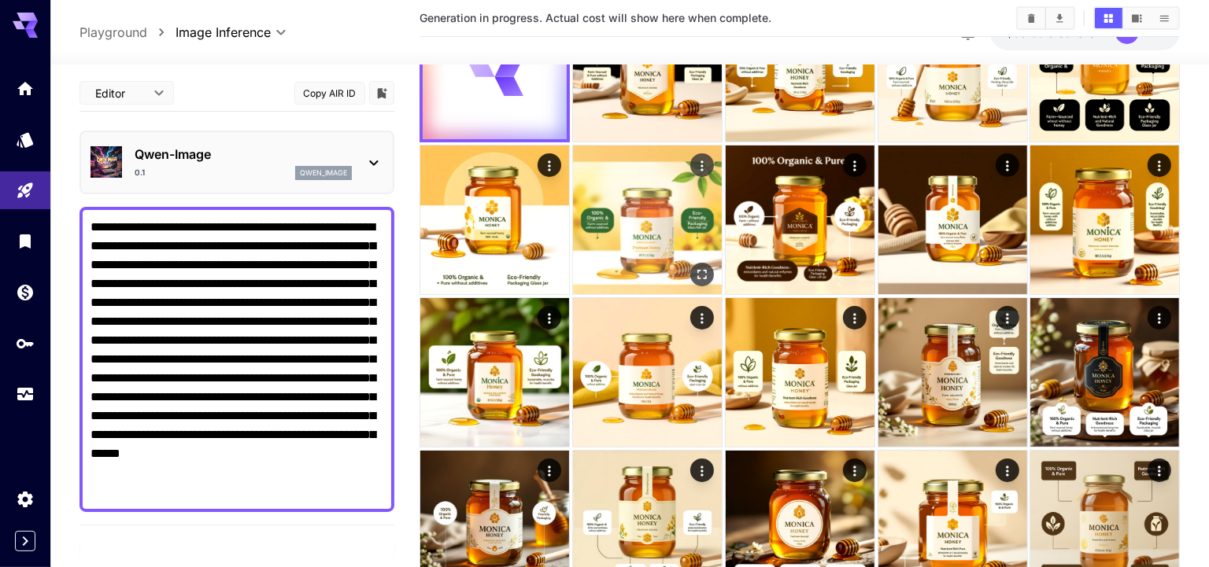
scroll to position [0, 0]
